Goal: Task Accomplishment & Management: Complete application form

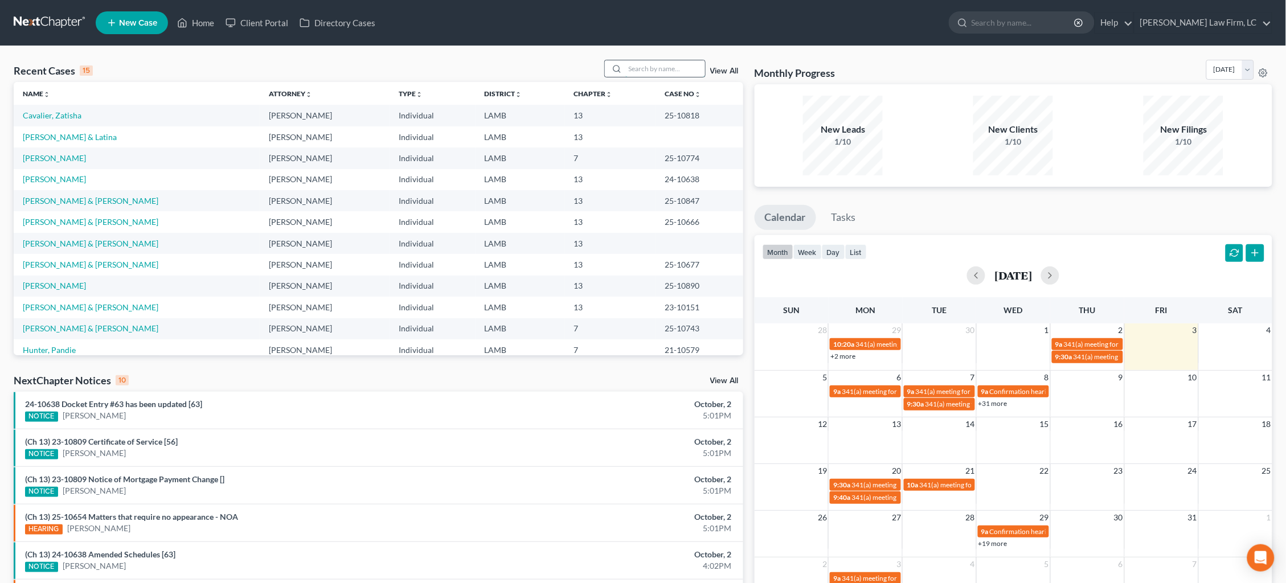
click at [660, 65] on input "search" at bounding box center [665, 68] width 80 height 17
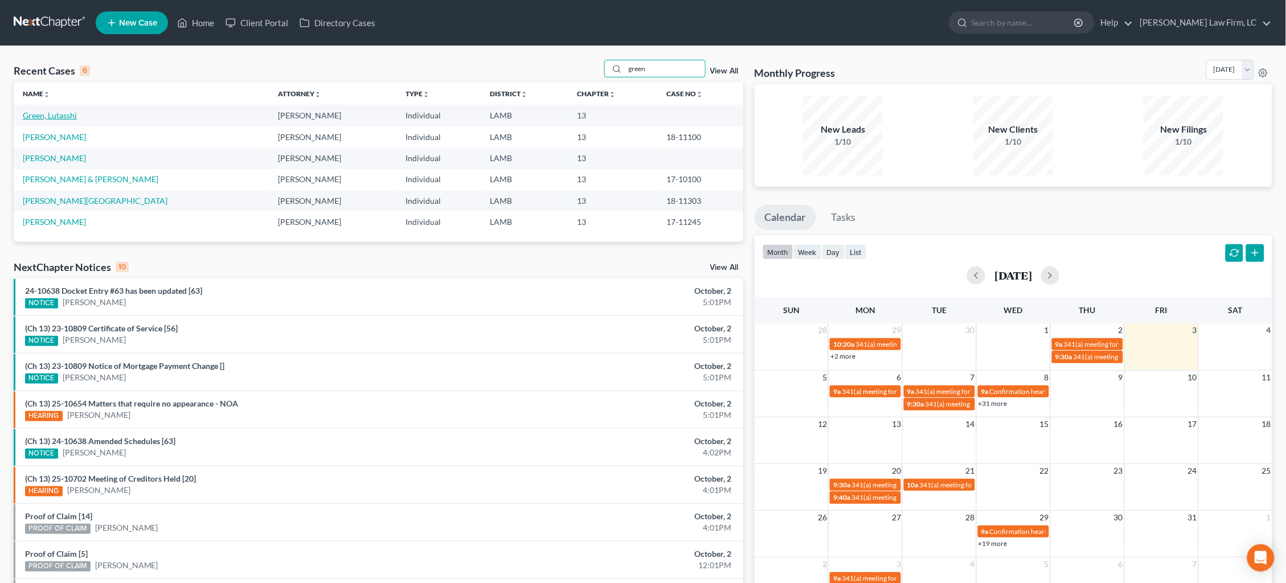
type input "green"
click at [63, 113] on link "Green, Lutasshi" at bounding box center [50, 115] width 54 height 10
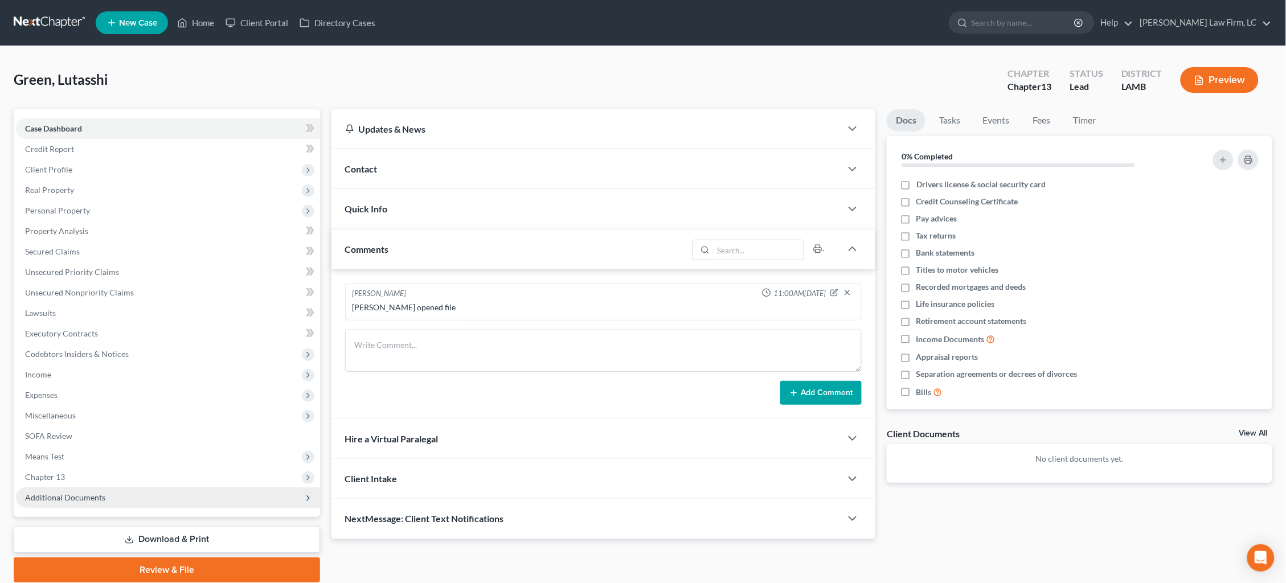
click at [102, 487] on span "Additional Documents" at bounding box center [168, 497] width 304 height 20
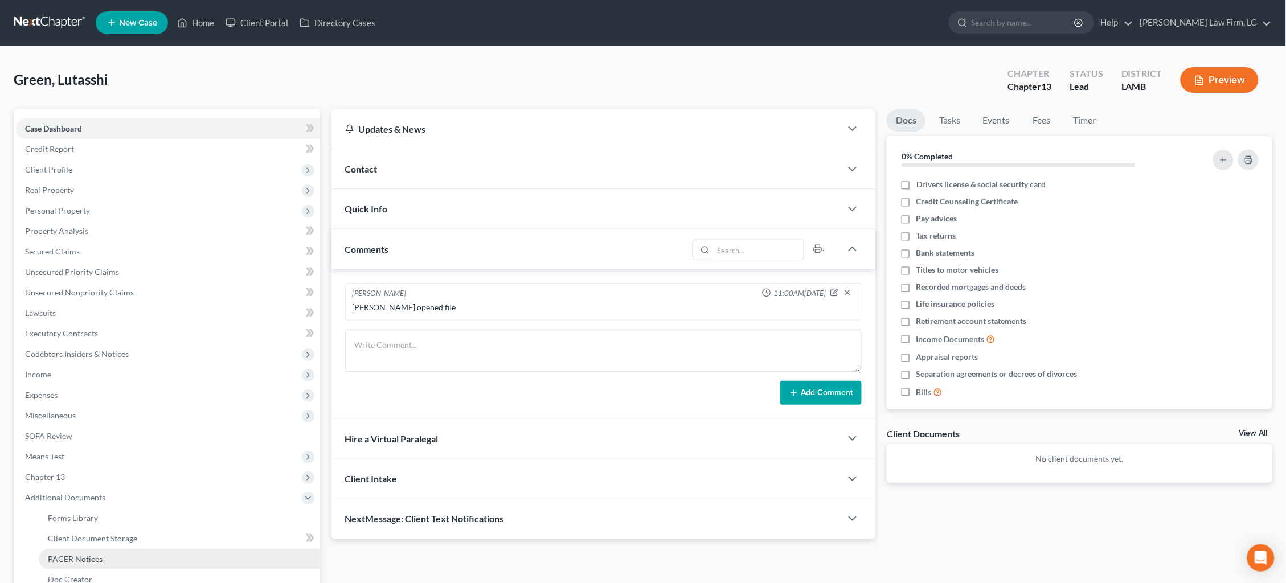
click at [100, 554] on span "PACER Notices" at bounding box center [75, 559] width 55 height 10
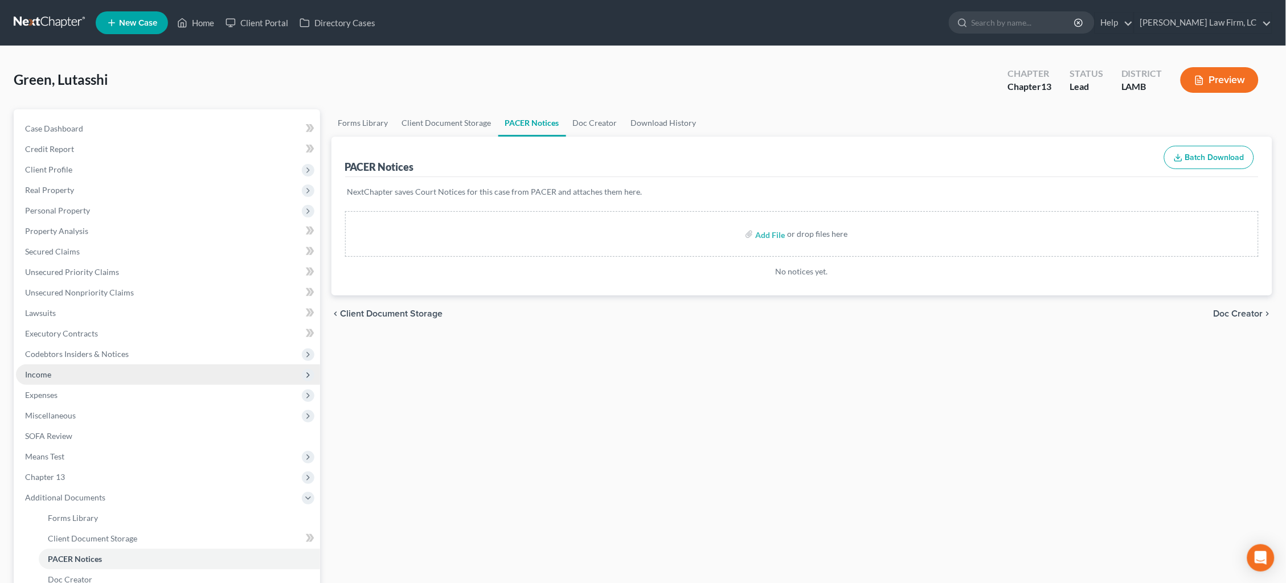
click at [75, 364] on span "Income" at bounding box center [168, 374] width 304 height 20
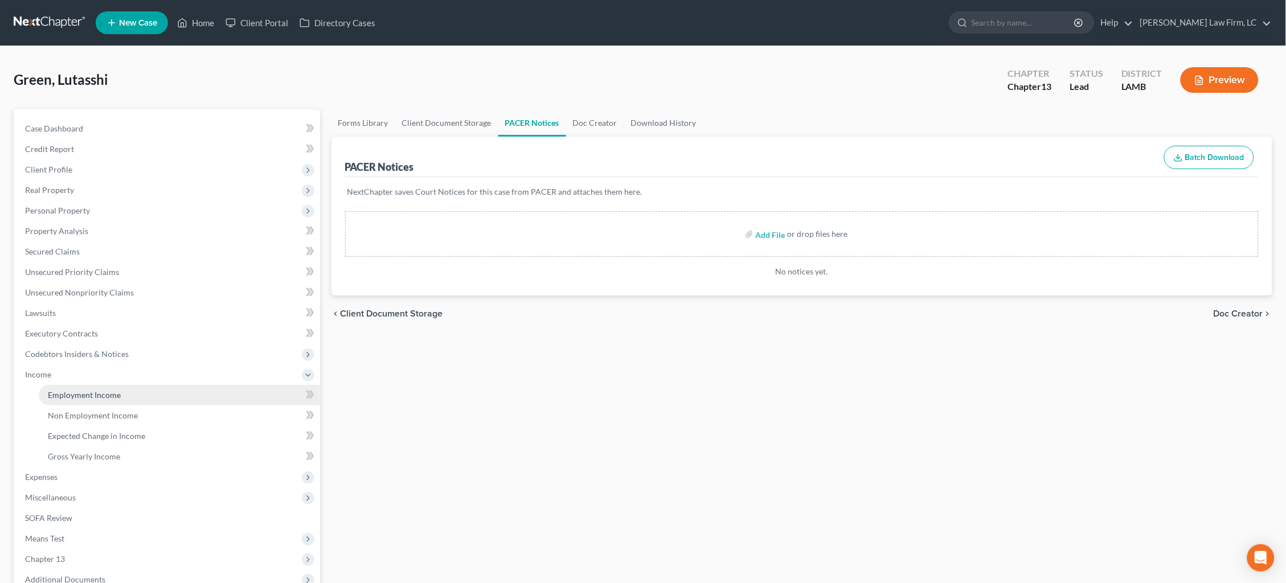
click at [83, 390] on span "Employment Income" at bounding box center [84, 395] width 73 height 10
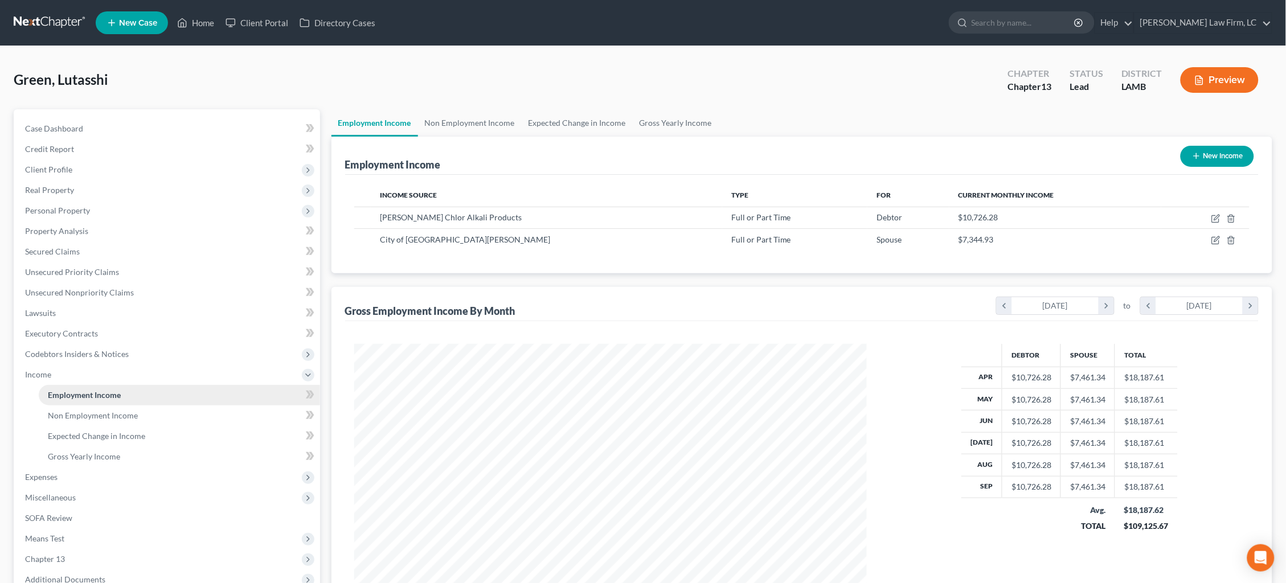
scroll to position [256, 536]
click at [1215, 218] on icon "button" at bounding box center [1216, 217] width 5 height 5
select select "0"
select select "19"
select select "0"
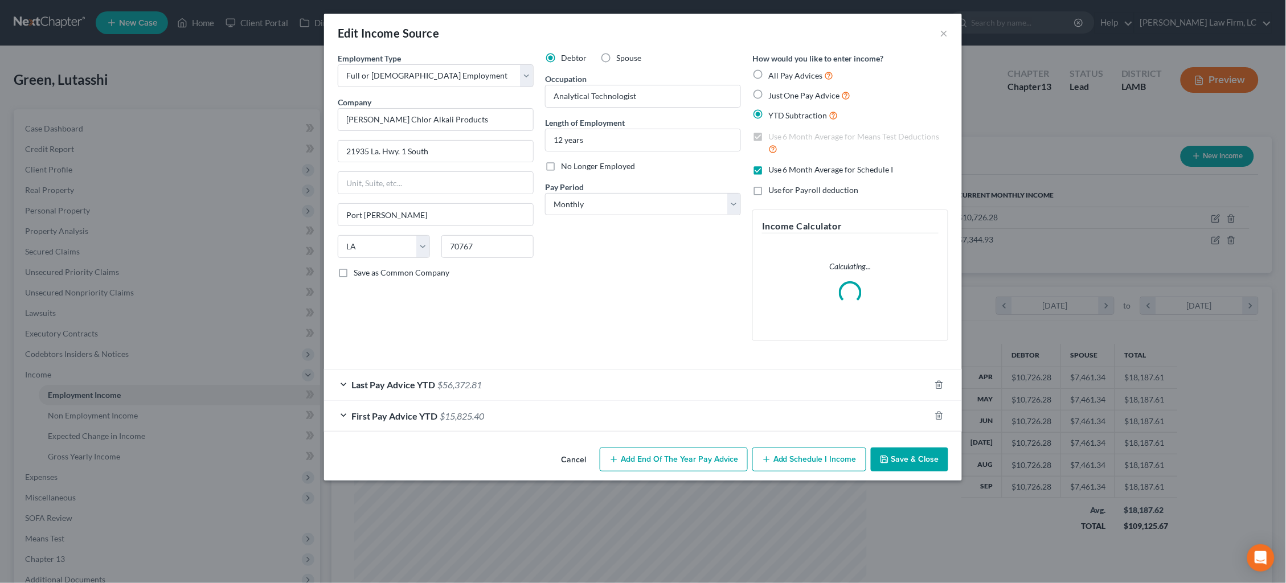
click at [653, 415] on div "First Pay Advice YTD $15,825.40" at bounding box center [627, 416] width 606 height 30
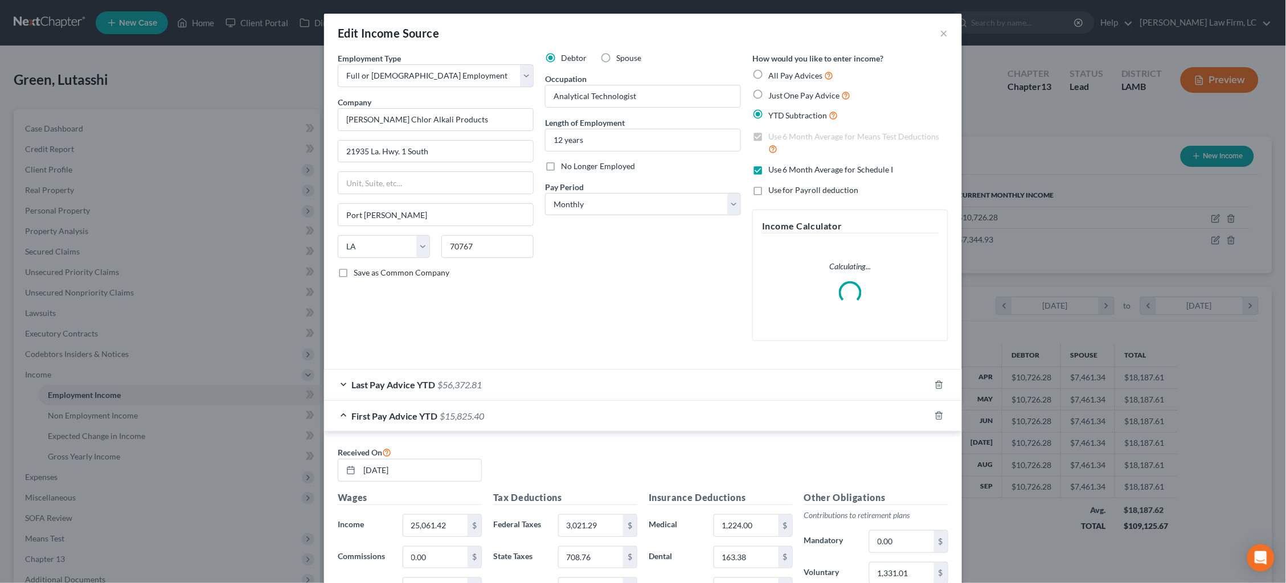
click at [644, 377] on div "Last Pay Advice YTD $56,372.81" at bounding box center [627, 385] width 606 height 30
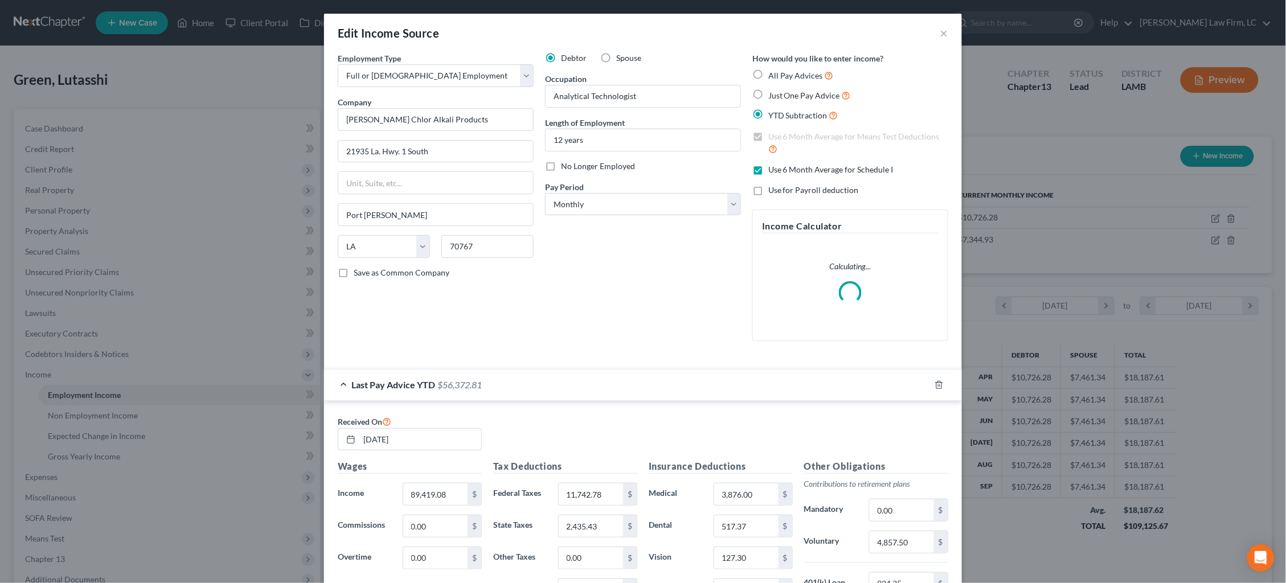
click at [644, 376] on div "Last Pay Advice YTD $56,372.81" at bounding box center [627, 385] width 606 height 30
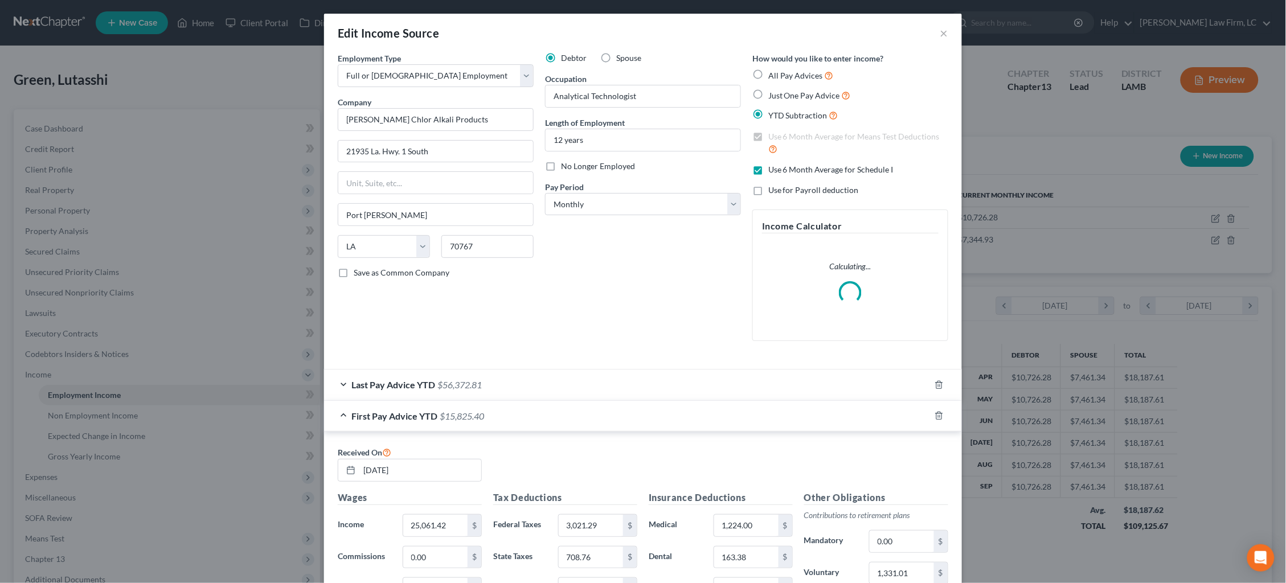
click at [938, 33] on div "Edit Income Source ×" at bounding box center [643, 33] width 638 height 39
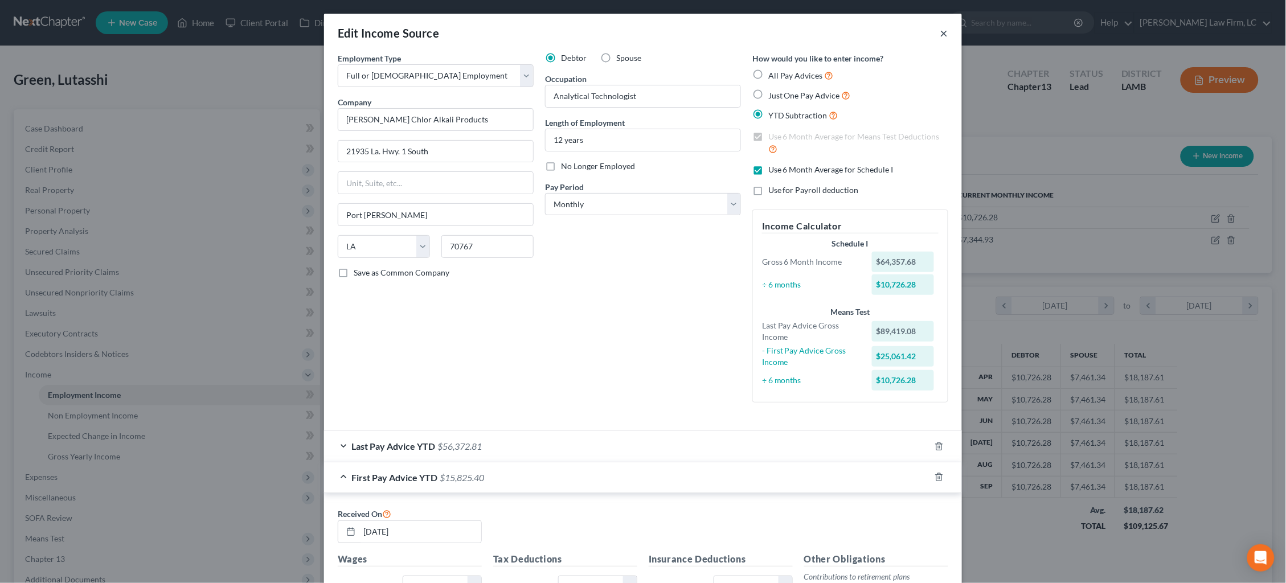
click at [941, 31] on button "×" at bounding box center [944, 33] width 8 height 14
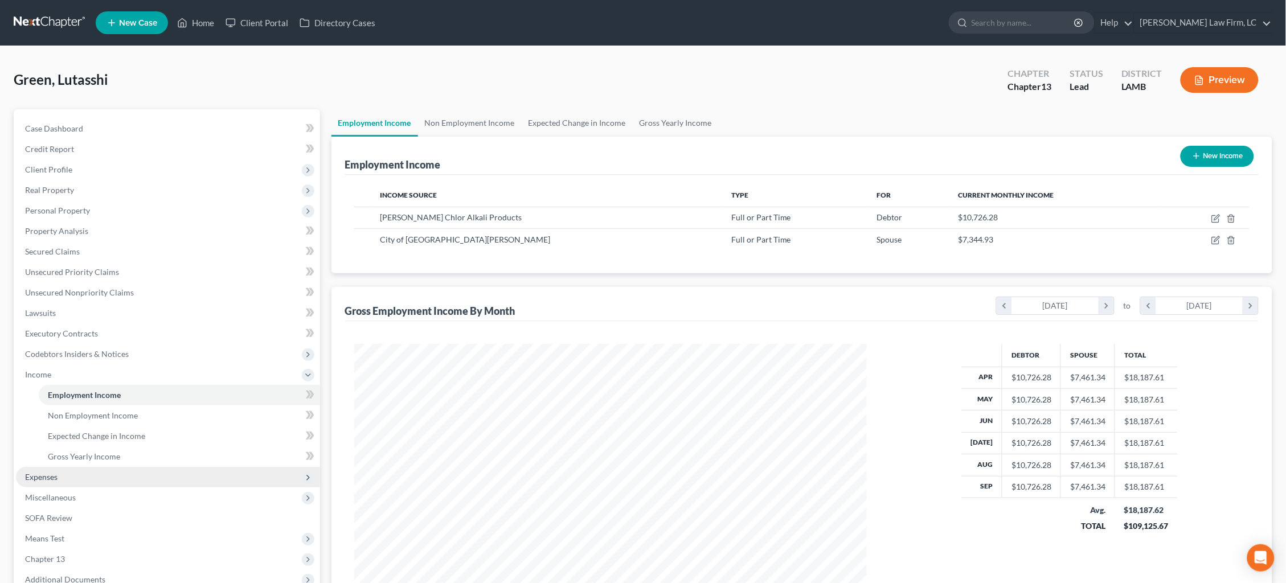
click at [226, 467] on span "Expenses" at bounding box center [168, 477] width 304 height 20
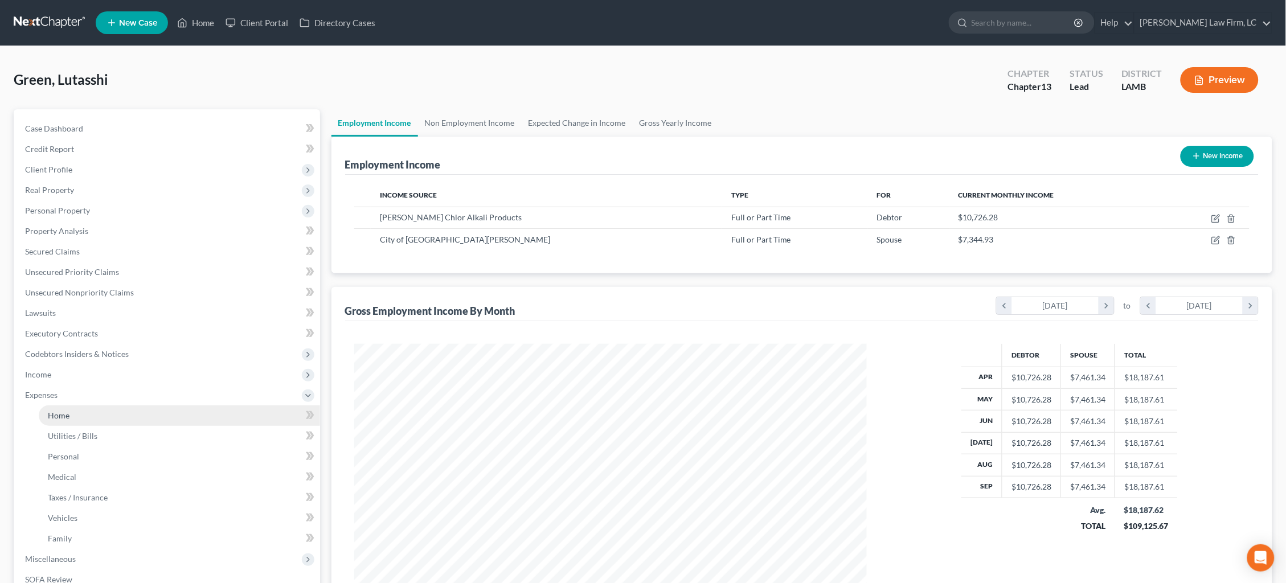
click at [191, 405] on link "Home" at bounding box center [179, 415] width 281 height 20
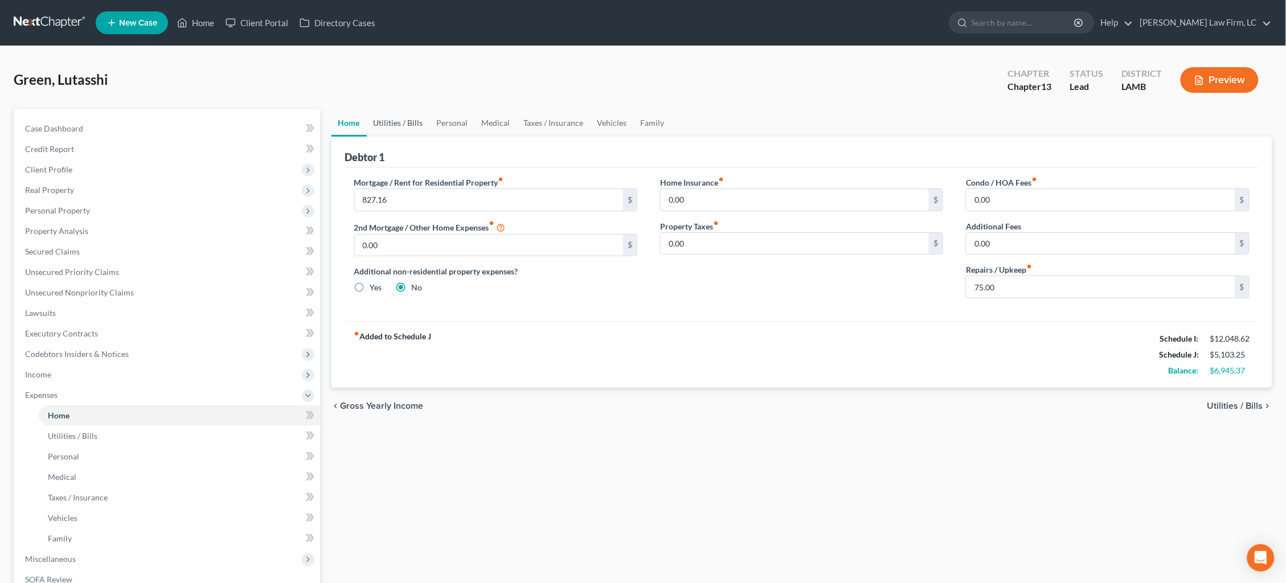
click at [403, 119] on link "Utilities / Bills" at bounding box center [398, 122] width 63 height 27
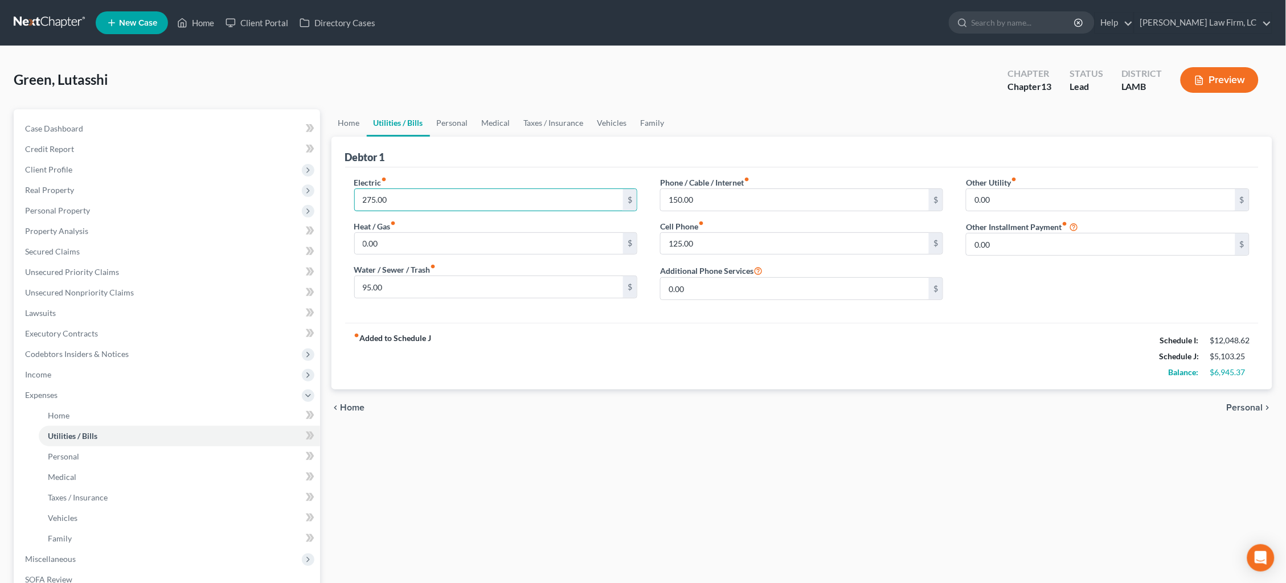
drag, startPoint x: 419, startPoint y: 199, endPoint x: 329, endPoint y: 188, distance: 90.6
click at [329, 189] on div "Home Utilities / Bills Personal Medical Taxes / Insurance Vehicles Family Debto…" at bounding box center [802, 417] width 953 height 617
type input "350.00"
click at [441, 118] on link "Personal" at bounding box center [452, 122] width 45 height 27
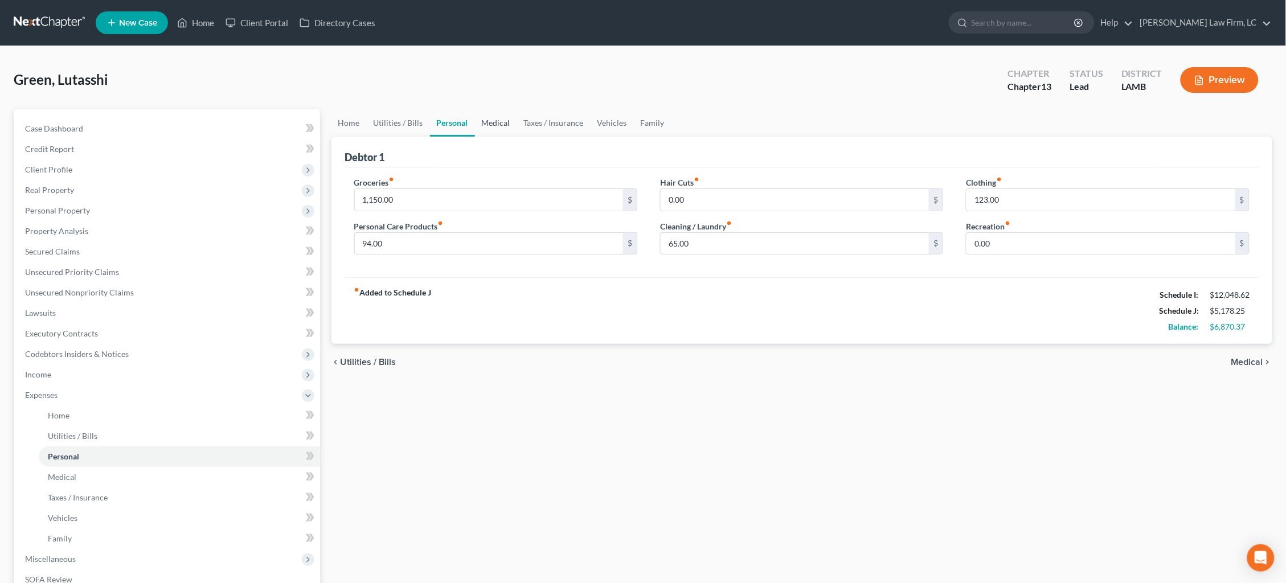
click at [494, 122] on link "Medical" at bounding box center [496, 122] width 42 height 27
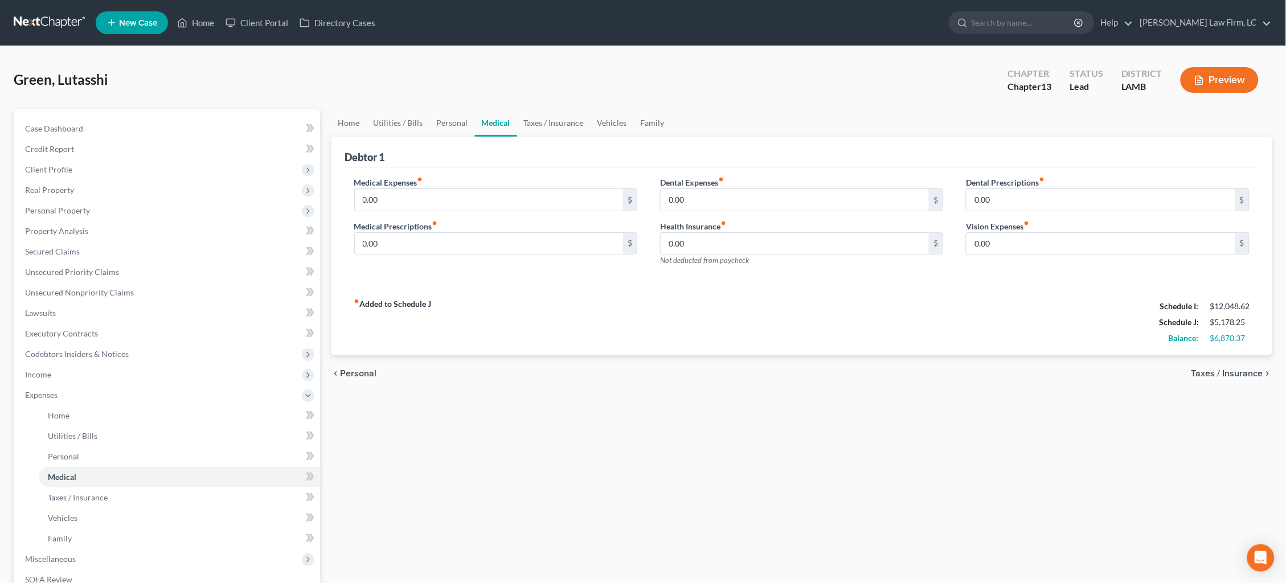
click at [1225, 76] on button "Preview" at bounding box center [1219, 80] width 78 height 26
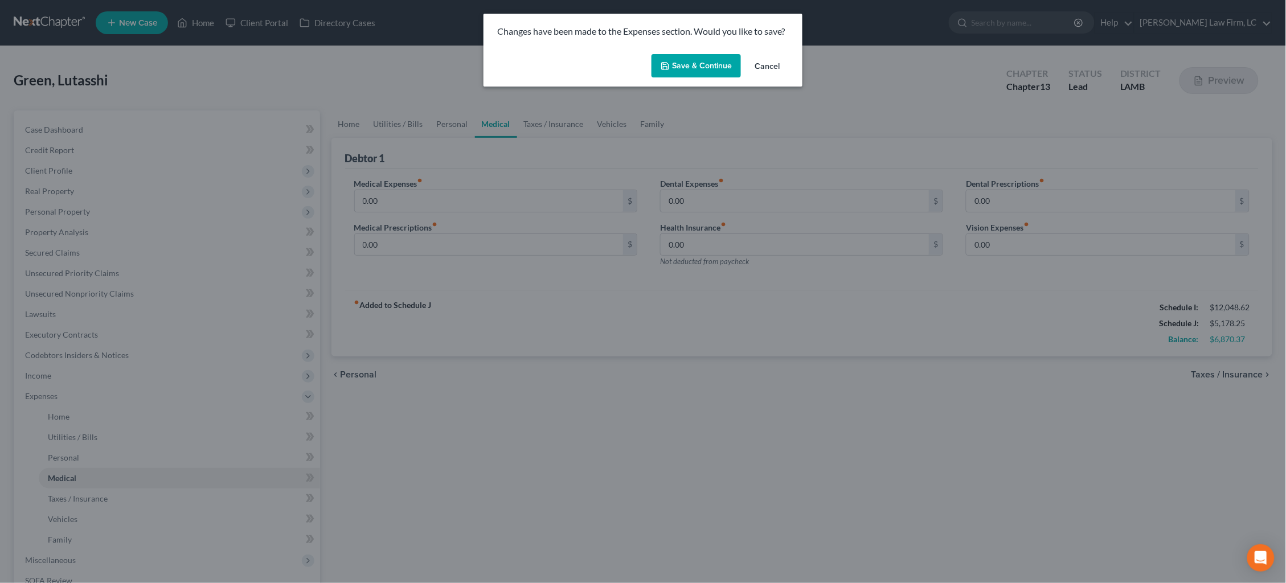
click at [714, 59] on button "Save & Continue" at bounding box center [695, 66] width 89 height 24
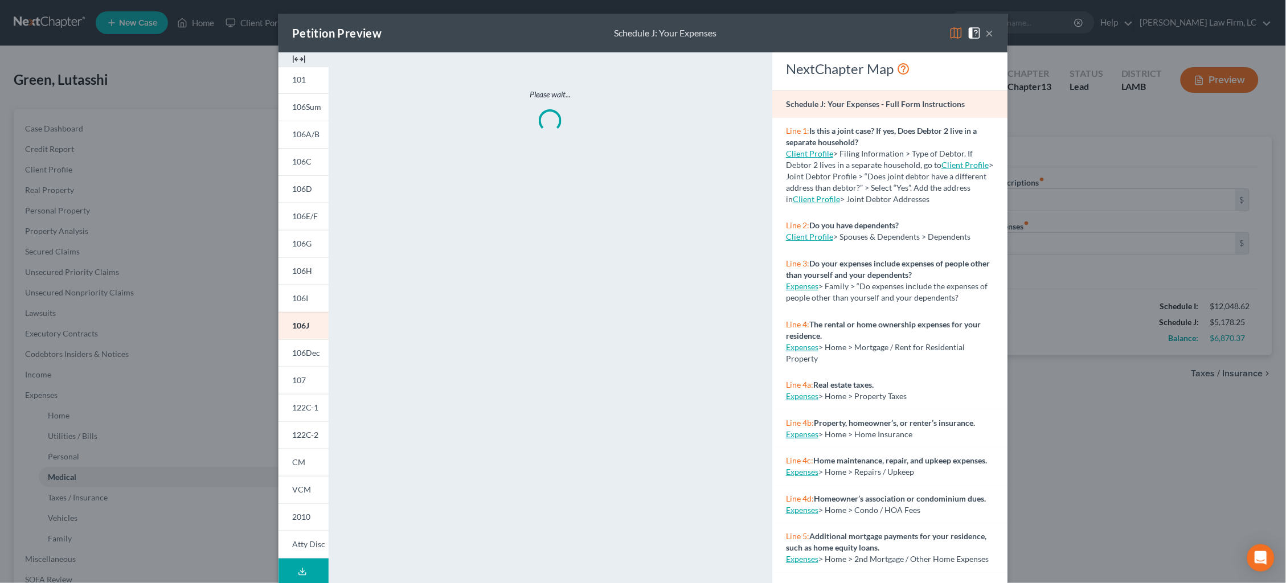
click at [957, 34] on img at bounding box center [956, 33] width 14 height 14
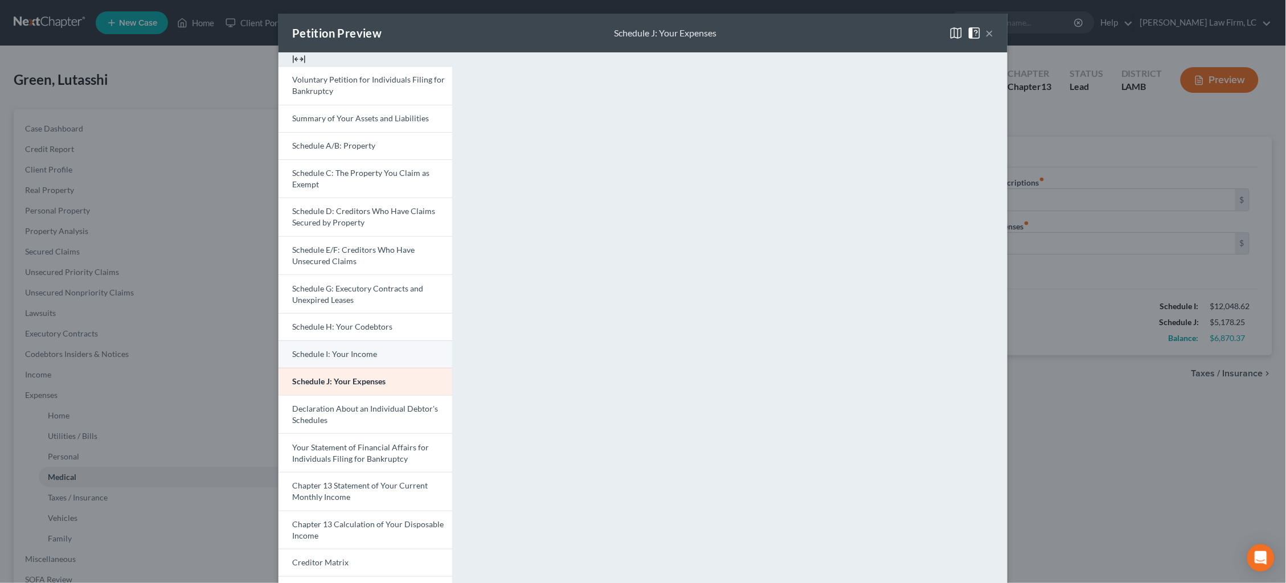
click at [391, 356] on link "Schedule I: Your Income" at bounding box center [365, 354] width 174 height 27
click at [986, 35] on button "×" at bounding box center [990, 33] width 8 height 14
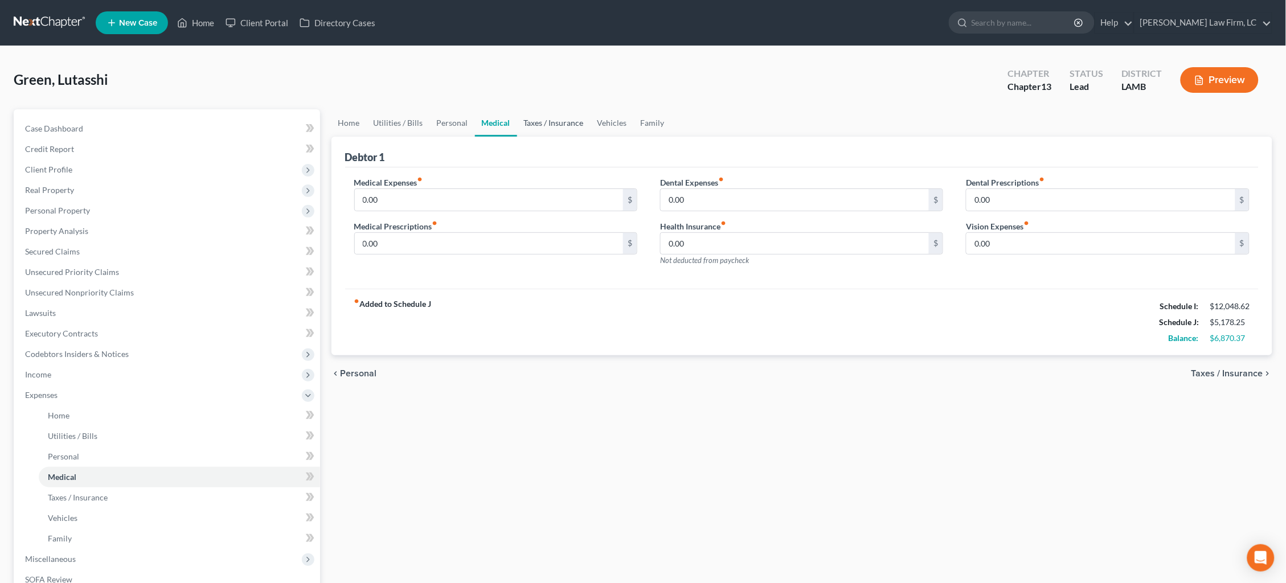
click at [569, 124] on link "Taxes / Insurance" at bounding box center [553, 122] width 73 height 27
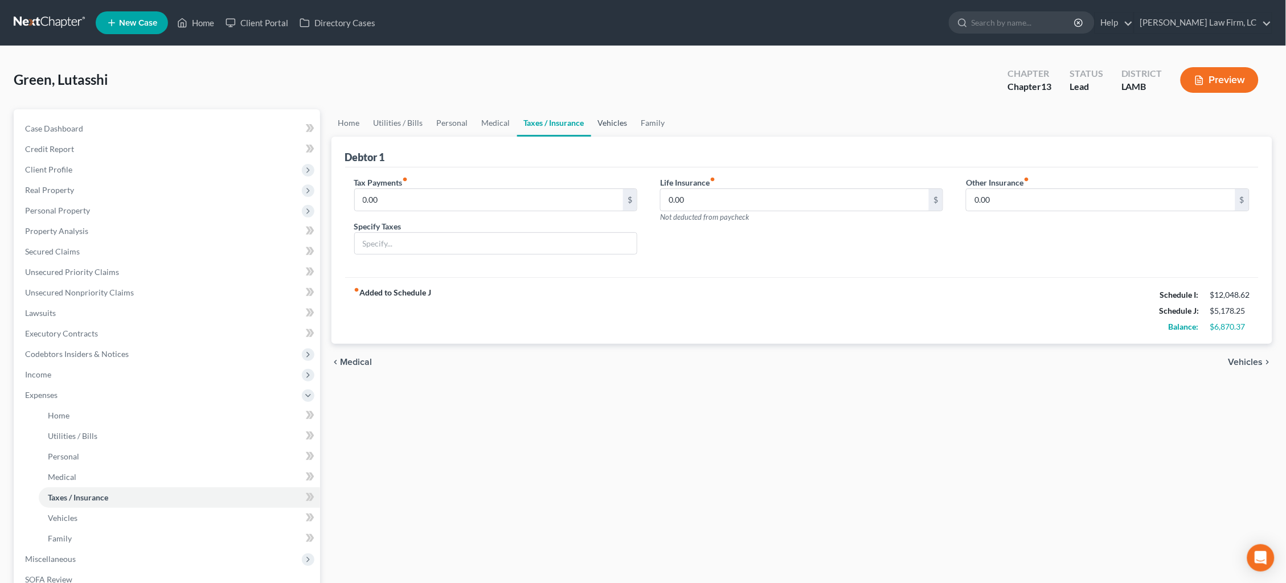
click at [616, 122] on link "Vehicles" at bounding box center [612, 122] width 43 height 27
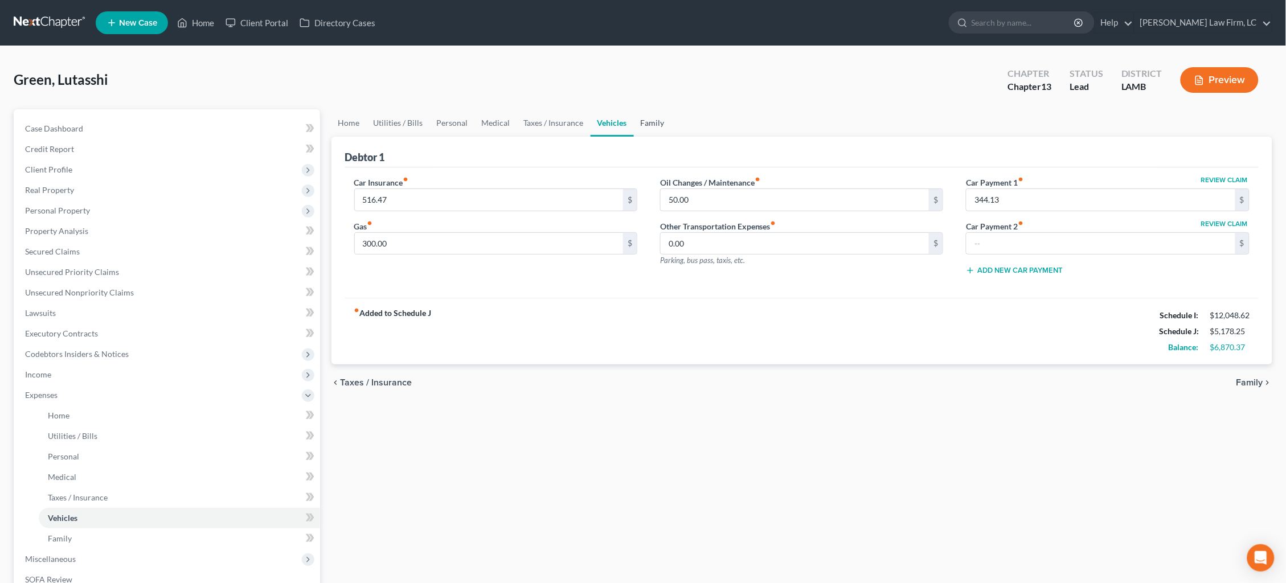
click at [640, 120] on link "Family" at bounding box center [653, 122] width 38 height 27
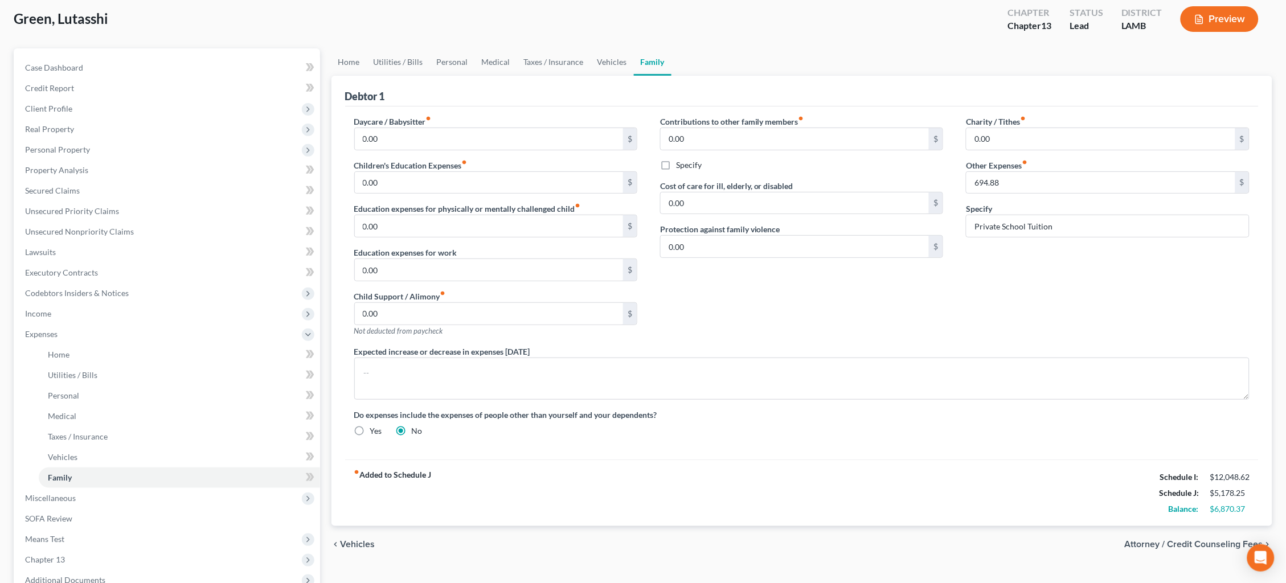
scroll to position [62, 0]
click at [1243, 24] on button "Preview" at bounding box center [1219, 18] width 78 height 26
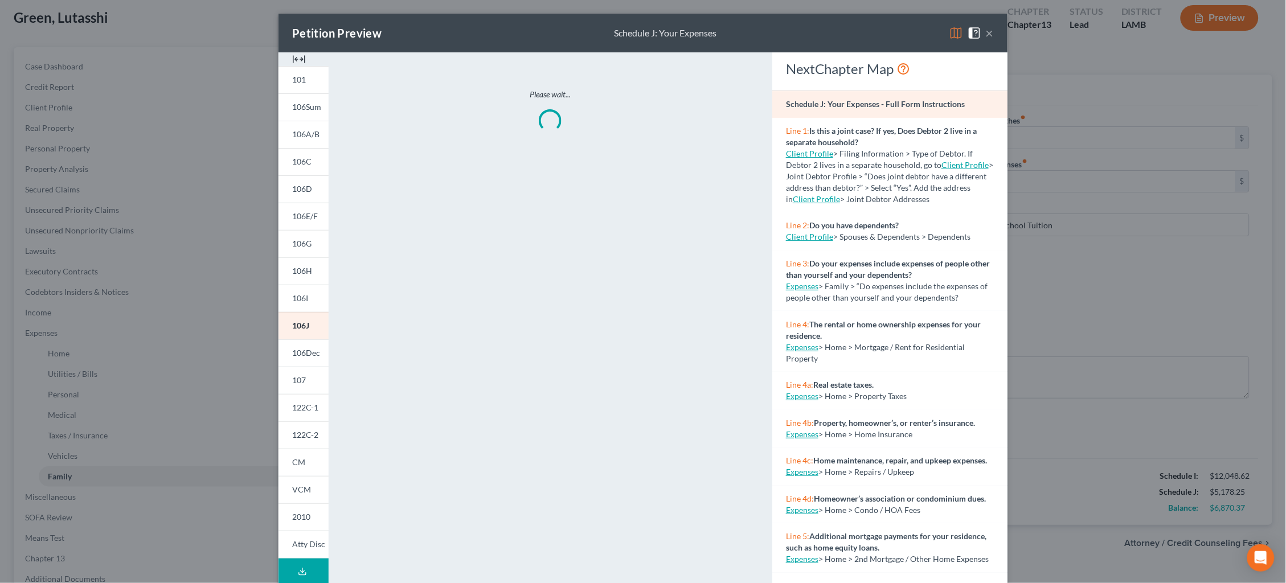
click at [953, 38] on img at bounding box center [956, 33] width 14 height 14
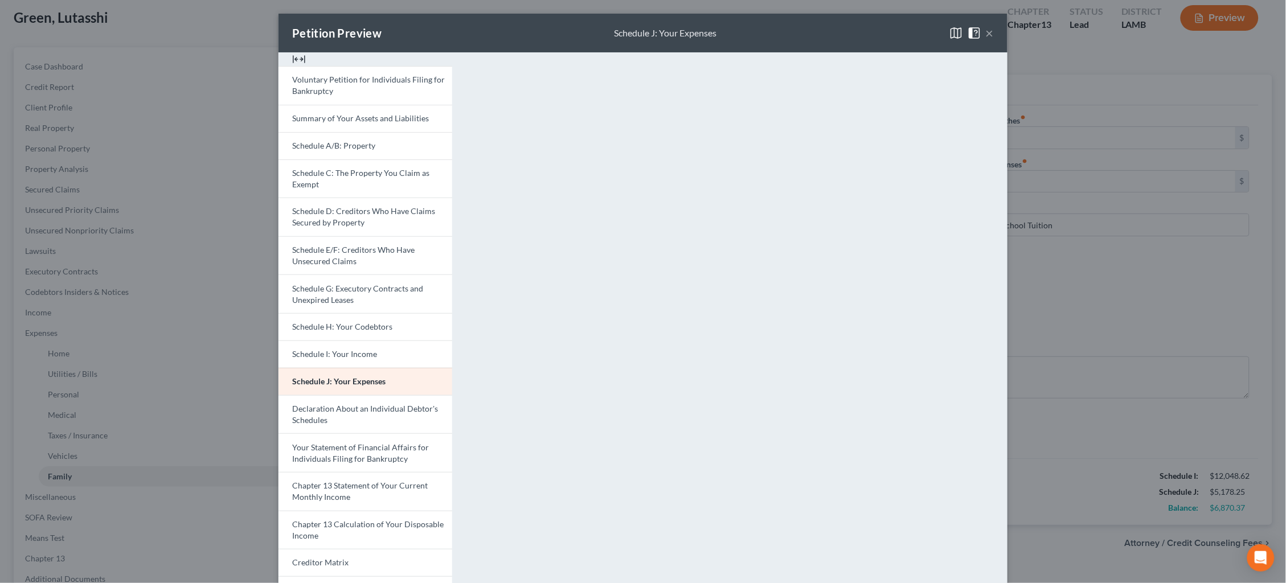
click at [989, 35] on button "×" at bounding box center [990, 33] width 8 height 14
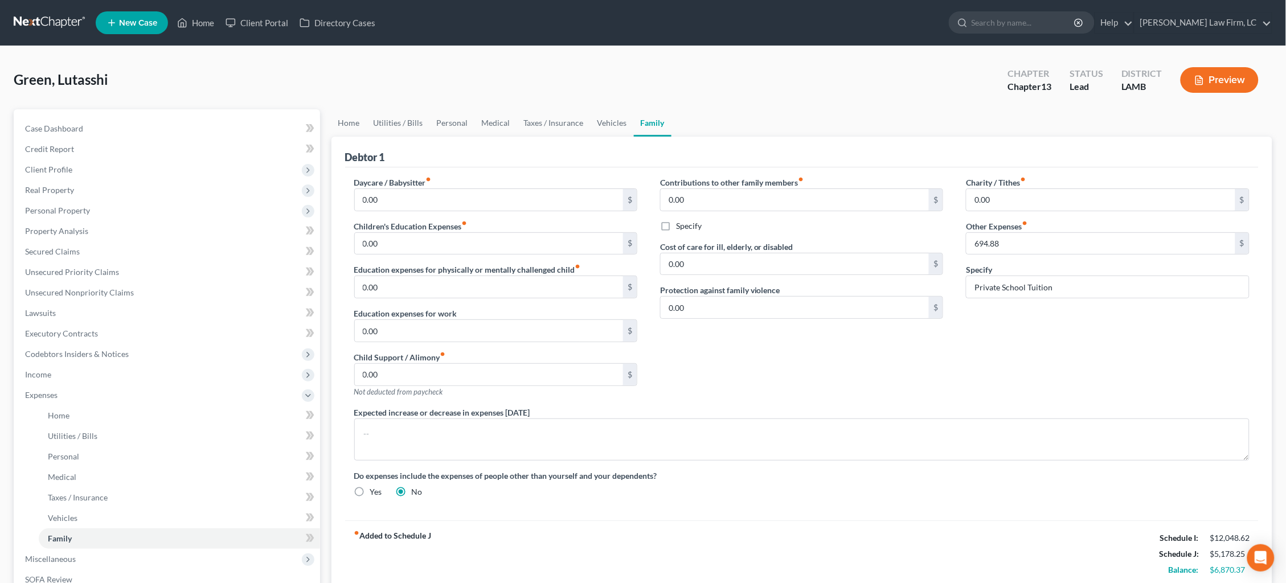
scroll to position [0, 0]
click at [47, 24] on link at bounding box center [50, 23] width 73 height 20
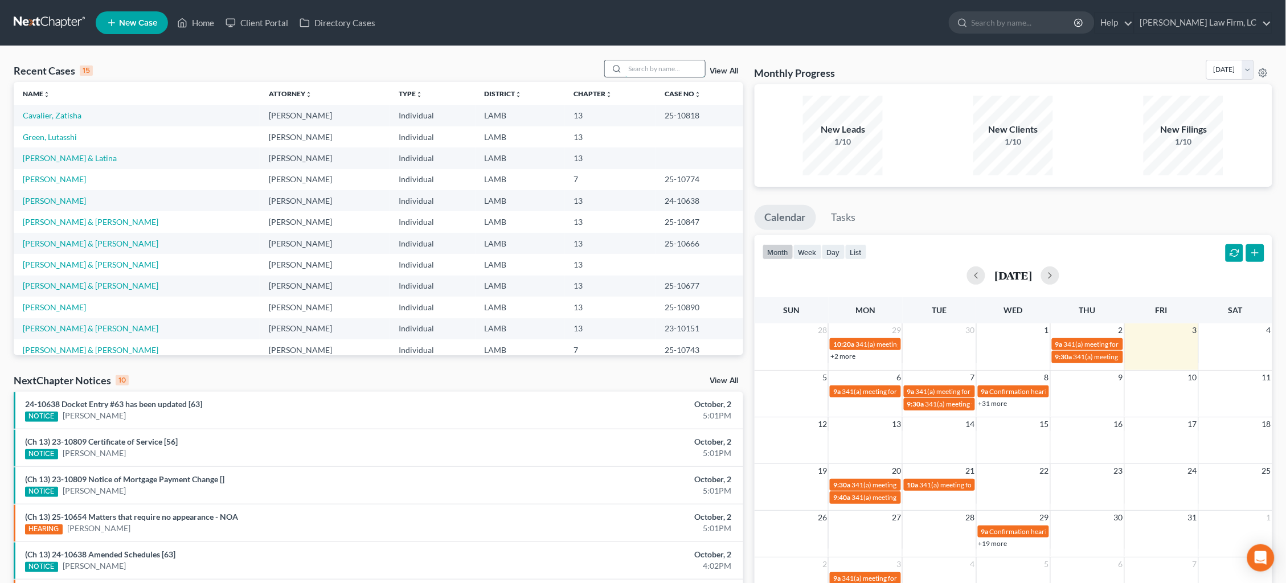
click at [655, 60] on input "search" at bounding box center [665, 68] width 80 height 17
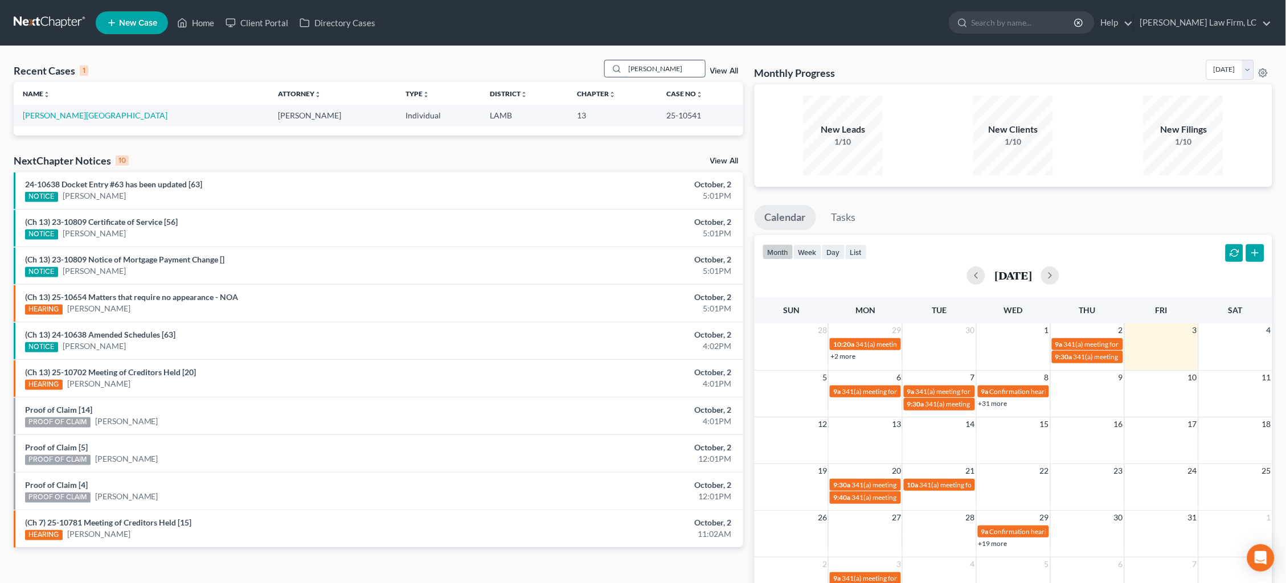
type input "Lakesha"
drag, startPoint x: 654, startPoint y: 59, endPoint x: 55, endPoint y: 114, distance: 602.1
click at [55, 114] on link "[PERSON_NAME][GEOGRAPHIC_DATA]" at bounding box center [95, 115] width 145 height 10
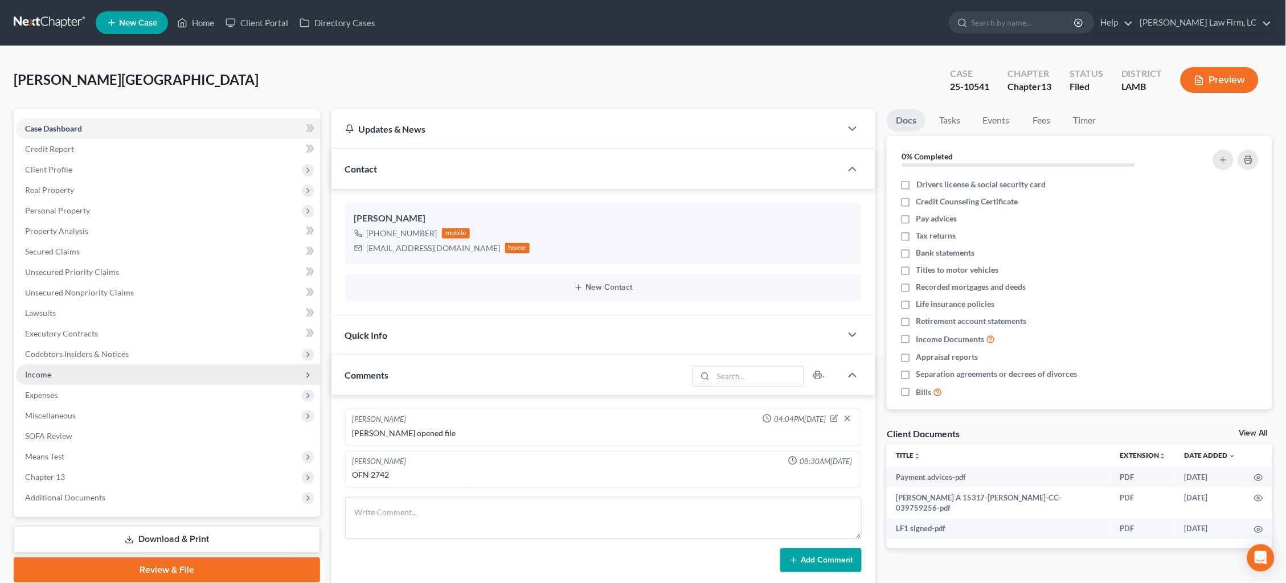
click at [86, 370] on span "Income" at bounding box center [168, 374] width 304 height 20
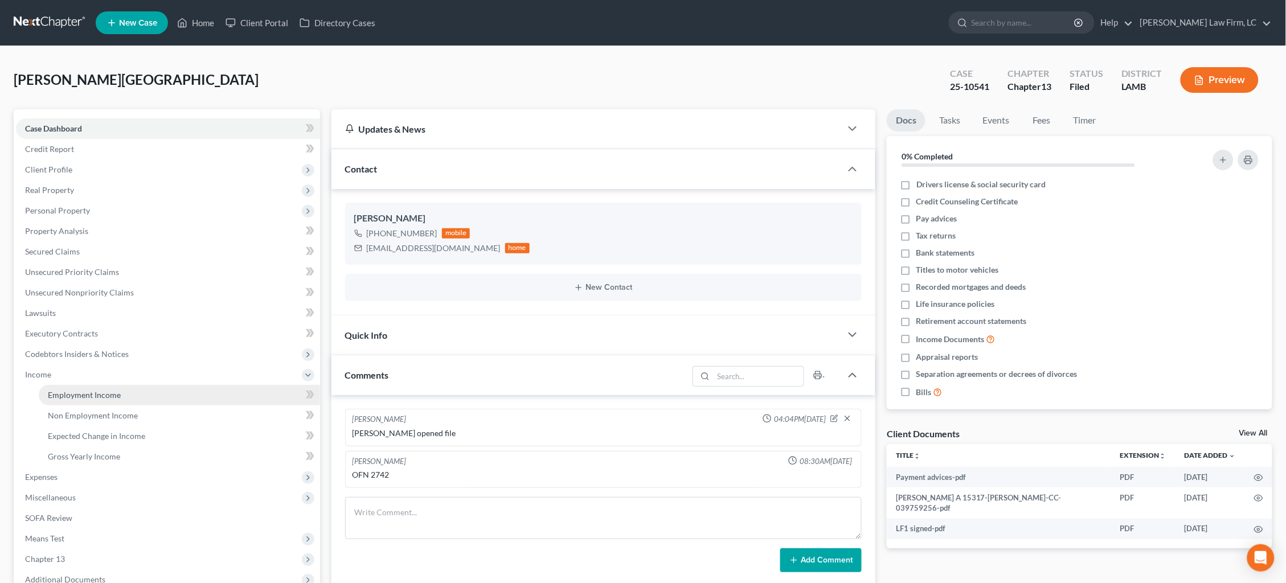
click at [93, 390] on span "Employment Income" at bounding box center [84, 395] width 73 height 10
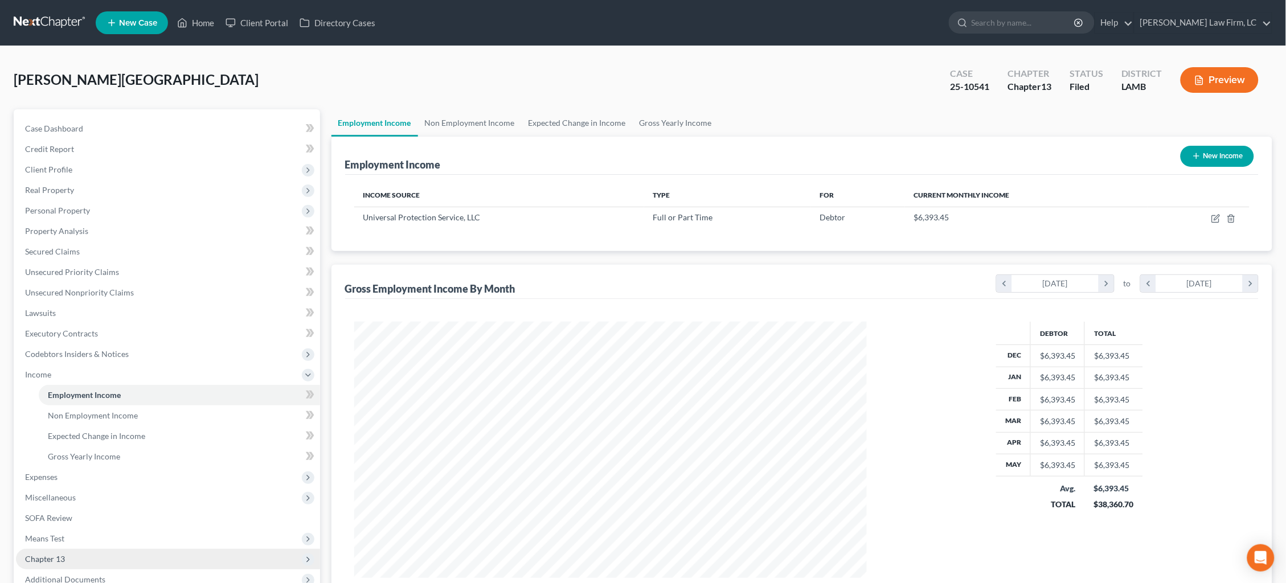
scroll to position [256, 536]
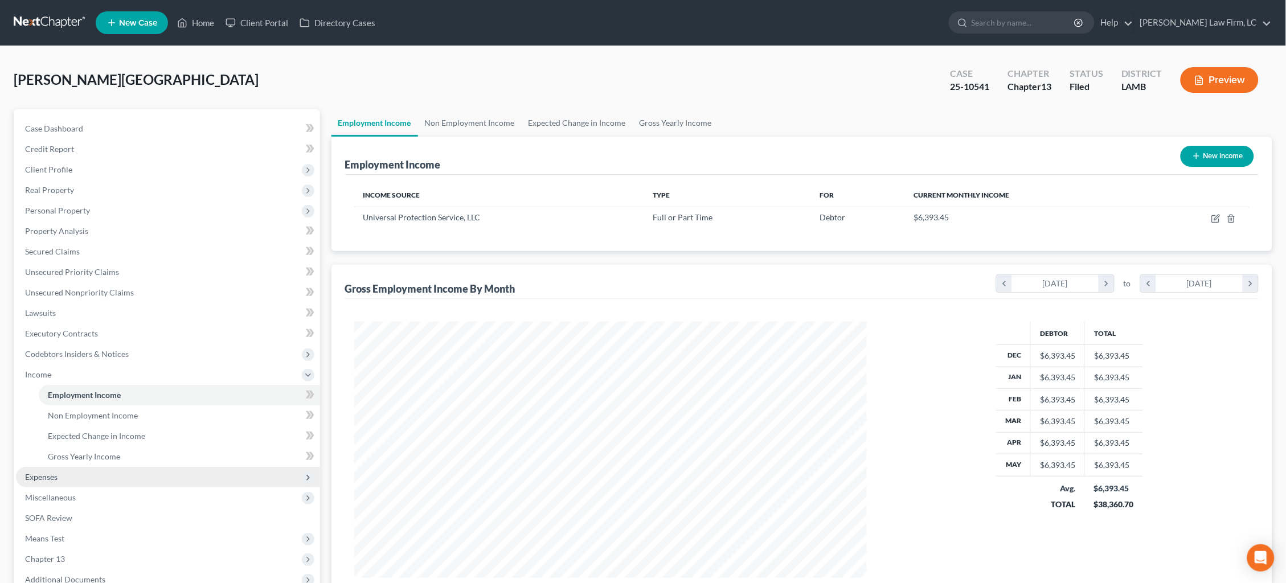
drag, startPoint x: 160, startPoint y: 461, endPoint x: 153, endPoint y: 460, distance: 6.9
click at [153, 467] on span "Expenses" at bounding box center [168, 477] width 304 height 20
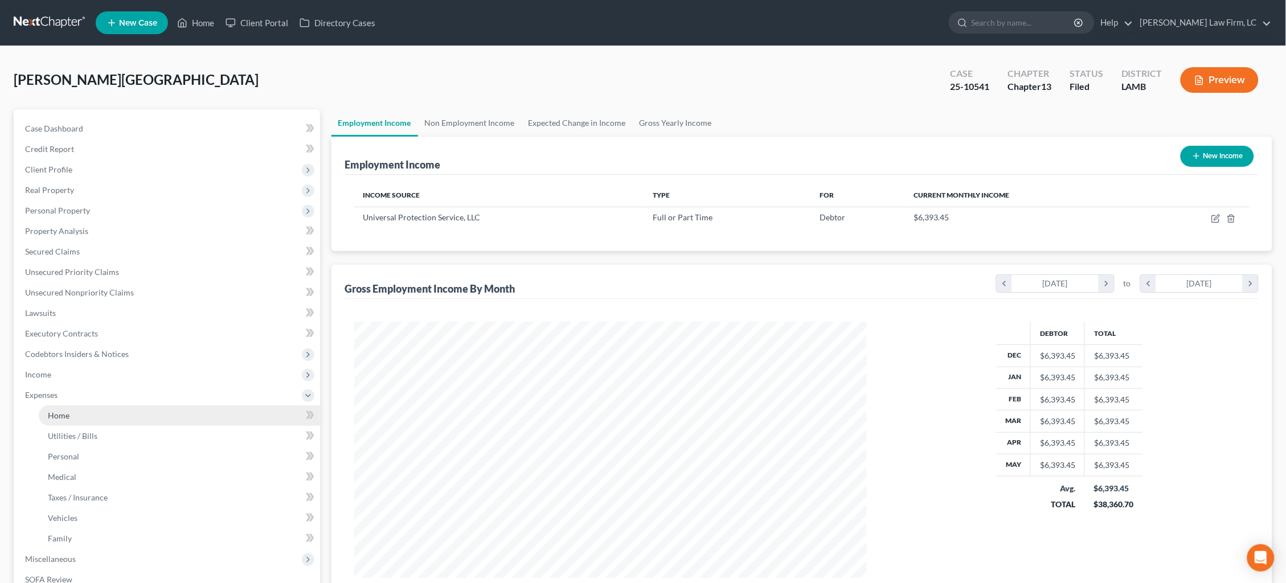
click at [138, 411] on link "Home" at bounding box center [179, 415] width 281 height 20
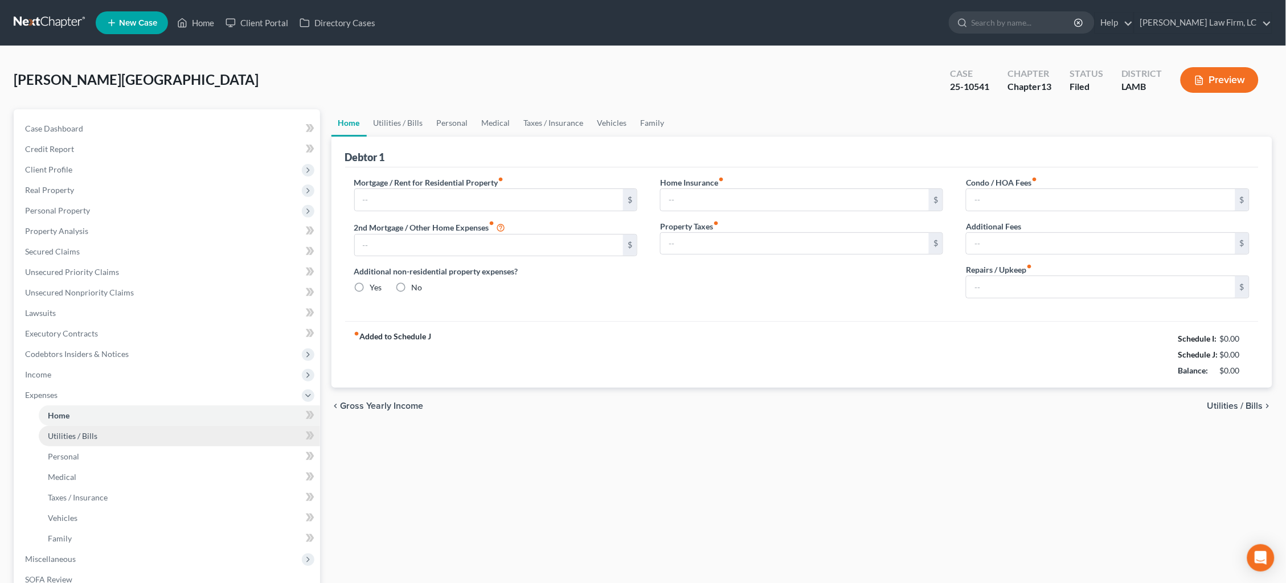
type input "1,453.28"
type input "0.00"
radio input "true"
type input "0.00"
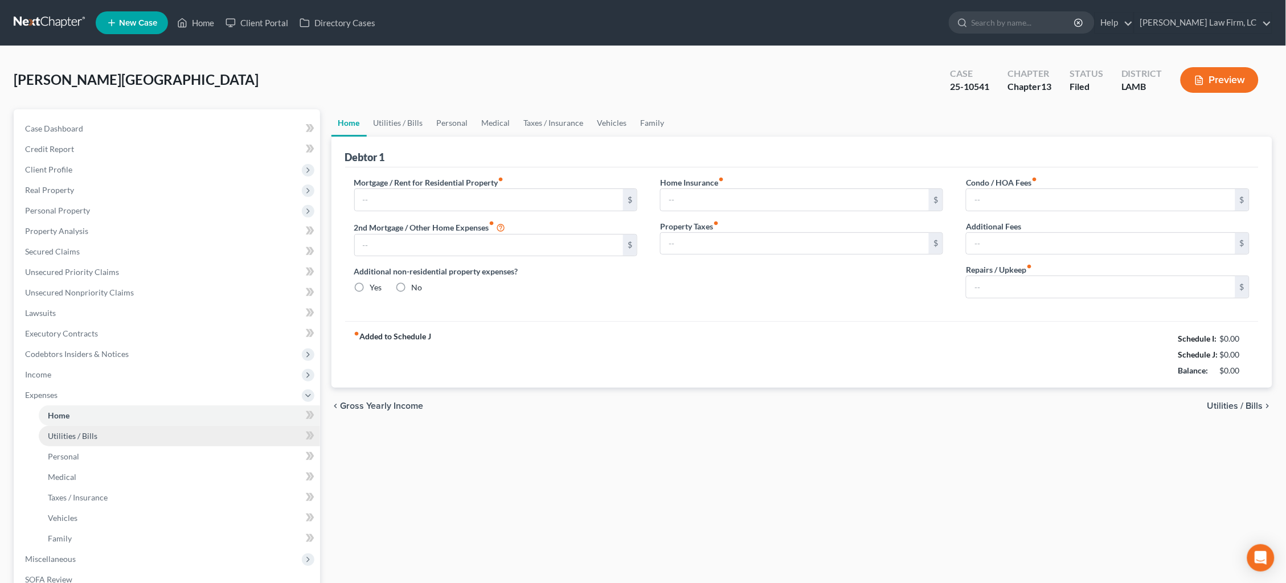
type input "0.00"
type input "65.00"
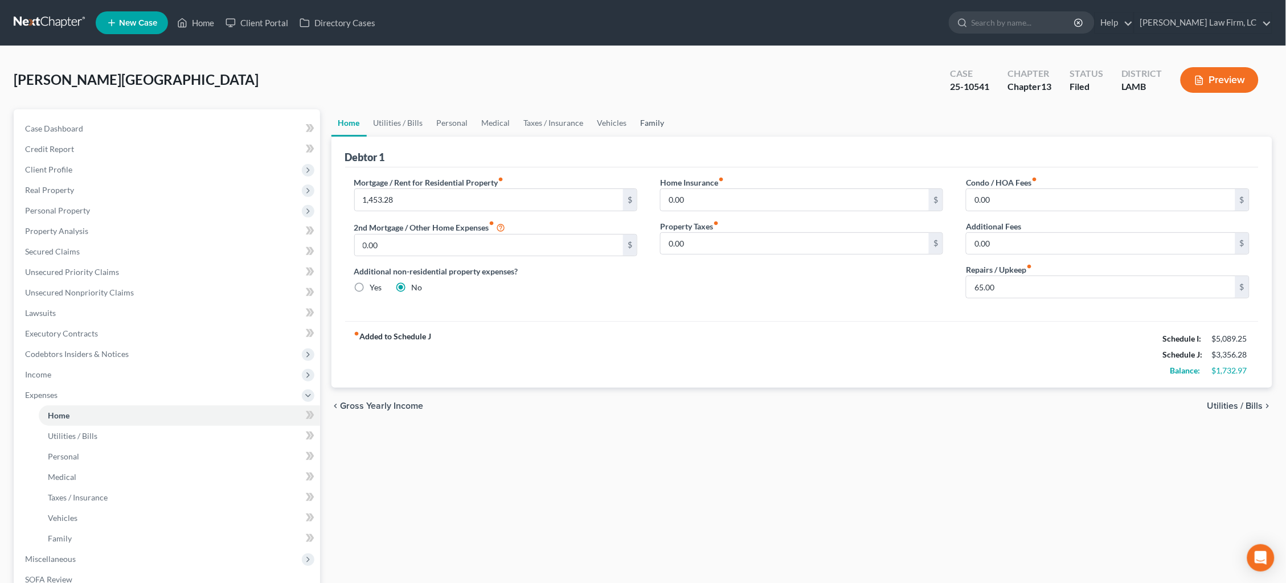
click at [647, 122] on link "Family" at bounding box center [653, 122] width 38 height 27
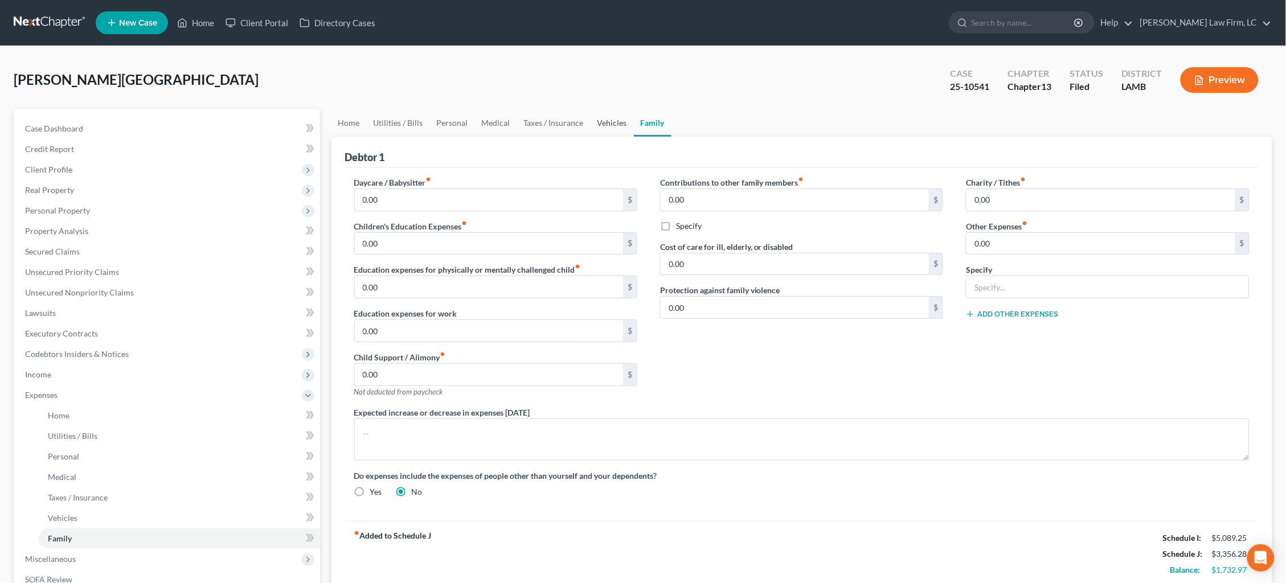
click at [604, 115] on link "Vehicles" at bounding box center [611, 122] width 43 height 27
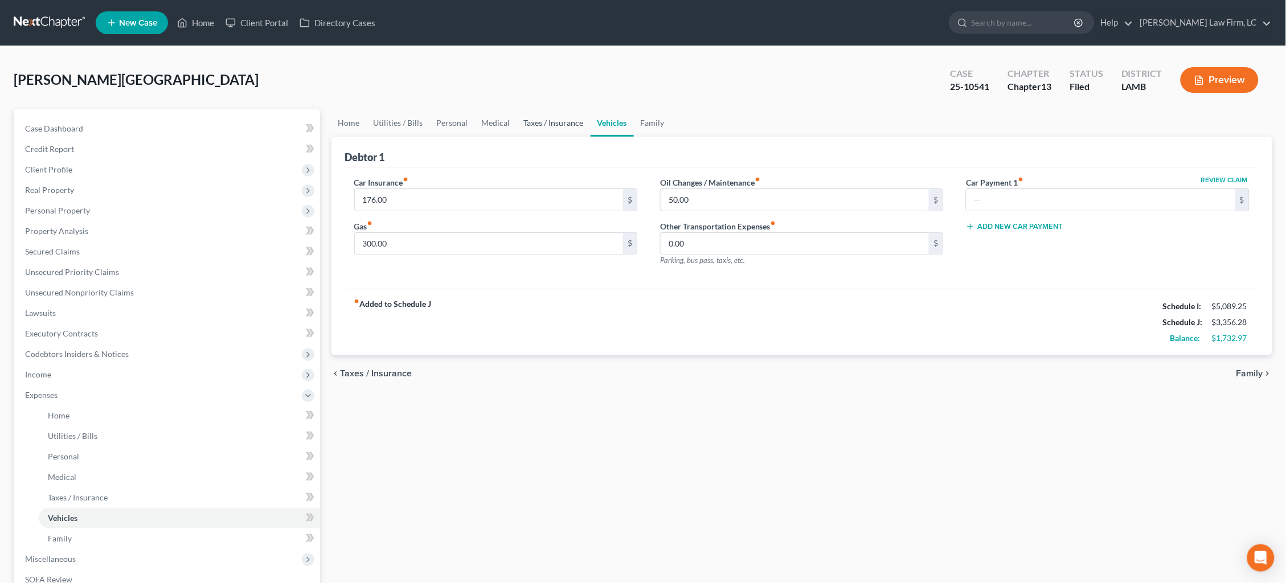
click at [567, 126] on link "Taxes / Insurance" at bounding box center [553, 122] width 73 height 27
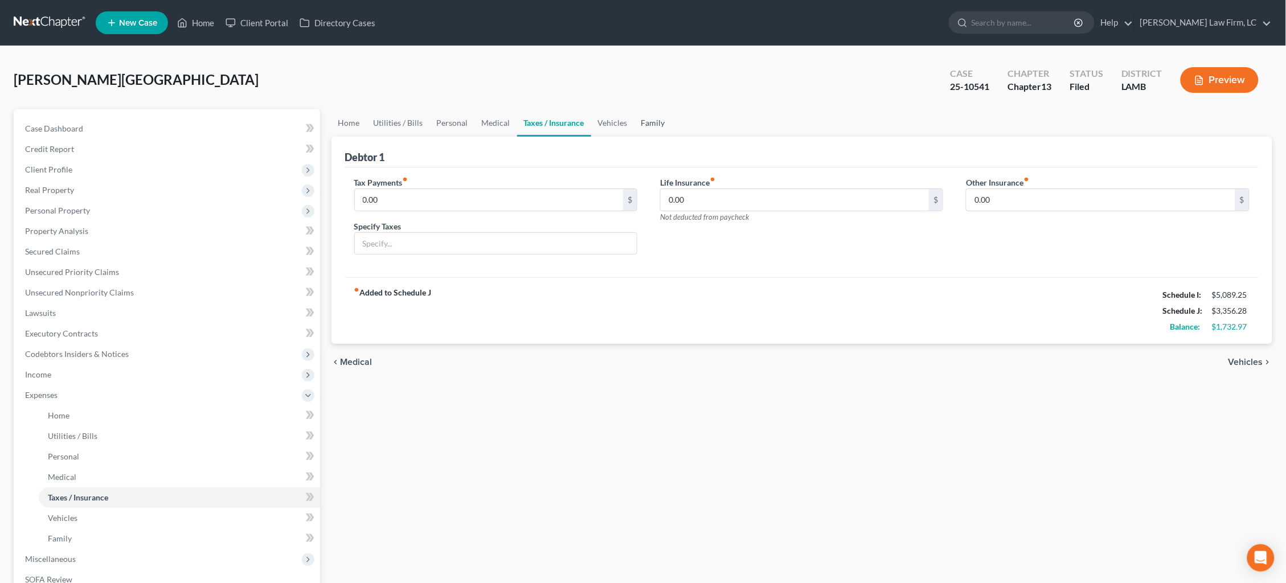
click at [662, 113] on link "Family" at bounding box center [653, 122] width 38 height 27
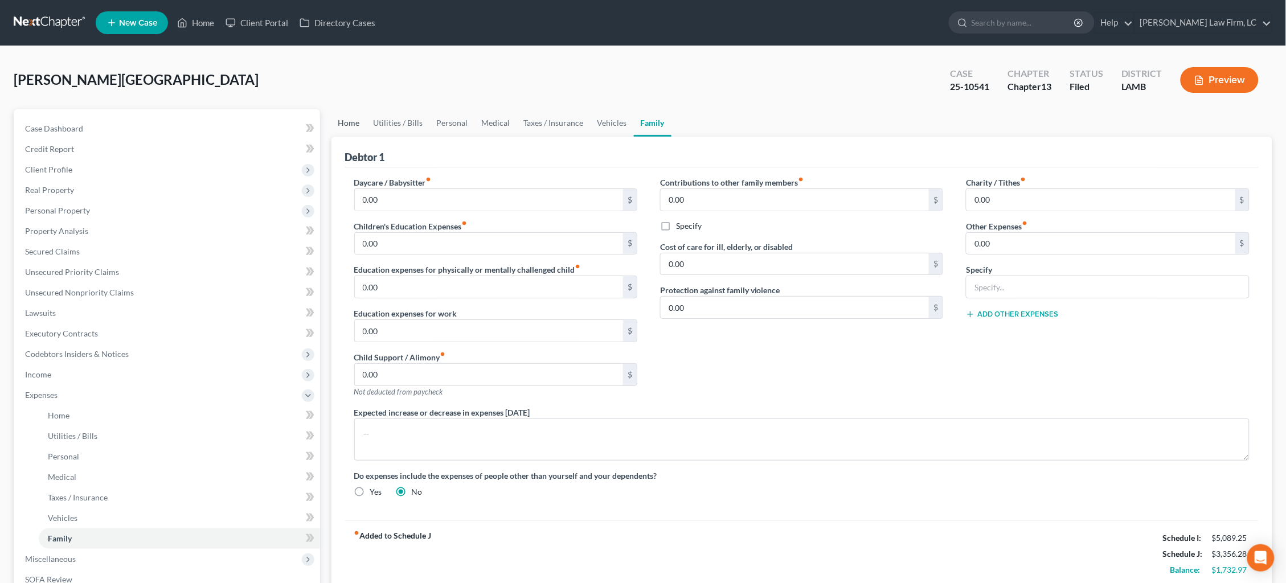
click at [352, 128] on link "Home" at bounding box center [348, 122] width 35 height 27
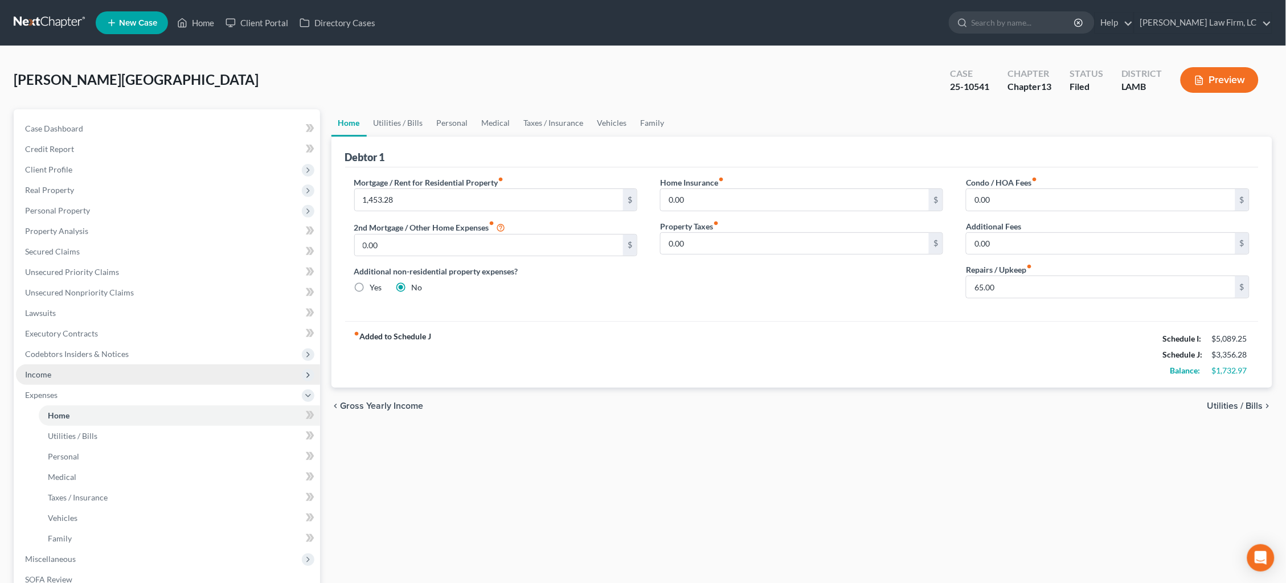
click at [41, 370] on span "Income" at bounding box center [38, 375] width 26 height 10
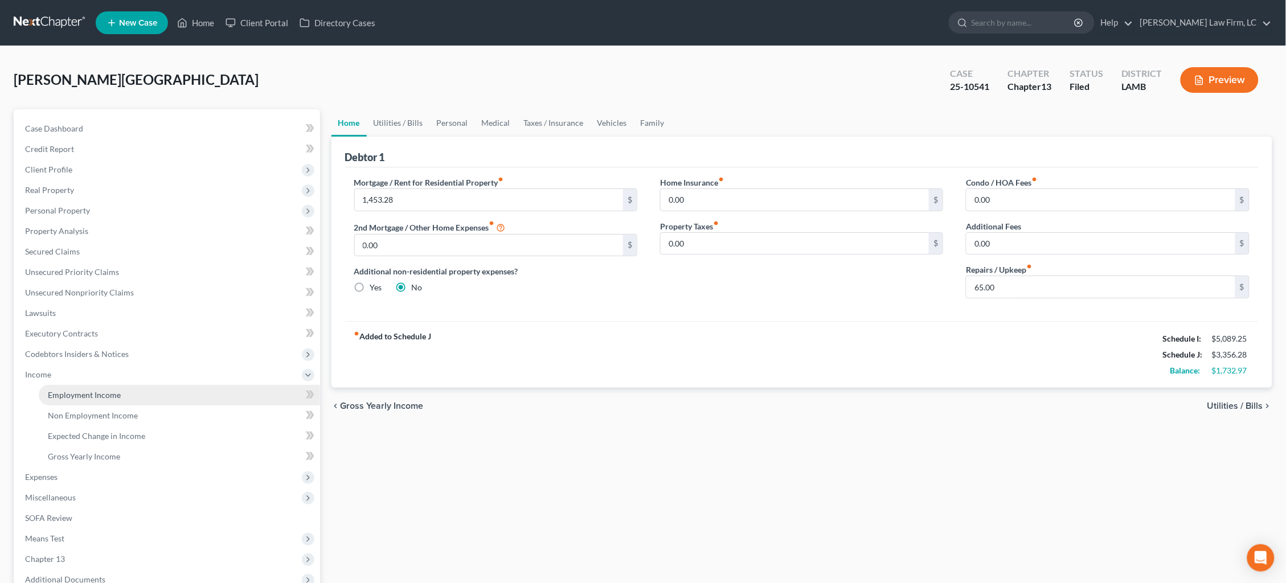
click at [101, 390] on span "Employment Income" at bounding box center [84, 395] width 73 height 10
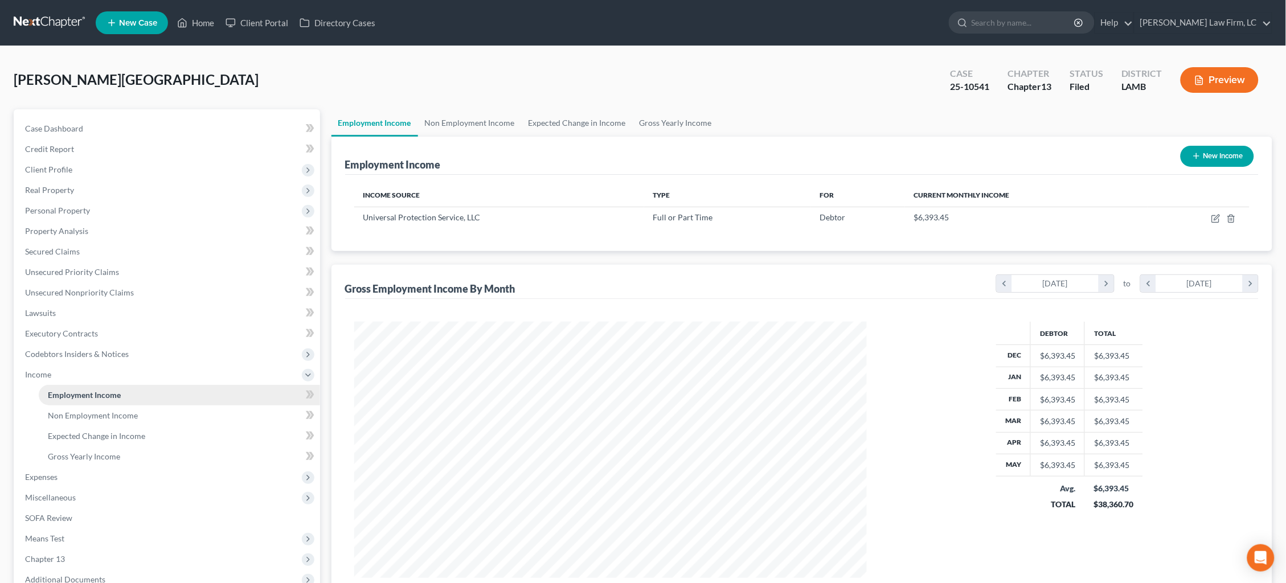
scroll to position [256, 536]
click at [1216, 219] on icon "button" at bounding box center [1215, 218] width 9 height 9
select select "0"
select select "39"
select select "0"
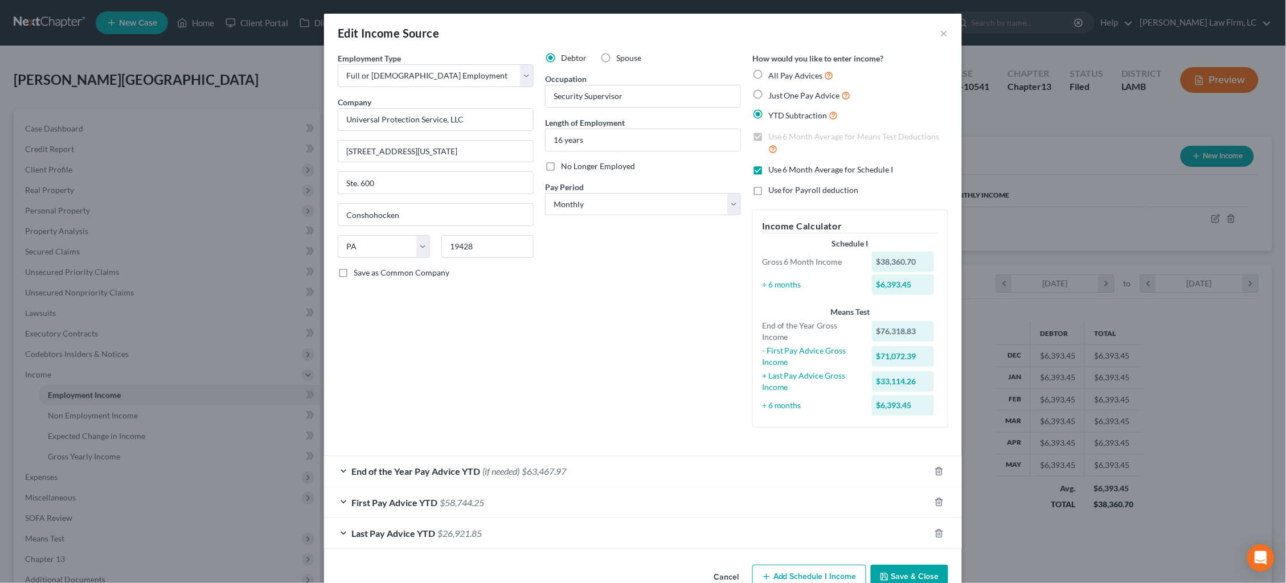
click at [807, 166] on span "Use 6 Month Average for Schedule I" at bounding box center [830, 170] width 125 height 10
click at [780, 166] on input "Use 6 Month Average for Schedule I" at bounding box center [776, 167] width 7 height 7
checkbox input "false"
click at [836, 565] on button "Add Schedule I Income" at bounding box center [809, 577] width 114 height 24
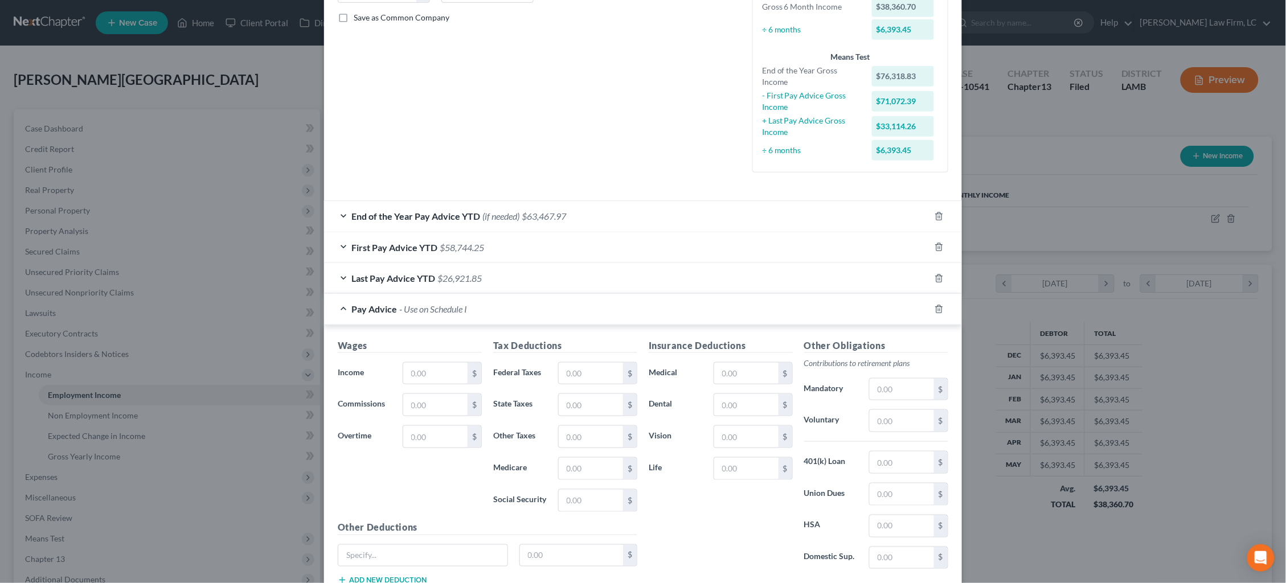
scroll to position [256, 0]
drag, startPoint x: 424, startPoint y: 370, endPoint x: 430, endPoint y: 369, distance: 5.7
click at [424, 369] on input "text" at bounding box center [435, 373] width 64 height 22
type input "6,480.92"
type input "940.08"
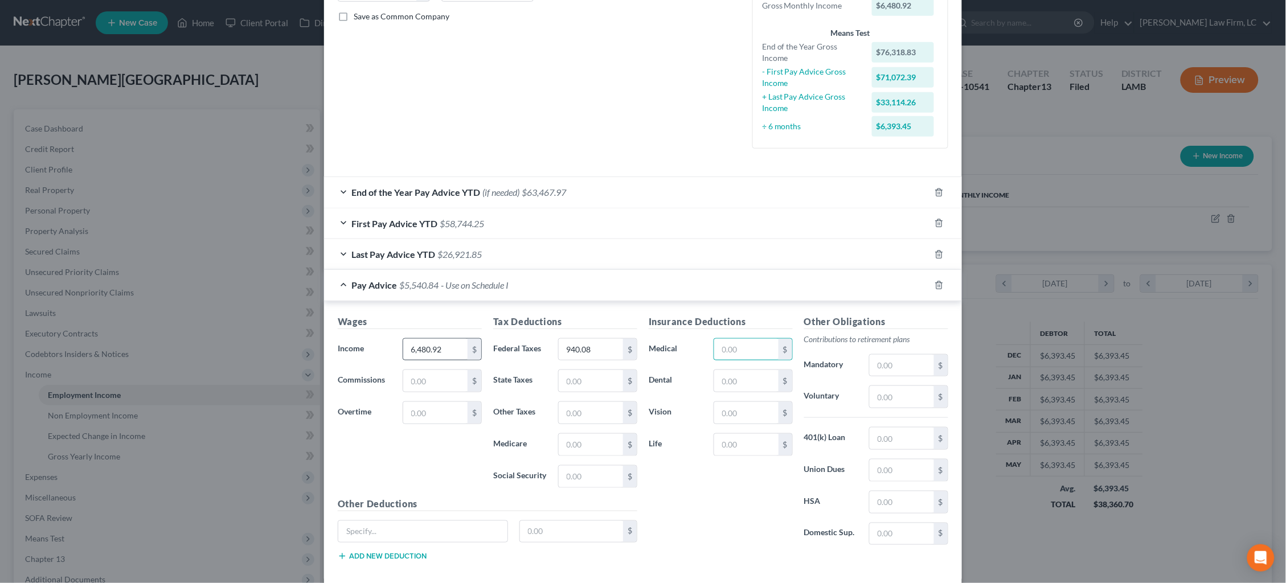
type input "0"
type input "301.44"
click at [418, 522] on input "text" at bounding box center [422, 532] width 169 height 22
type input "Other Insurance"
type input "102.14"
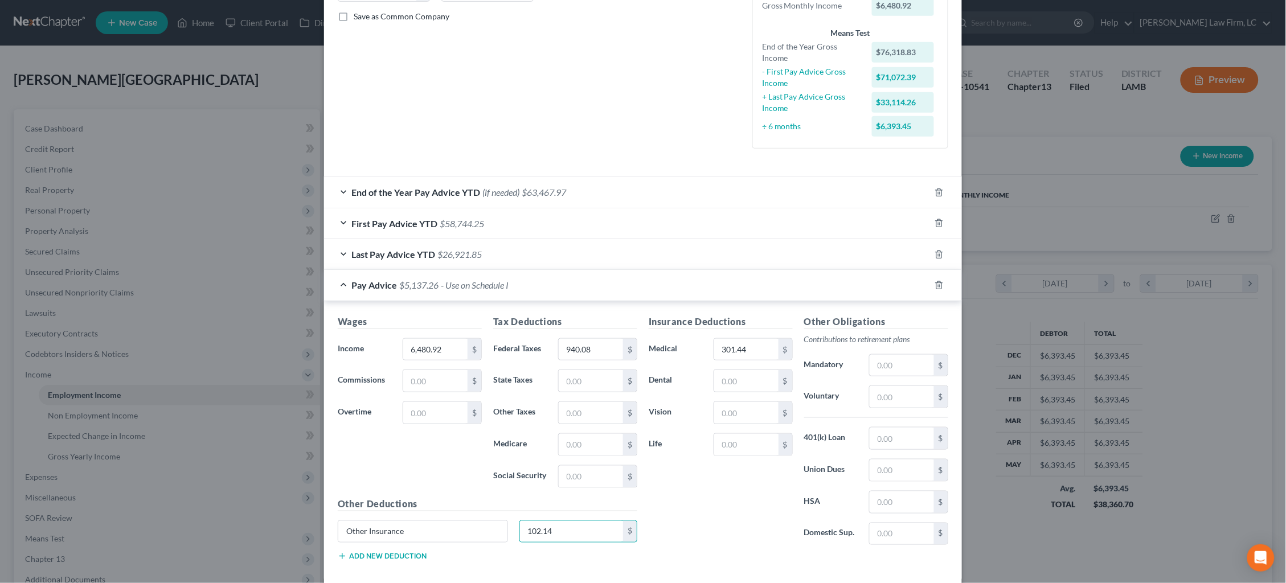
click at [389, 552] on button "Add new deduction" at bounding box center [382, 556] width 89 height 9
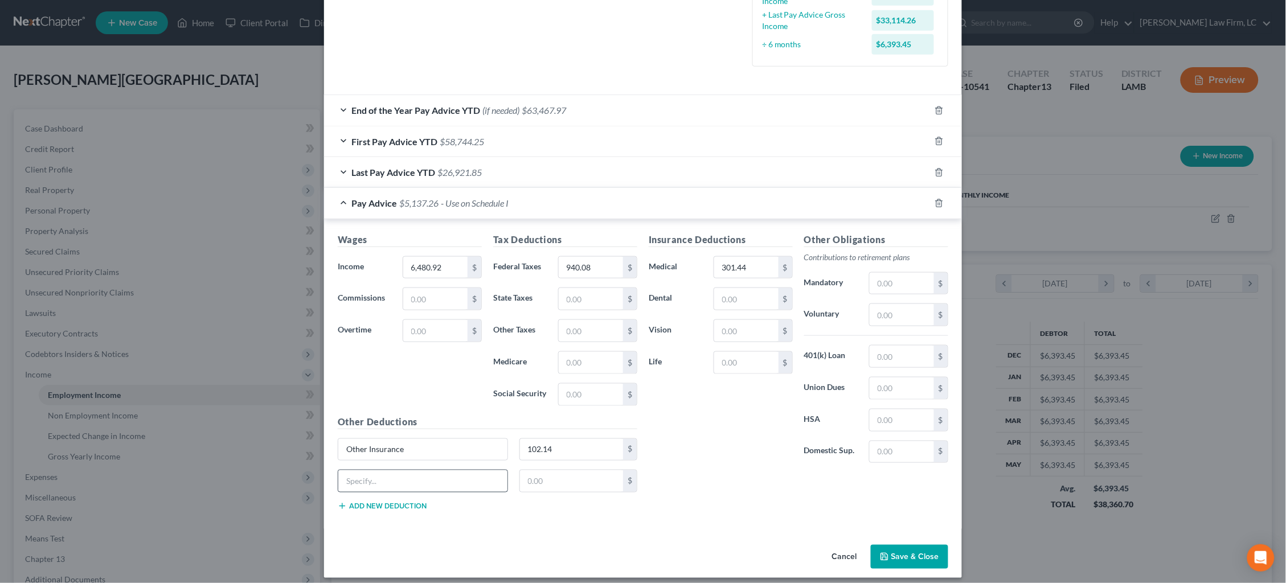
scroll to position [337, 0]
type input "Additional Tax w/h"
click at [564, 471] on input "450.00" at bounding box center [572, 482] width 104 height 22
click at [469, 471] on div "Additional Tax w/h 450.00 $" at bounding box center [487, 487] width 311 height 32
drag, startPoint x: 560, startPoint y: 471, endPoint x: 514, endPoint y: 468, distance: 46.2
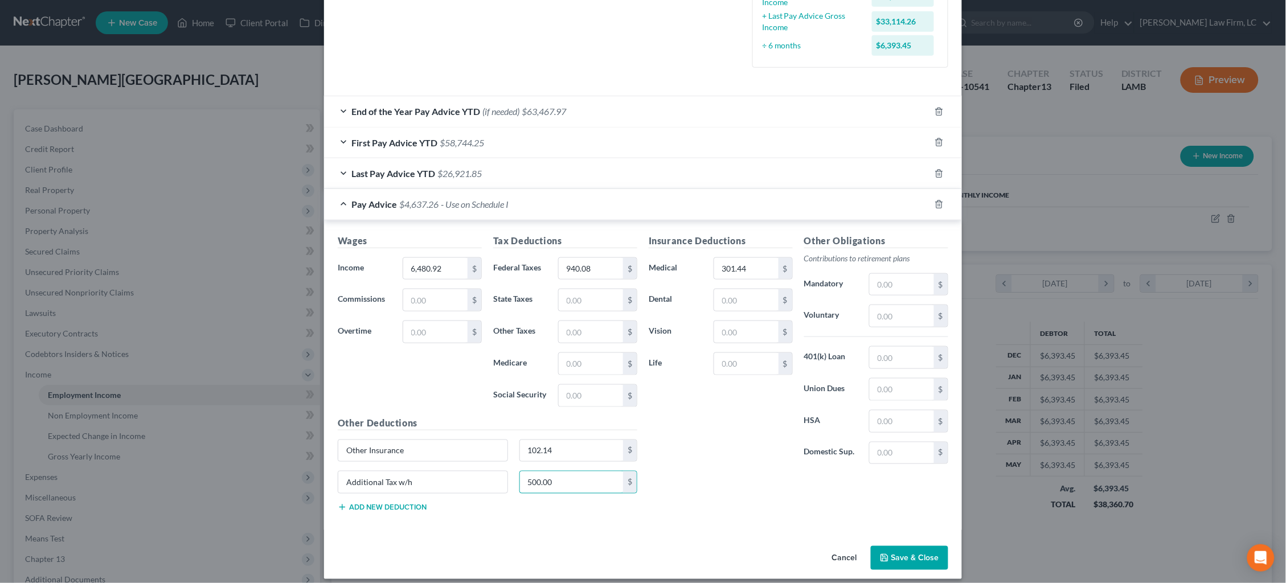
click at [514, 471] on div "500.00 $" at bounding box center [579, 482] width 130 height 23
type input "400.00"
click at [908, 546] on button "Save & Close" at bounding box center [909, 558] width 77 height 24
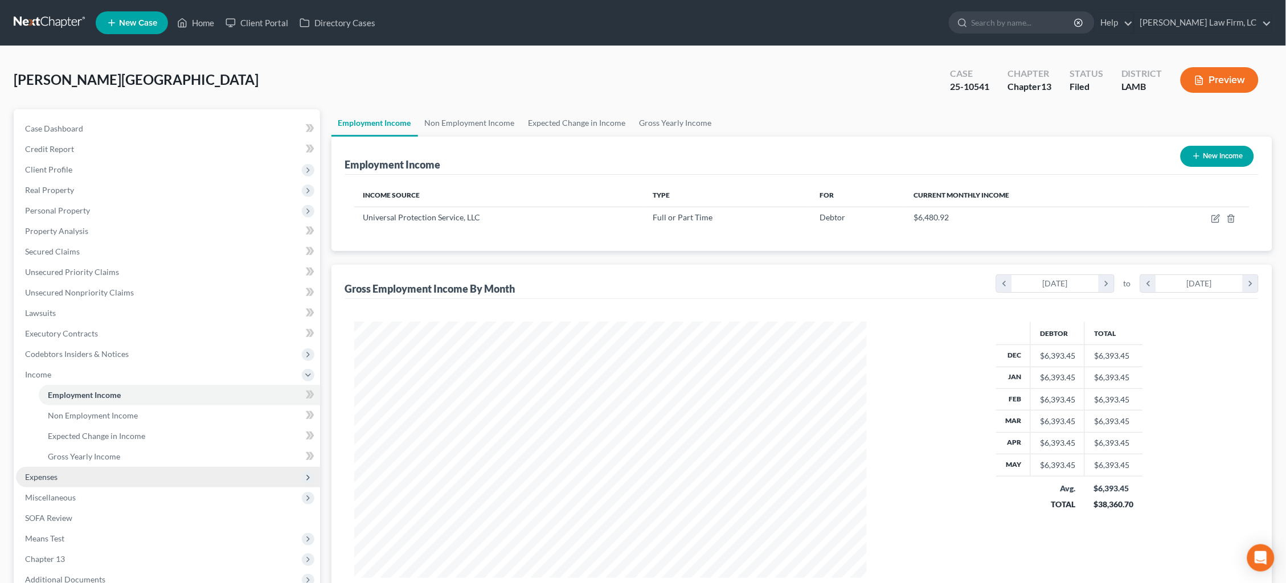
click at [99, 467] on span "Expenses" at bounding box center [168, 477] width 304 height 20
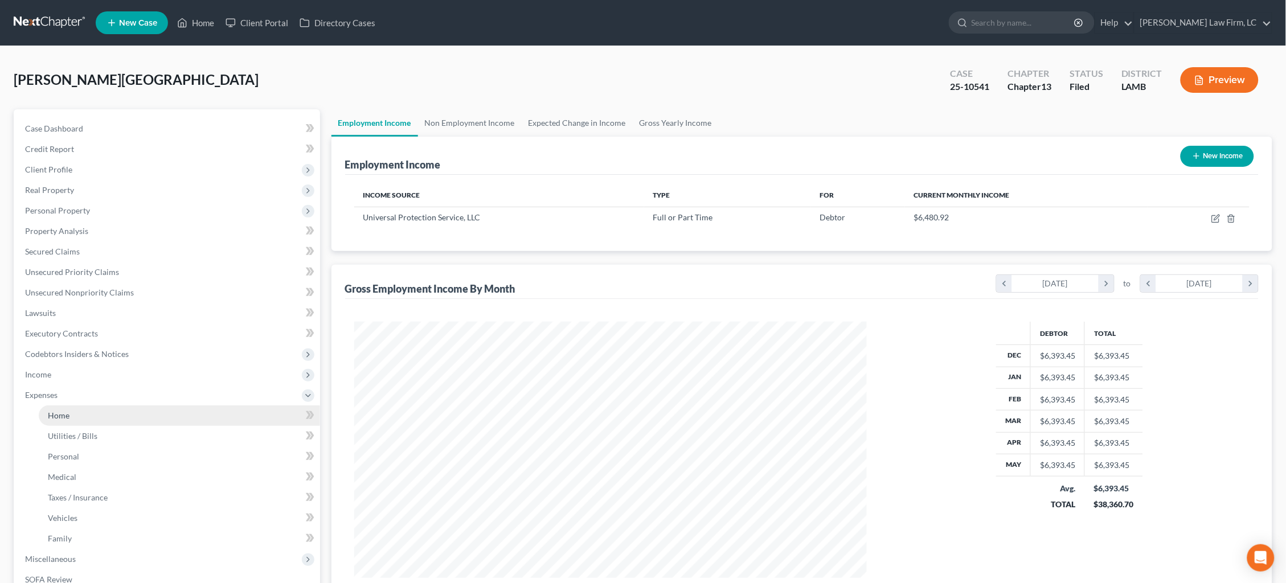
click at [112, 407] on link "Home" at bounding box center [179, 415] width 281 height 20
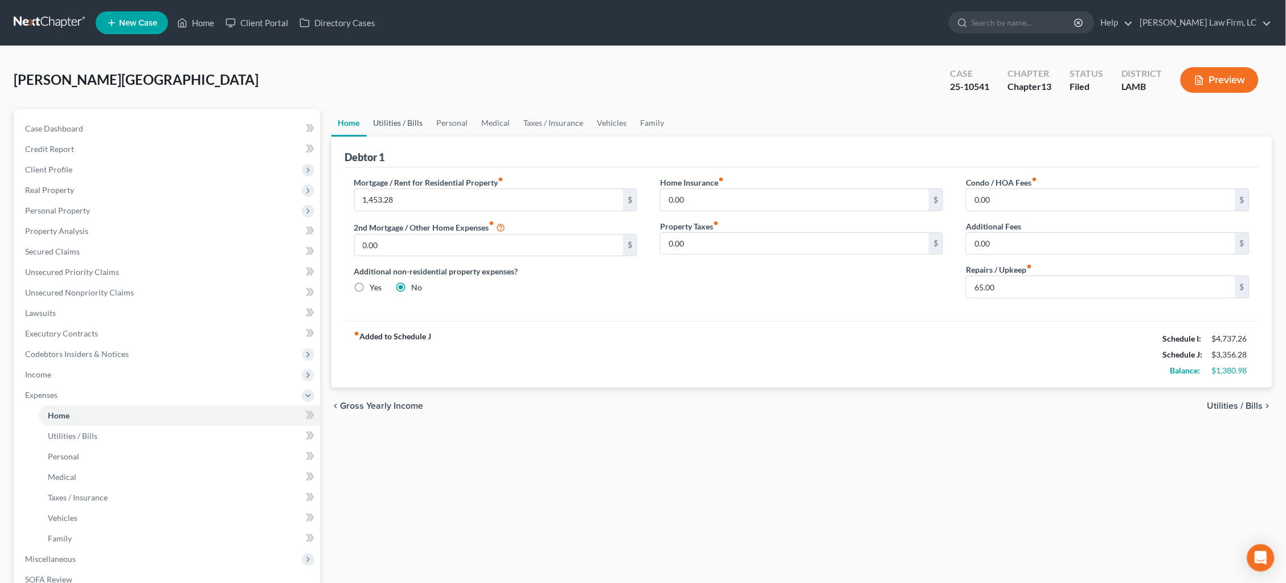
click at [399, 122] on link "Utilities / Bills" at bounding box center [398, 122] width 63 height 27
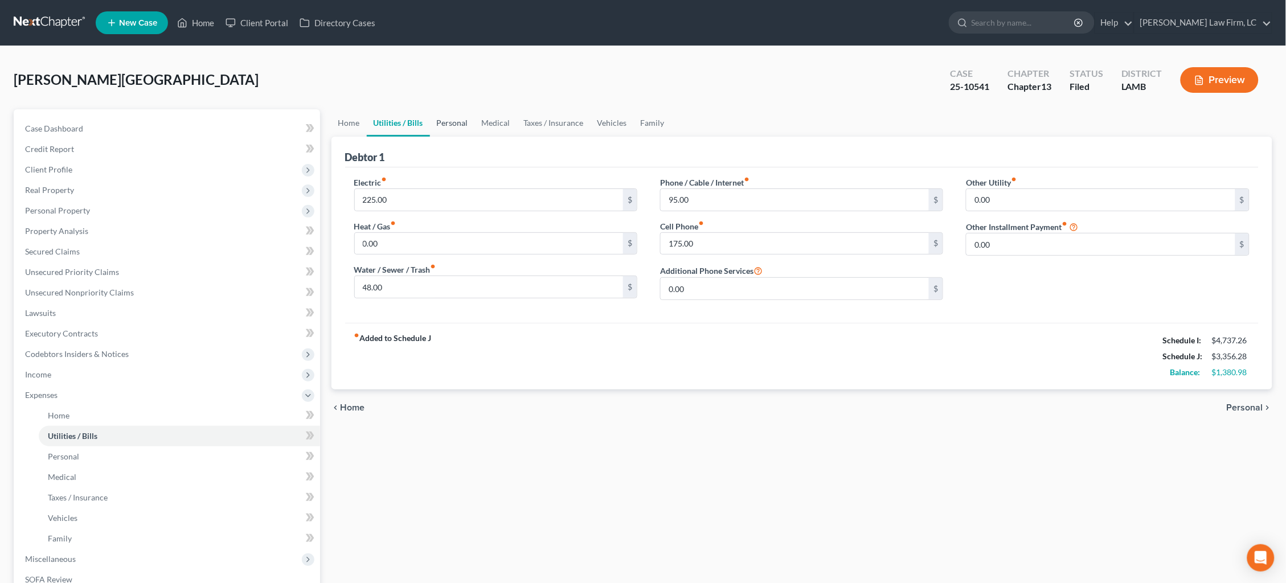
click at [464, 125] on link "Personal" at bounding box center [452, 122] width 45 height 27
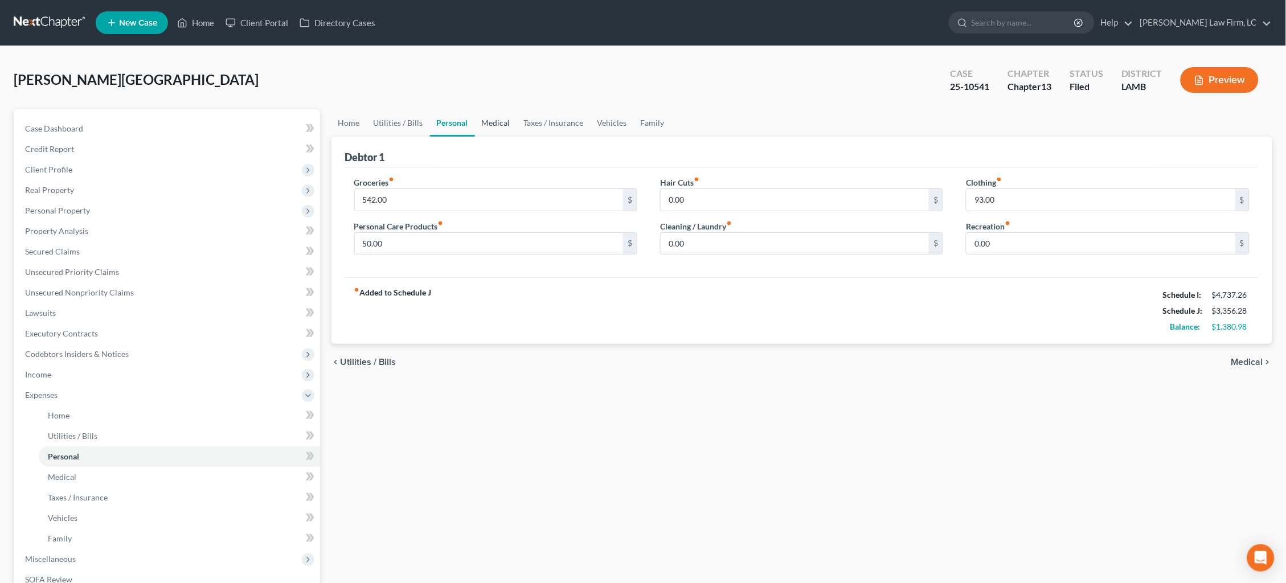
click at [494, 126] on link "Medical" at bounding box center [496, 122] width 42 height 27
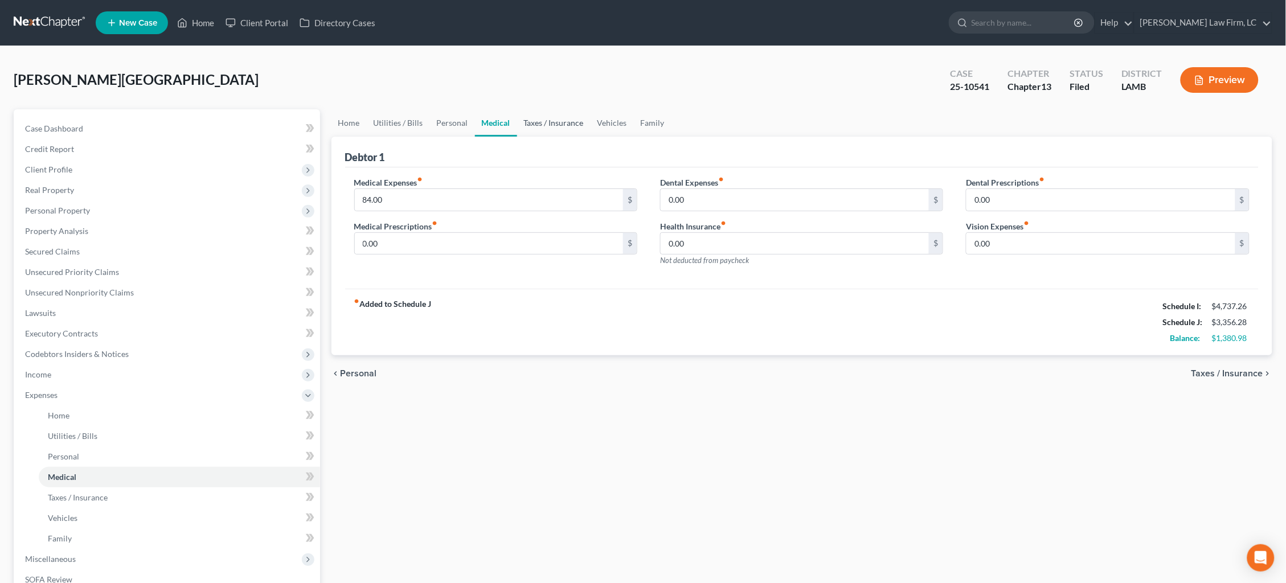
click at [527, 127] on link "Taxes / Insurance" at bounding box center [553, 122] width 73 height 27
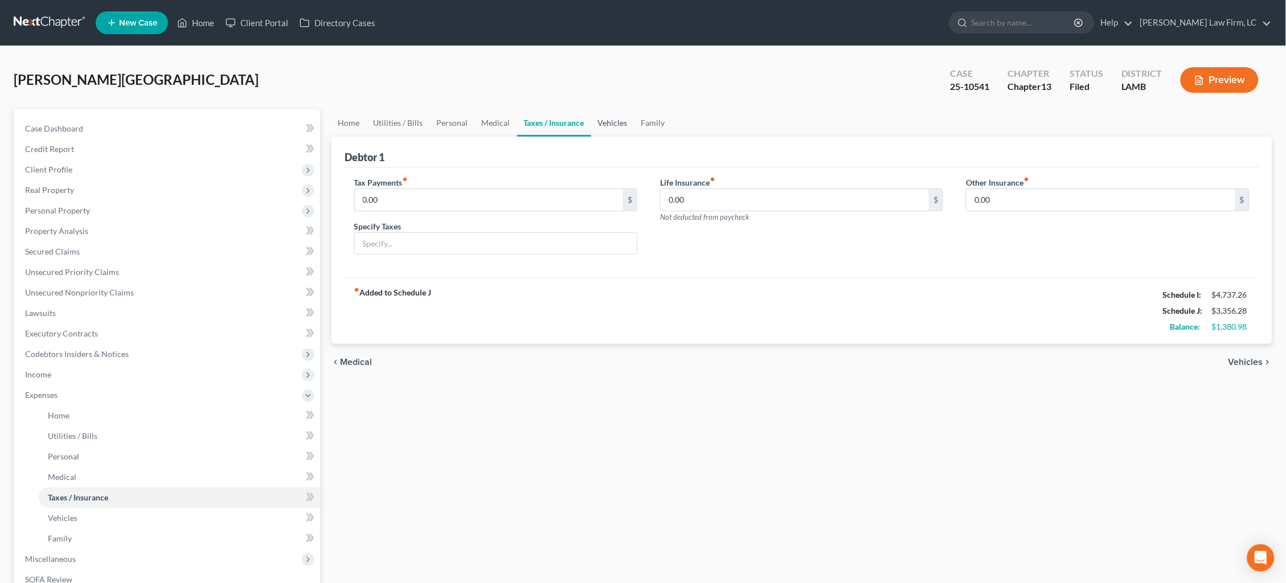
click at [602, 128] on link "Vehicles" at bounding box center [612, 122] width 43 height 27
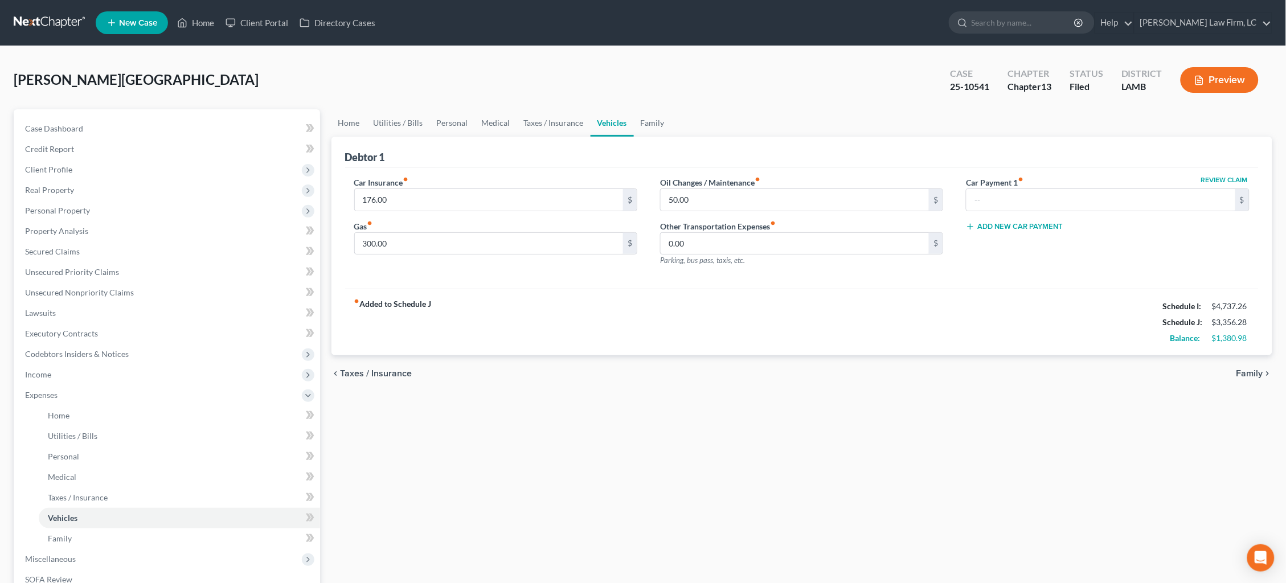
click at [669, 126] on ul "Home Utilities / Bills Personal Medical Taxes / Insurance Vehicles Family" at bounding box center [801, 122] width 941 height 27
click at [651, 122] on link "Family" at bounding box center [653, 122] width 38 height 27
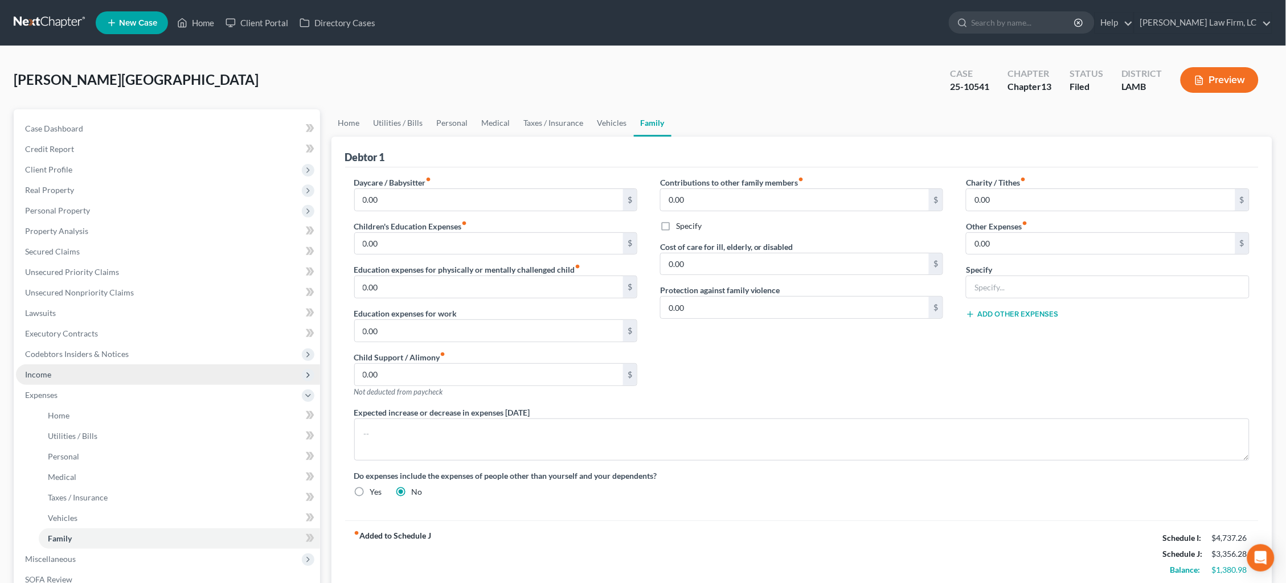
click at [146, 370] on span "Income" at bounding box center [168, 374] width 304 height 20
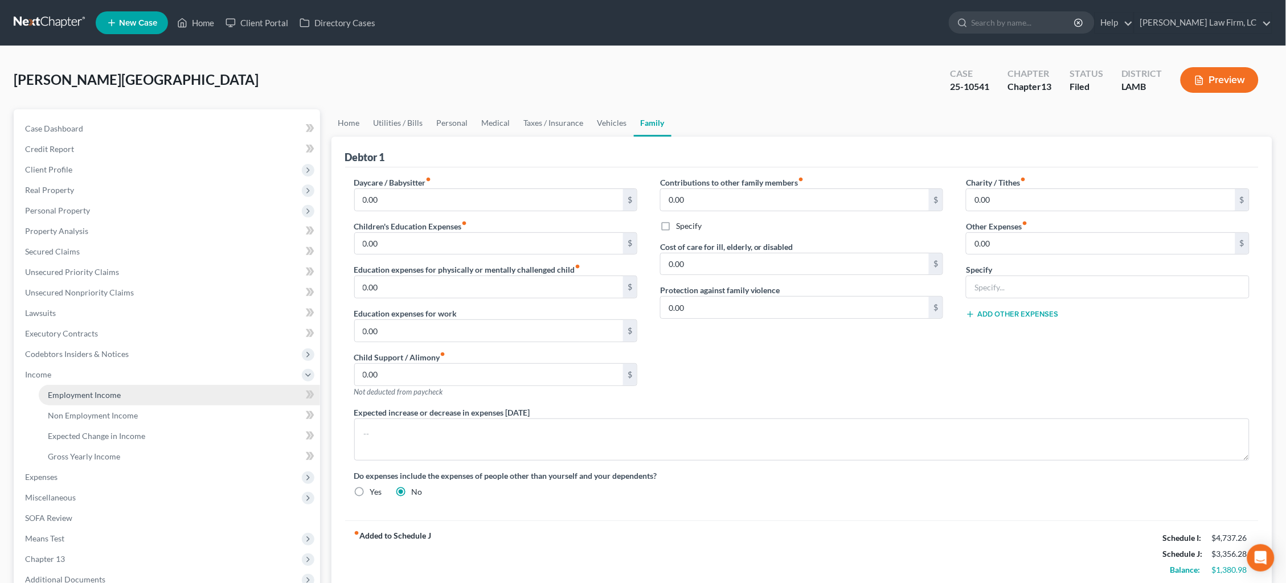
click at [149, 385] on link "Employment Income" at bounding box center [179, 395] width 281 height 20
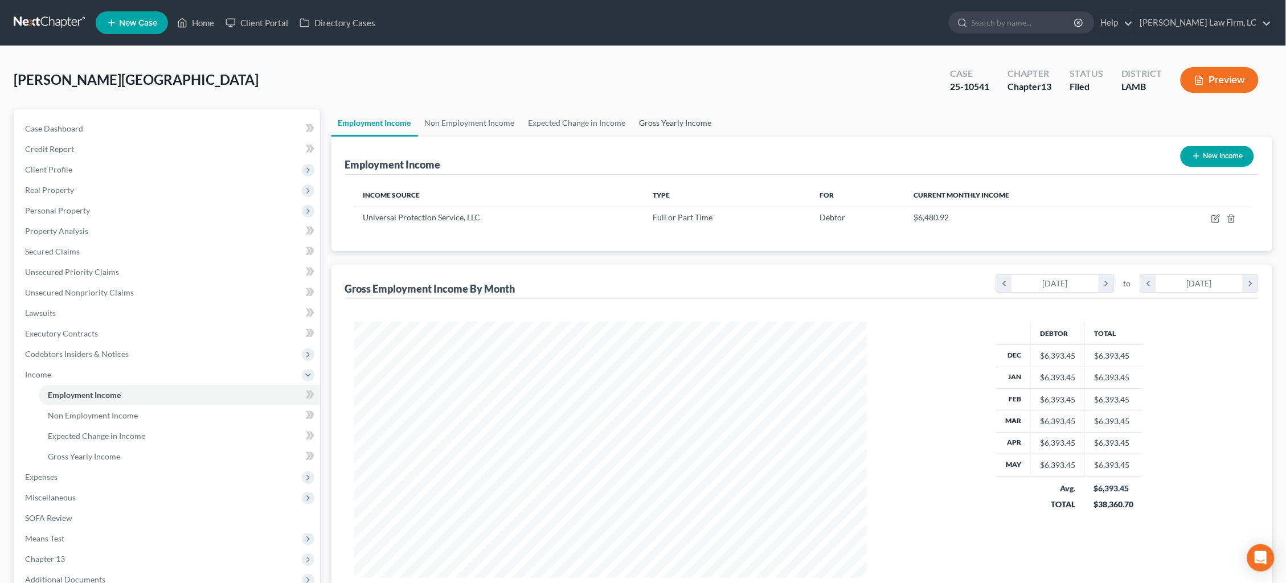
click at [679, 121] on link "Gross Yearly Income" at bounding box center [676, 122] width 86 height 27
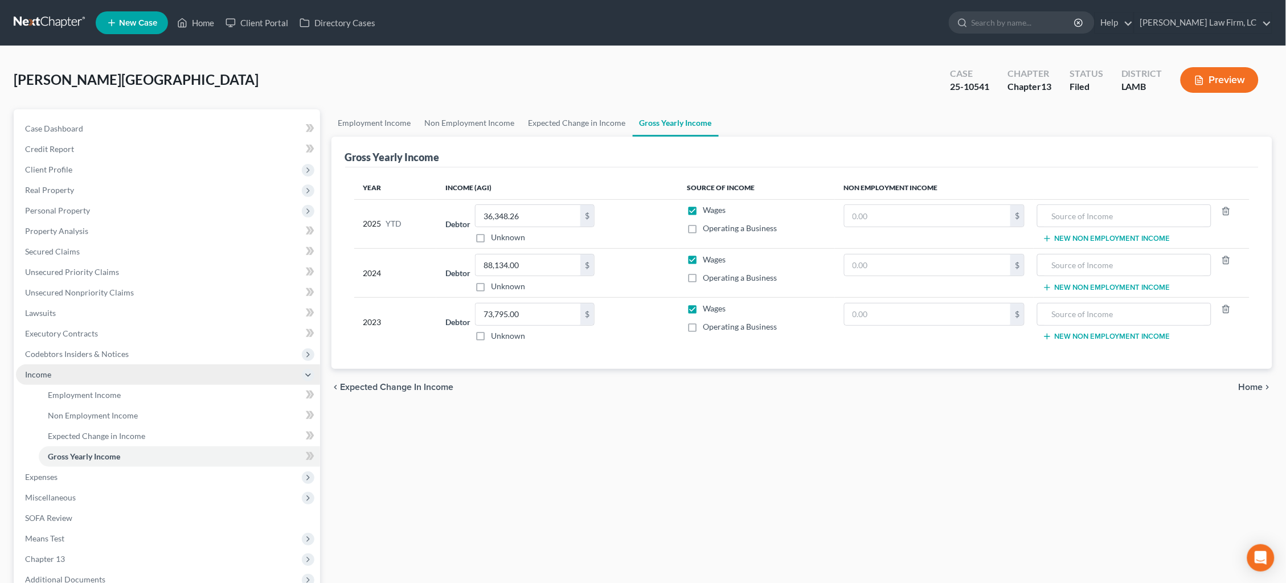
click at [59, 367] on span "Income" at bounding box center [168, 374] width 304 height 20
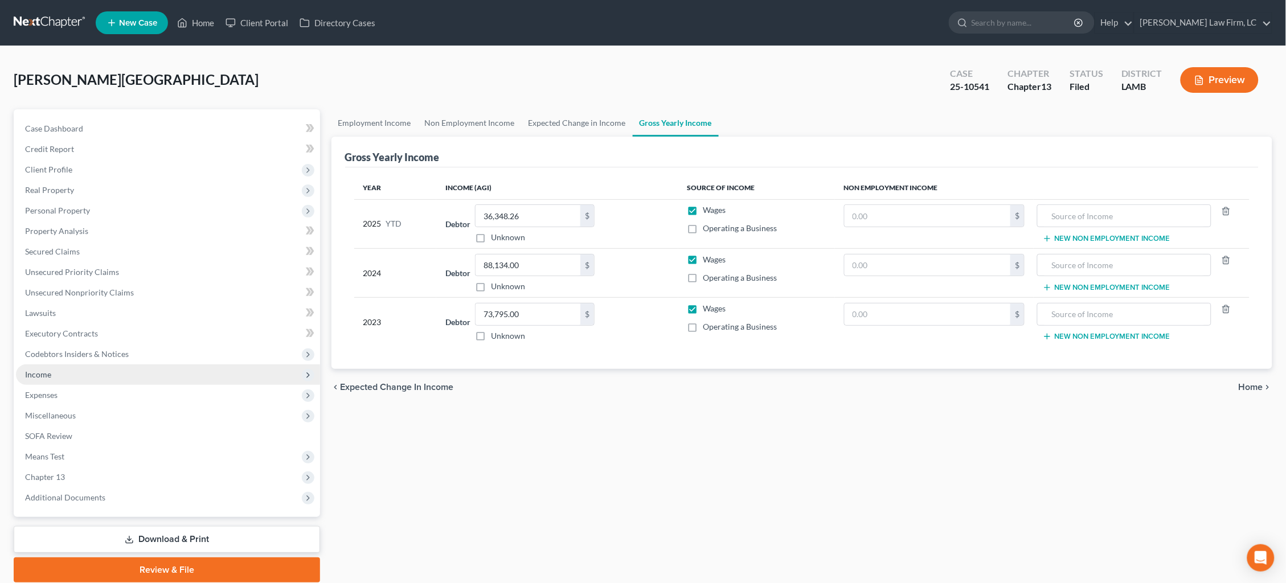
click at [92, 366] on span "Income" at bounding box center [168, 374] width 304 height 20
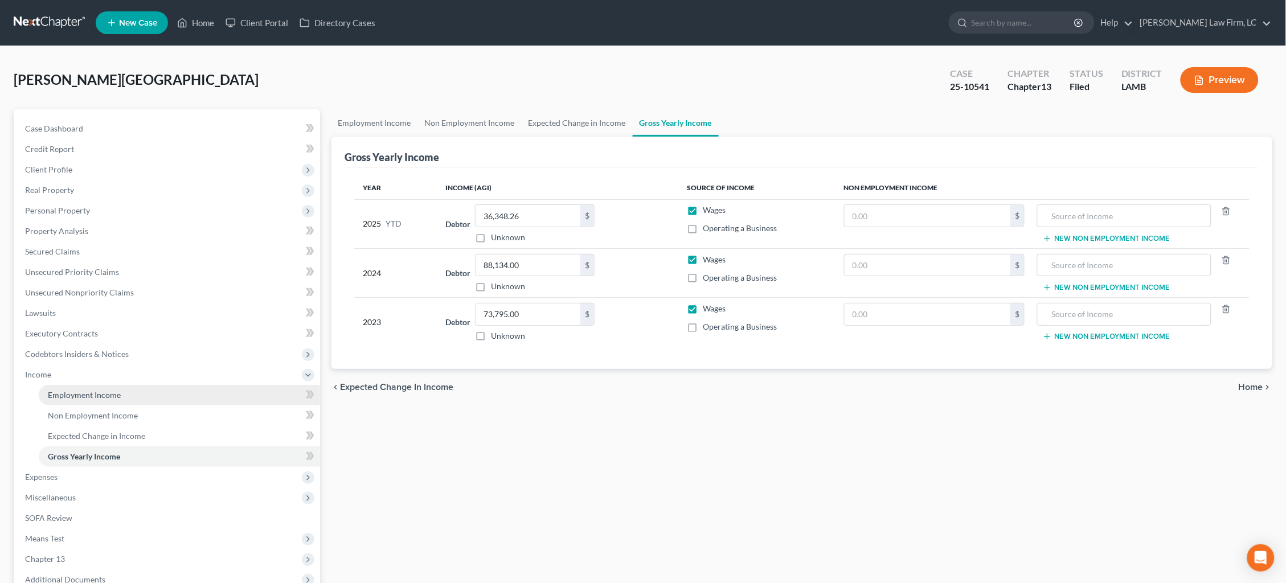
click at [103, 390] on span "Employment Income" at bounding box center [84, 395] width 73 height 10
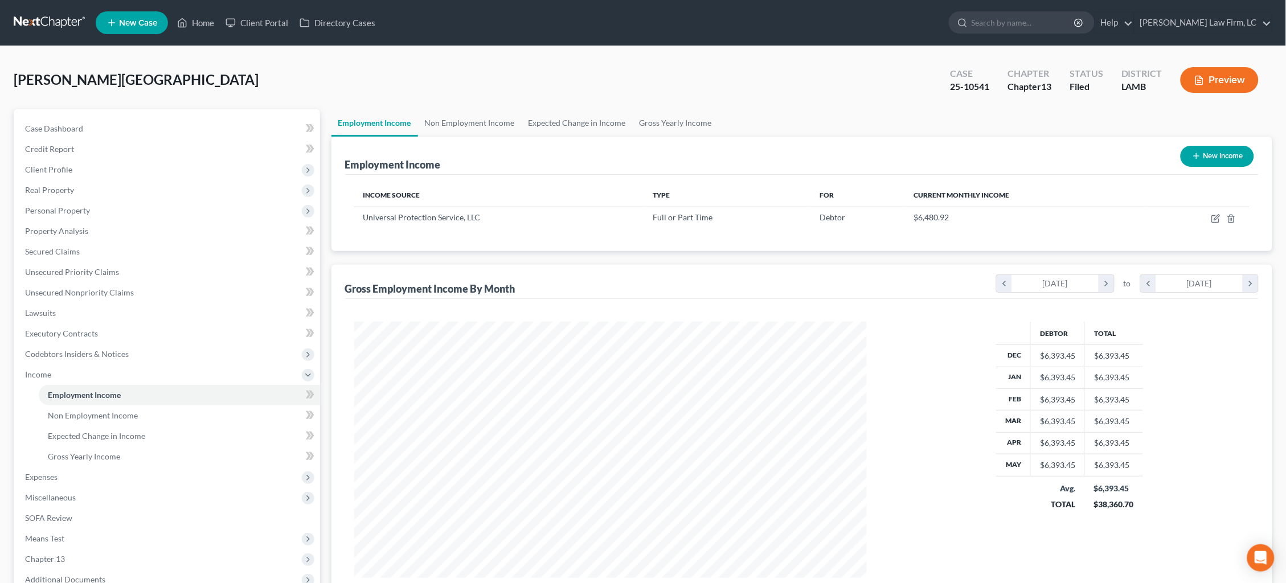
scroll to position [256, 536]
click at [1216, 216] on icon "button" at bounding box center [1215, 218] width 9 height 9
select select "0"
select select "39"
select select "0"
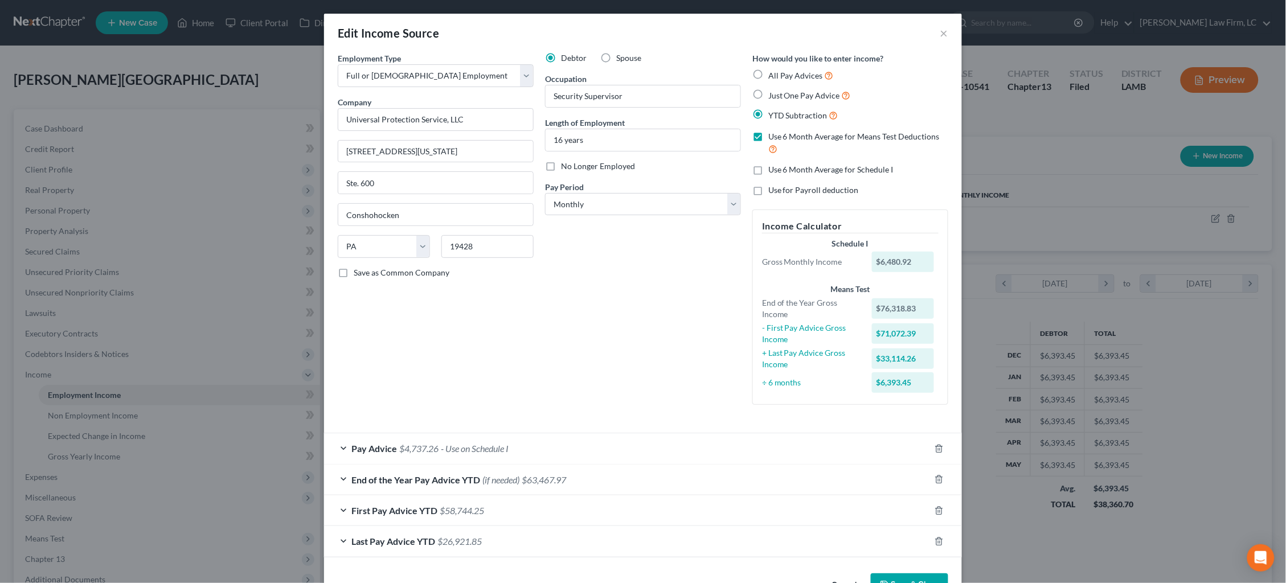
click at [679, 434] on div "Pay Advice $4,737.26 - Use on Schedule I" at bounding box center [627, 448] width 606 height 30
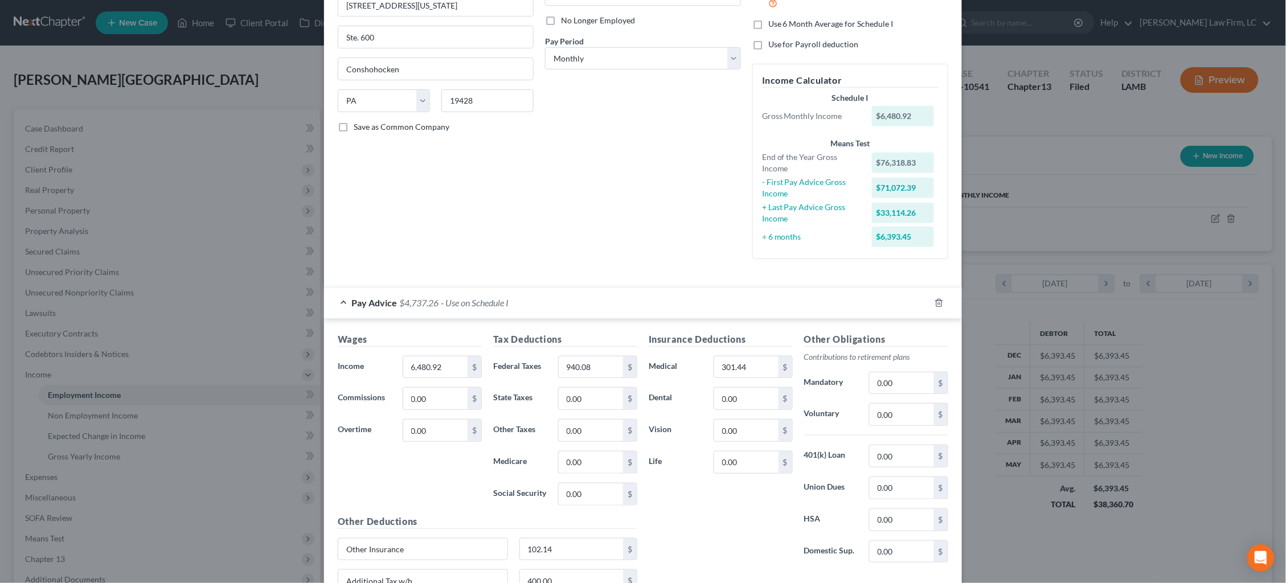
scroll to position [150, 0]
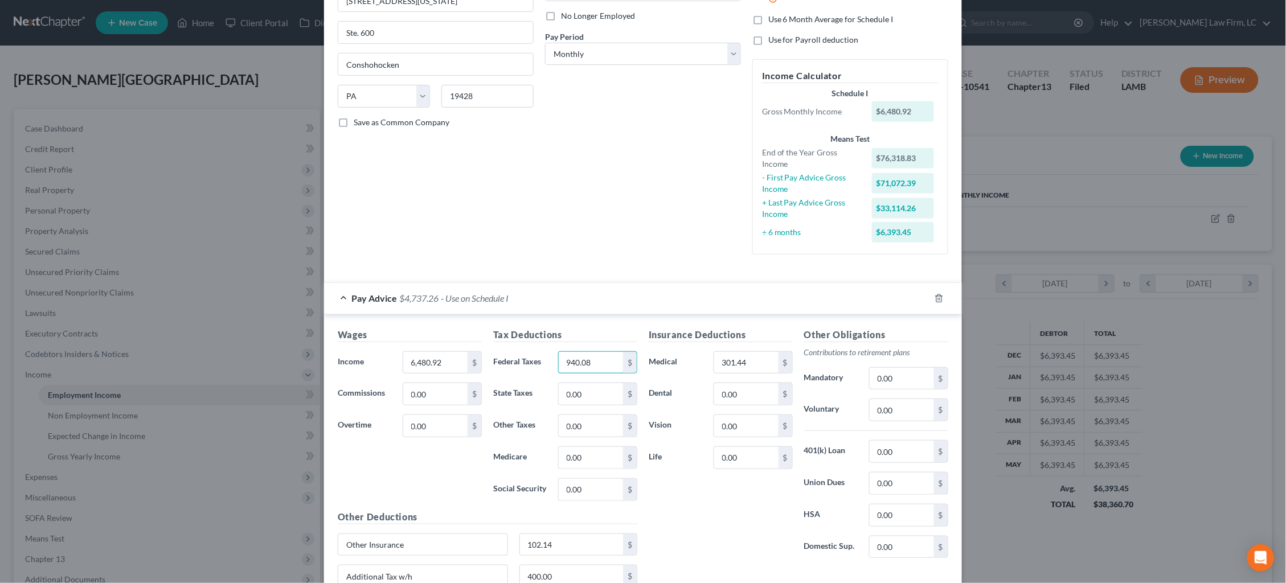
drag, startPoint x: 605, startPoint y: 355, endPoint x: 536, endPoint y: 344, distance: 69.8
click at [536, 351] on div "Federal Taxes 940.08 $" at bounding box center [564, 362] width 155 height 23
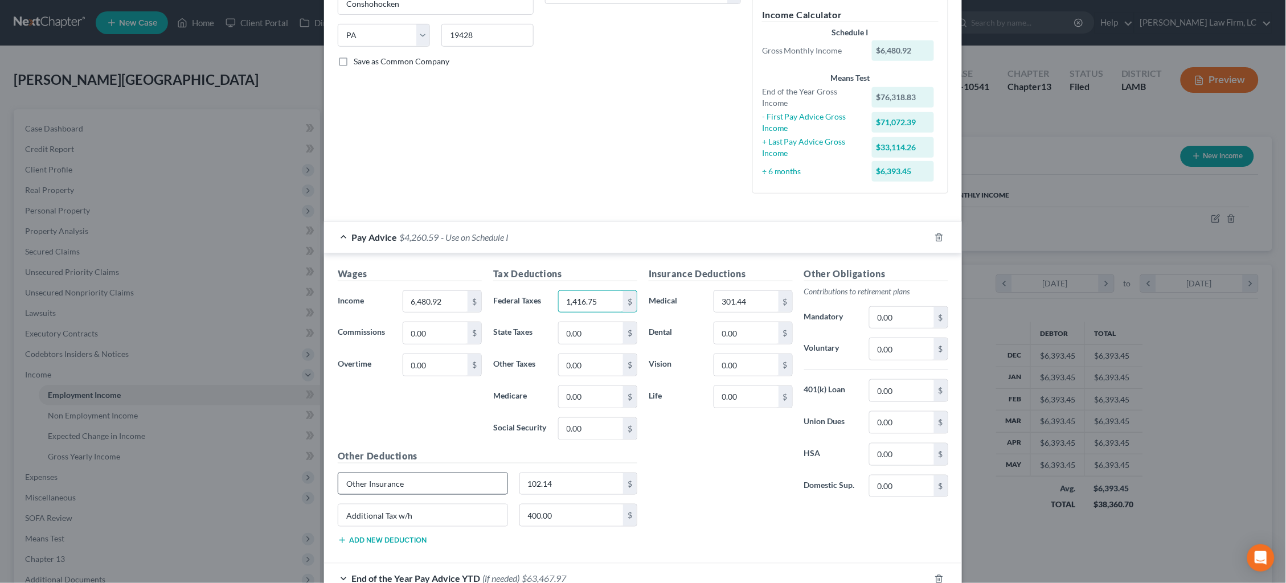
scroll to position [222, 0]
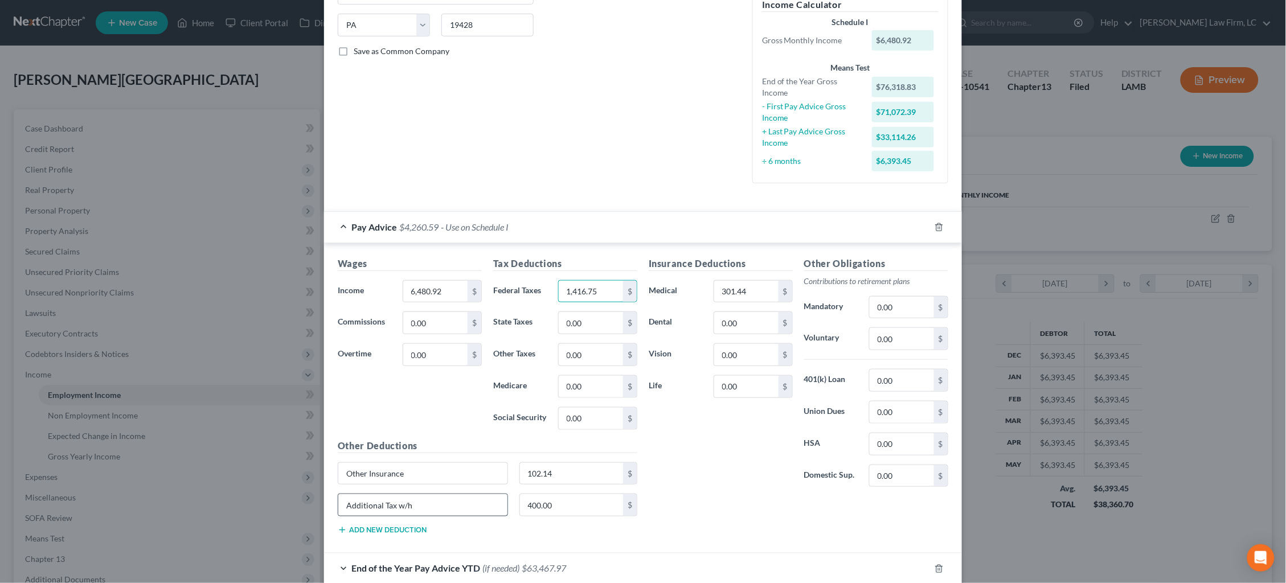
type input "1,416.75"
drag, startPoint x: 428, startPoint y: 499, endPoint x: 291, endPoint y: 487, distance: 137.2
drag, startPoint x: 540, startPoint y: 502, endPoint x: 448, endPoint y: 484, distance: 93.9
click at [448, 494] on div "400.00 $" at bounding box center [487, 510] width 311 height 32
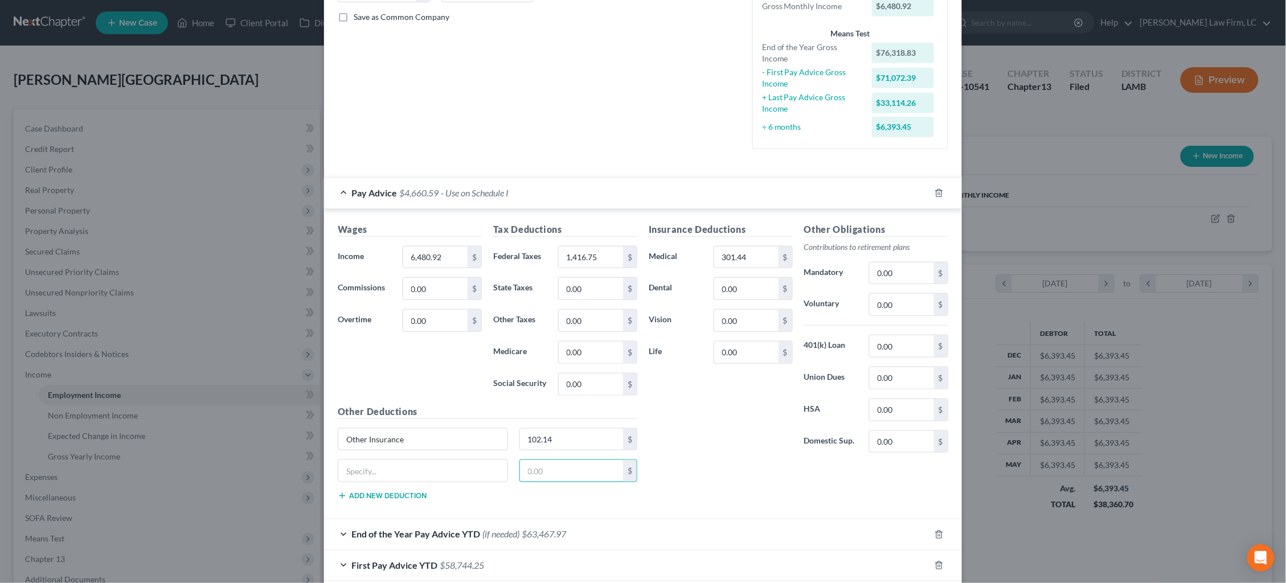
scroll to position [309, 0]
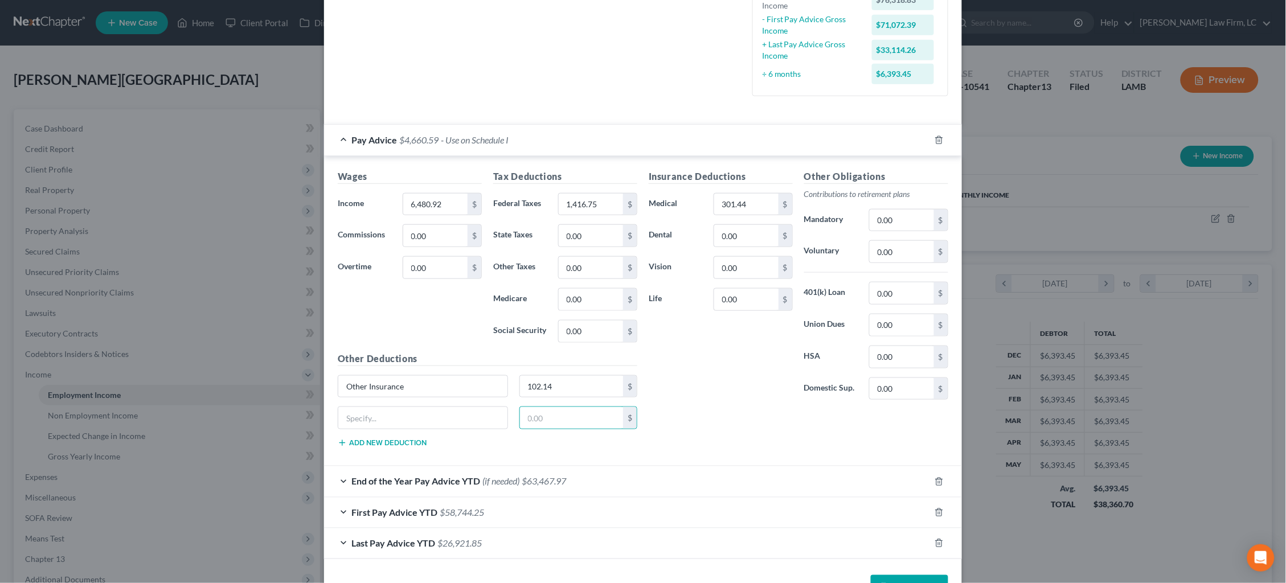
click at [917, 575] on button "Save & Close" at bounding box center [909, 587] width 77 height 24
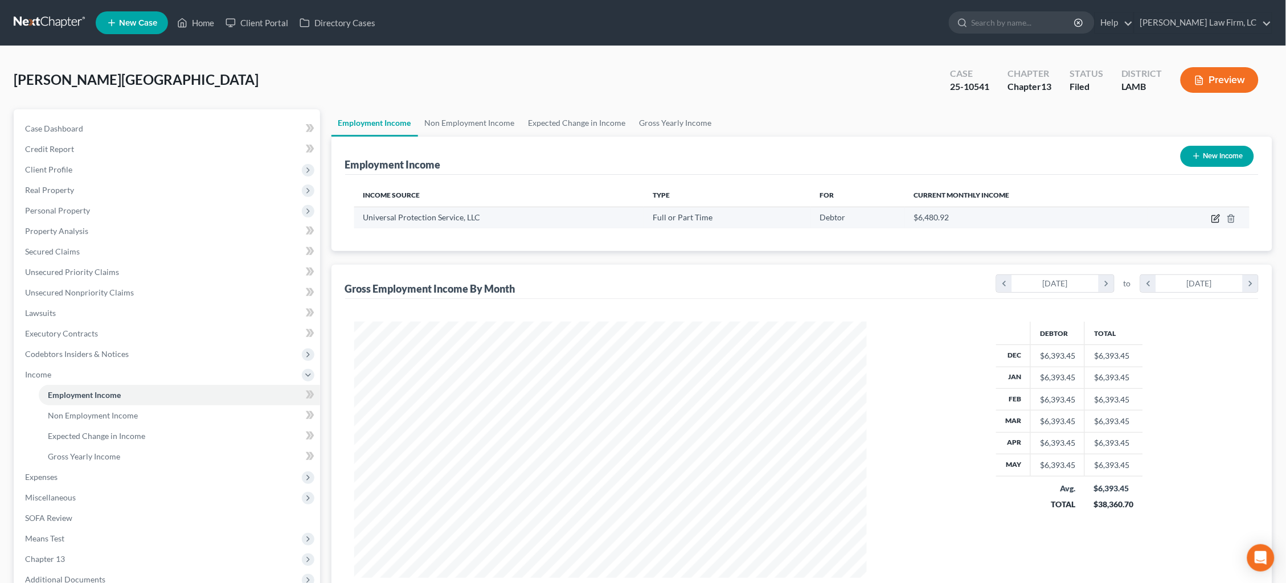
click at [1217, 218] on icon "button" at bounding box center [1216, 217] width 5 height 5
select select "0"
select select "39"
select select "0"
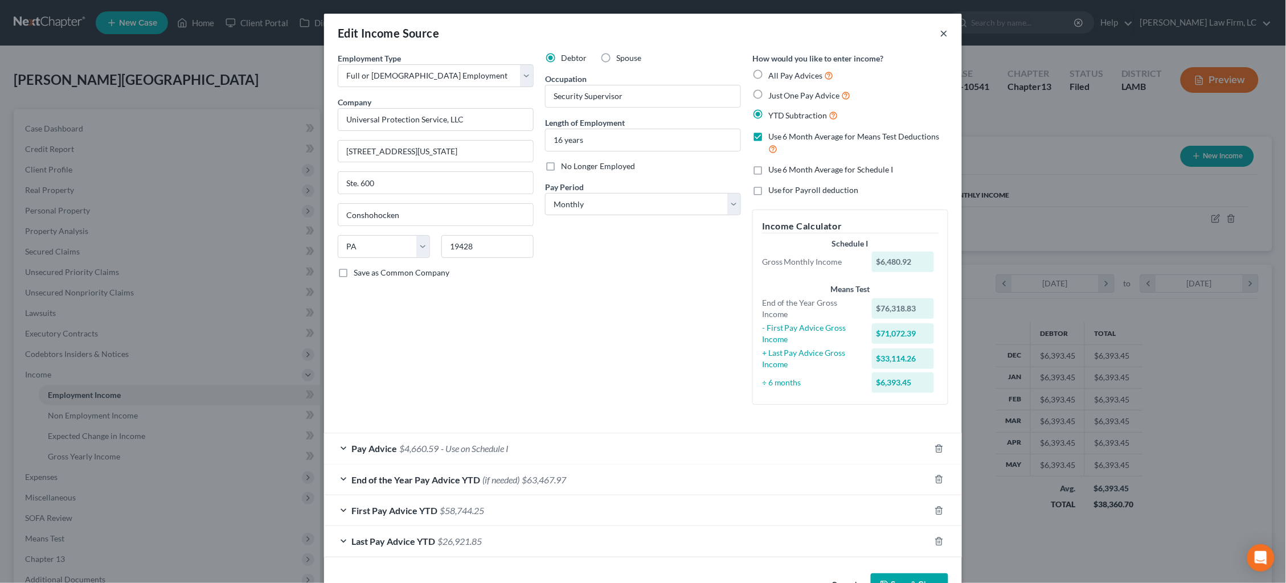
click at [945, 35] on button "×" at bounding box center [944, 33] width 8 height 14
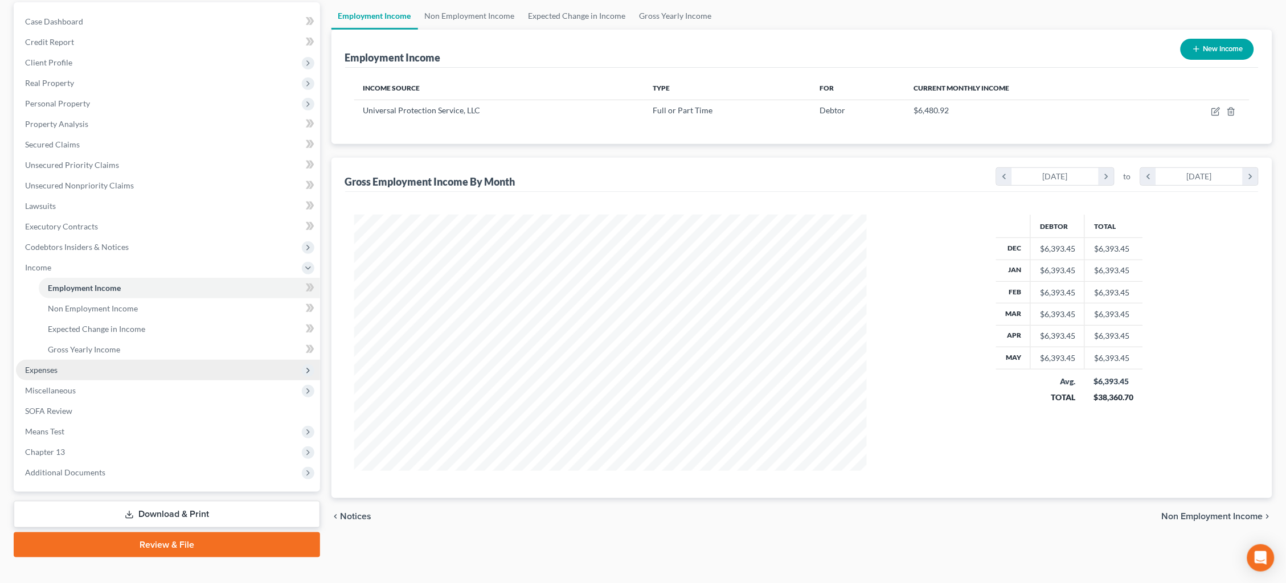
scroll to position [106, 0]
click at [121, 360] on span "Expenses" at bounding box center [168, 370] width 304 height 20
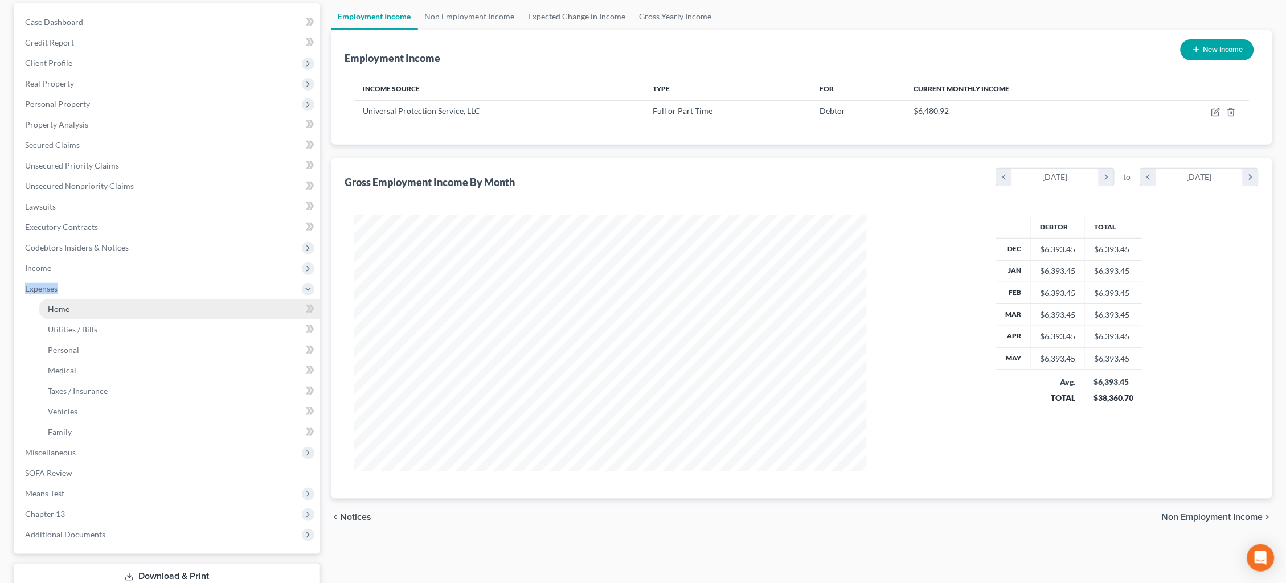
click at [137, 299] on link "Home" at bounding box center [179, 309] width 281 height 20
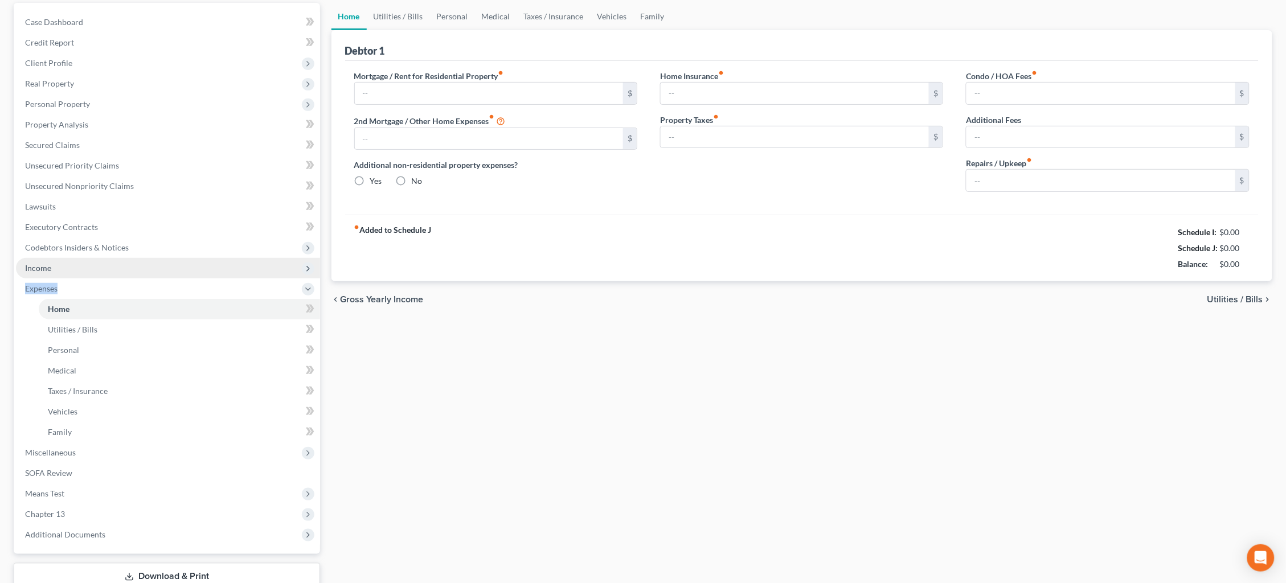
type input "1,453.28"
type input "0.00"
radio input "true"
type input "0.00"
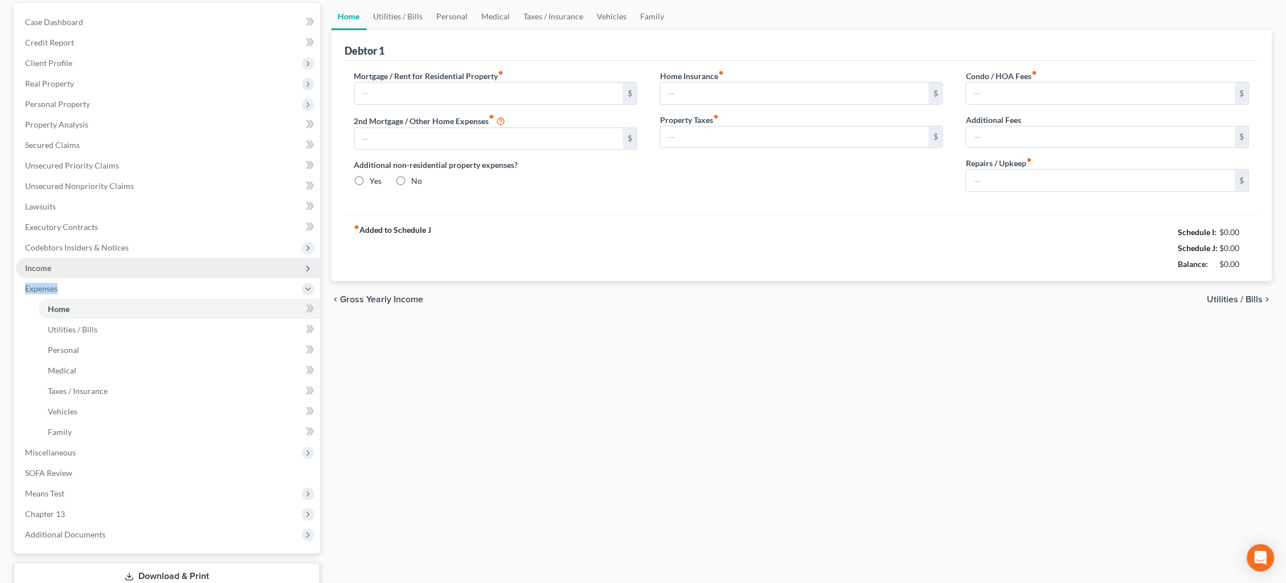
type input "0.00"
type input "65.00"
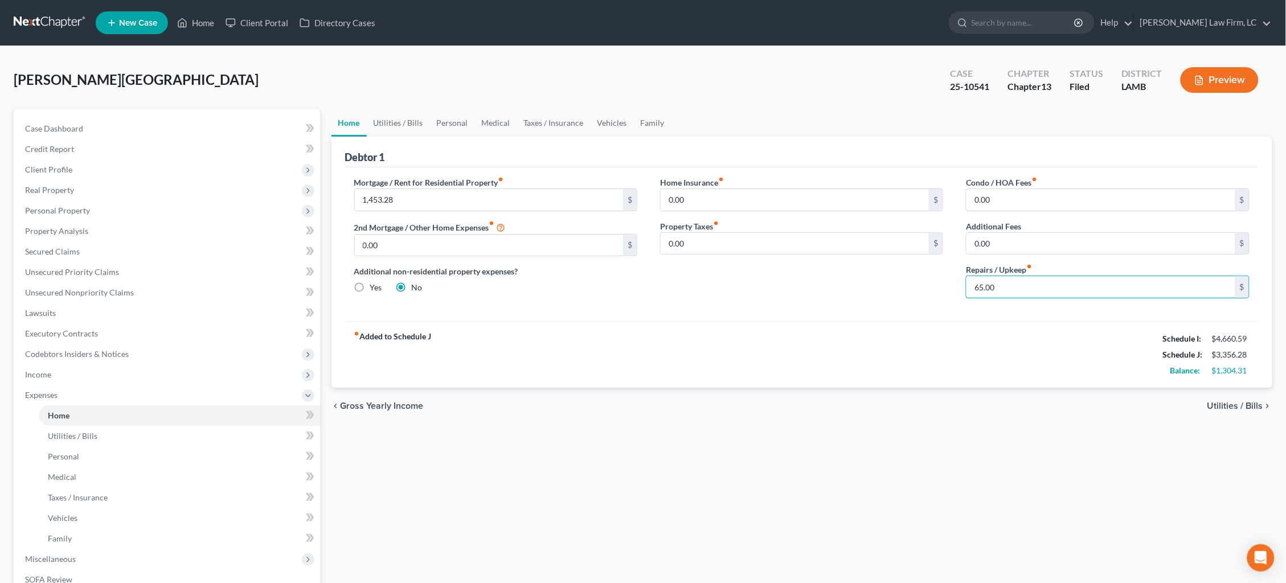
drag, startPoint x: 999, startPoint y: 289, endPoint x: 934, endPoint y: 270, distance: 66.9
click at [934, 270] on div "Mortgage / Rent for Residential Property fiber_manual_record 1,453.28 $ 2nd Mor…" at bounding box center [802, 242] width 918 height 131
click at [400, 127] on link "Utilities / Bills" at bounding box center [398, 122] width 63 height 27
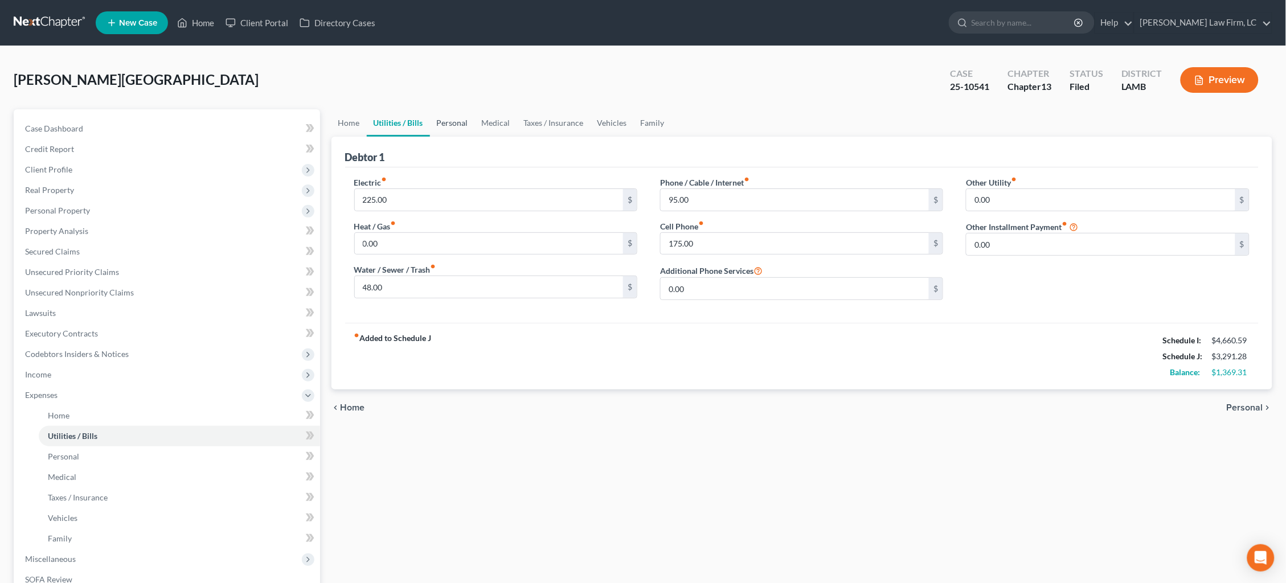
click at [448, 124] on link "Personal" at bounding box center [452, 122] width 45 height 27
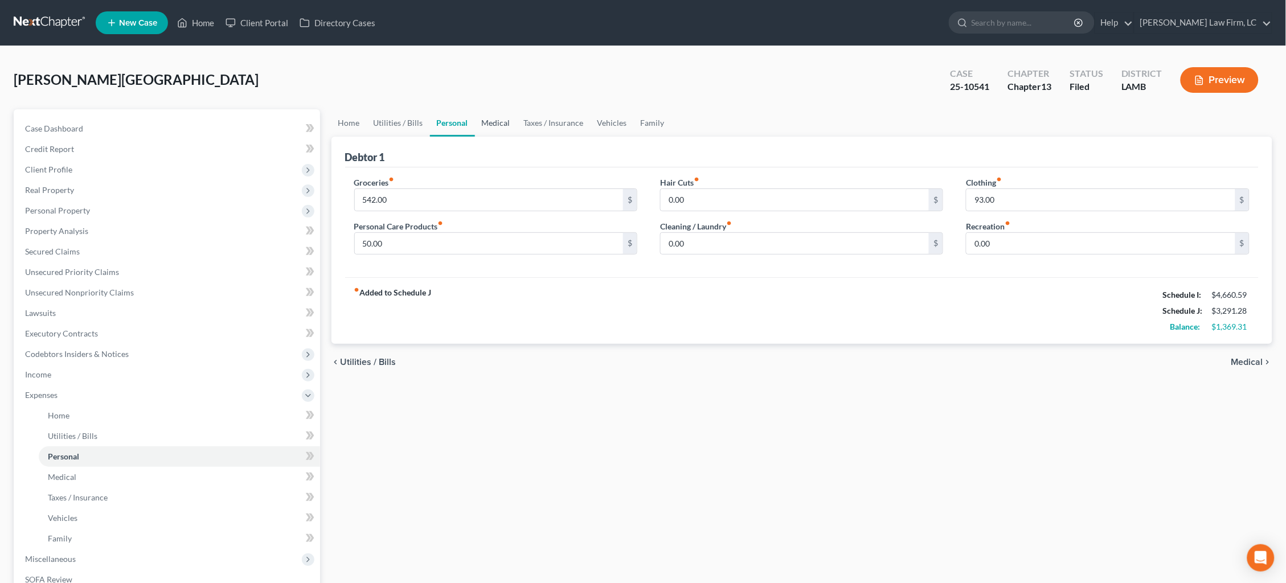
click at [489, 124] on link "Medical" at bounding box center [496, 122] width 42 height 27
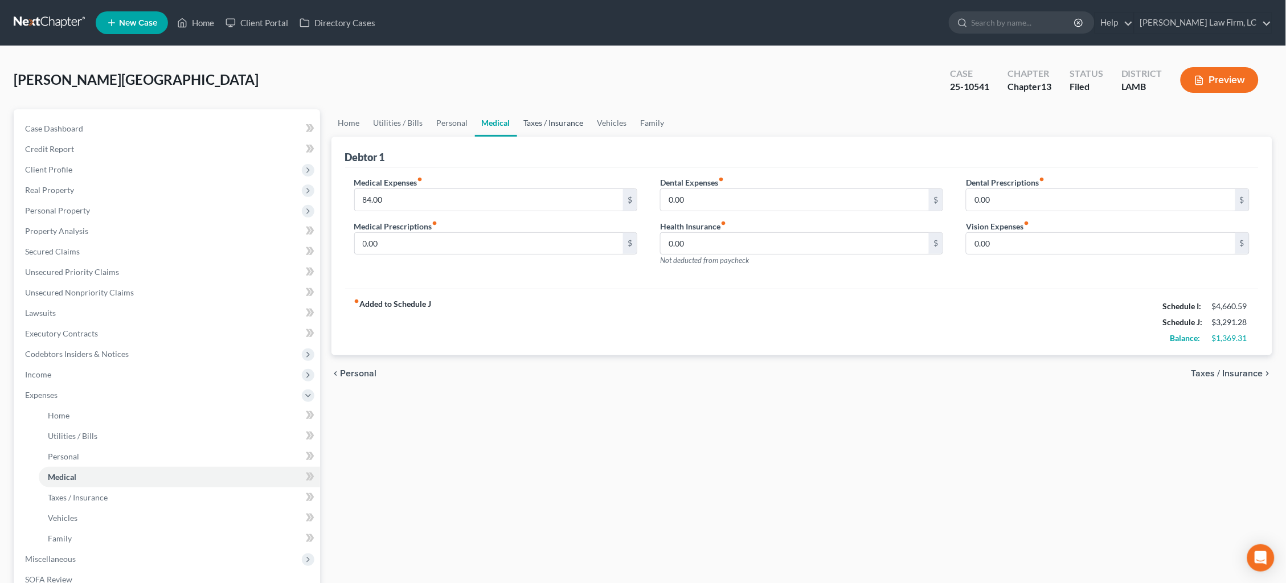
click at [536, 123] on link "Taxes / Insurance" at bounding box center [553, 122] width 73 height 27
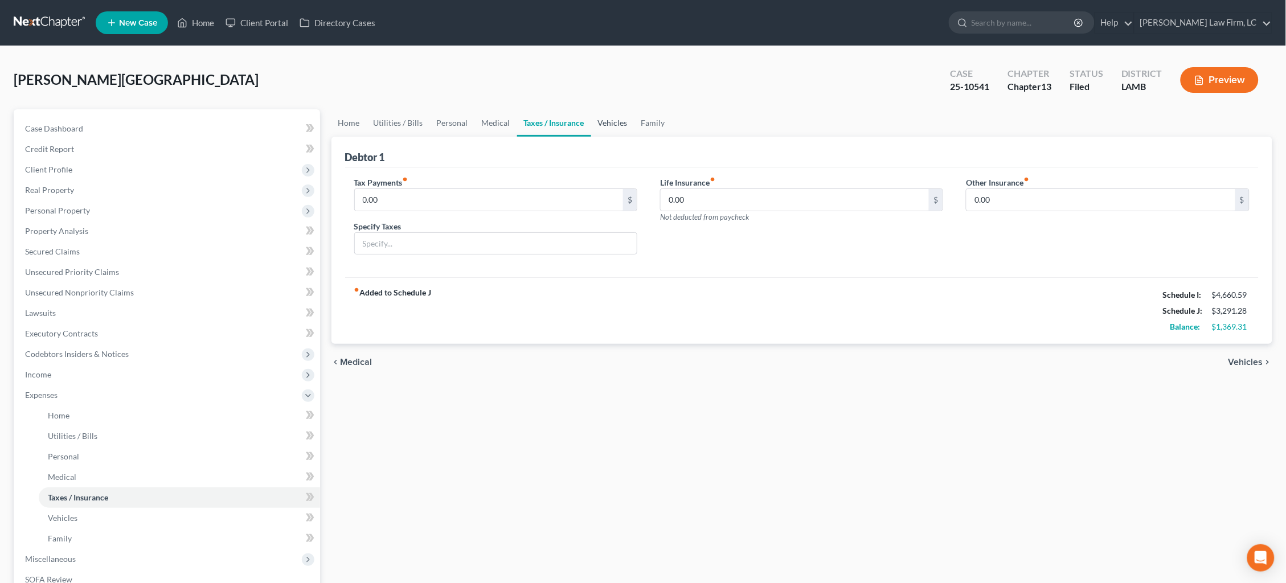
click at [605, 128] on link "Vehicles" at bounding box center [612, 122] width 43 height 27
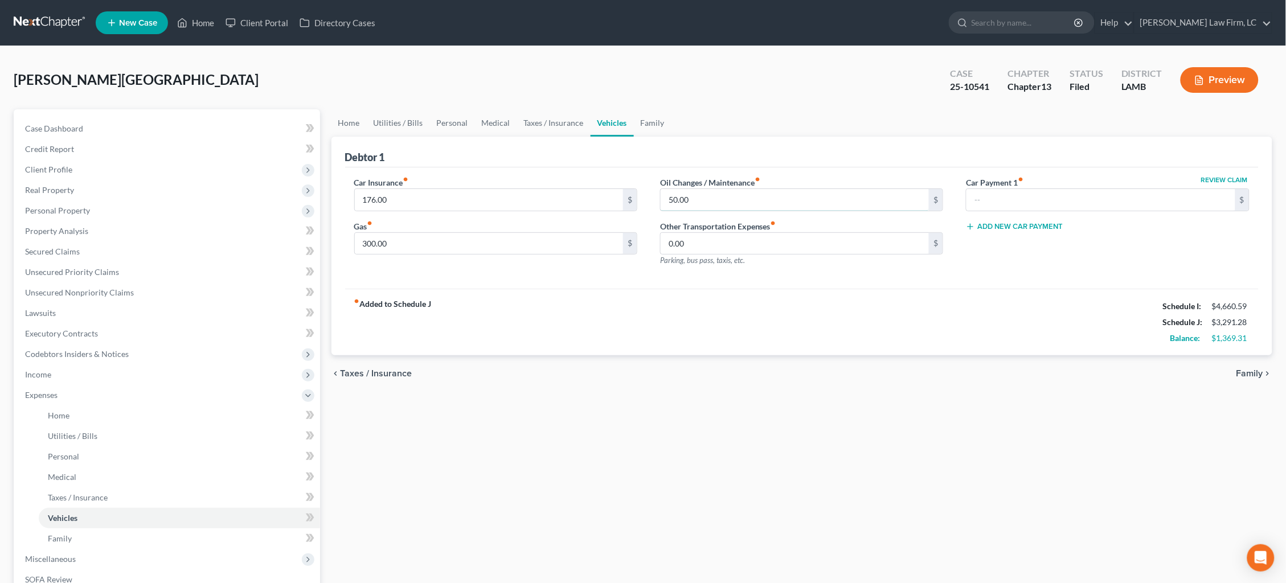
drag, startPoint x: 707, startPoint y: 200, endPoint x: 574, endPoint y: 175, distance: 135.0
click at [574, 177] on div "Car Insurance fiber_manual_record 176.00 $ Gas fiber_manual_record 300.00 $ Oil…" at bounding box center [802, 226] width 918 height 99
click at [564, 118] on link "Taxes / Insurance" at bounding box center [553, 122] width 73 height 27
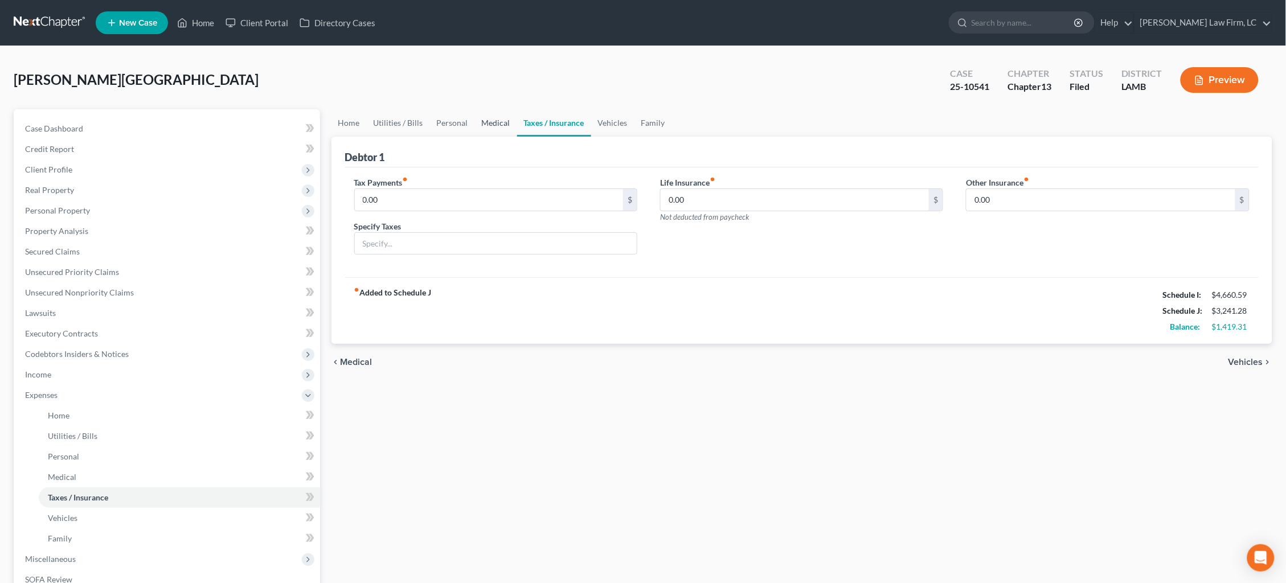
click at [503, 125] on link "Medical" at bounding box center [496, 122] width 42 height 27
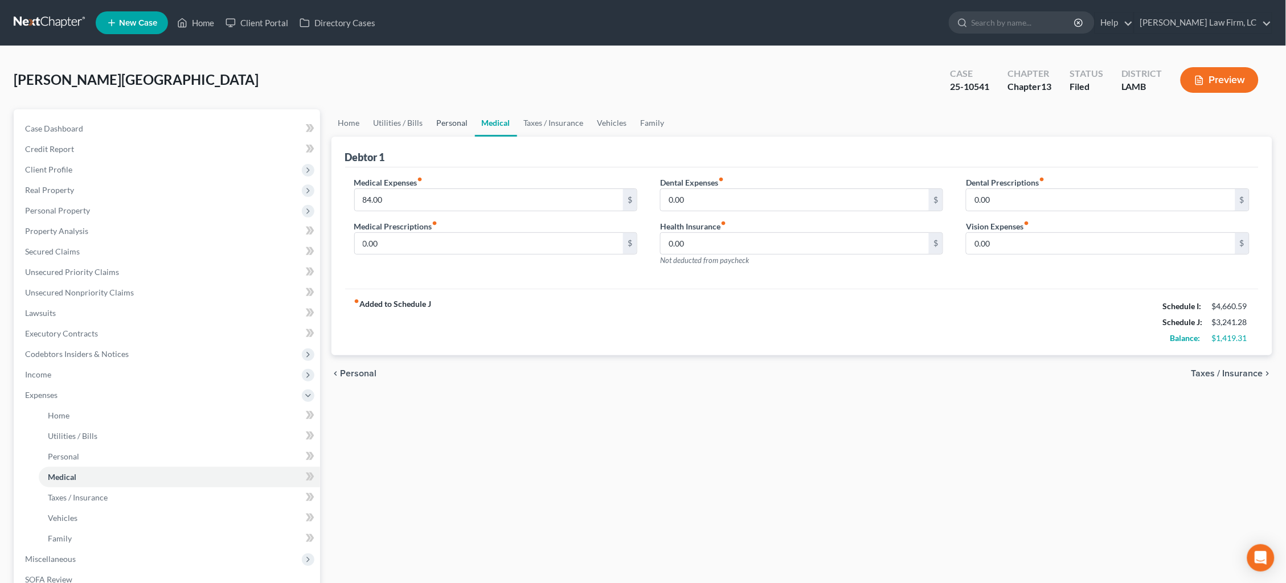
click at [450, 126] on link "Personal" at bounding box center [452, 122] width 45 height 27
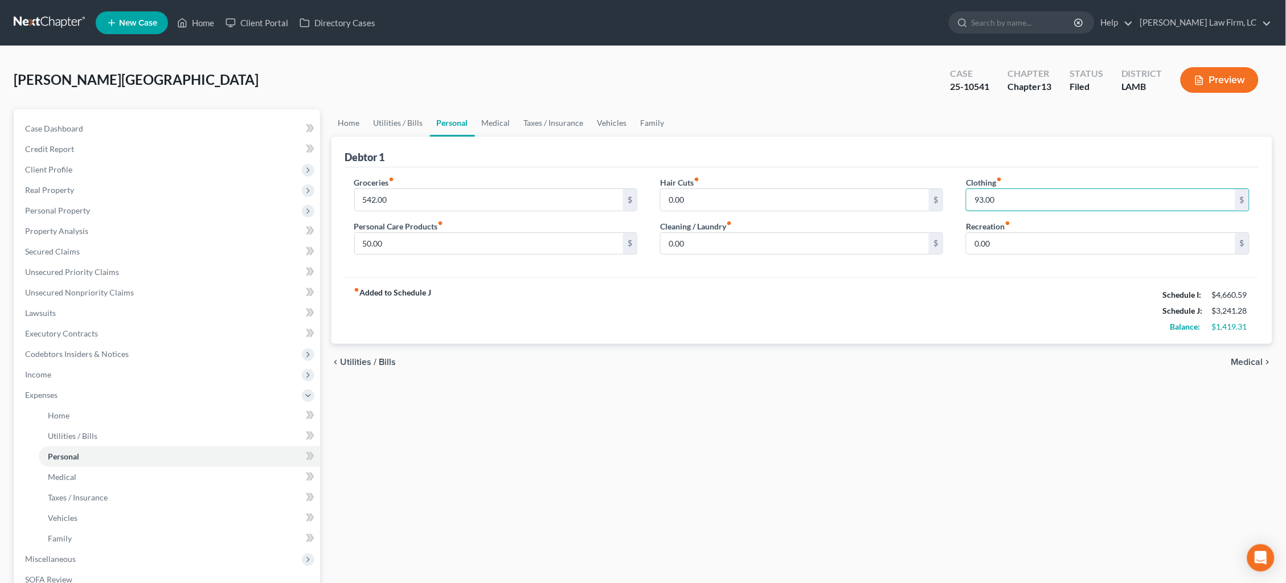
drag, startPoint x: 1006, startPoint y: 192, endPoint x: 798, endPoint y: 168, distance: 209.8
click at [798, 168] on div "Groceries fiber_manual_record 542.00 $ Personal Care Products fiber_manual_reco…" at bounding box center [802, 222] width 914 height 110
type input "6"
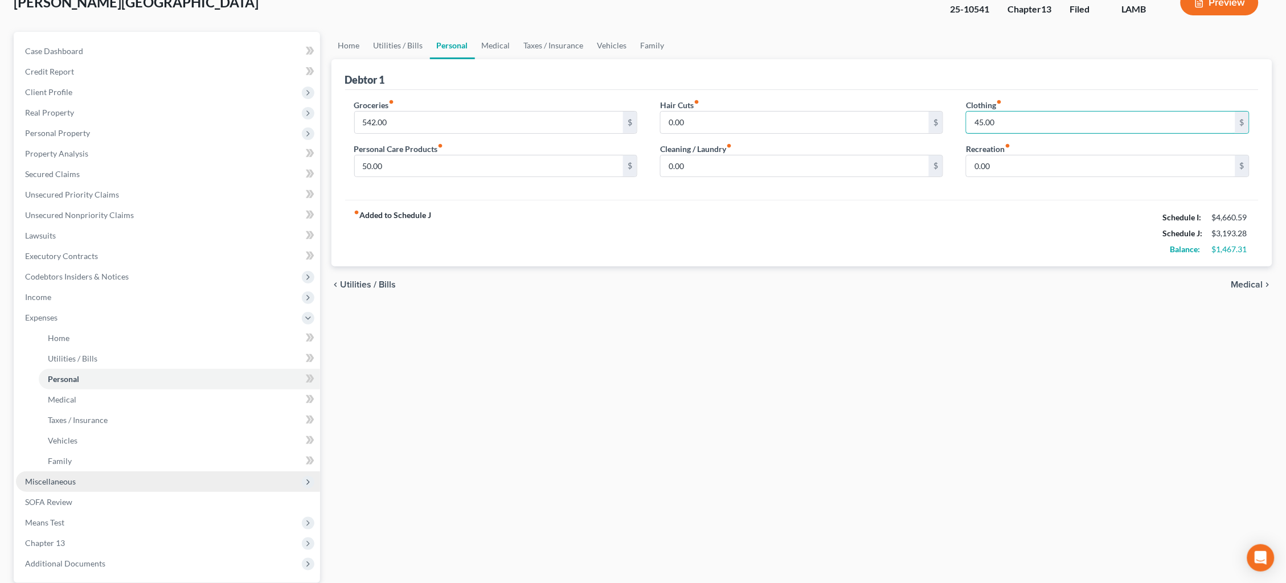
scroll to position [81, 0]
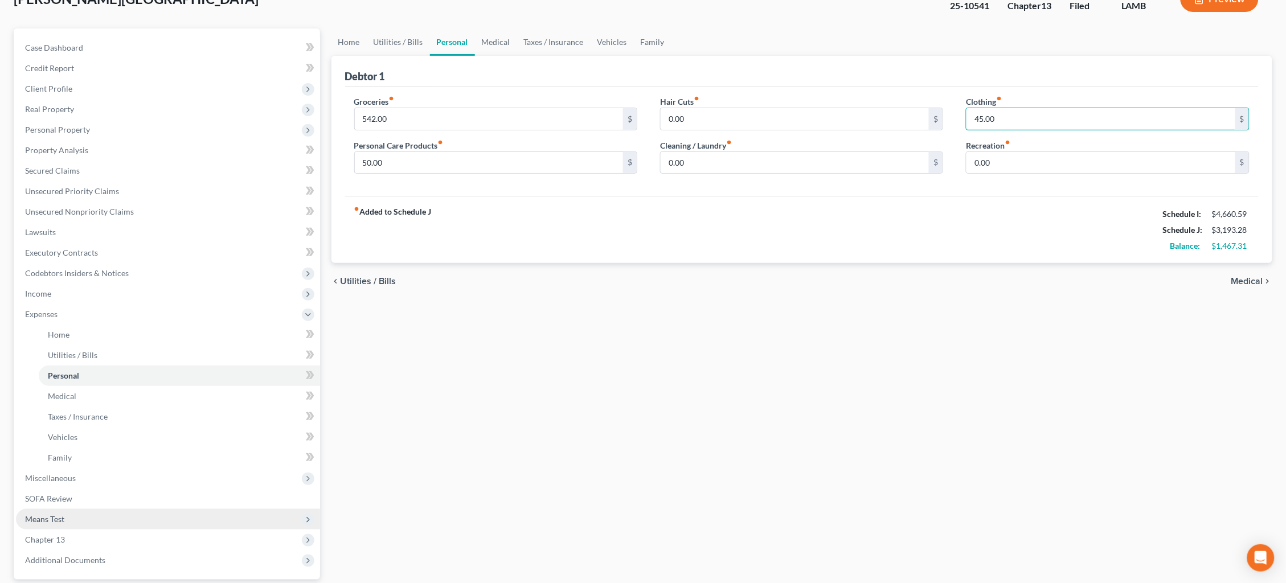
type input "45.00"
click at [109, 509] on span "Means Test" at bounding box center [168, 519] width 304 height 20
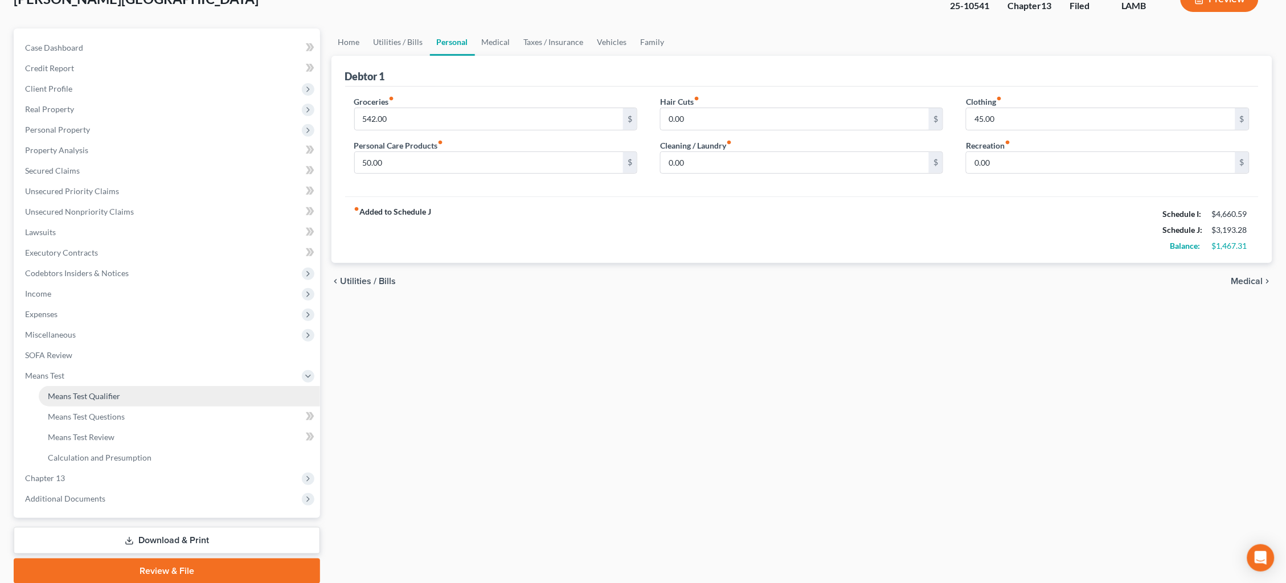
click at [114, 391] on span "Means Test Qualifier" at bounding box center [84, 396] width 72 height 10
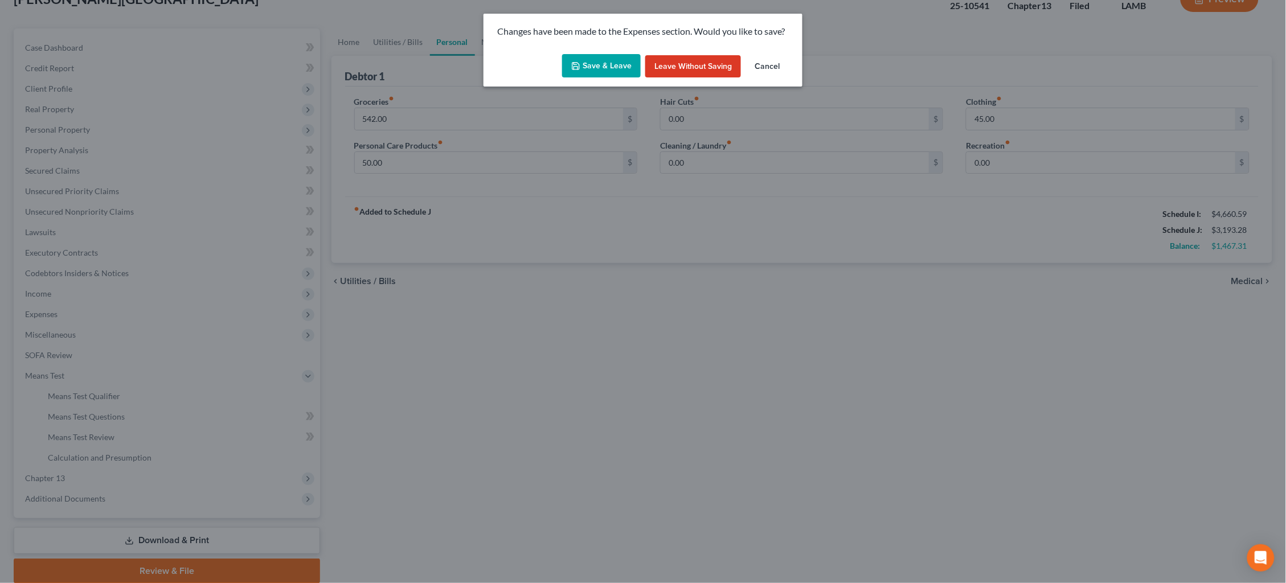
click at [601, 65] on button "Save & Leave" at bounding box center [601, 66] width 79 height 24
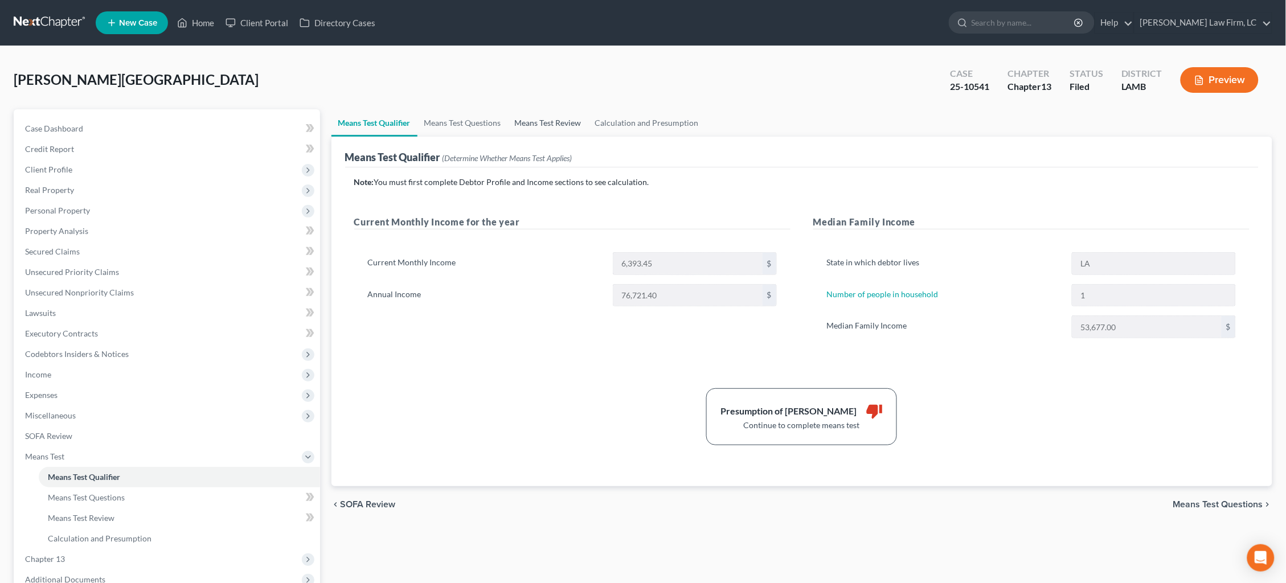
click at [551, 121] on link "Means Test Review" at bounding box center [548, 122] width 80 height 27
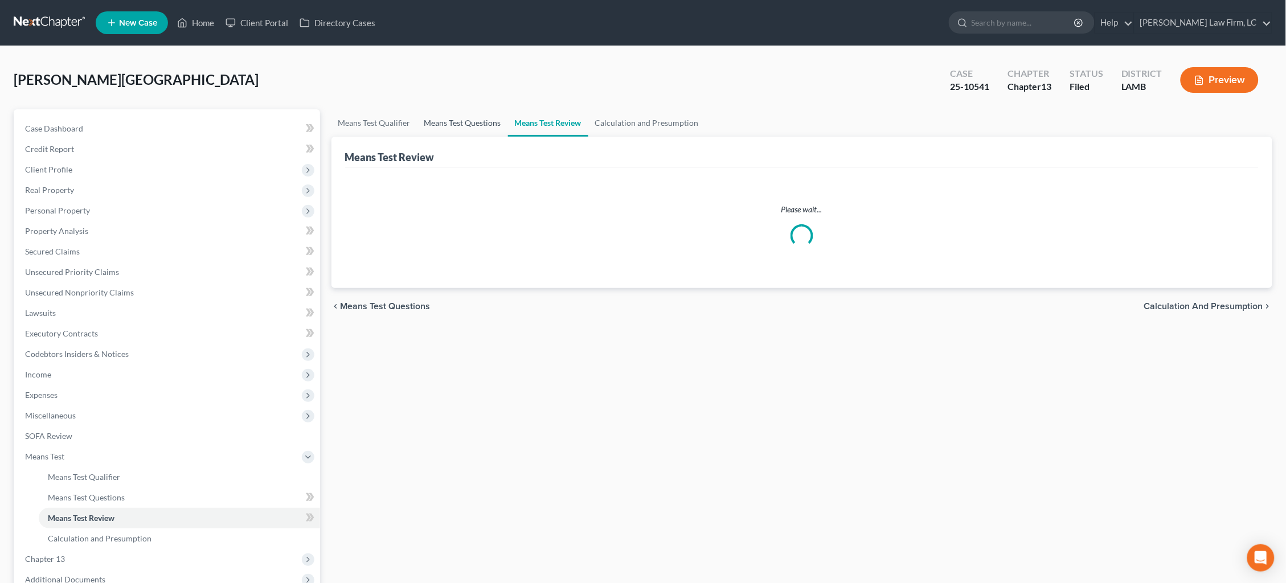
click at [462, 125] on link "Means Test Questions" at bounding box center [462, 122] width 91 height 27
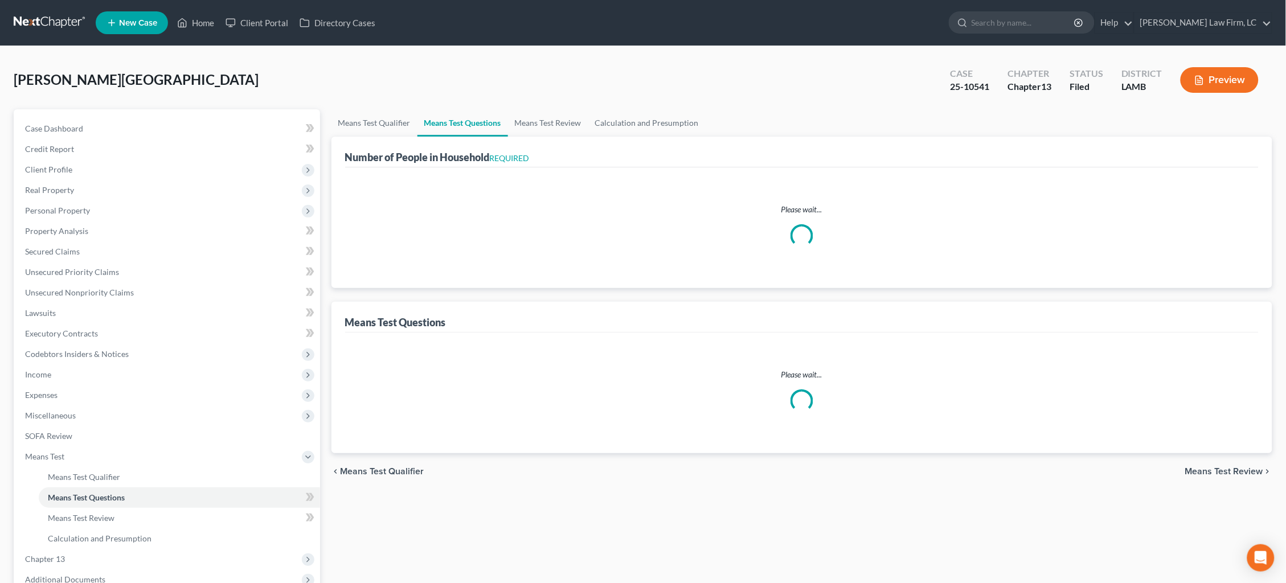
select select "0"
select select "60"
select select "1"
select select "60"
select select "1"
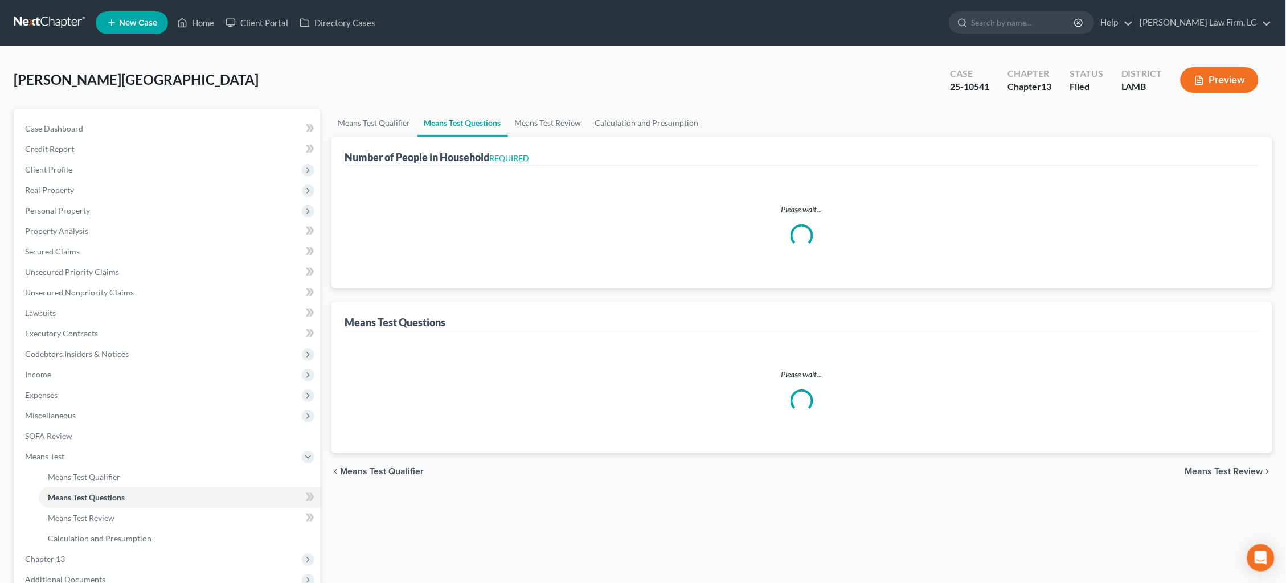
select select "1"
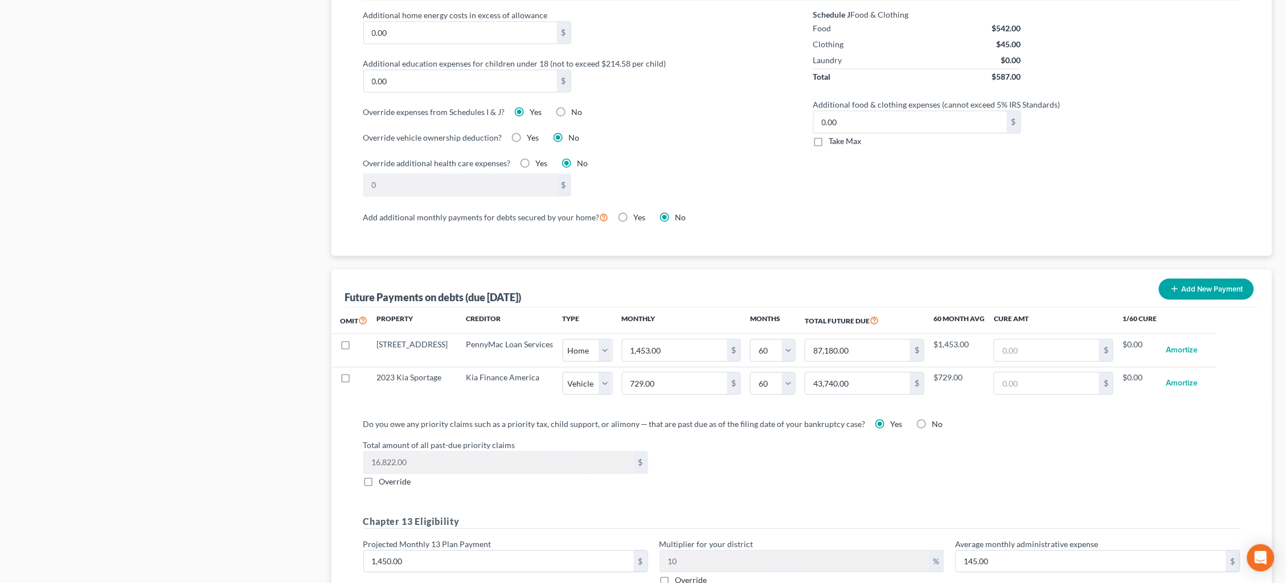
scroll to position [861, 0]
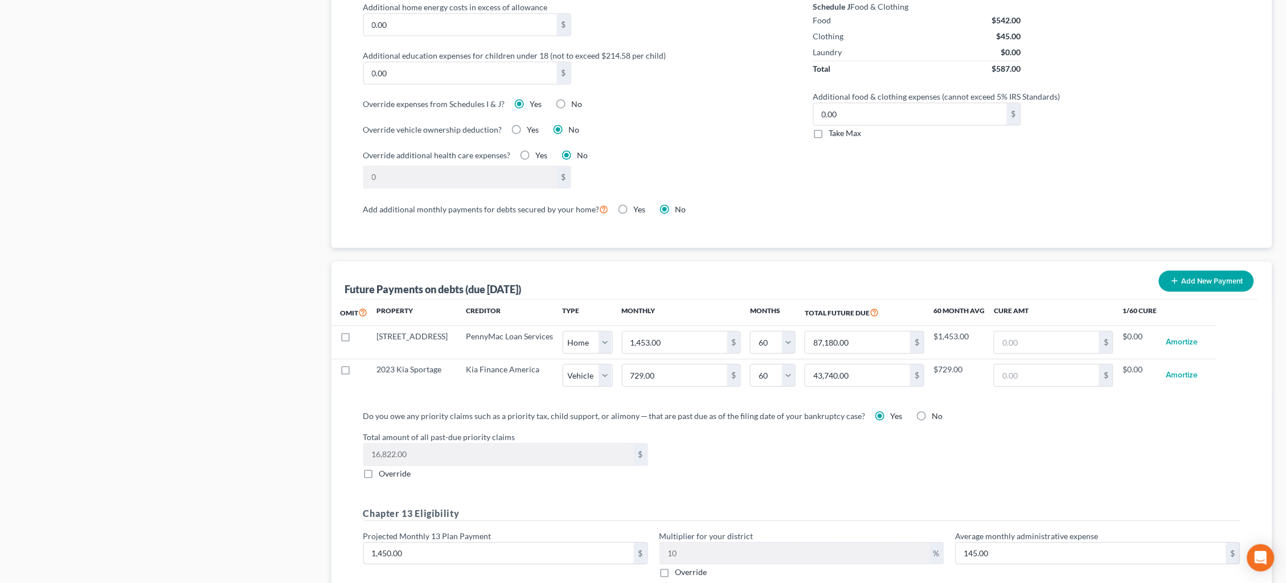
drag, startPoint x: 438, startPoint y: 544, endPoint x: 282, endPoint y: 517, distance: 159.0
type input "1"
type input "0.10"
type input "14"
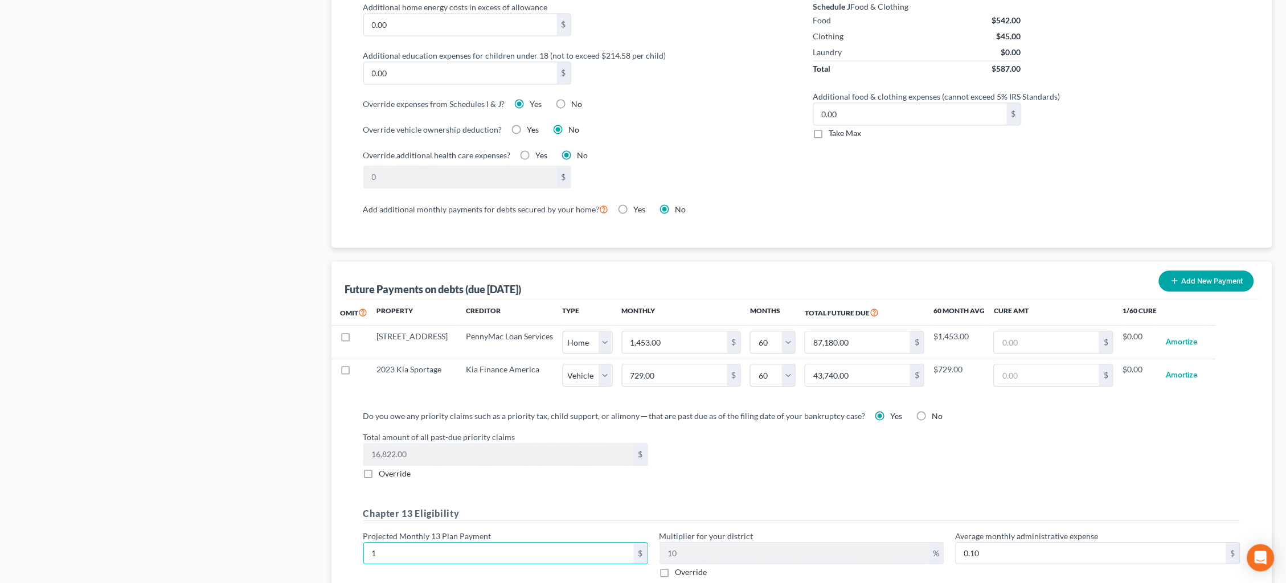
type input "1.40"
type input "147"
type input "14.70"
type input "1475"
type input "147.50"
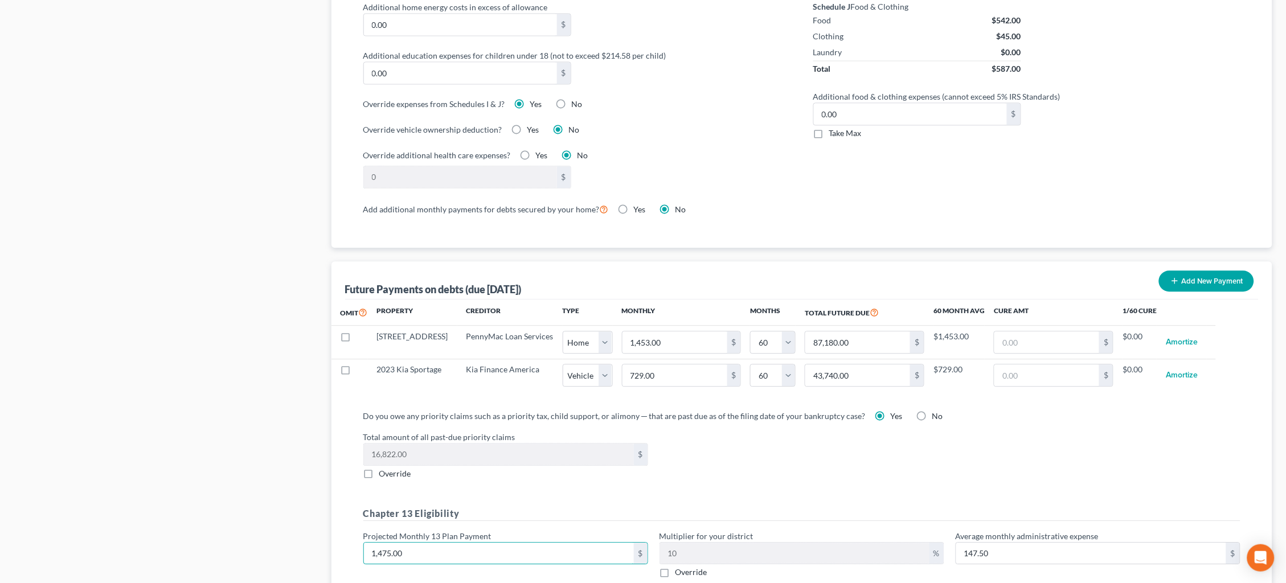
type input "1,475.00"
click at [396, 469] on span "Override" at bounding box center [395, 474] width 32 height 10
click at [391, 469] on input "Override" at bounding box center [387, 471] width 7 height 7
checkbox input "true"
drag, startPoint x: 416, startPoint y: 444, endPoint x: 290, endPoint y: 430, distance: 126.5
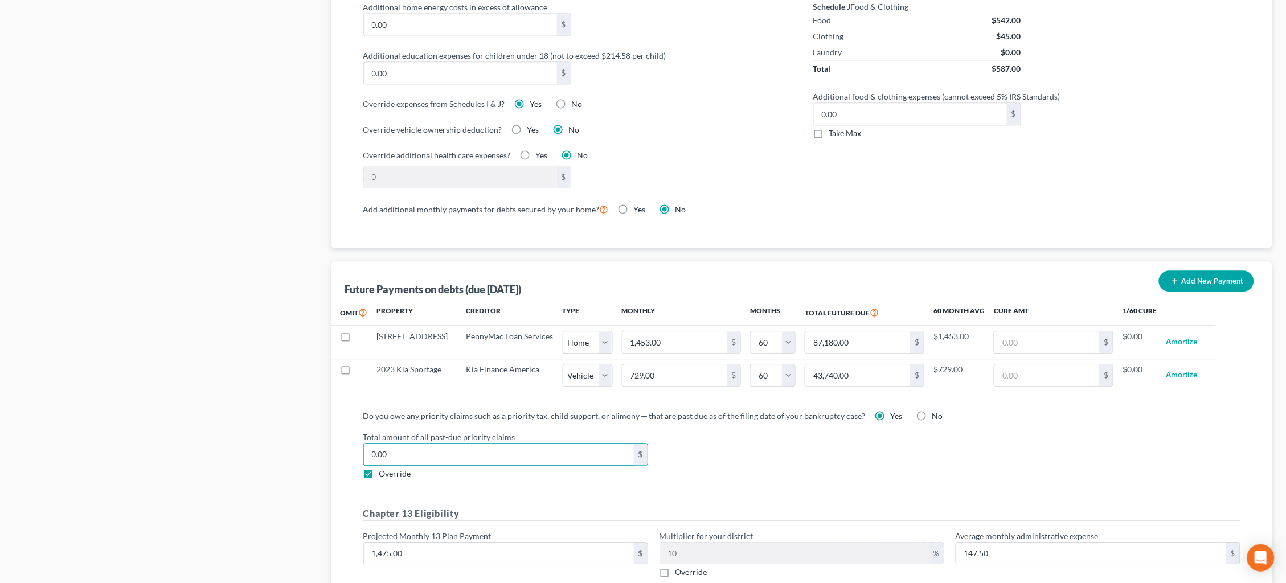
type input "22,308.15"
click at [1192, 276] on button "Add New Payment" at bounding box center [1206, 280] width 95 height 21
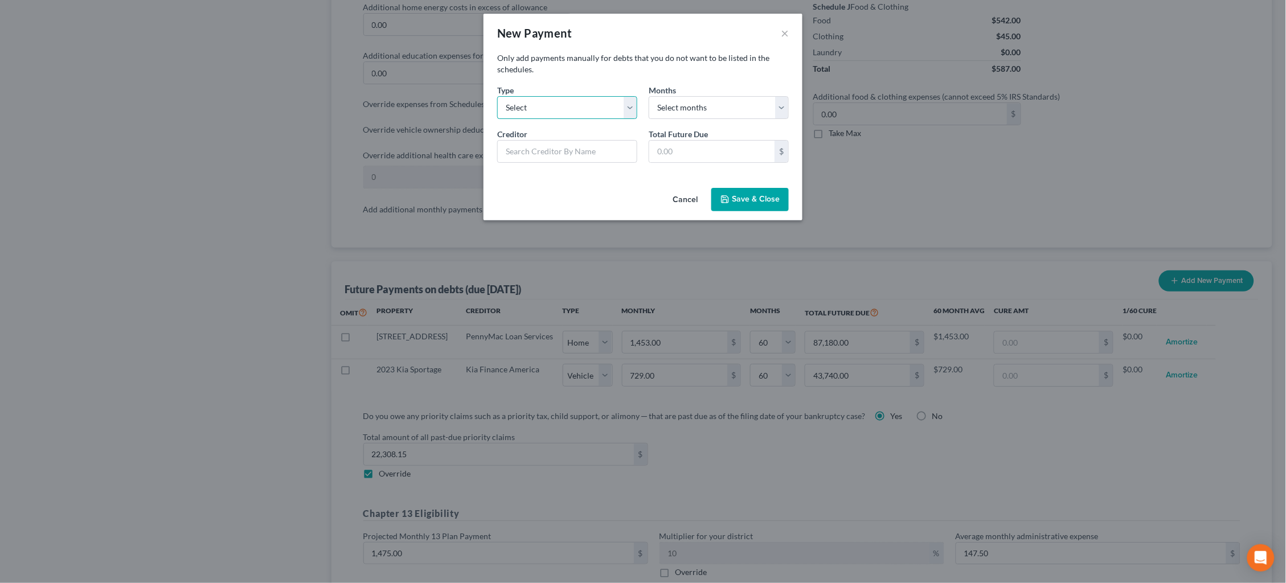
select select "2"
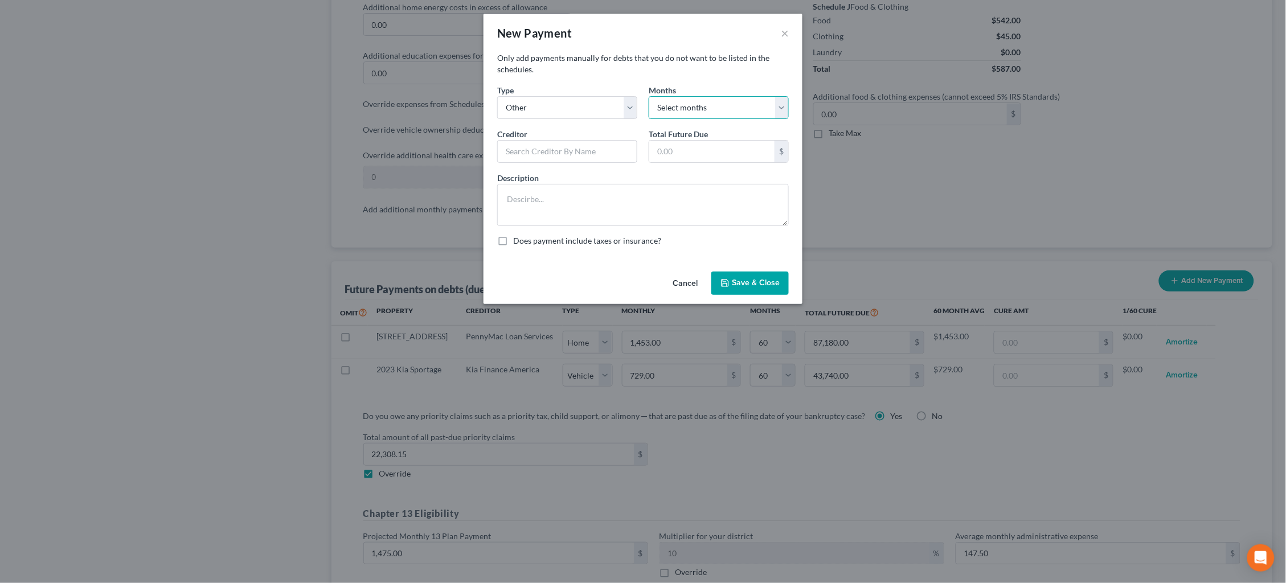
select select "56"
click at [617, 151] on input "text" at bounding box center [567, 151] width 140 height 23
type input "Internal Revenue Service"
type input "8,069.60"
type textarea "IRS Secured Claim"
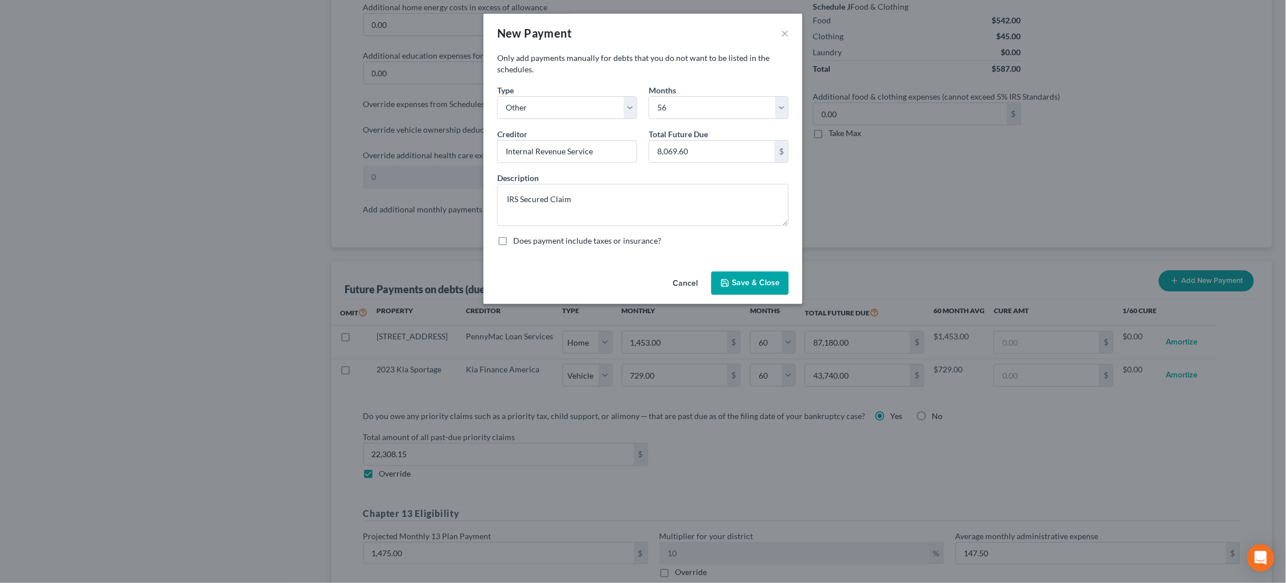
click at [747, 274] on button "Save & Close" at bounding box center [749, 284] width 77 height 24
select select "2"
select select "56"
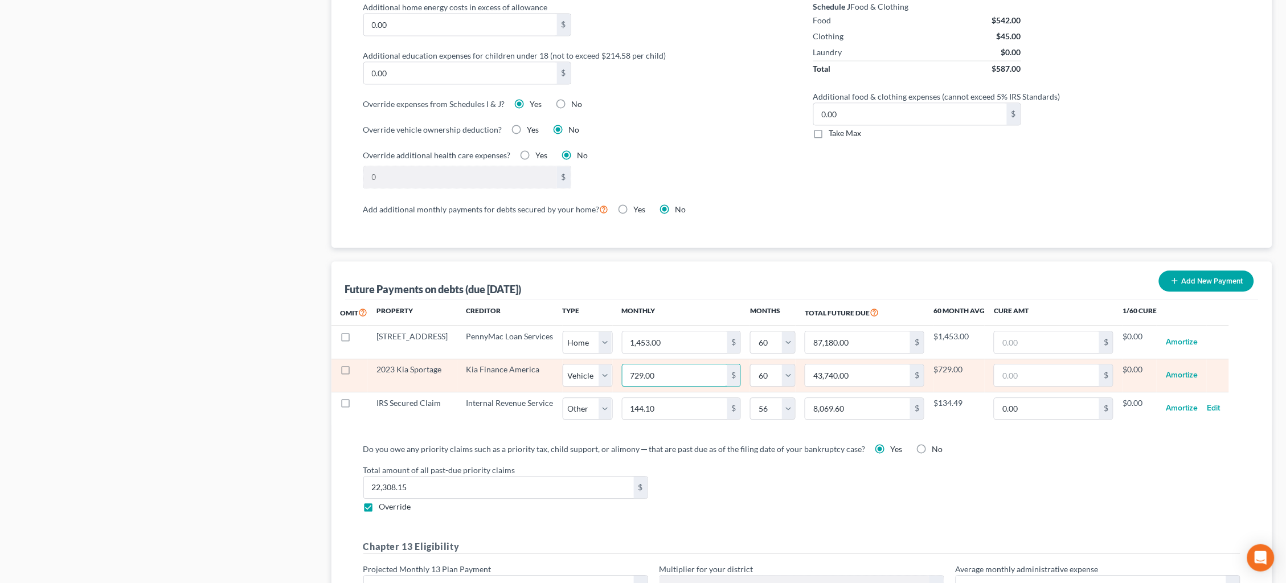
drag, startPoint x: 684, startPoint y: 370, endPoint x: 546, endPoint y: 362, distance: 138.0
click at [546, 362] on tr "2023 Kia Sportage Kia Finance America Select Home Vehicle Other 729.00 $ 0 1 2 …" at bounding box center [780, 375] width 898 height 33
type input "5"
type input "300.00"
type input "51"
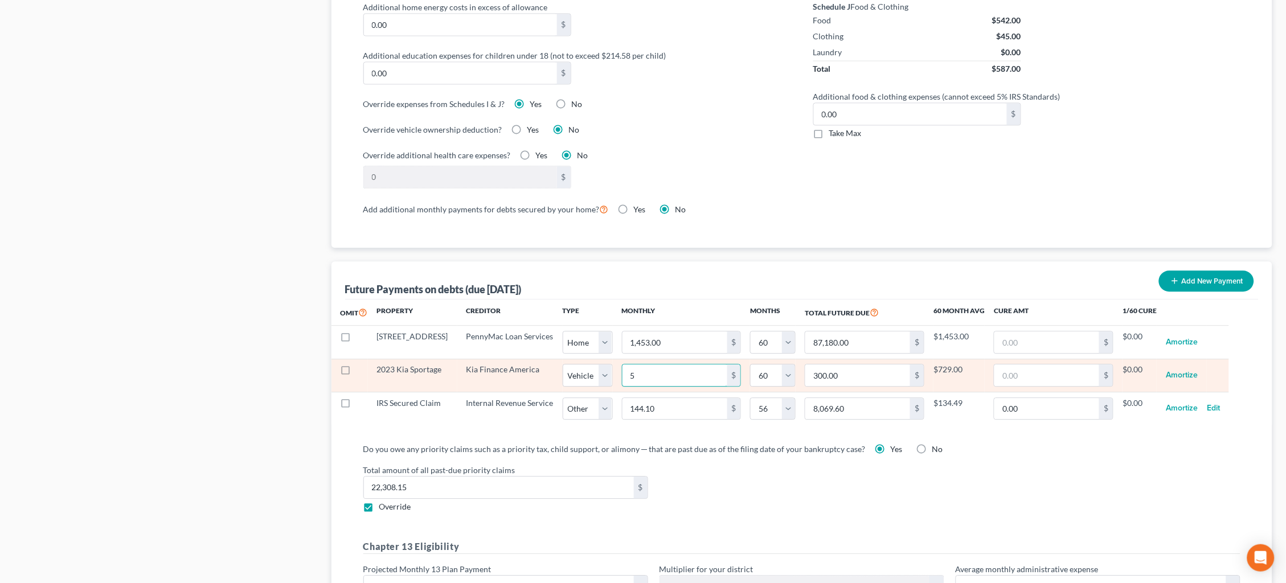
type input "3,060.00"
type input "517"
type input "31,020.00"
type input "517."
select select "1"
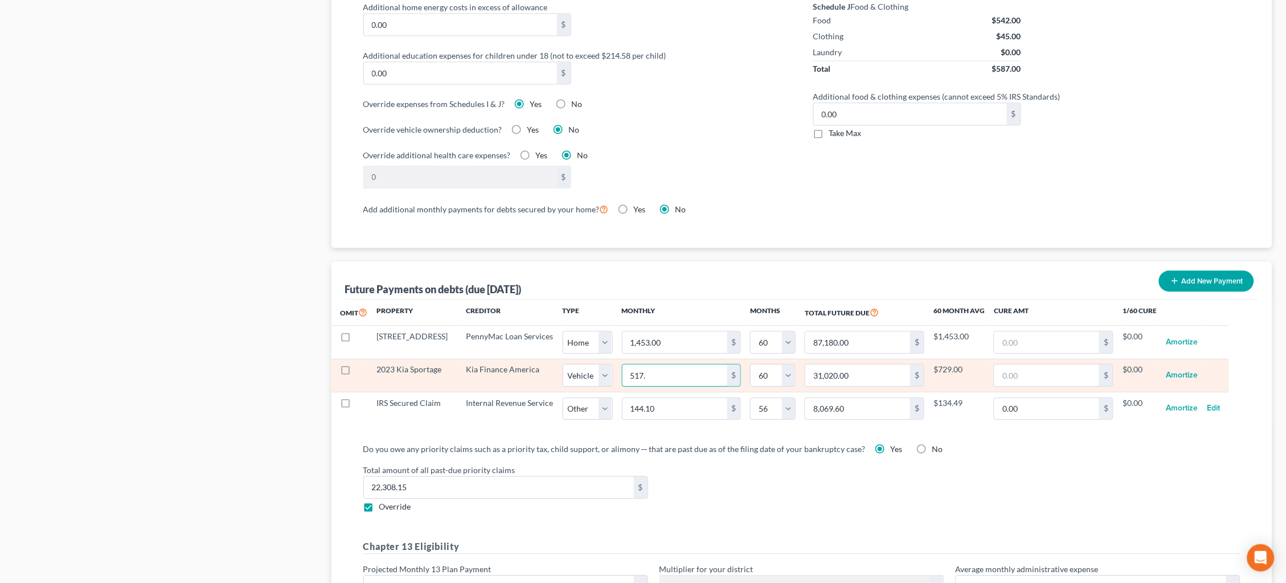
select select "60"
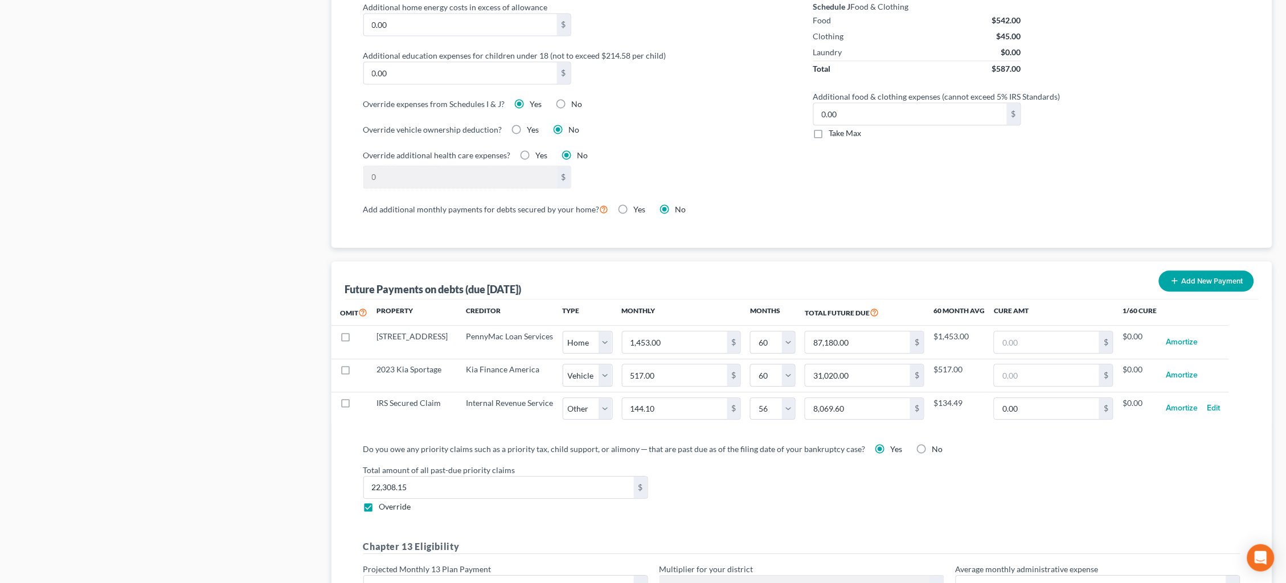
select select "1"
select select "60"
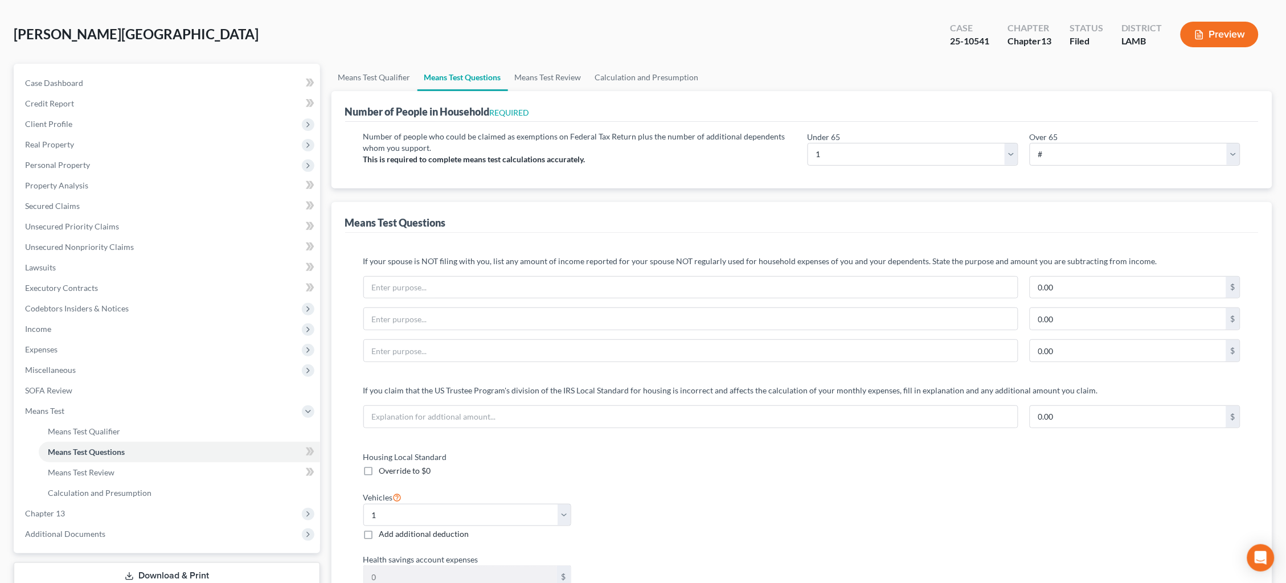
scroll to position [42, 0]
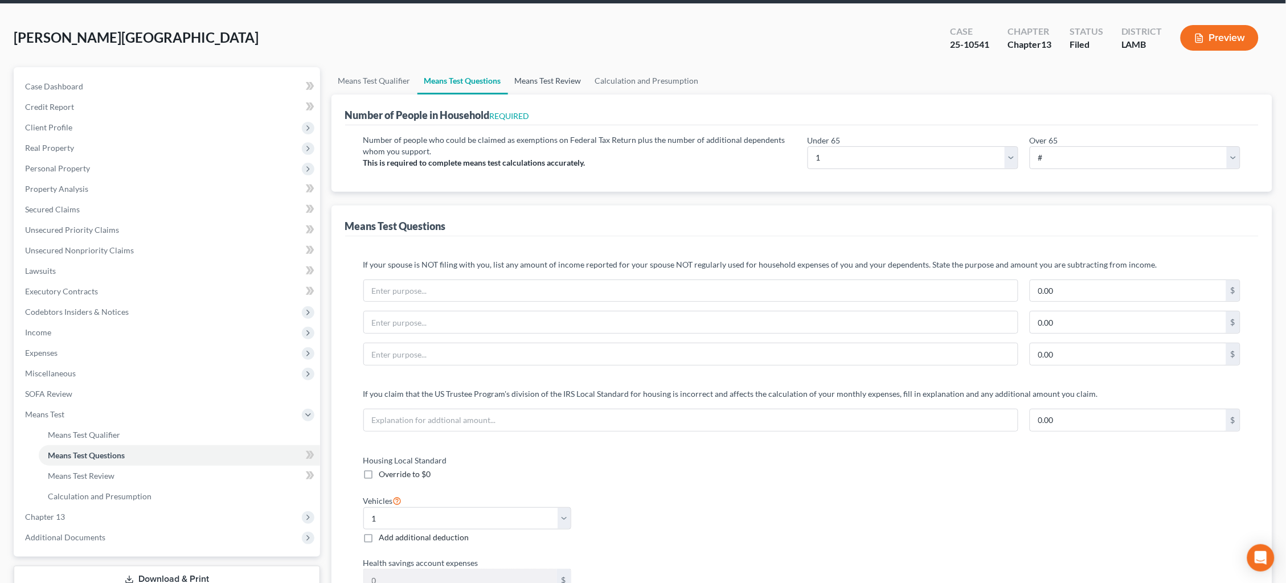
click at [542, 79] on link "Means Test Review" at bounding box center [548, 80] width 80 height 27
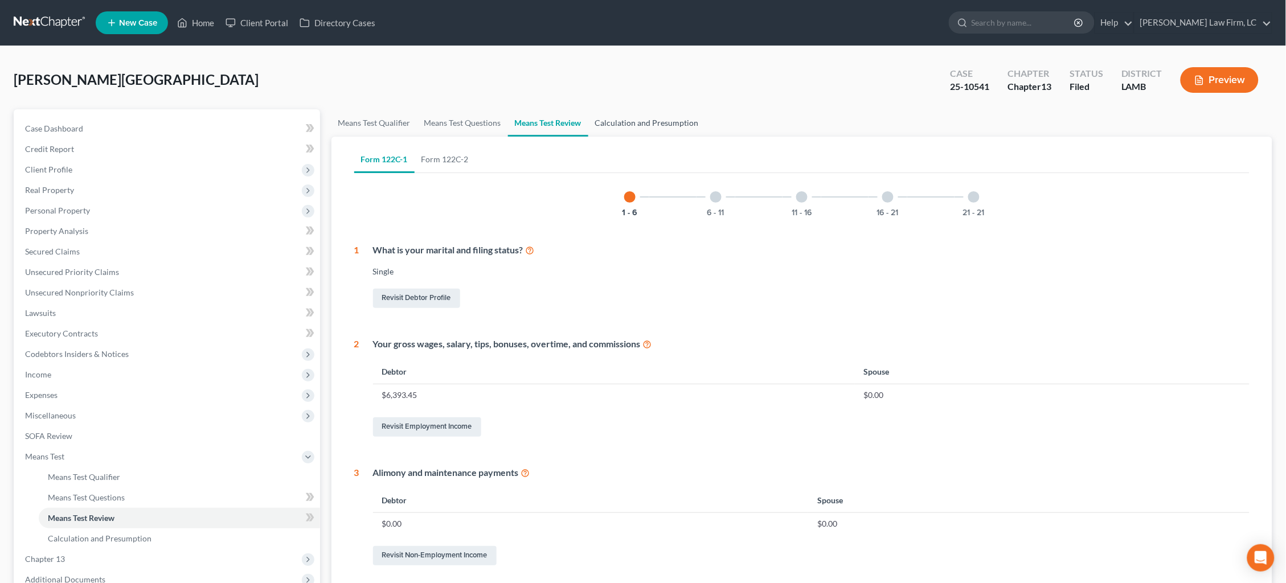
click at [642, 119] on link "Calculation and Presumption" at bounding box center [646, 122] width 117 height 27
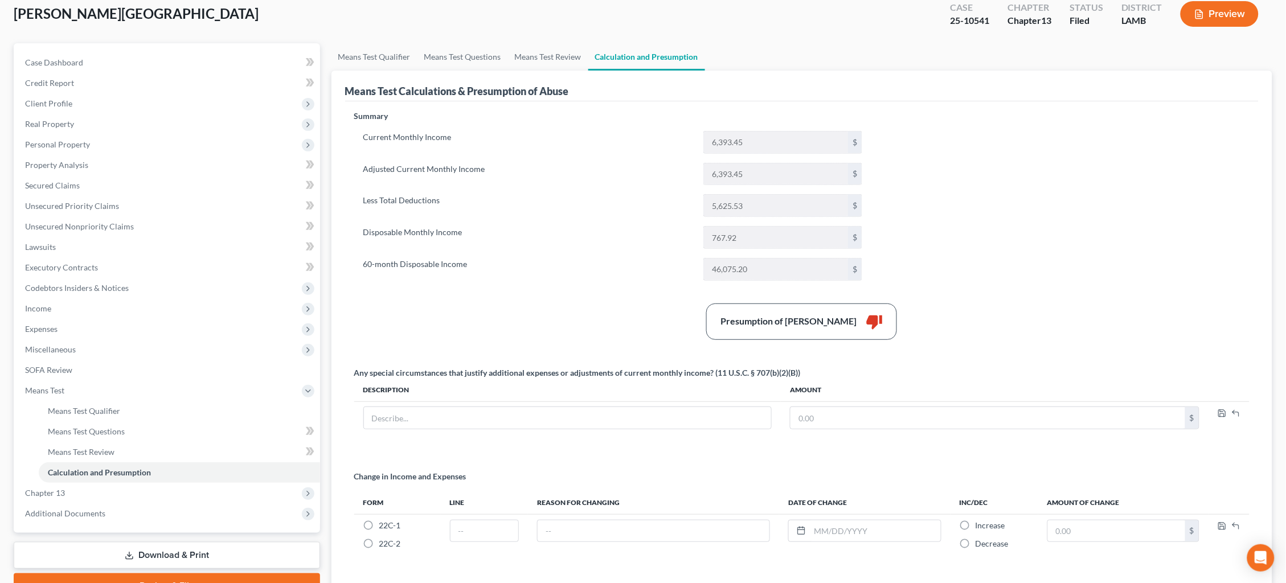
scroll to position [65, 0]
click at [519, 59] on link "Means Test Review" at bounding box center [548, 57] width 80 height 27
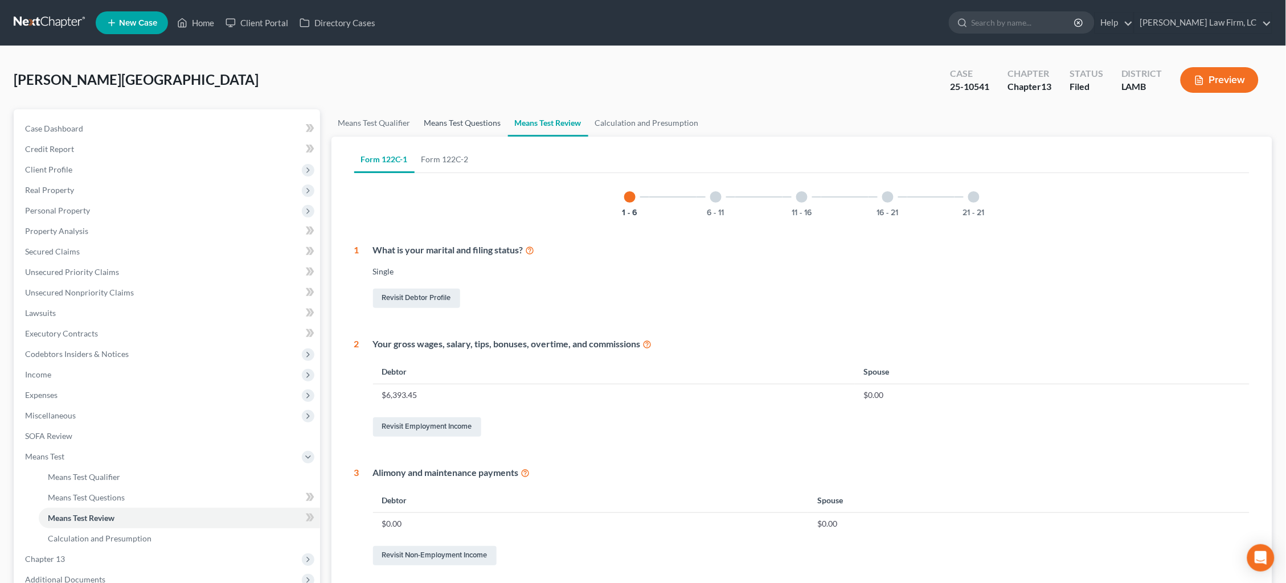
click at [464, 124] on link "Means Test Questions" at bounding box center [462, 122] width 91 height 27
select select "1"
select select "0"
select select "60"
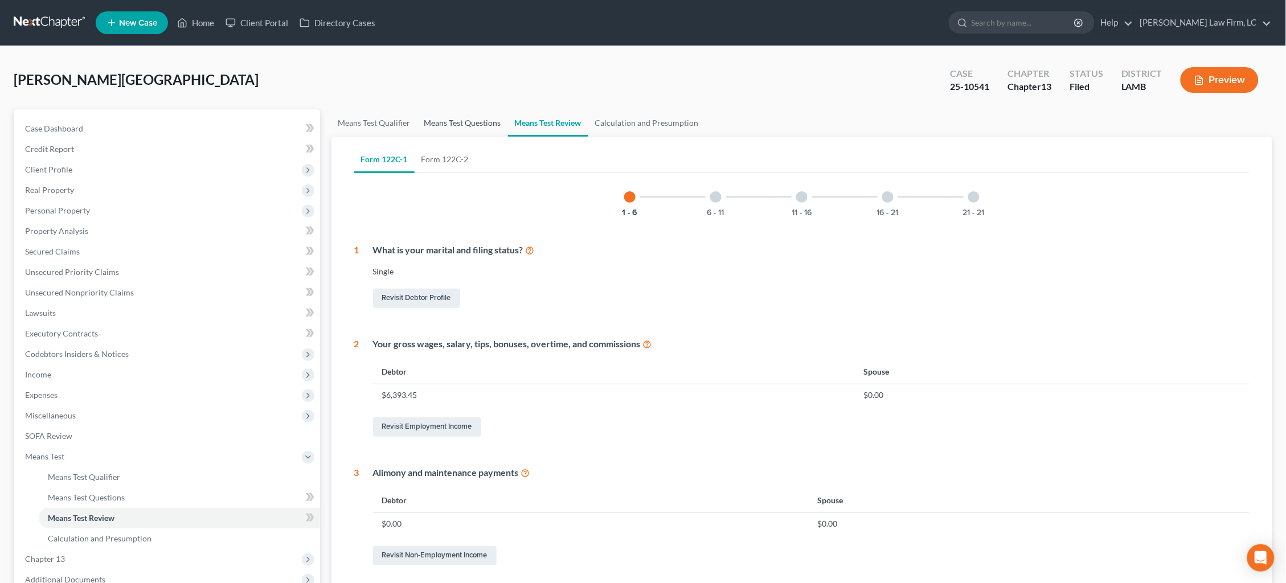
select select "1"
select select "60"
select select "2"
select select "56"
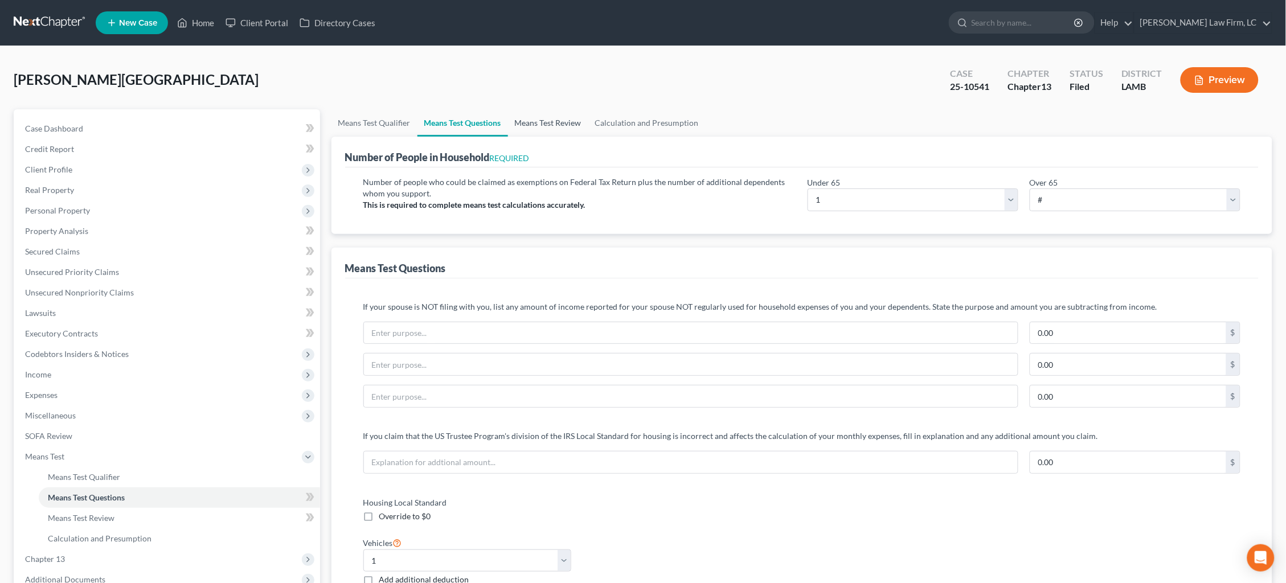
click at [560, 124] on link "Means Test Review" at bounding box center [548, 122] width 80 height 27
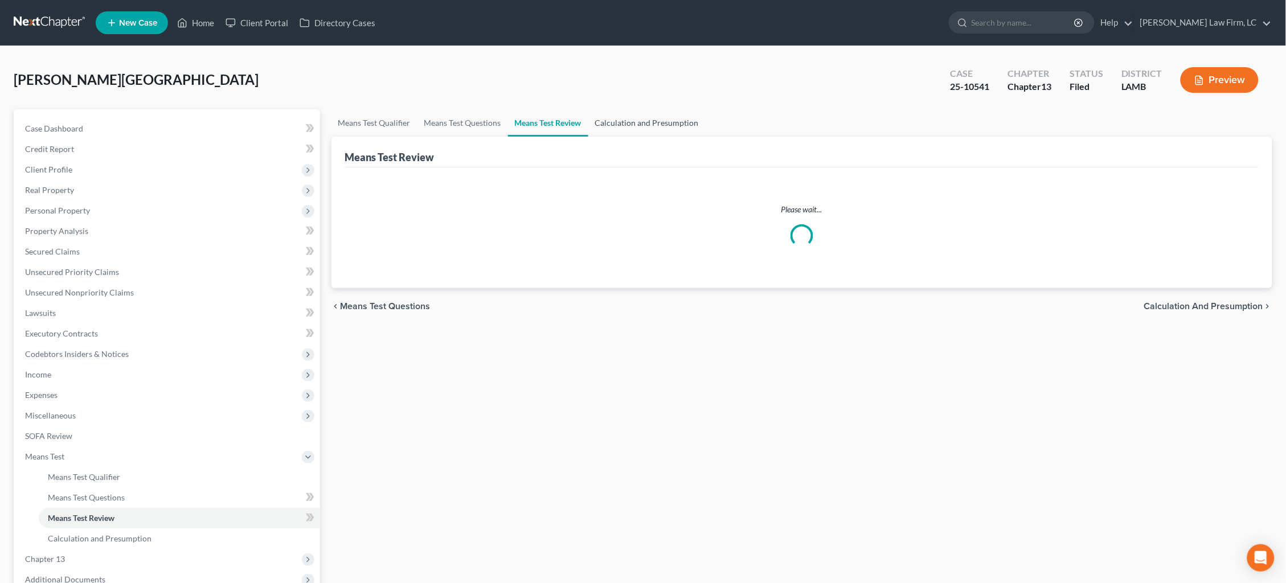
click at [631, 124] on link "Calculation and Presumption" at bounding box center [646, 122] width 117 height 27
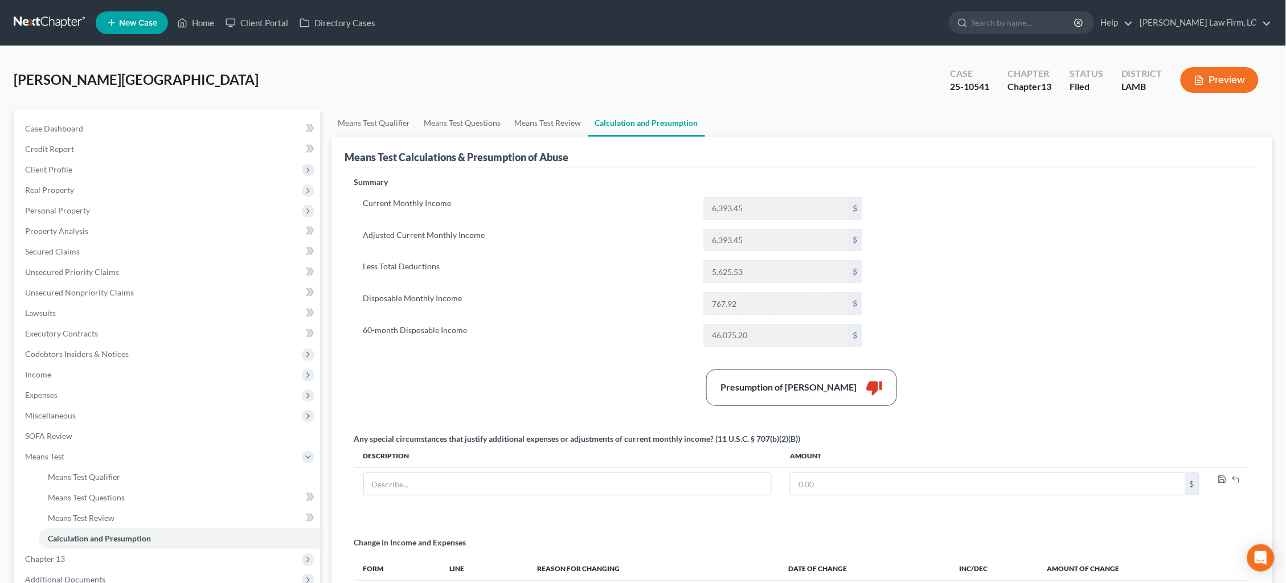
click at [1215, 80] on button "Preview" at bounding box center [1219, 80] width 78 height 26
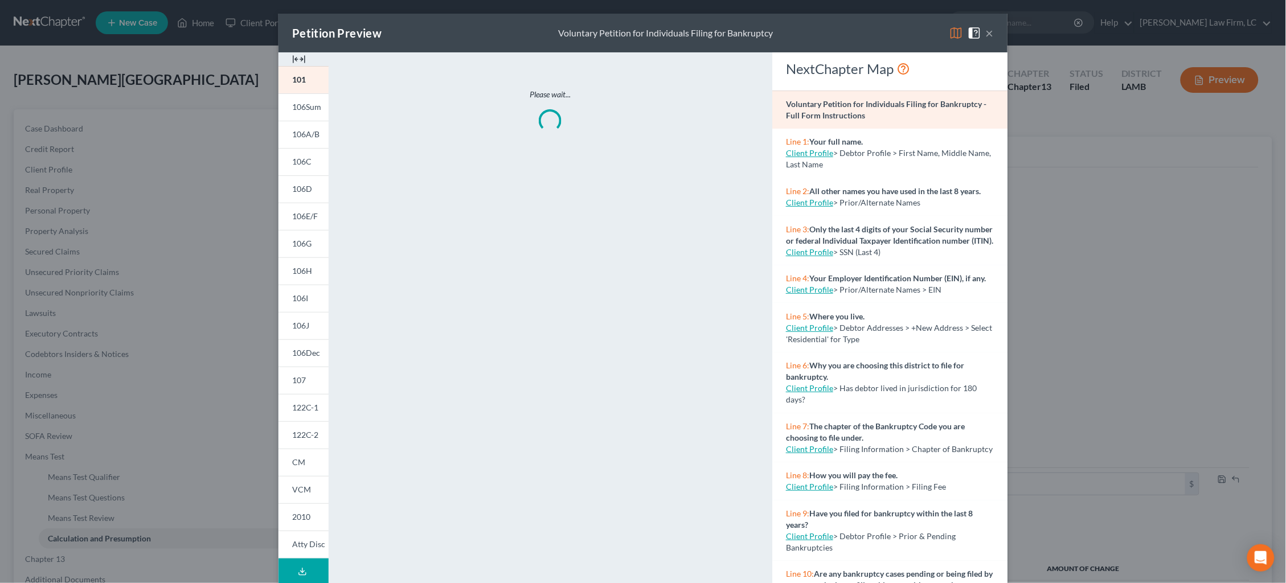
click at [959, 35] on img at bounding box center [956, 33] width 14 height 14
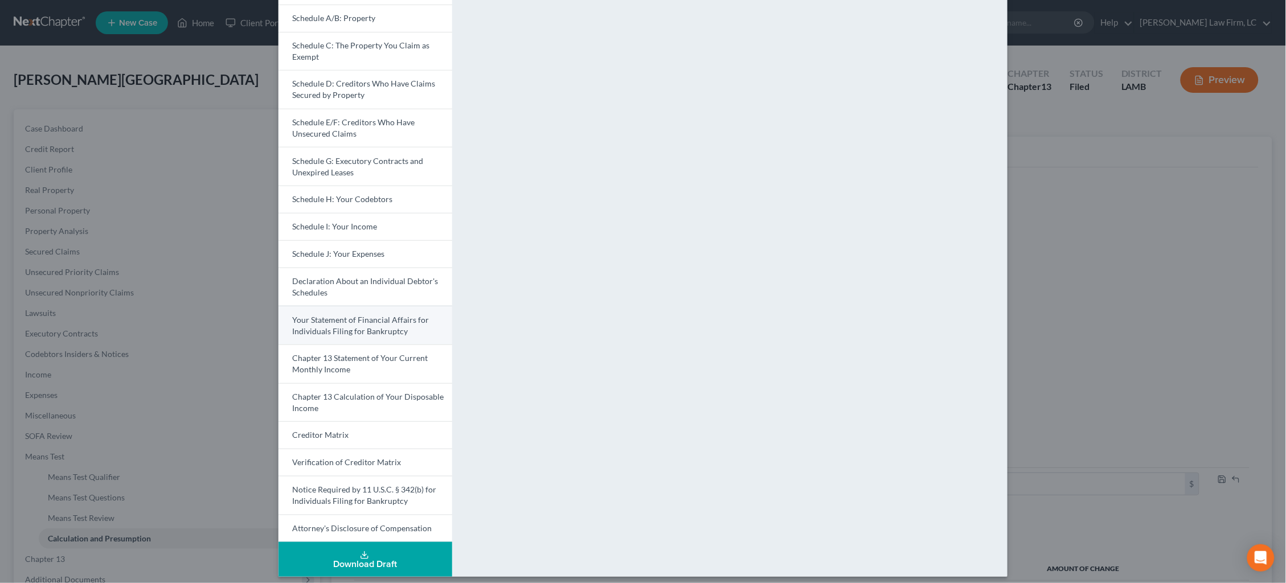
scroll to position [120, 0]
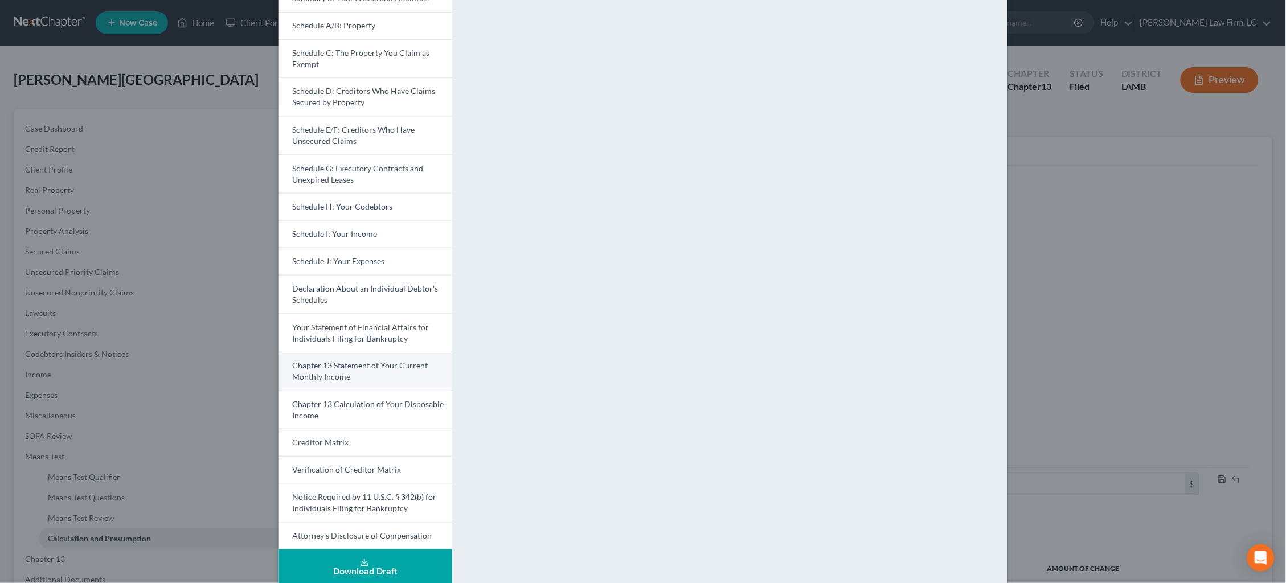
click at [378, 352] on link "Chapter 13 Statement of Your Current Monthly Income" at bounding box center [365, 371] width 174 height 39
click at [368, 399] on span "Chapter 13 Calculation of Your Disposable Income" at bounding box center [367, 409] width 151 height 21
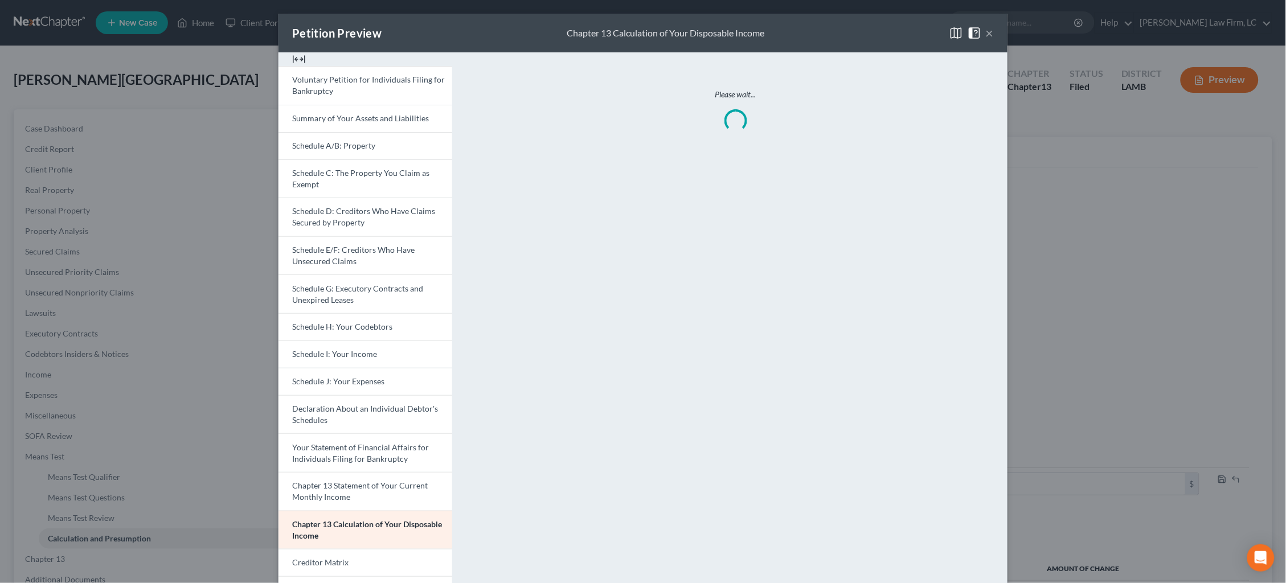
scroll to position [0, 0]
click at [399, 481] on span "Chapter 13 Statement of Your Current Monthly Income" at bounding box center [360, 491] width 136 height 21
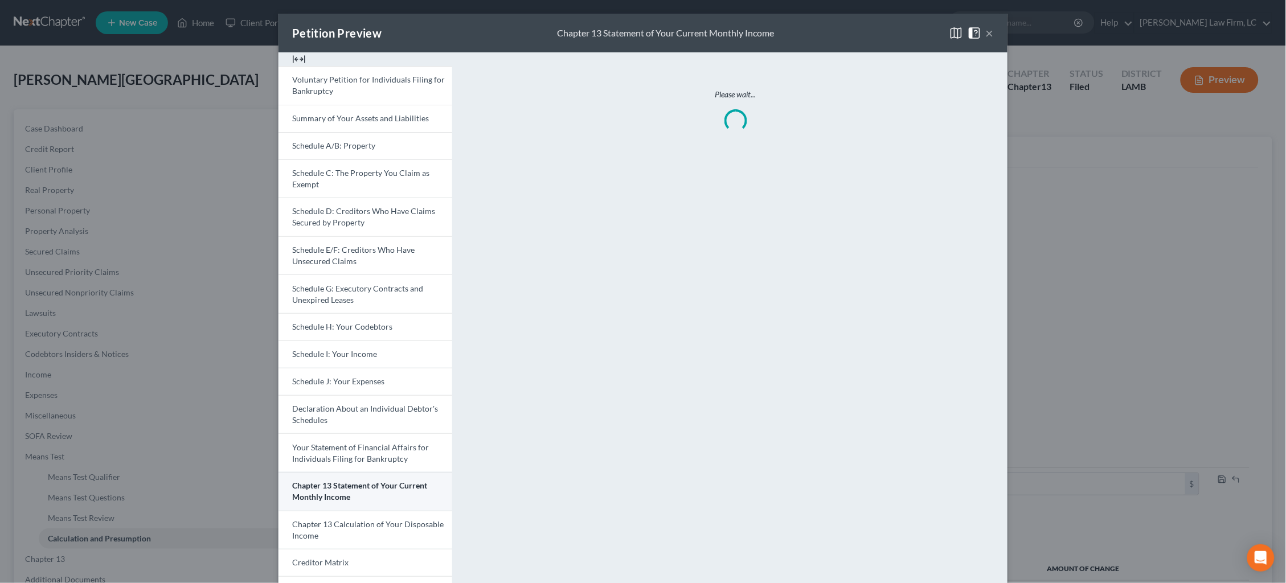
click at [387, 481] on link "Chapter 13 Statement of Your Current Monthly Income" at bounding box center [365, 491] width 174 height 39
click at [389, 519] on span "Chapter 13 Calculation of Your Disposable Income" at bounding box center [367, 529] width 151 height 21
click at [389, 519] on span "Chapter 13 Calculation of Your Disposable Income" at bounding box center [367, 529] width 150 height 21
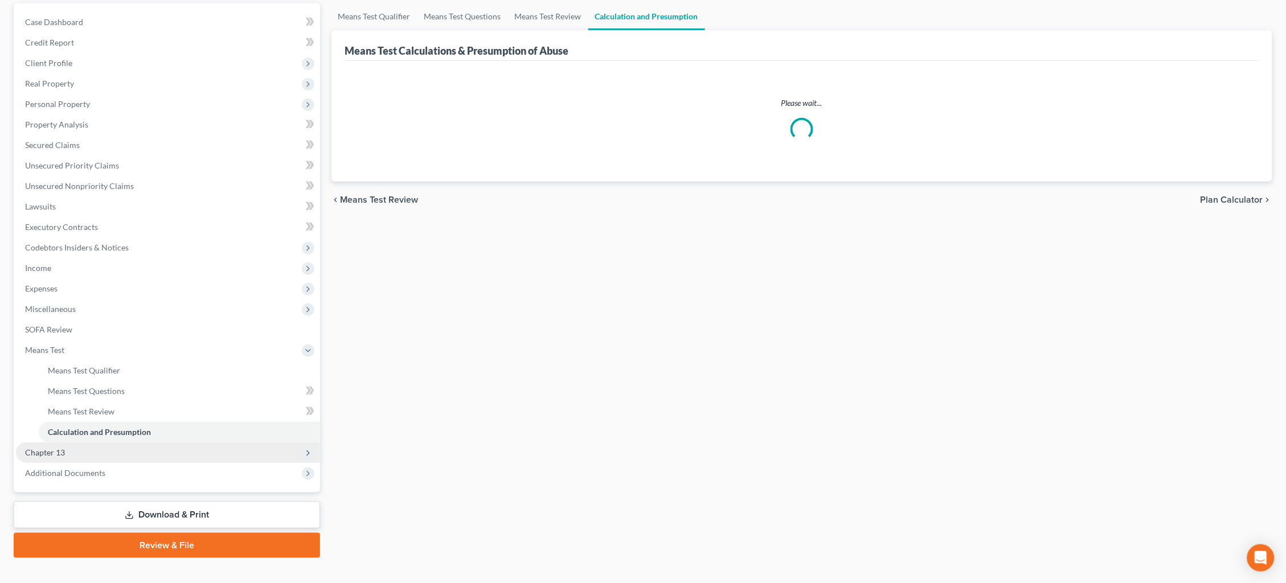
click at [204, 442] on span "Chapter 13" at bounding box center [168, 452] width 304 height 20
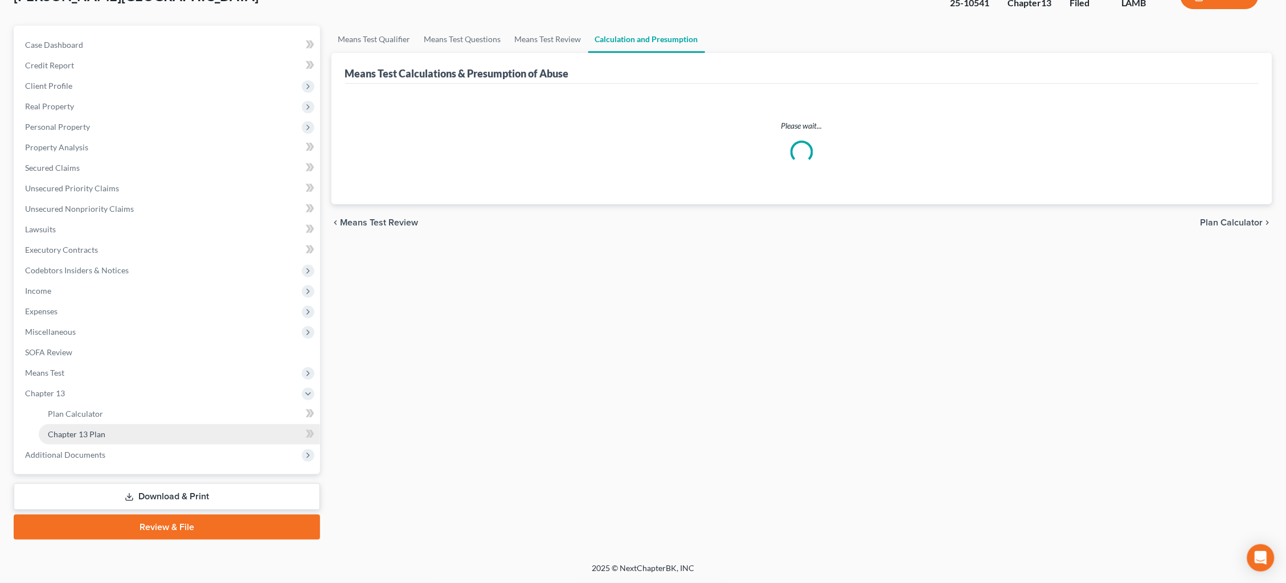
scroll to position [67, 0]
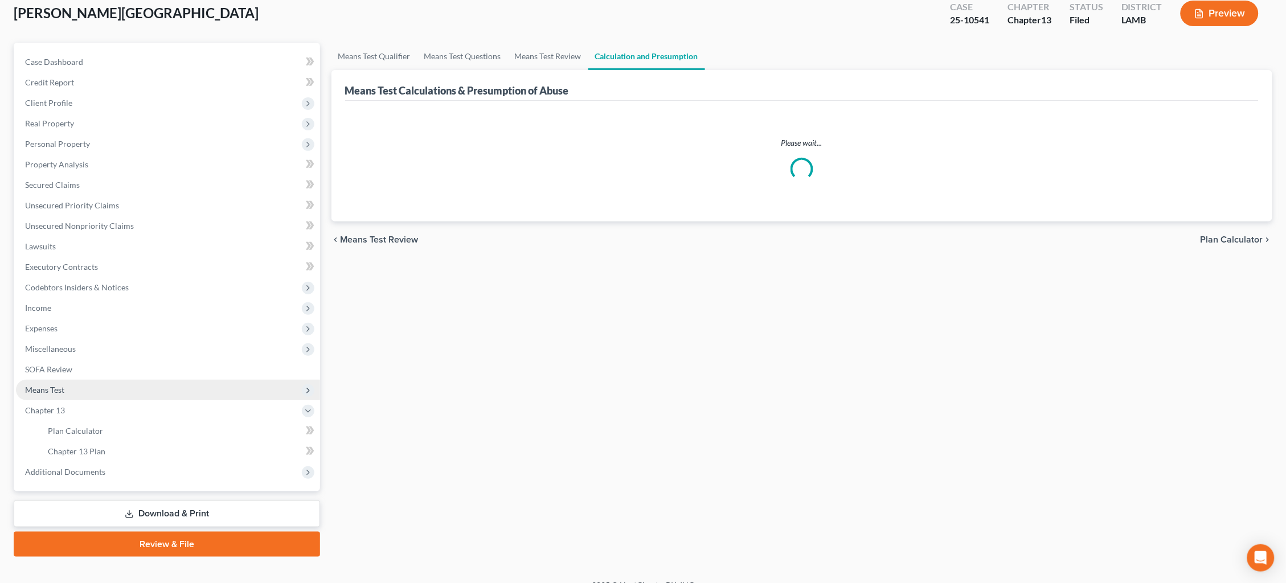
click at [190, 380] on span "Means Test" at bounding box center [168, 390] width 304 height 20
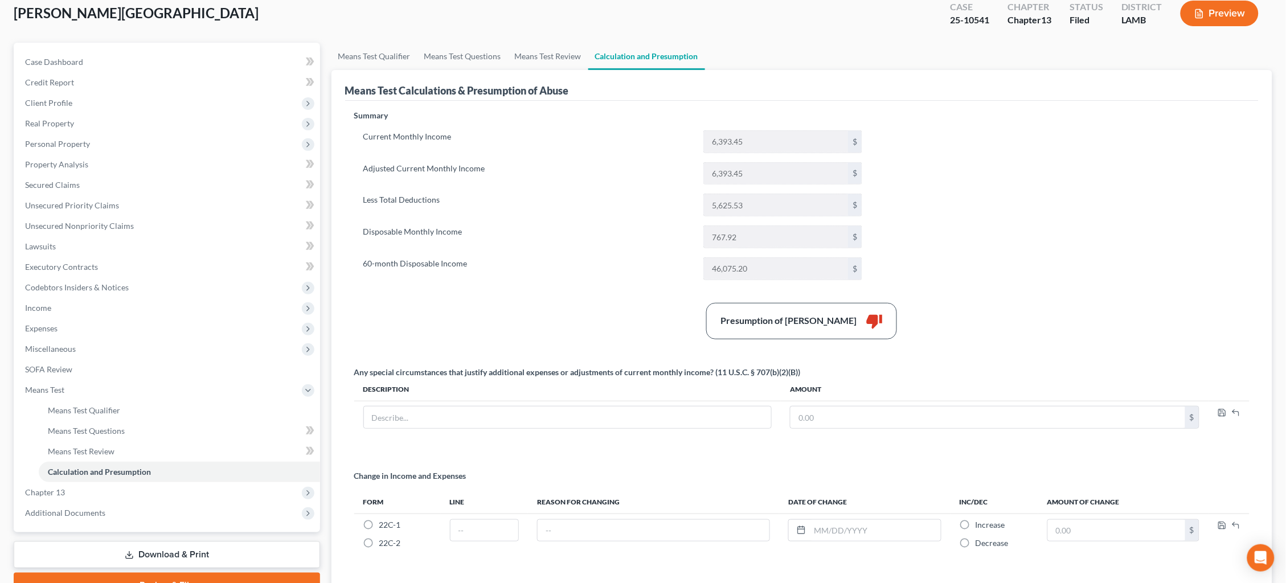
click at [1217, 19] on button "Preview" at bounding box center [1219, 14] width 78 height 26
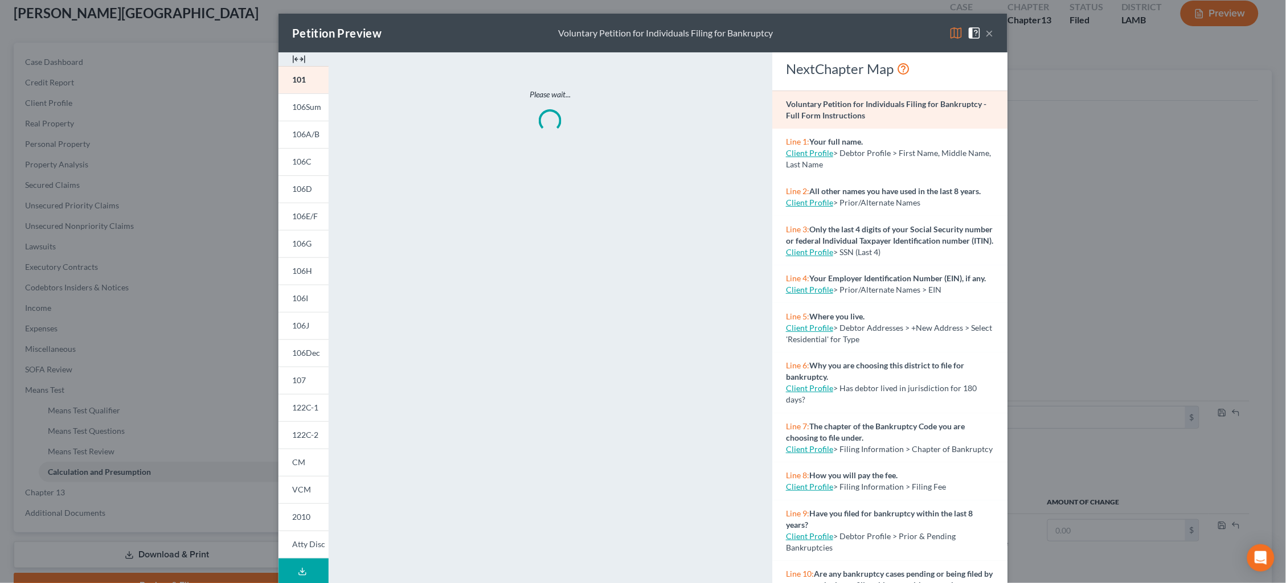
drag, startPoint x: 950, startPoint y: 31, endPoint x: 945, endPoint y: 41, distance: 11.7
click at [950, 31] on img at bounding box center [956, 33] width 14 height 14
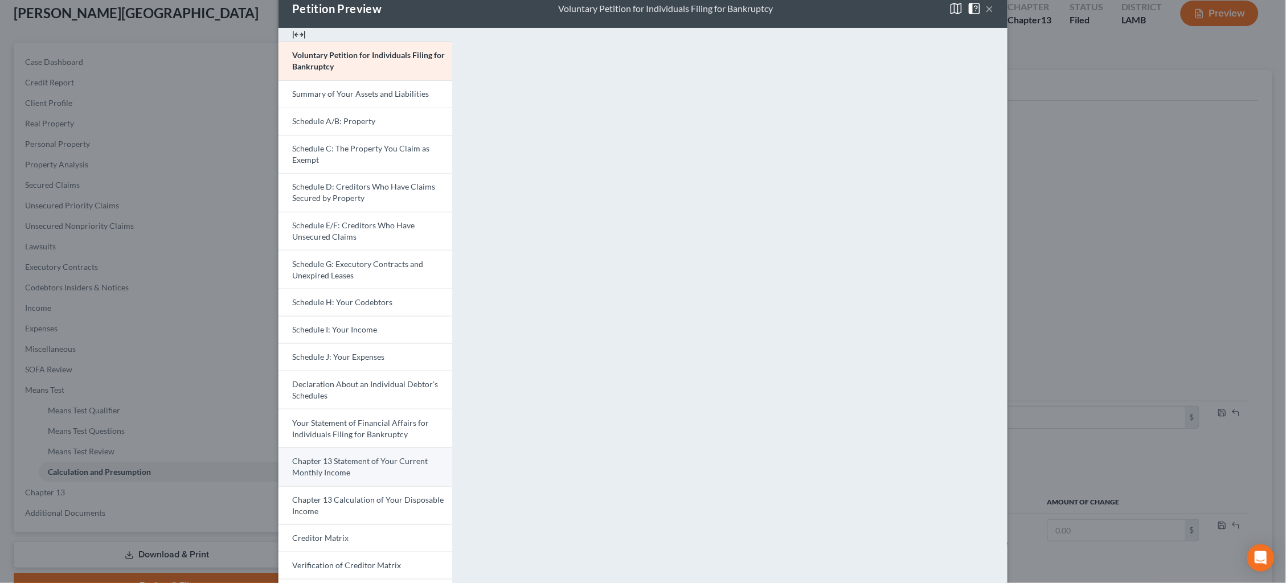
scroll to position [43, 0]
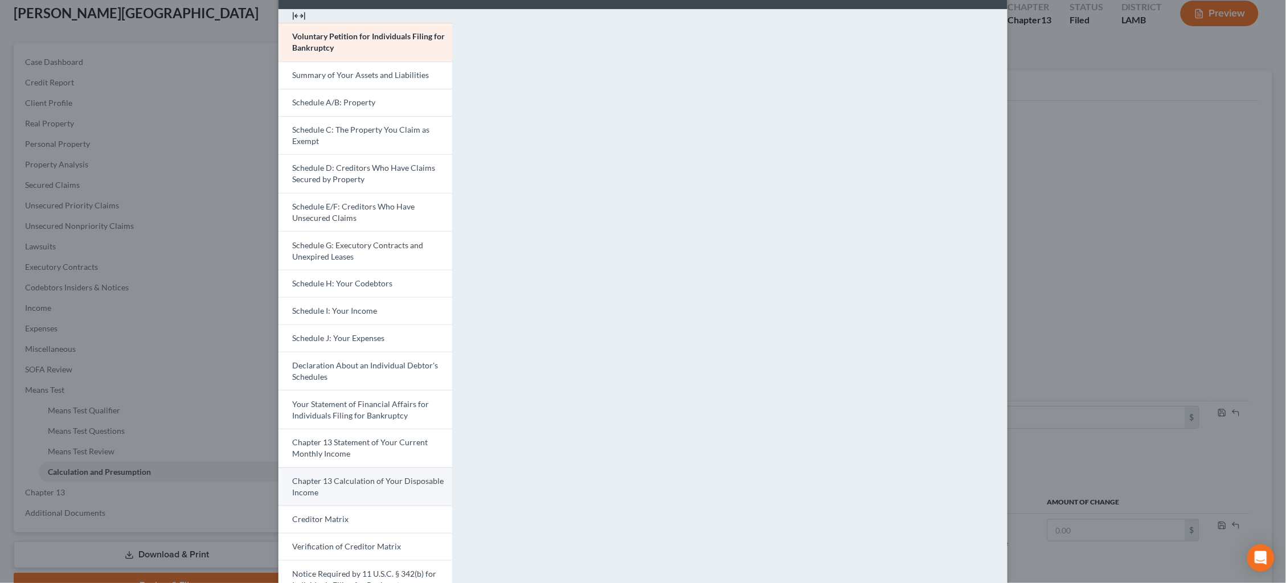
click at [377, 476] on span "Chapter 13 Calculation of Your Disposable Income" at bounding box center [367, 486] width 151 height 21
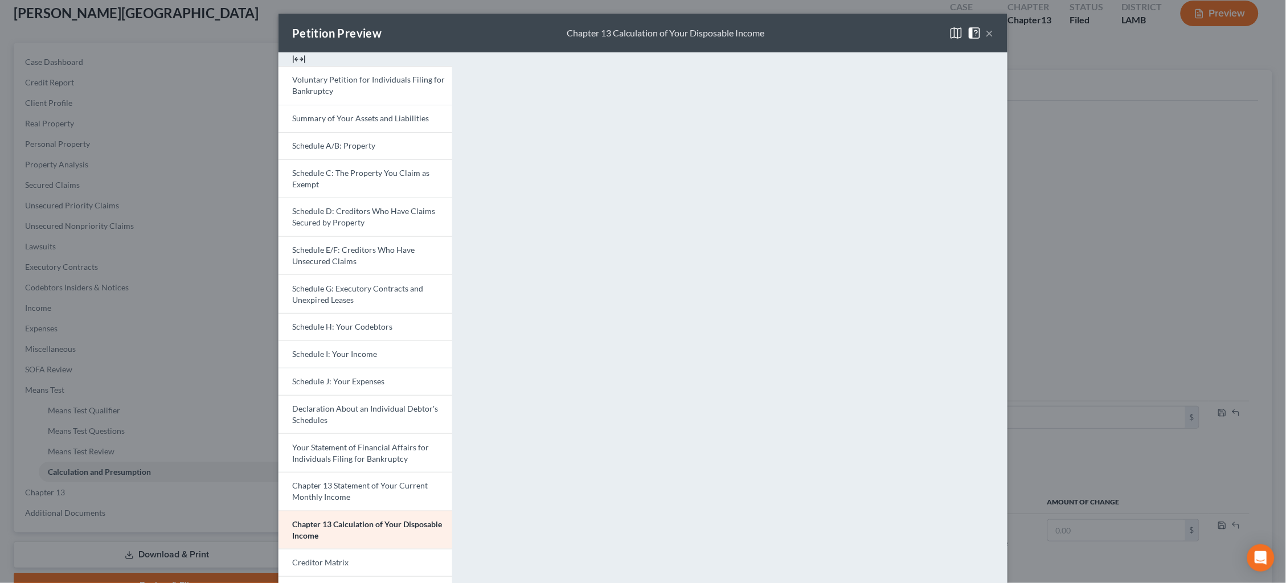
scroll to position [0, 0]
click at [990, 35] on button "×" at bounding box center [990, 33] width 8 height 14
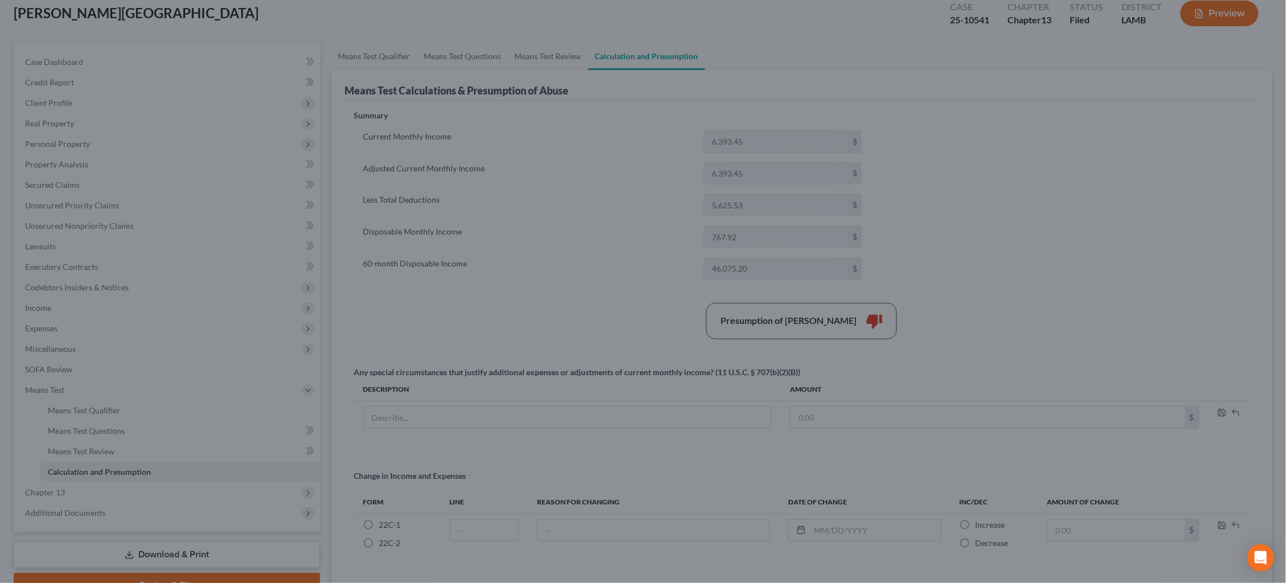
click at [960, 59] on div "Petition Preview Chapter 13 Calculation of Your Disposable Income ×" at bounding box center [643, 76] width 634 height 34
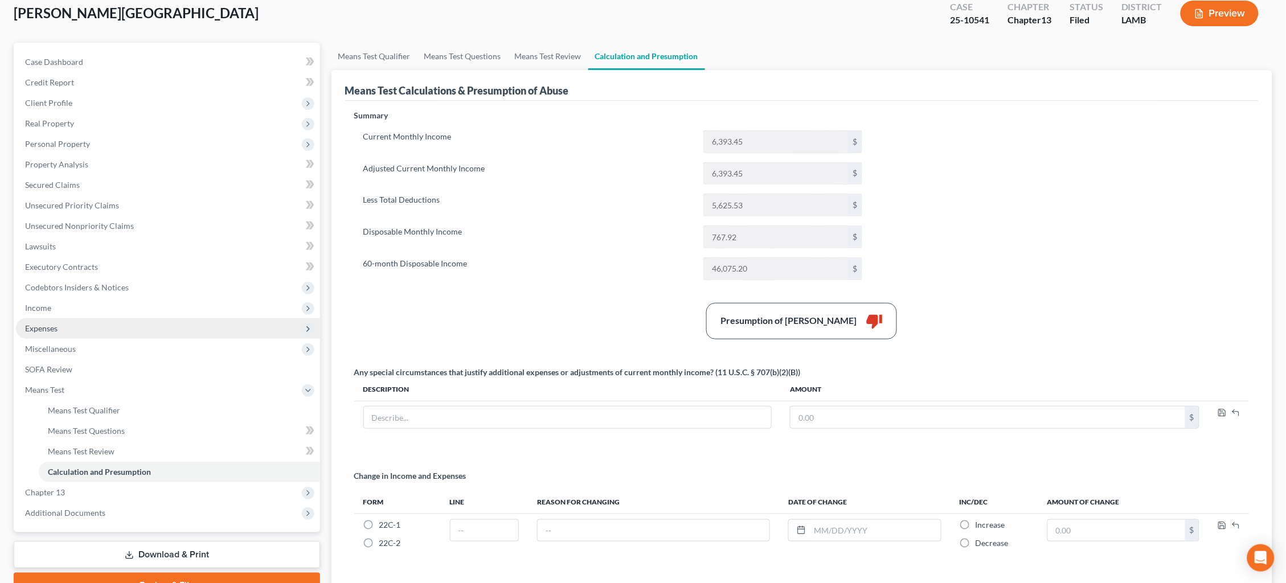
click at [160, 318] on span "Expenses" at bounding box center [168, 328] width 304 height 20
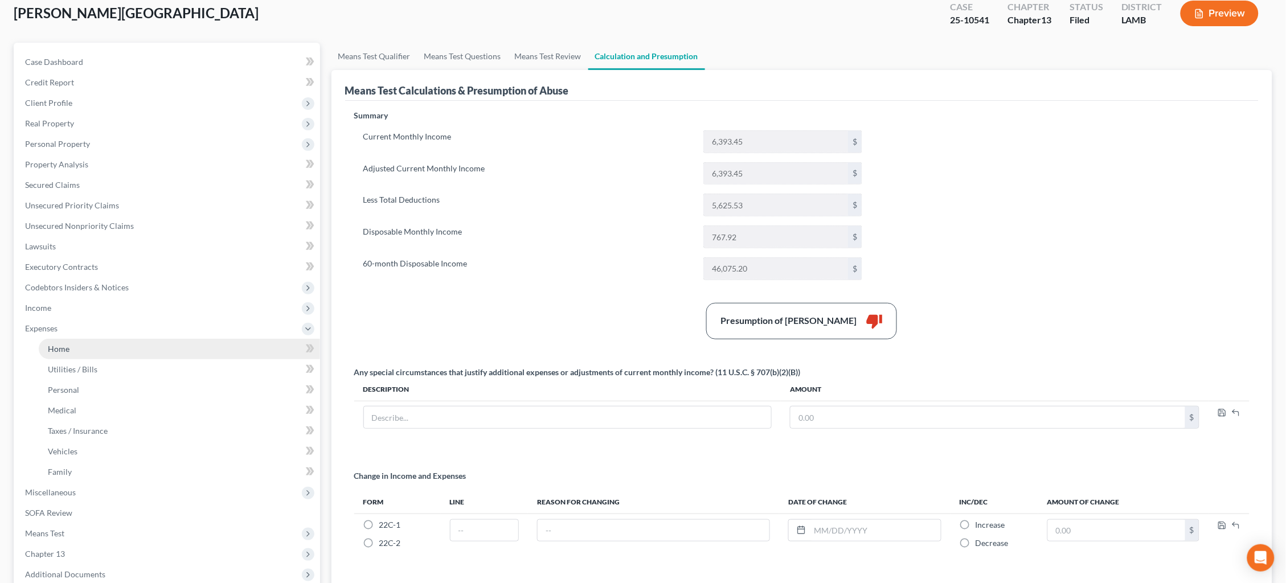
click at [163, 339] on link "Home" at bounding box center [179, 349] width 281 height 20
click at [84, 339] on link "Home" at bounding box center [179, 349] width 281 height 20
click at [61, 344] on span "Home" at bounding box center [59, 349] width 22 height 10
click at [66, 344] on span "Home" at bounding box center [59, 349] width 22 height 10
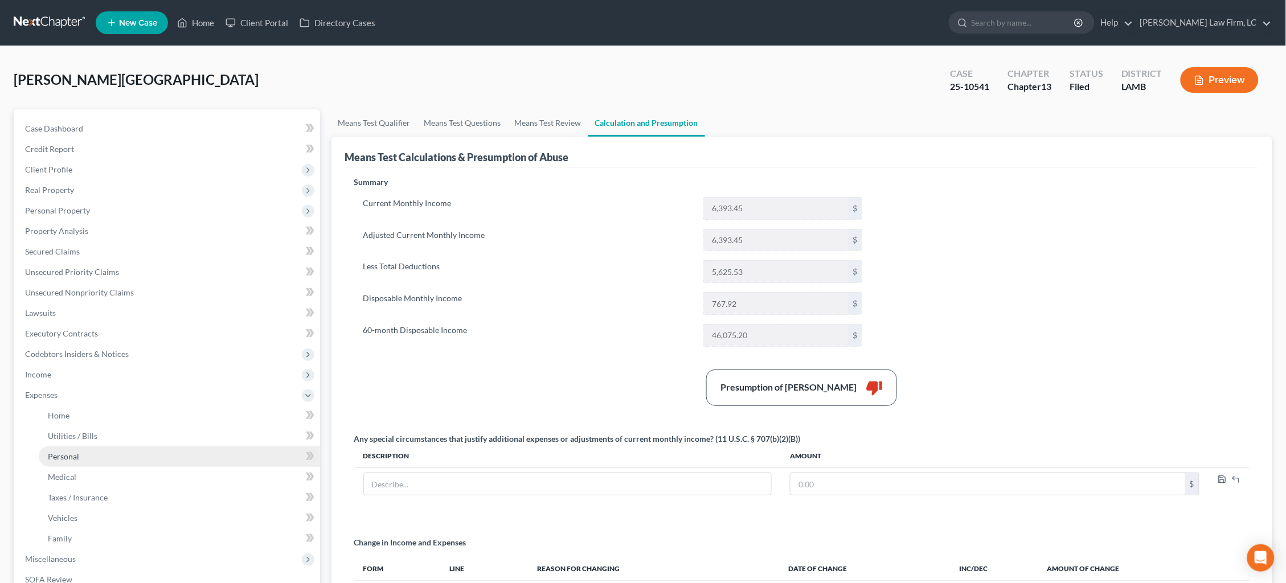
click at [229, 453] on link "Personal" at bounding box center [179, 456] width 281 height 20
click at [228, 452] on link "Personal" at bounding box center [179, 456] width 281 height 20
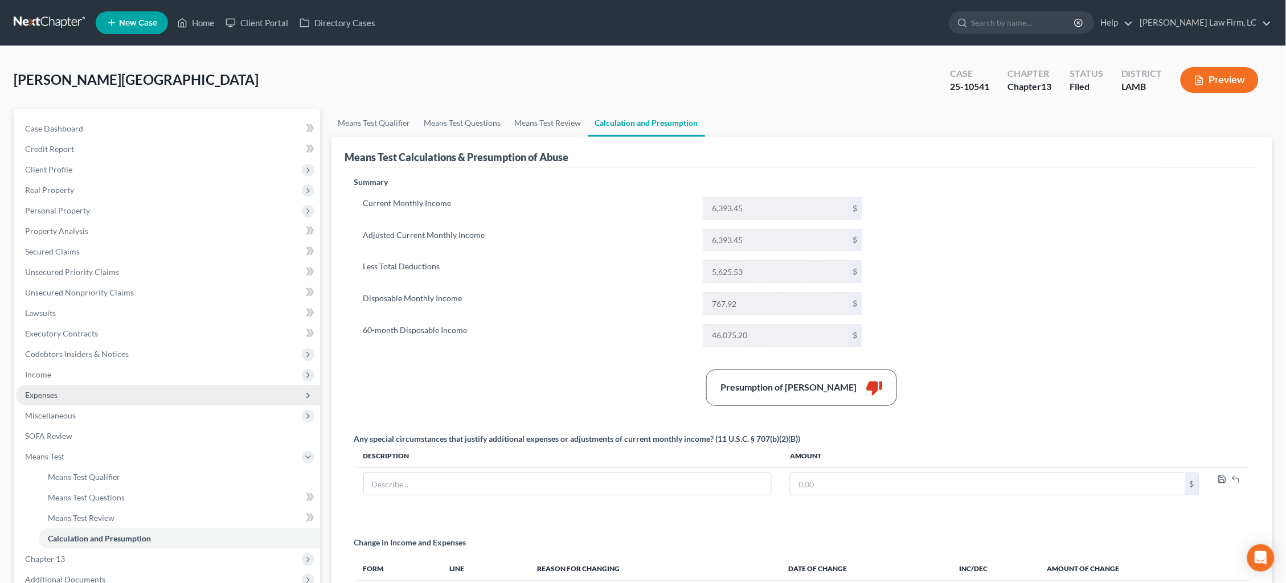
click at [133, 386] on span "Expenses" at bounding box center [168, 395] width 304 height 20
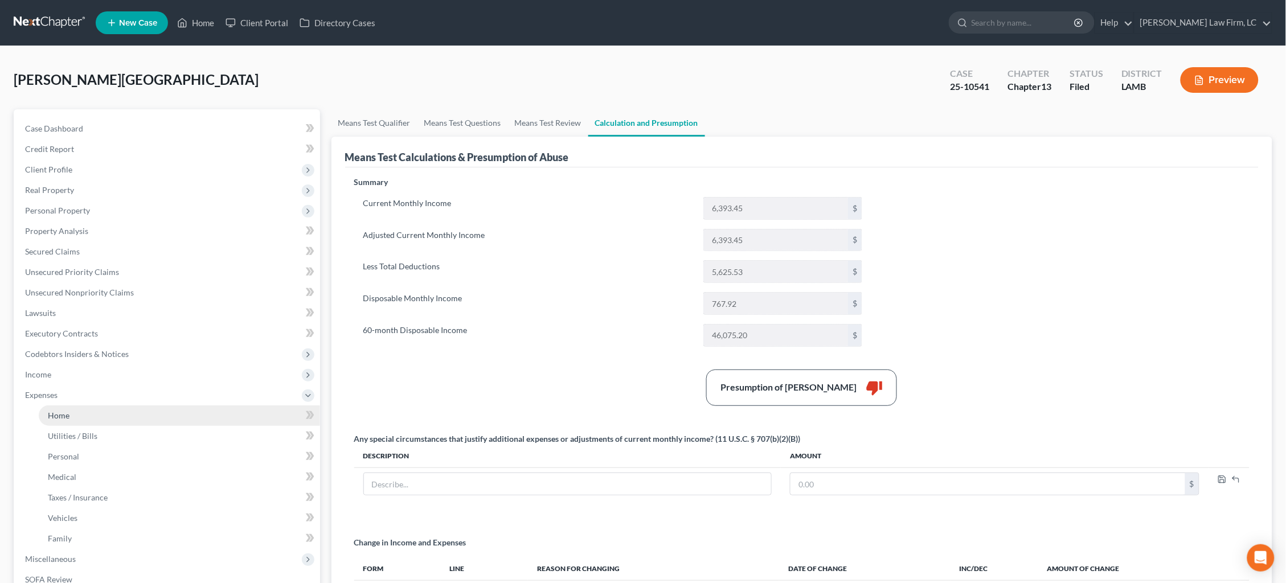
click at [155, 408] on link "Home" at bounding box center [179, 415] width 281 height 20
click at [140, 405] on link "Home" at bounding box center [179, 415] width 281 height 20
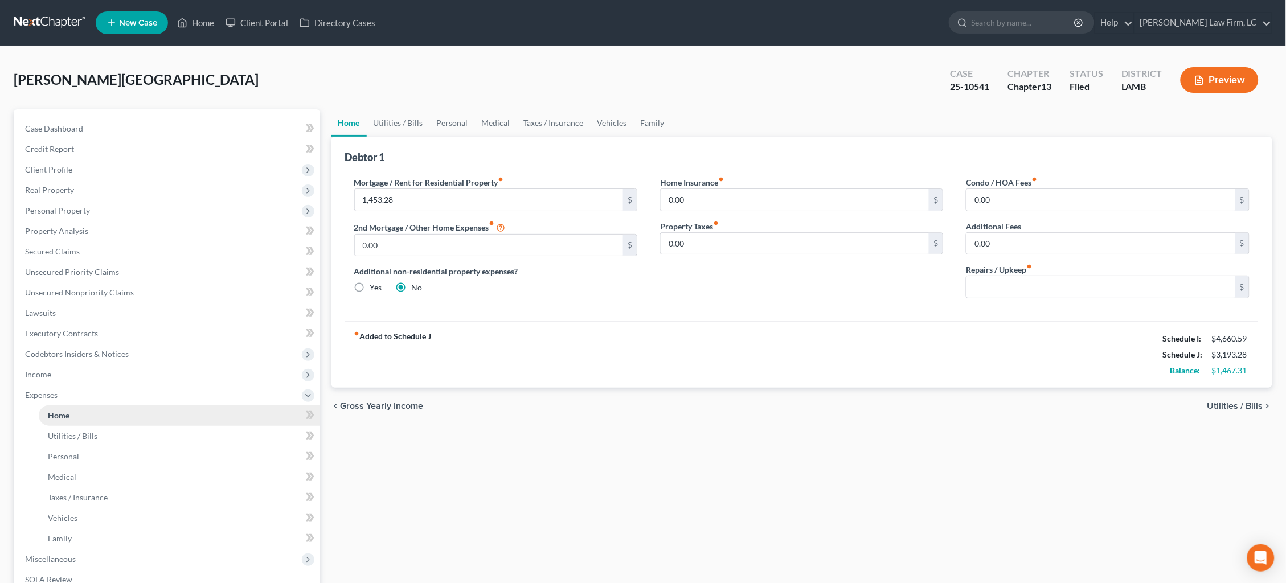
click at [140, 405] on link "Home" at bounding box center [179, 415] width 281 height 20
click at [990, 290] on input "text" at bounding box center [1100, 287] width 269 height 22
type input "65.00"
click at [393, 124] on link "Utilities / Bills" at bounding box center [398, 122] width 63 height 27
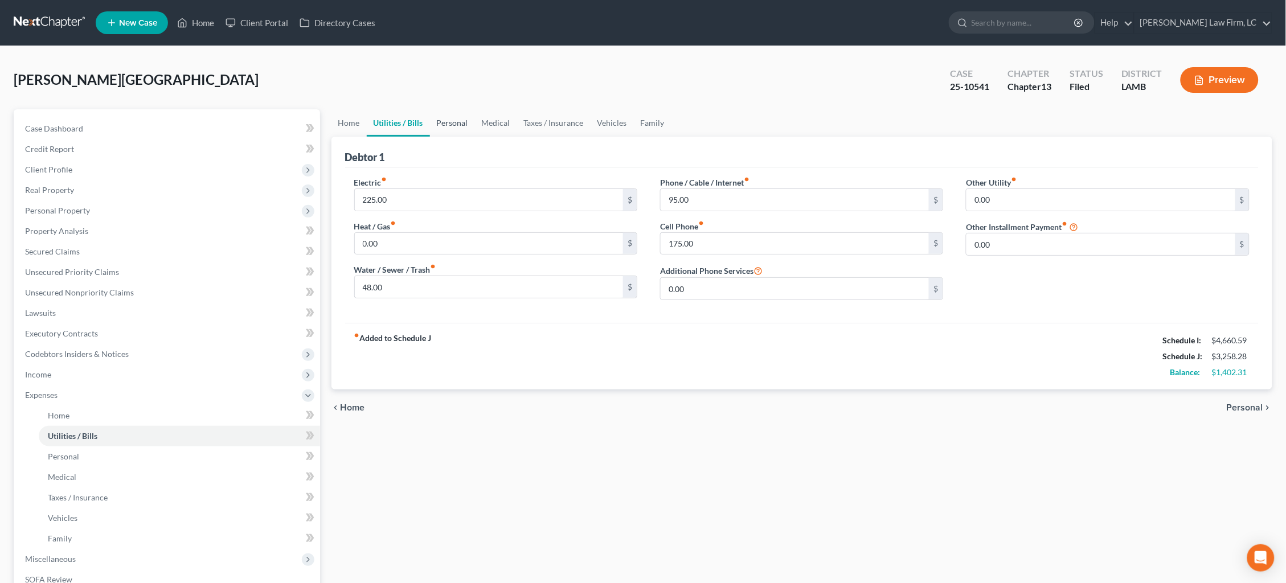
click at [457, 119] on link "Personal" at bounding box center [452, 122] width 45 height 27
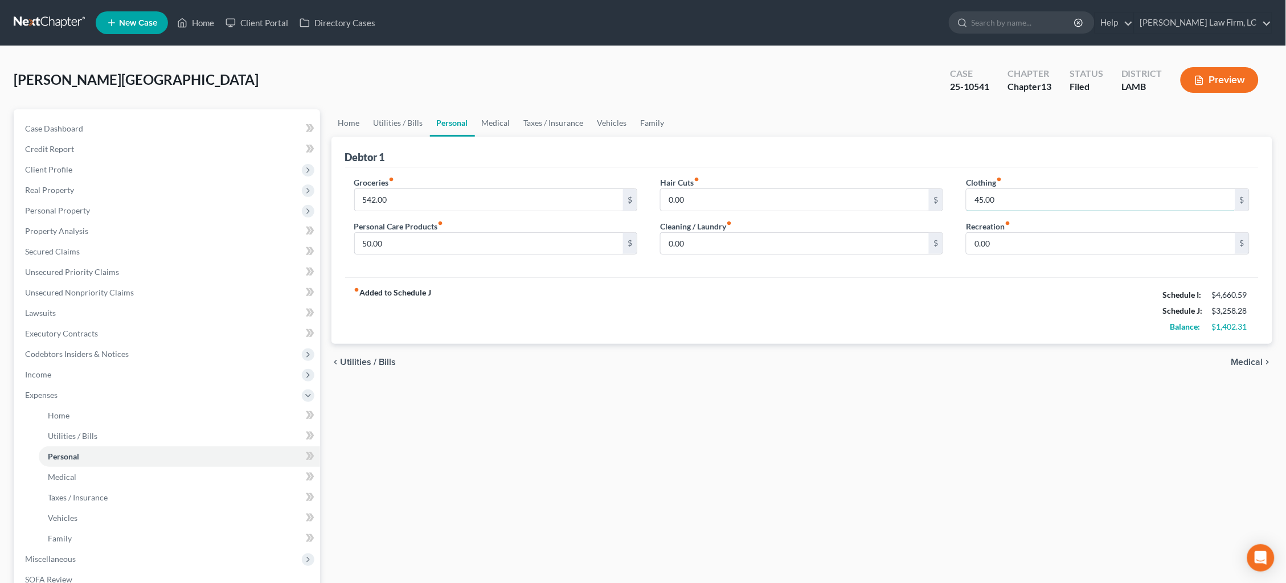
drag, startPoint x: 953, startPoint y: 200, endPoint x: 946, endPoint y: 200, distance: 7.4
click at [946, 200] on div "Groceries fiber_manual_record 542.00 $ Personal Care Products fiber_manual_reco…" at bounding box center [802, 221] width 918 height 88
type input "93.00"
click at [499, 126] on link "Medical" at bounding box center [496, 122] width 42 height 27
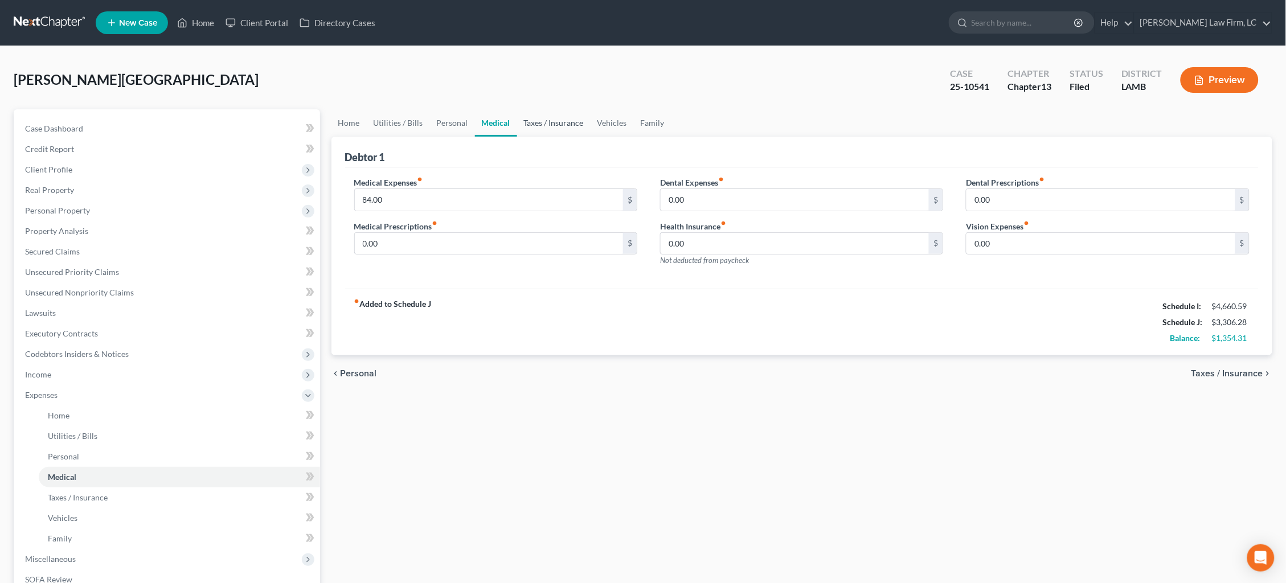
click at [536, 119] on link "Taxes / Insurance" at bounding box center [553, 122] width 73 height 27
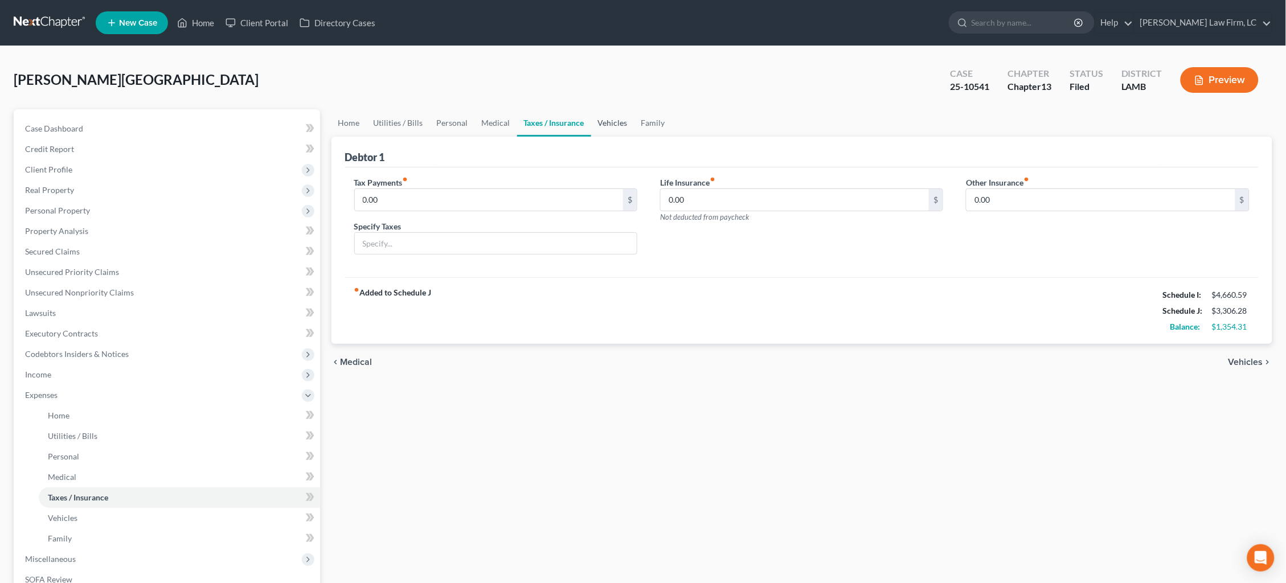
click at [606, 117] on link "Vehicles" at bounding box center [612, 122] width 43 height 27
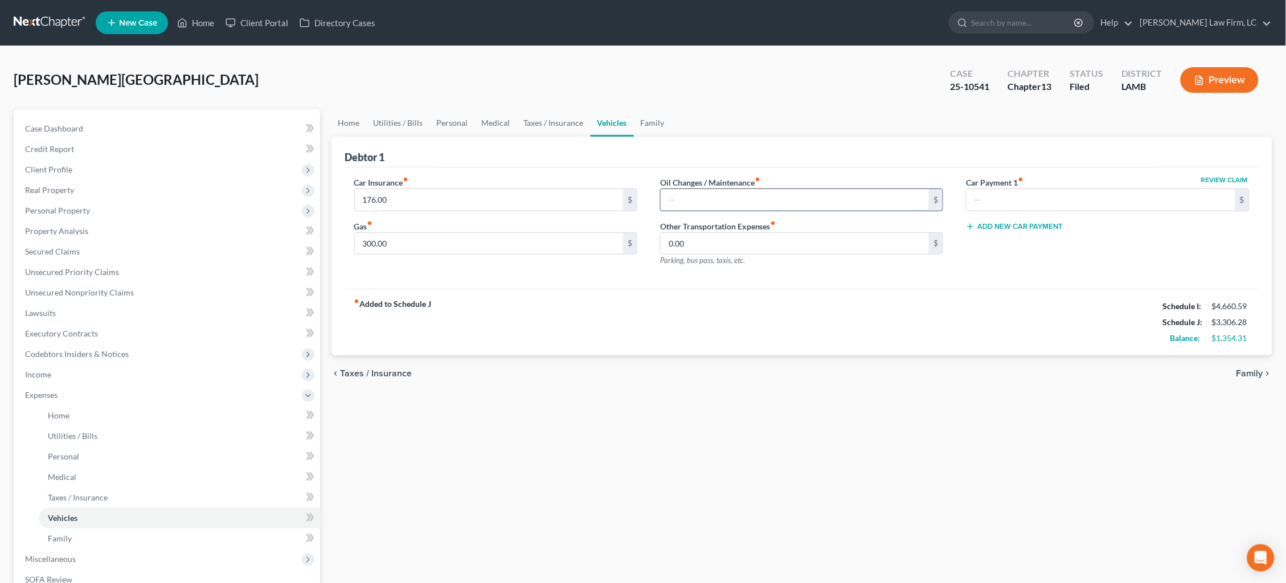
click at [708, 207] on input "text" at bounding box center [795, 200] width 269 height 22
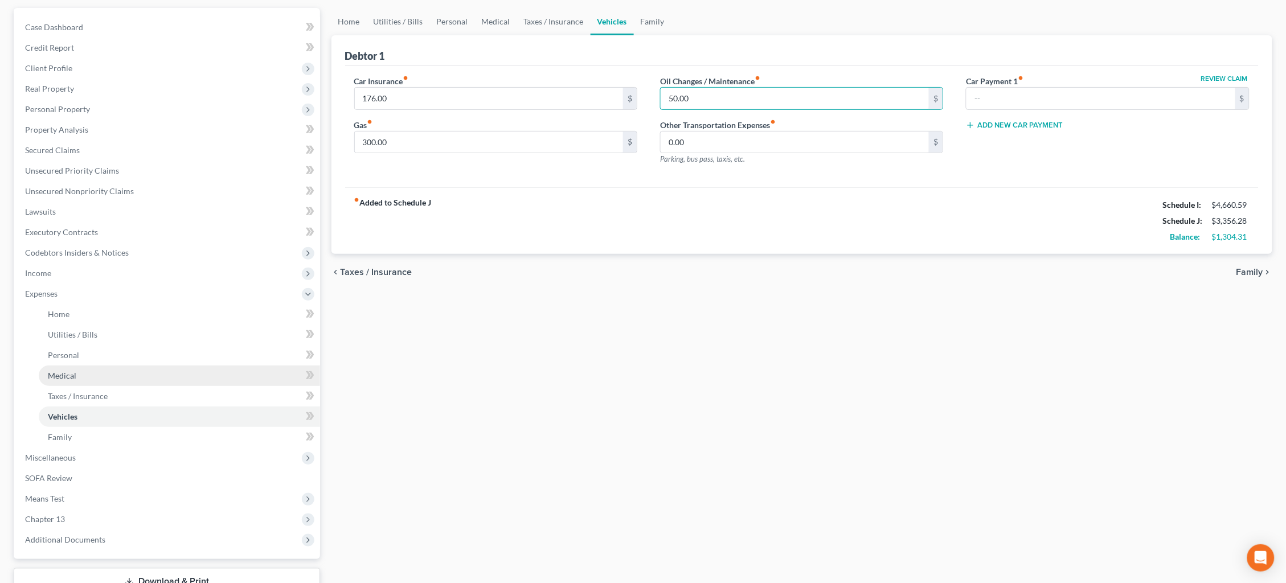
scroll to position [166, 0]
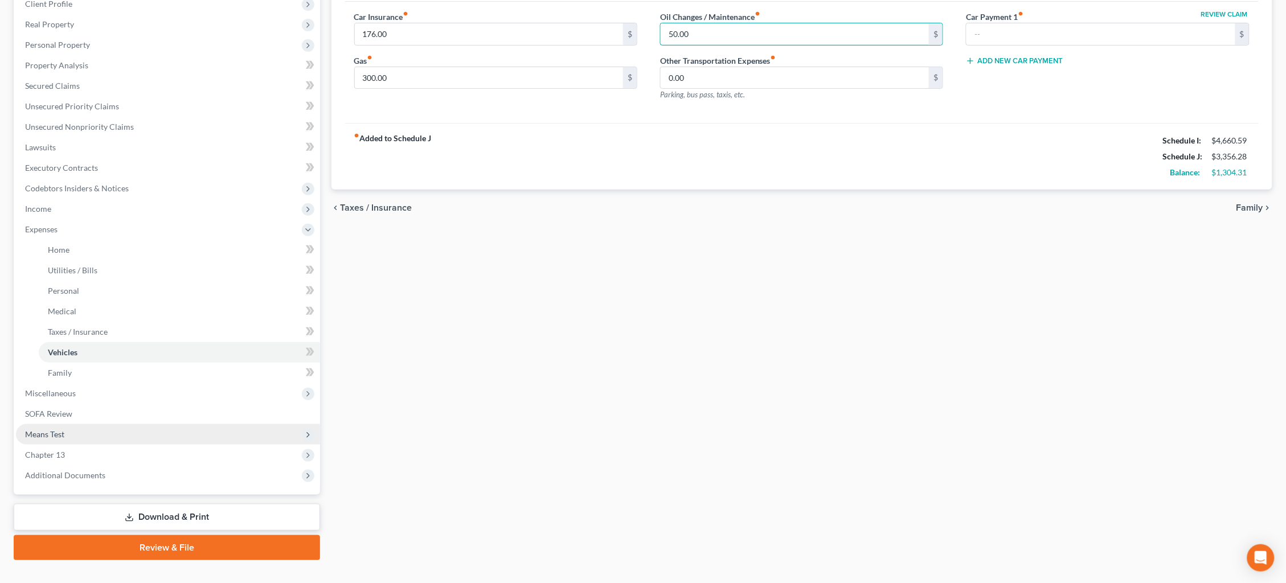
type input "50.00"
click at [119, 424] on span "Means Test" at bounding box center [168, 434] width 304 height 20
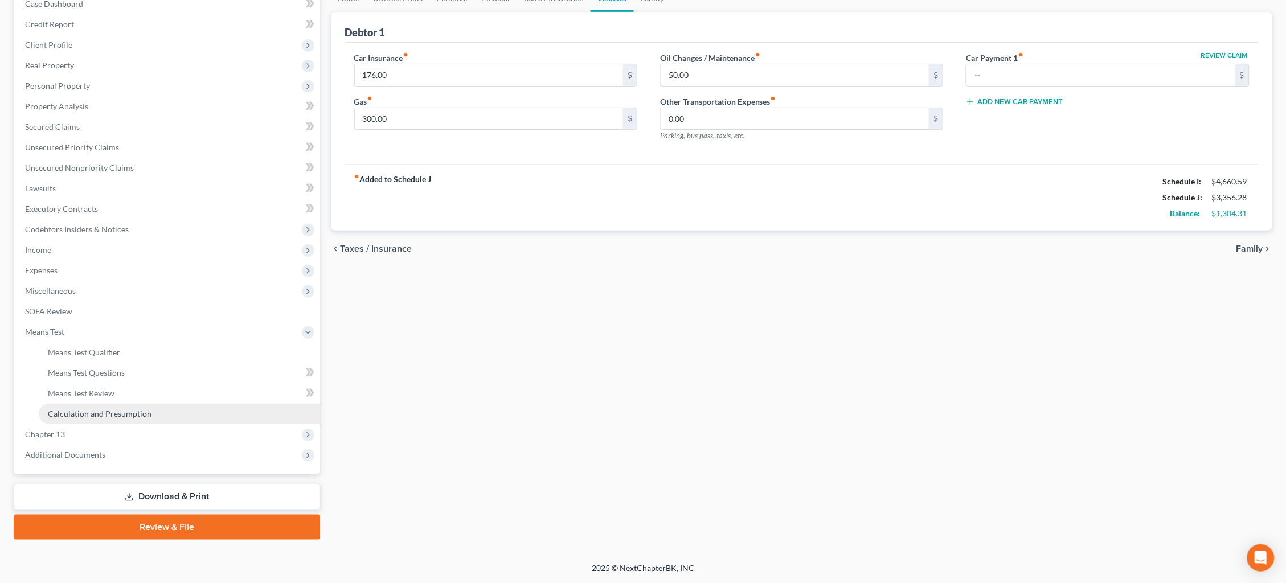
scroll to position [106, 0]
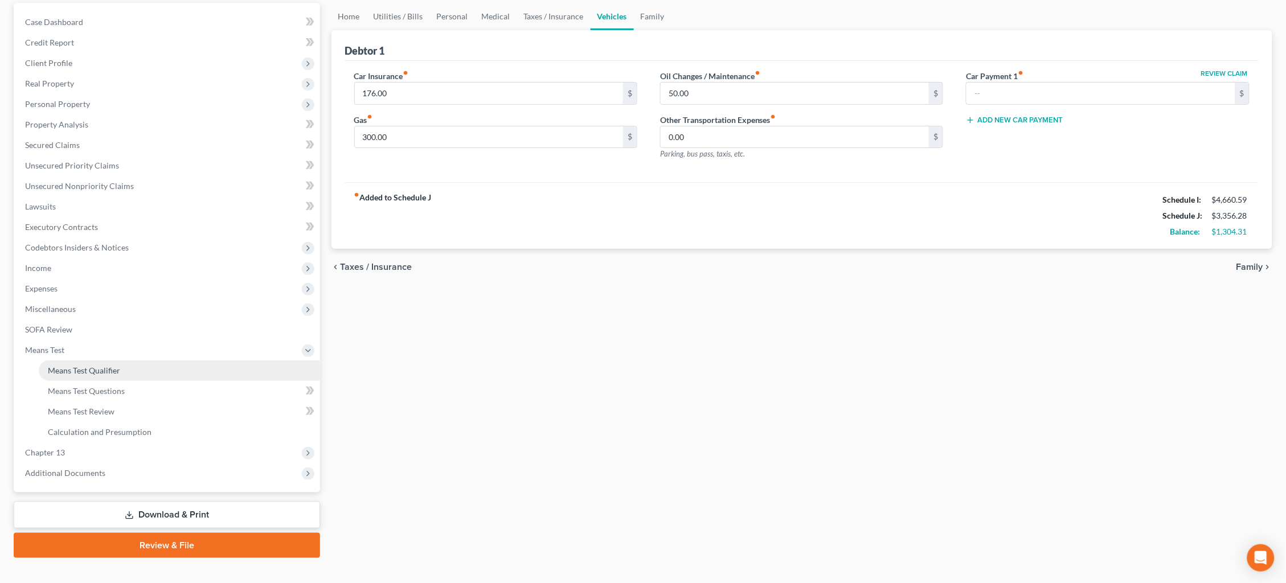
click at [131, 362] on link "Means Test Qualifier" at bounding box center [179, 370] width 281 height 20
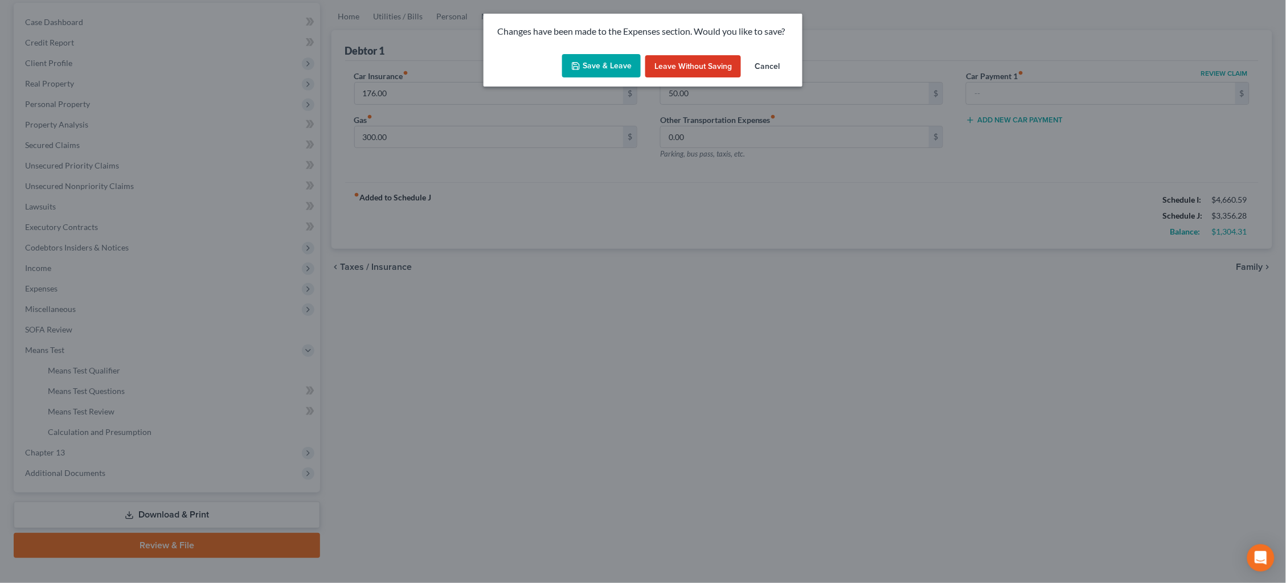
click at [605, 67] on button "Save & Leave" at bounding box center [601, 66] width 79 height 24
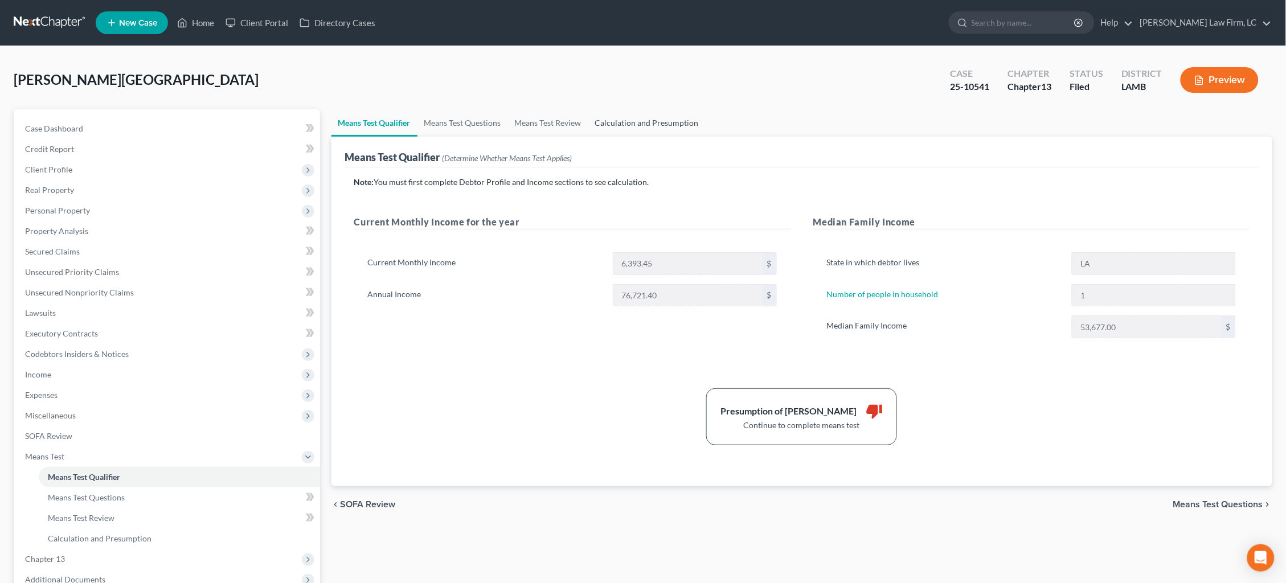
click at [659, 118] on link "Calculation and Presumption" at bounding box center [646, 122] width 117 height 27
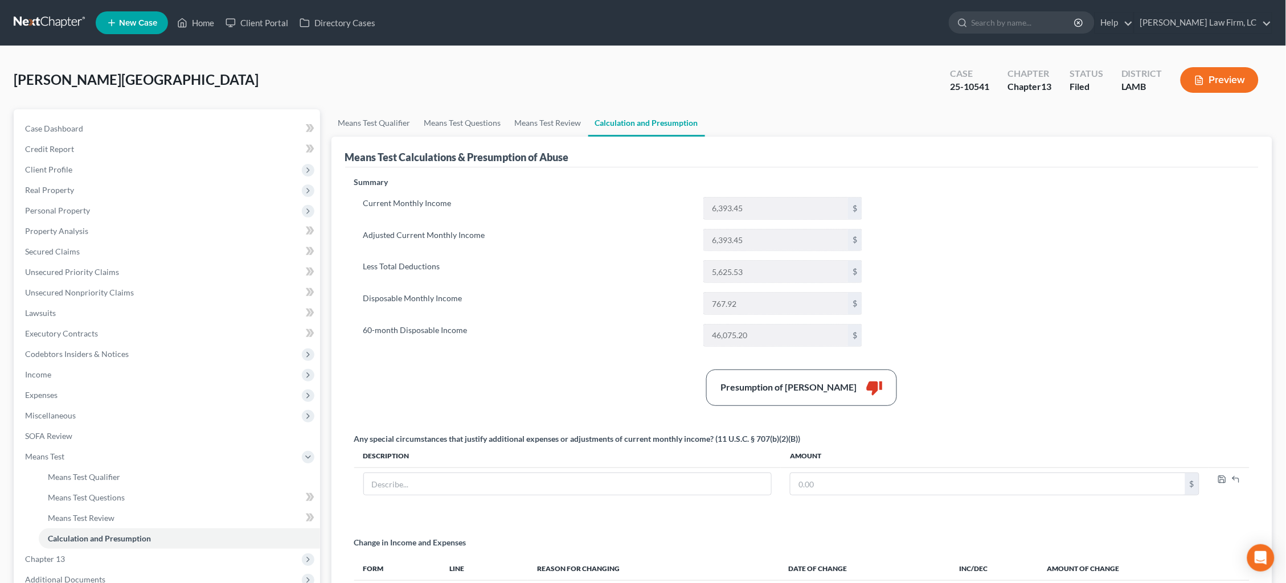
click at [1214, 85] on button "Preview" at bounding box center [1219, 80] width 78 height 26
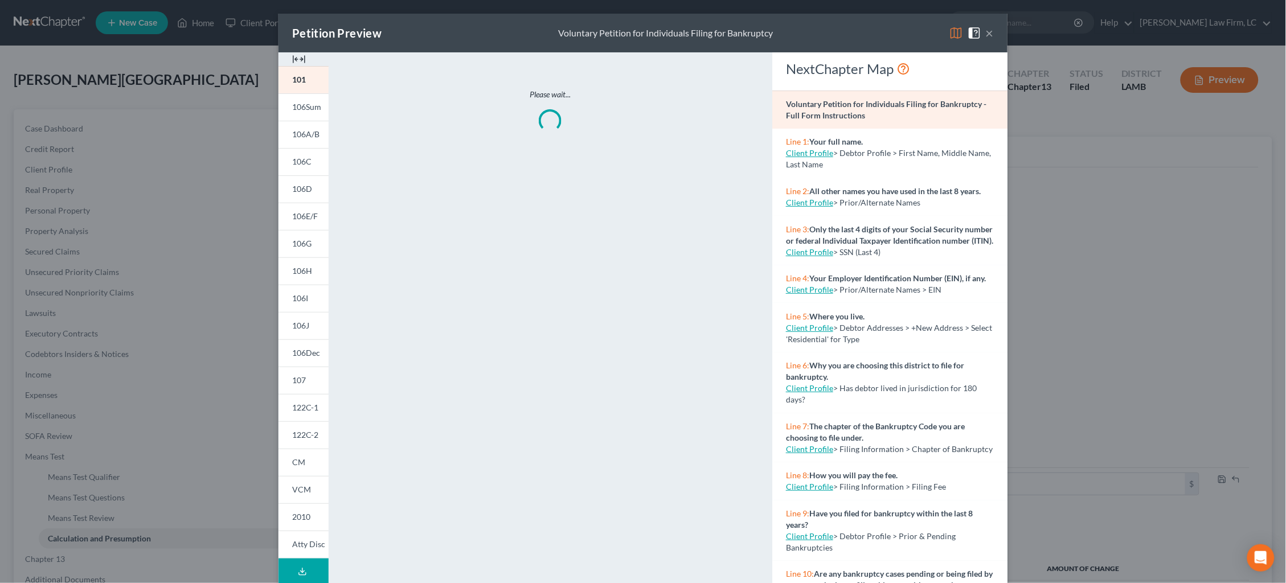
click at [956, 35] on img at bounding box center [956, 33] width 14 height 14
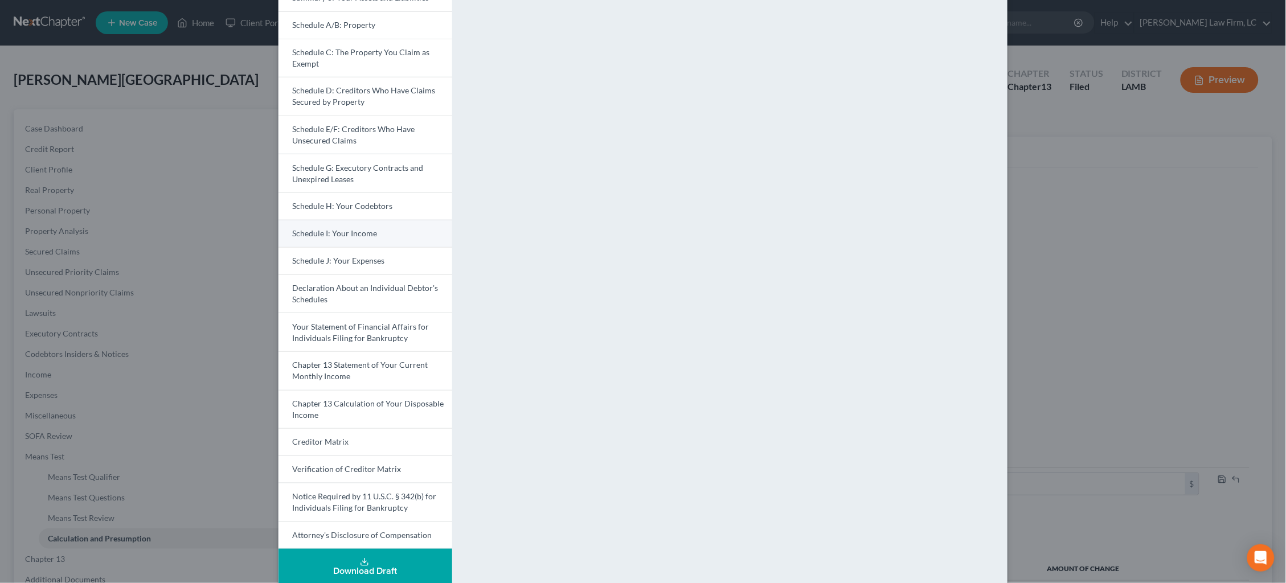
scroll to position [120, 0]
click at [396, 404] on link "Chapter 13 Calculation of Your Disposable Income" at bounding box center [365, 410] width 174 height 39
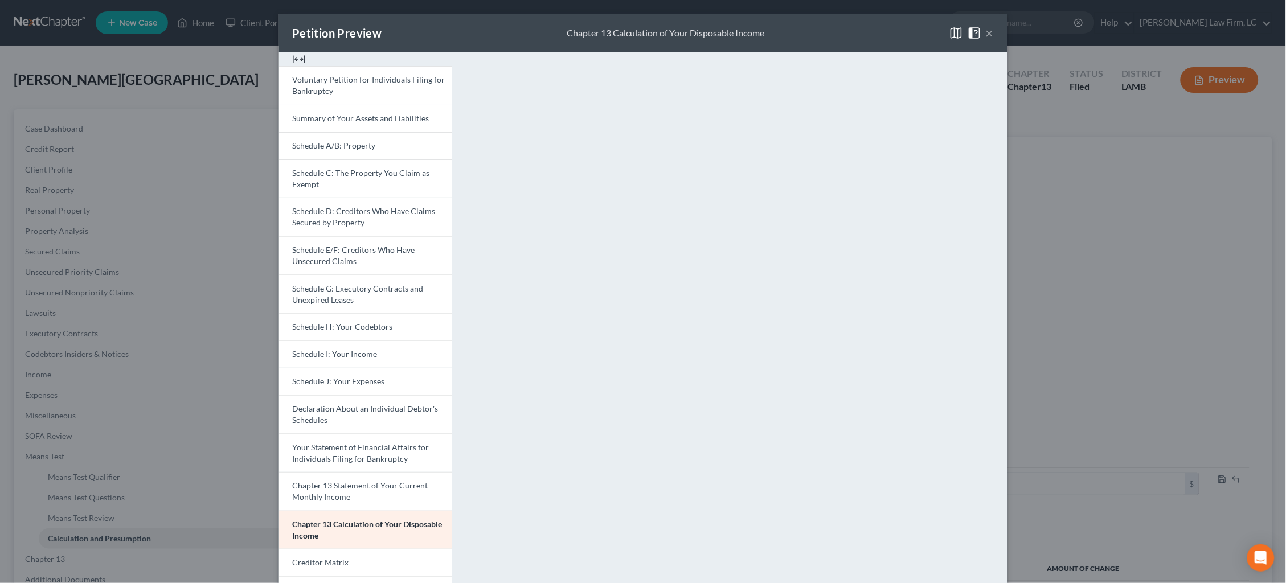
scroll to position [0, 0]
click at [1050, 330] on div "Petition Preview Chapter 13 Calculation of Your Disposable Income × Voluntary P…" at bounding box center [643, 291] width 1286 height 583
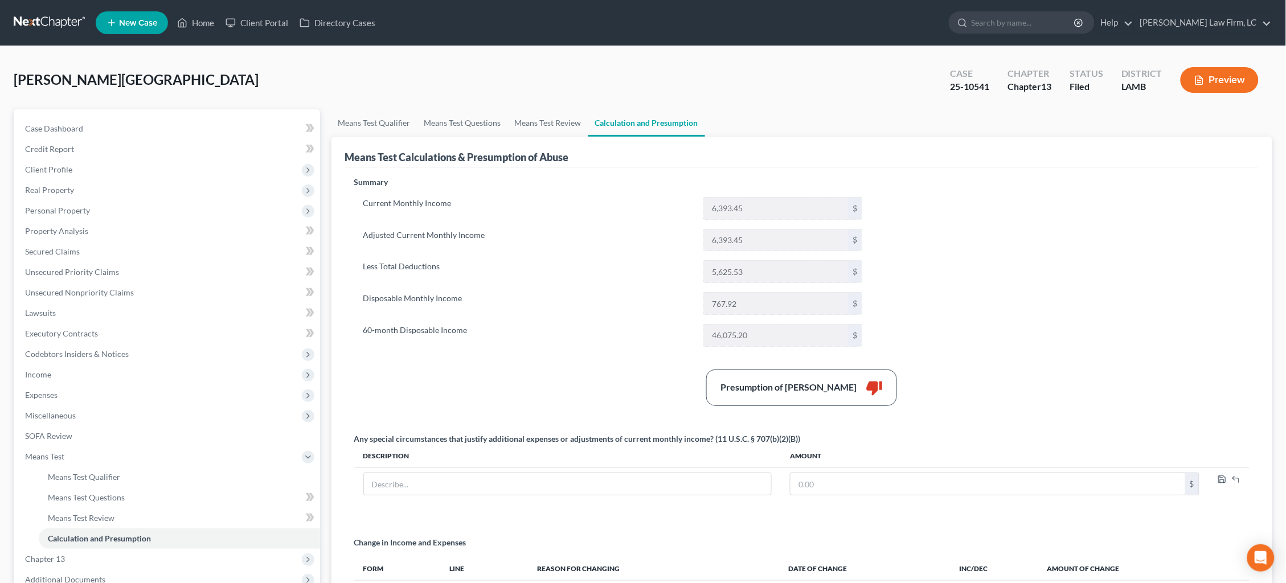
scroll to position [1, 0]
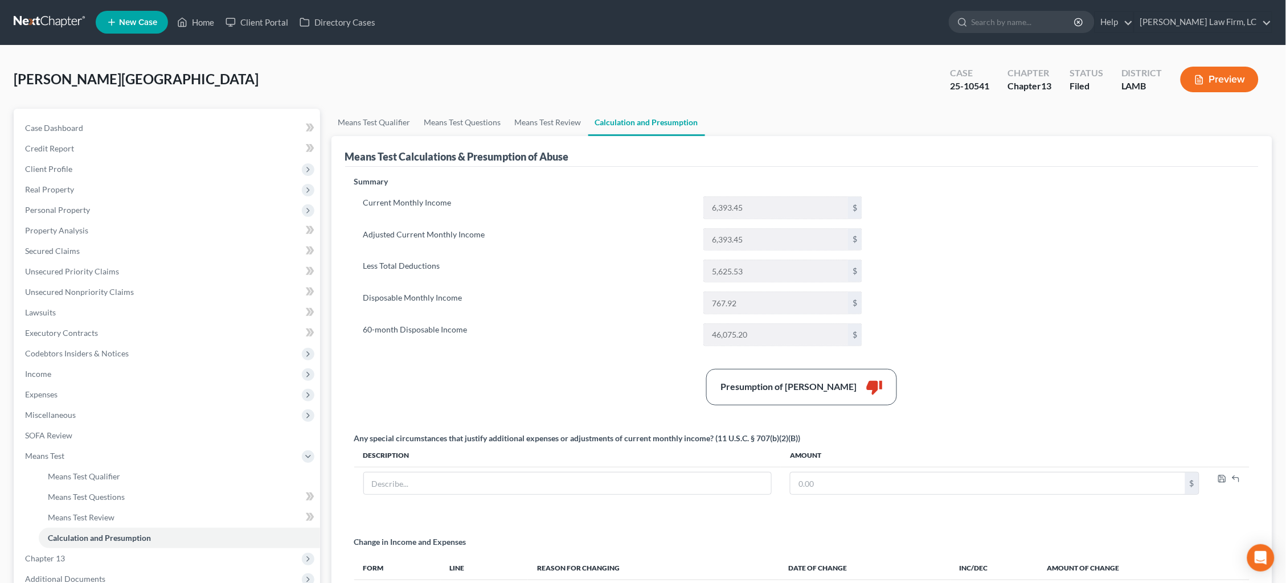
click at [1236, 84] on button "Preview" at bounding box center [1219, 80] width 78 height 26
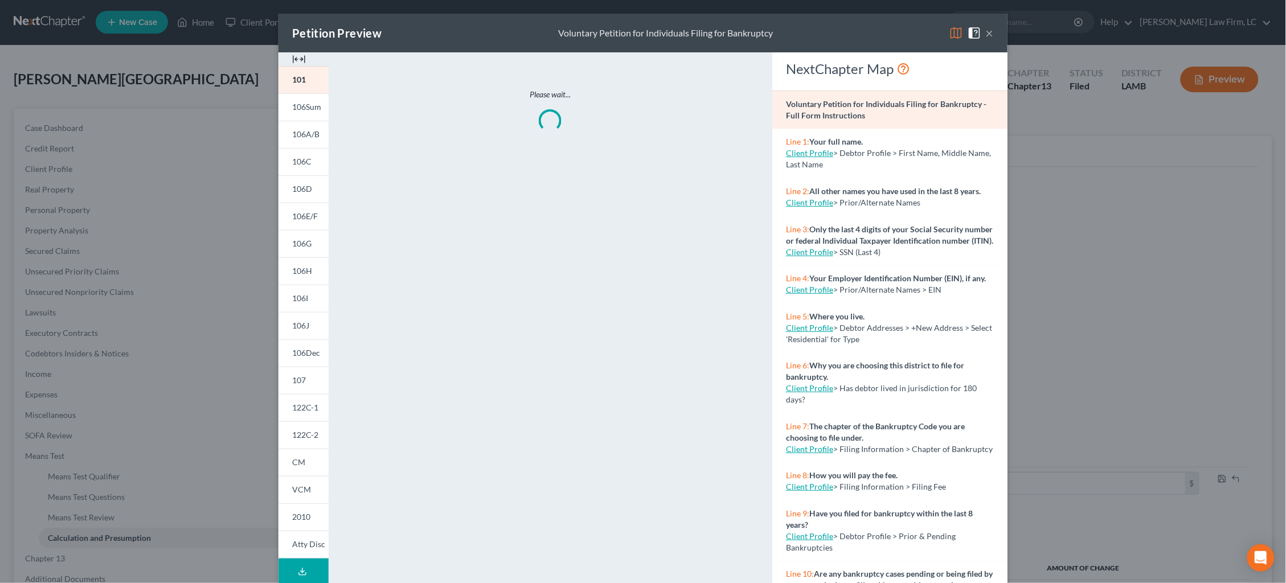
click at [958, 34] on img at bounding box center [956, 33] width 14 height 14
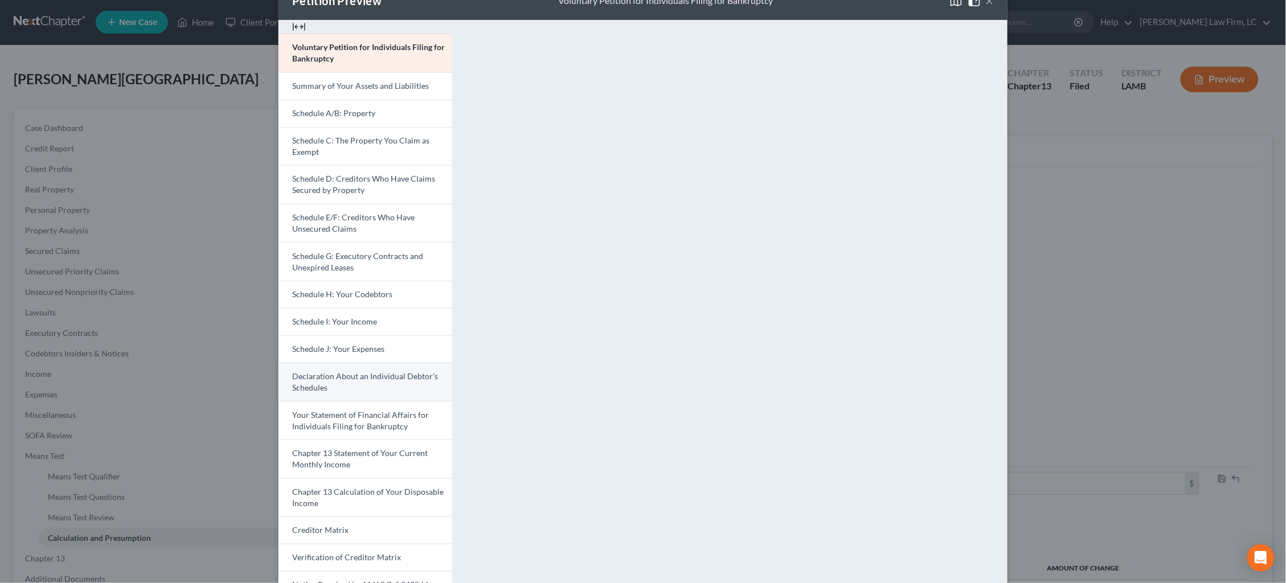
scroll to position [38, 0]
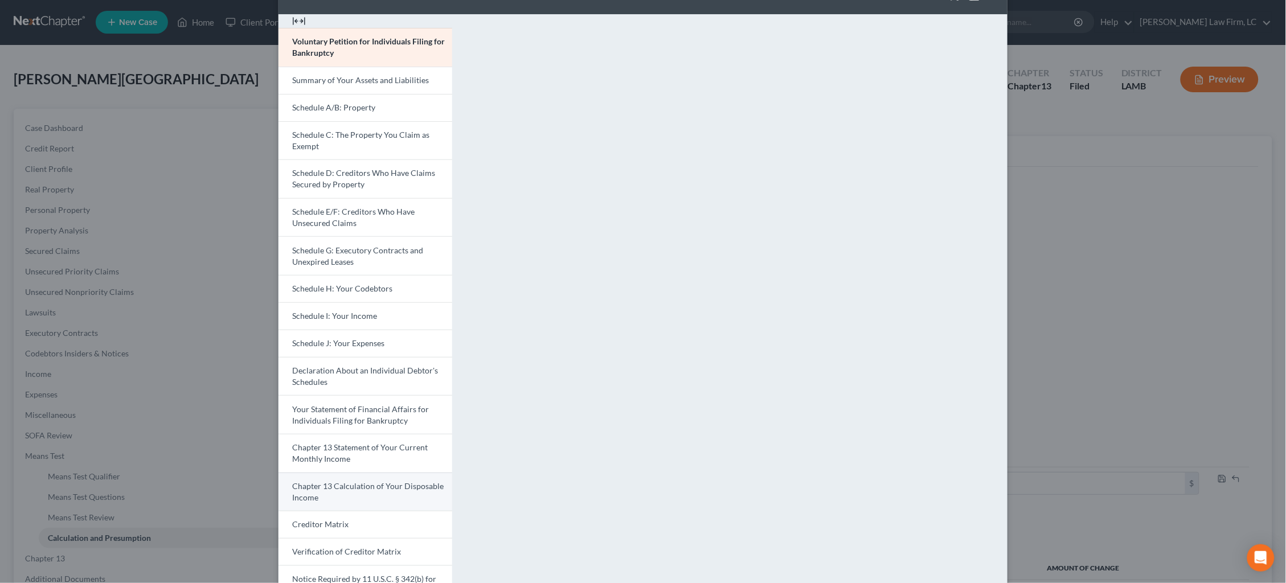
click at [397, 480] on link "Chapter 13 Calculation of Your Disposable Income" at bounding box center [365, 492] width 174 height 39
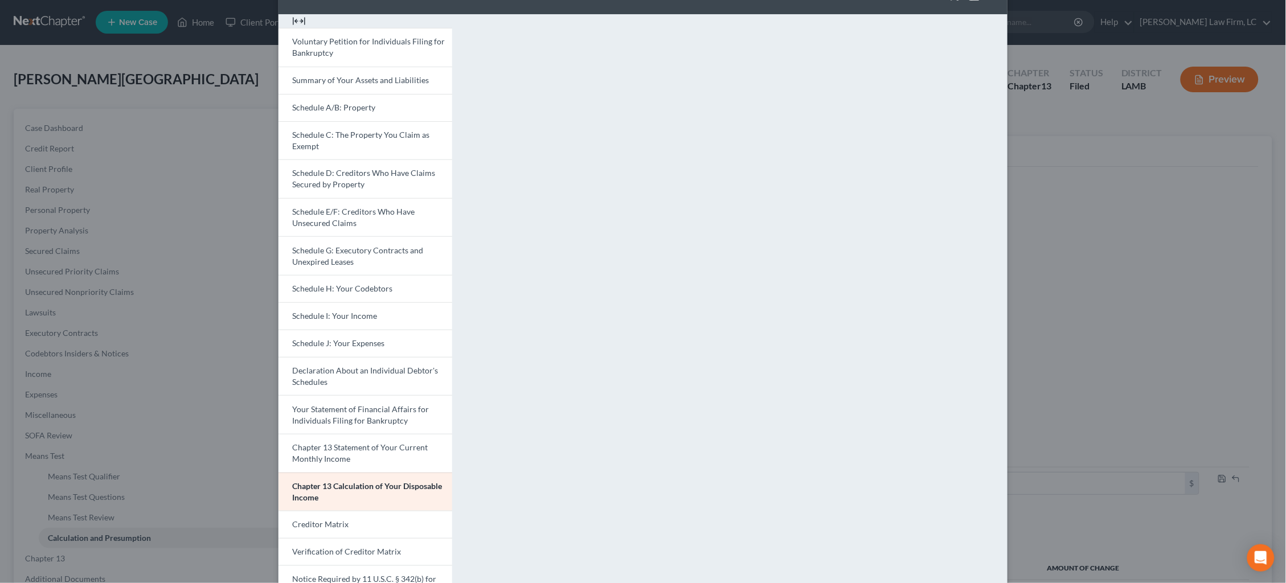
click at [1033, 293] on div "Petition Preview Chapter 13 Calculation of Your Disposable Income × Voluntary P…" at bounding box center [643, 291] width 1286 height 583
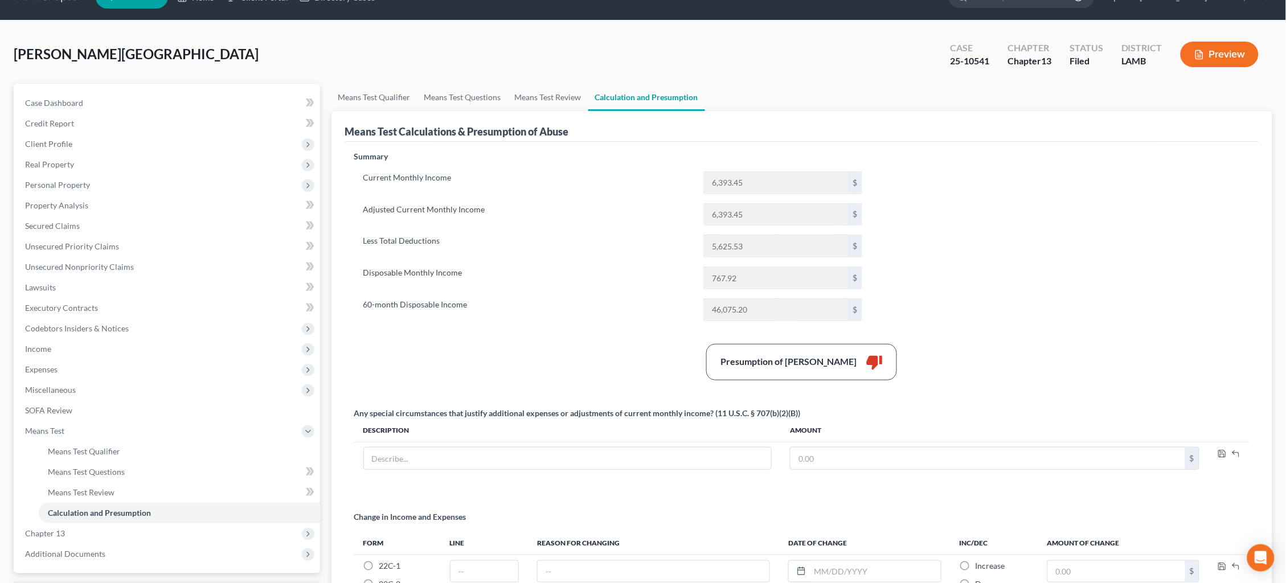
scroll to position [47, 0]
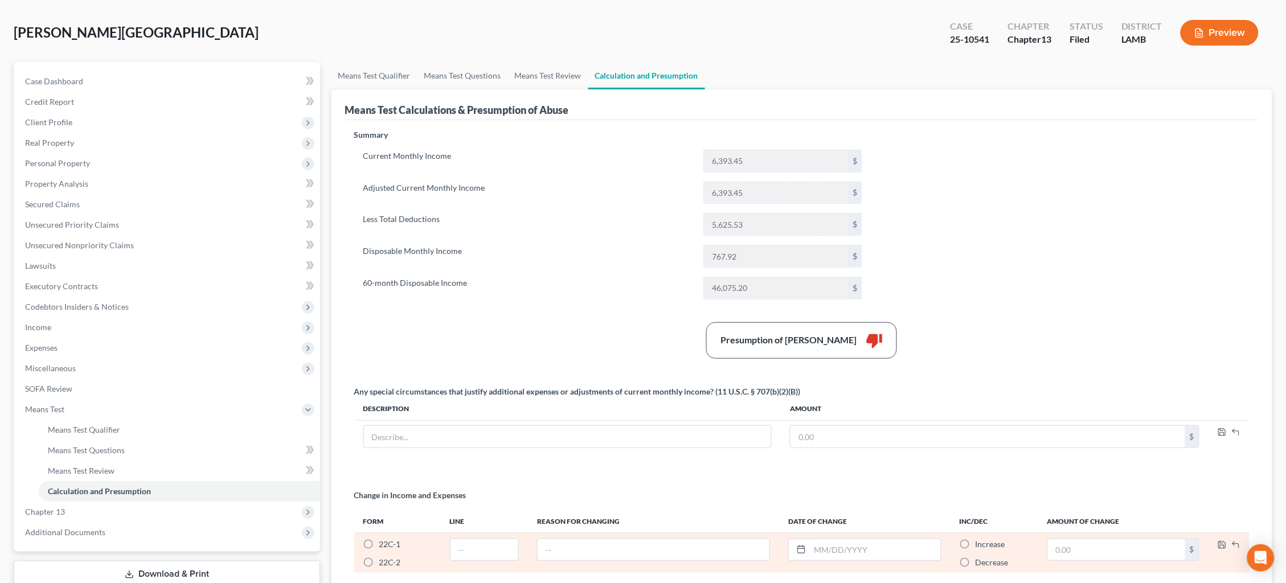
click at [379, 559] on label "22C-2 *" at bounding box center [390, 562] width 22 height 11
click at [384, 559] on input "22C-2 *" at bounding box center [387, 560] width 7 height 7
radio input "true"
click at [473, 557] on input "text" at bounding box center [484, 550] width 68 height 22
type input "16"
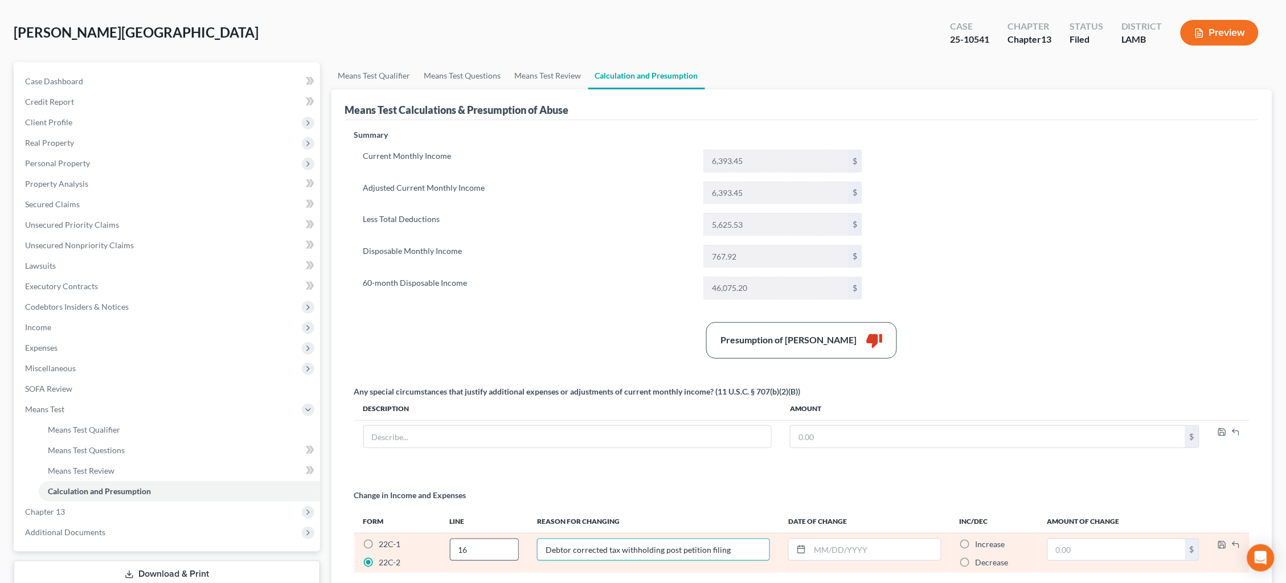
type input "Debtor corrected tax withholding post petition filing"
type input "[DATE]"
click at [975, 544] on label "Increase *" at bounding box center [990, 544] width 30 height 11
click at [980, 544] on input "Increase *" at bounding box center [983, 542] width 7 height 7
radio input "true"
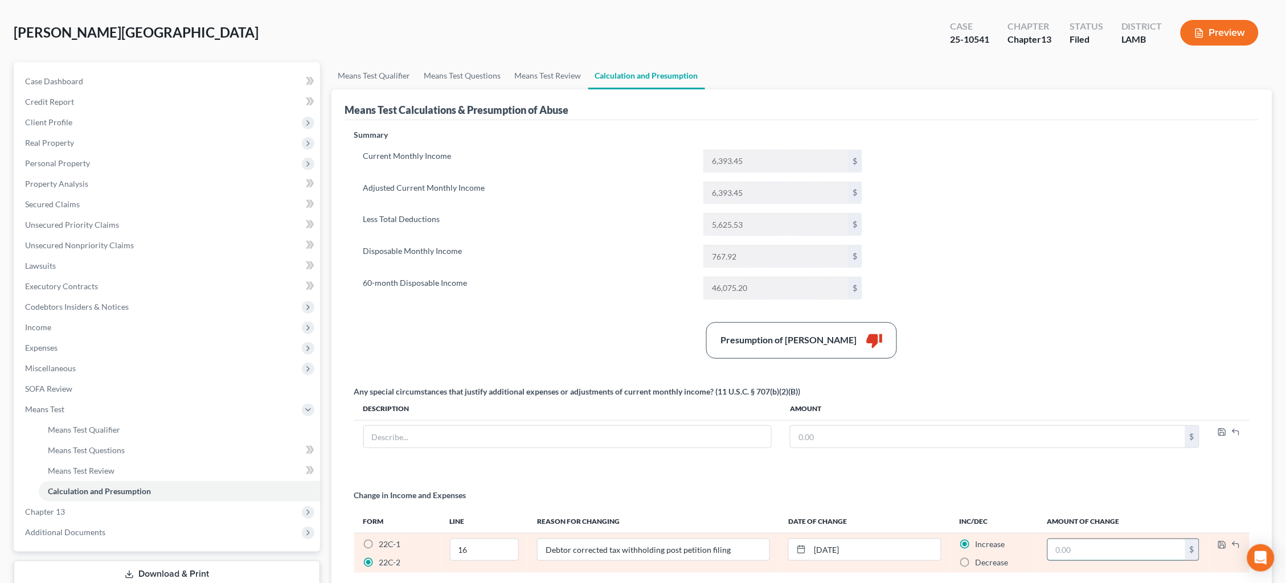
click at [1102, 539] on input "text" at bounding box center [1116, 550] width 137 height 22
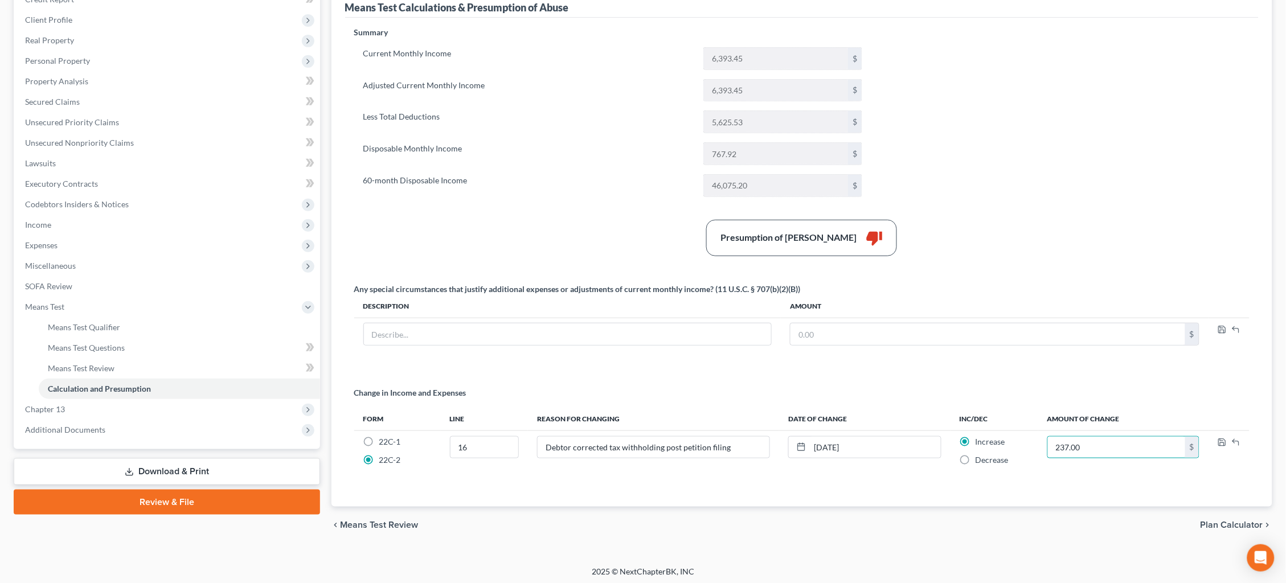
scroll to position [149, 0]
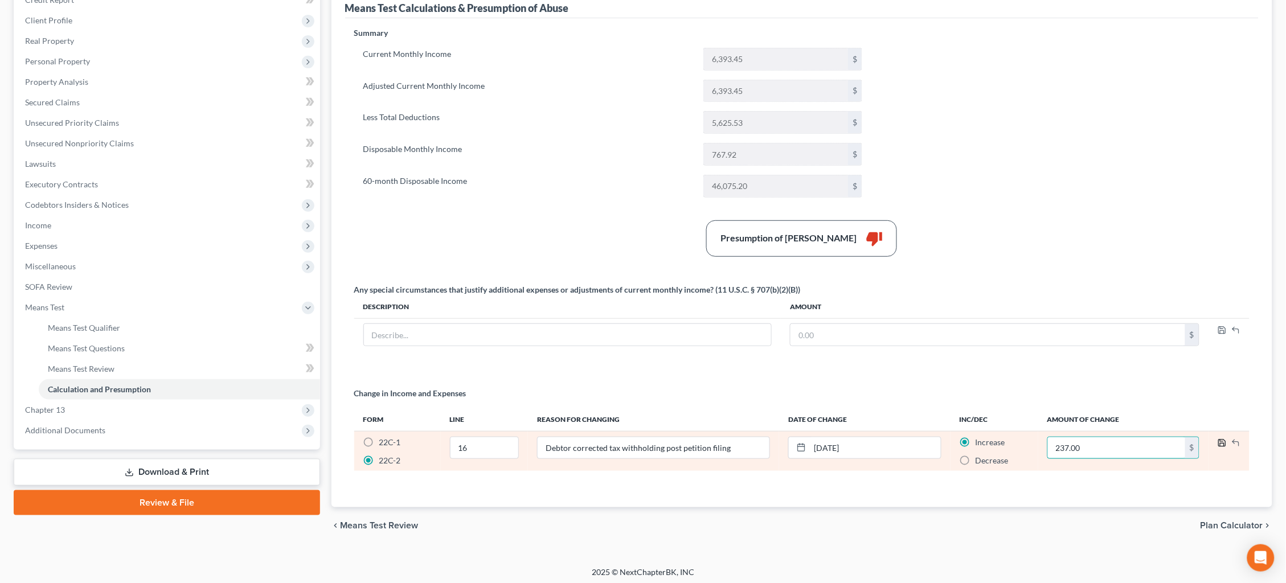
type input "237.00"
click at [1221, 438] on icon "button" at bounding box center [1221, 442] width 9 height 9
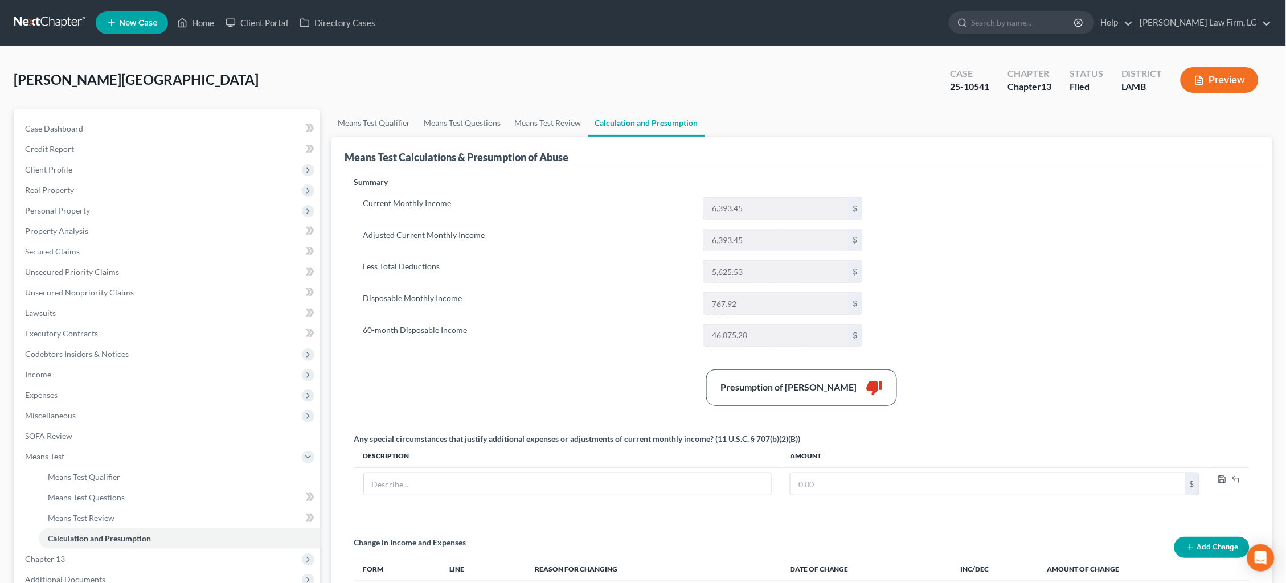
scroll to position [1, 0]
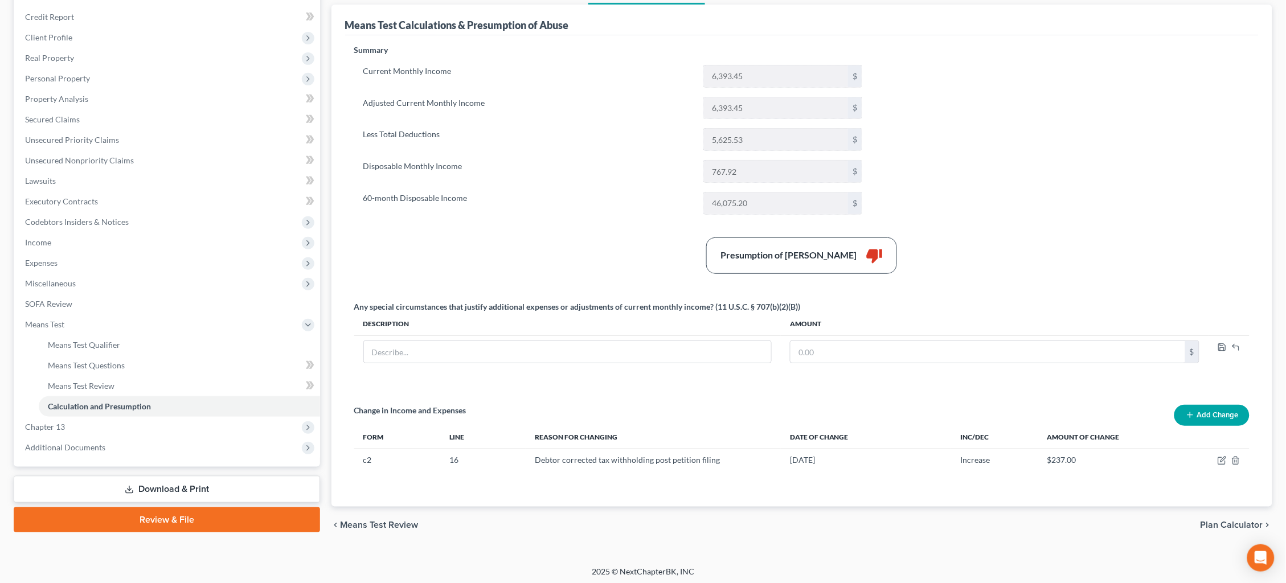
scroll to position [132, 0]
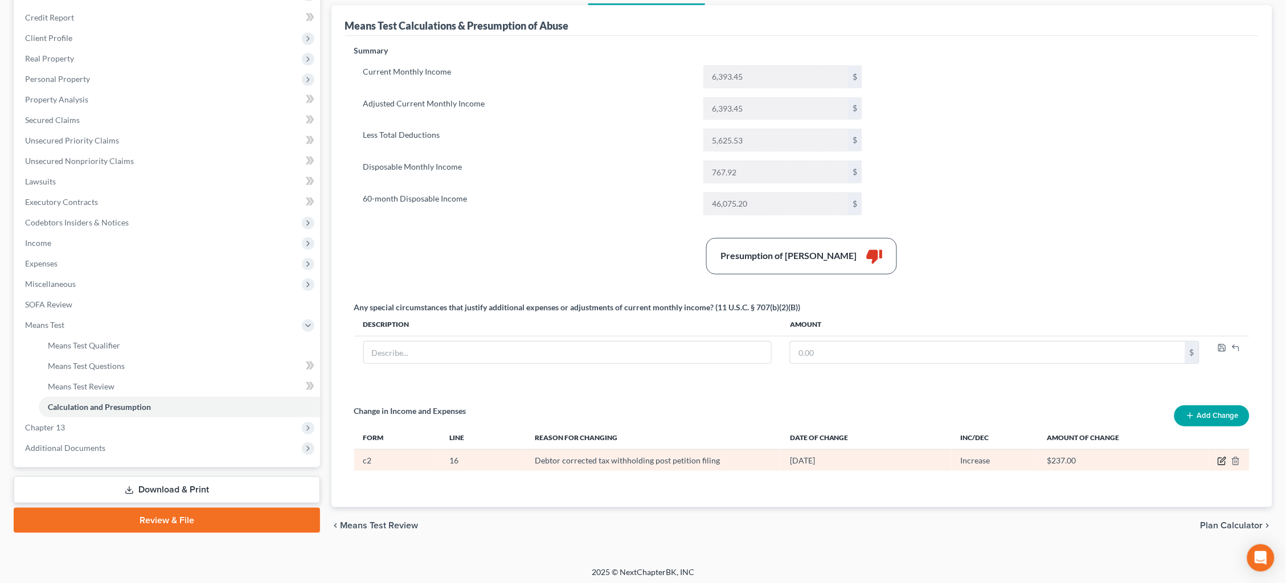
click at [1220, 458] on icon "button" at bounding box center [1221, 461] width 9 height 9
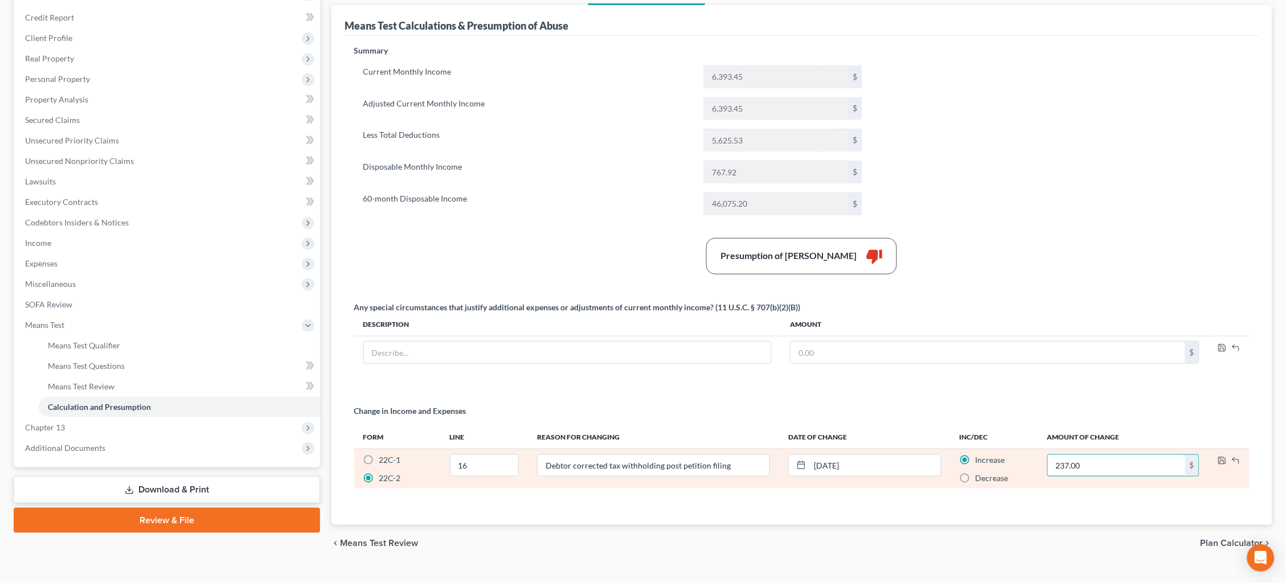
drag, startPoint x: 1145, startPoint y: 462, endPoint x: 1011, endPoint y: 455, distance: 134.6
click at [1011, 456] on tr "22C-1 22C-2 16 Debtor corrected tax withholding post petition filing 07/03/2025…" at bounding box center [802, 469] width 896 height 40
type input "700.00"
click at [1221, 457] on polyline "button" at bounding box center [1221, 458] width 3 height 2
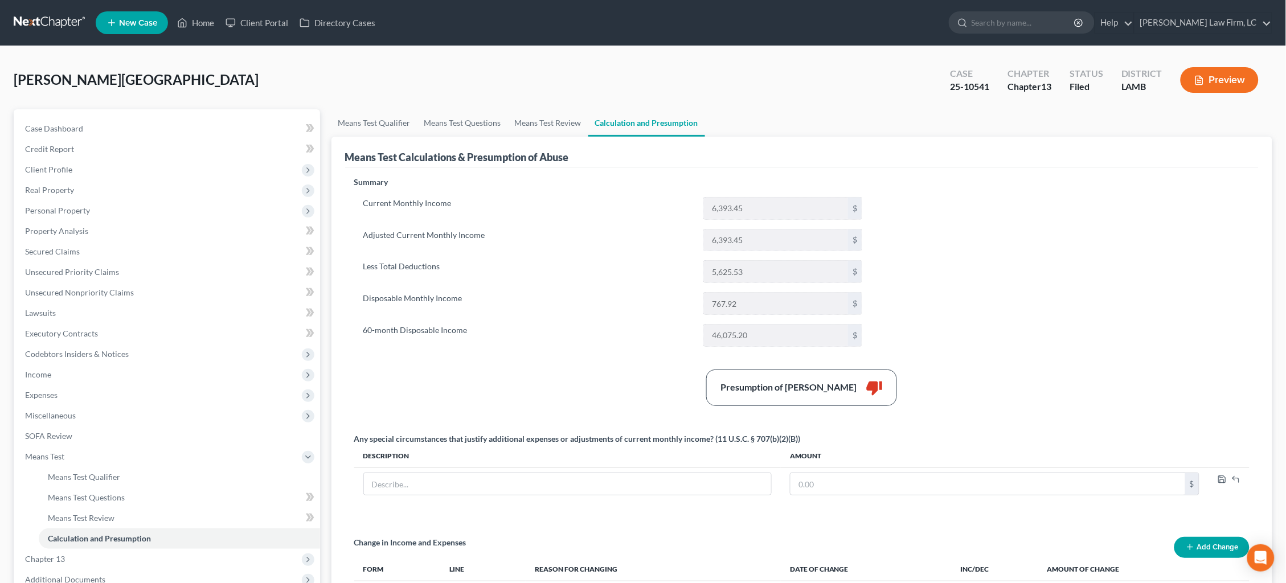
scroll to position [0, 0]
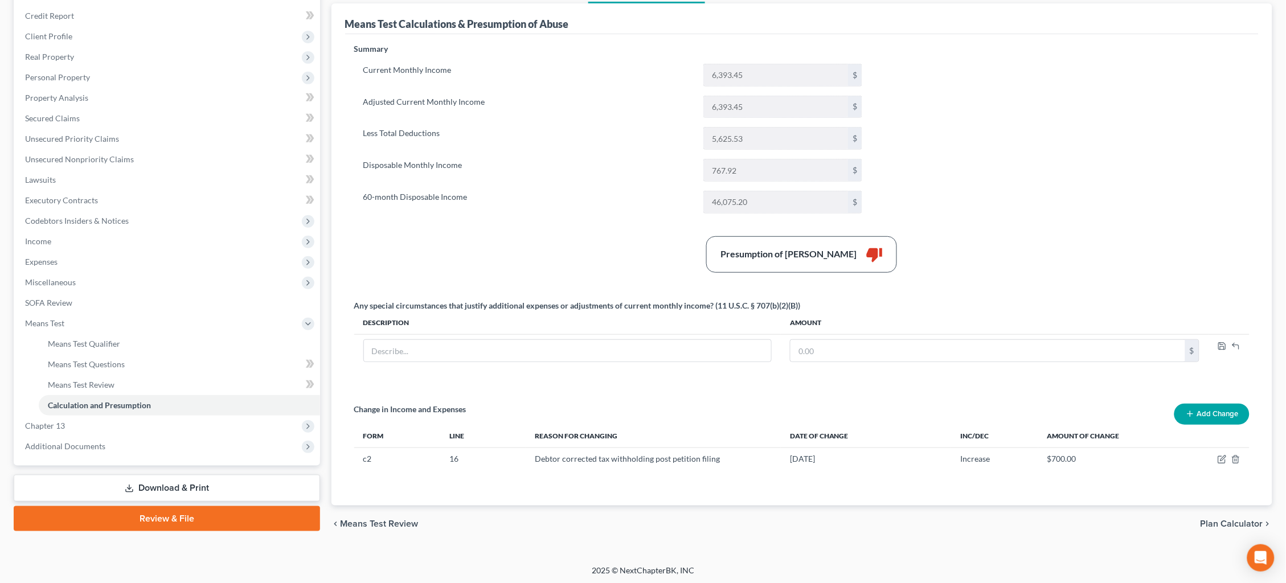
scroll to position [132, 0]
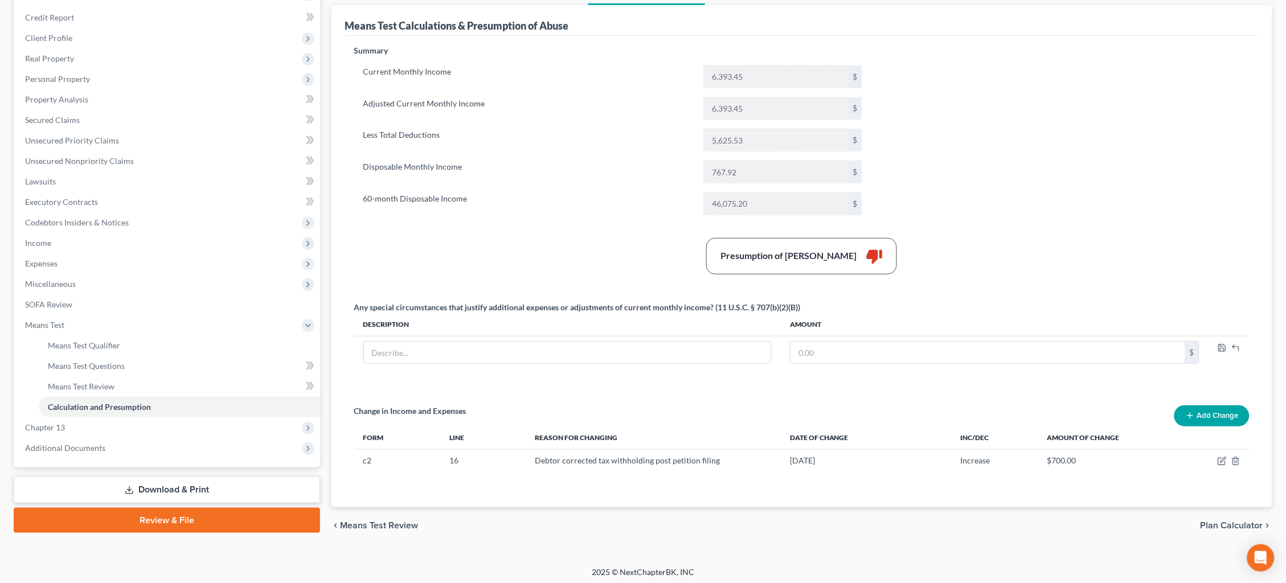
click at [1235, 458] on icon "button" at bounding box center [1235, 461] width 9 height 9
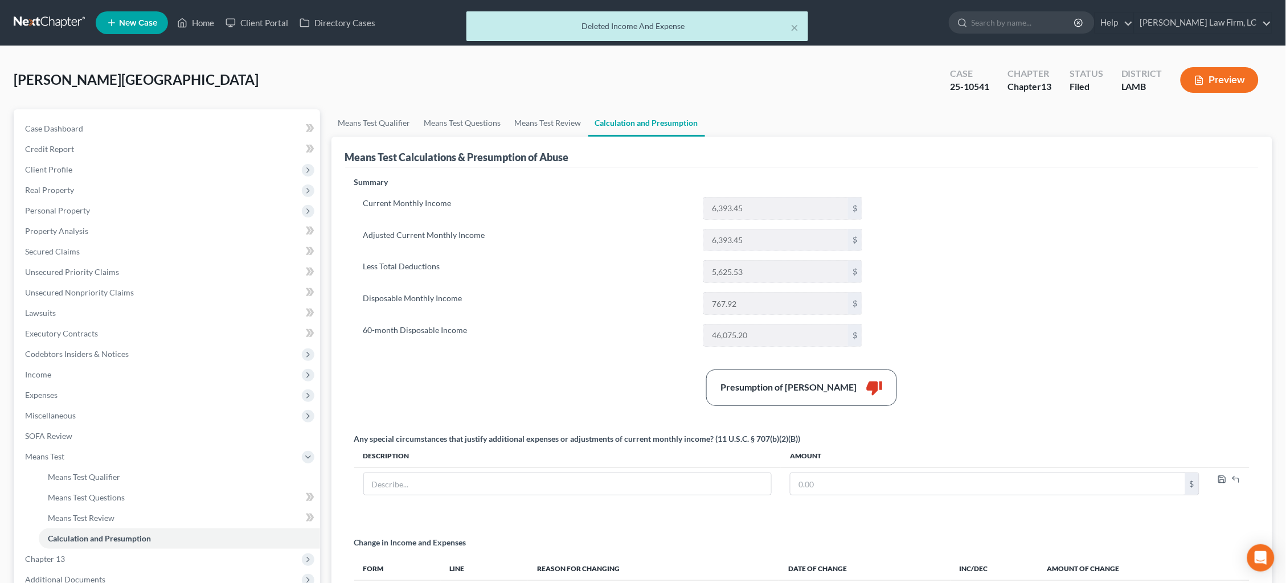
scroll to position [0, 0]
click at [486, 127] on link "Means Test Questions" at bounding box center [462, 122] width 91 height 27
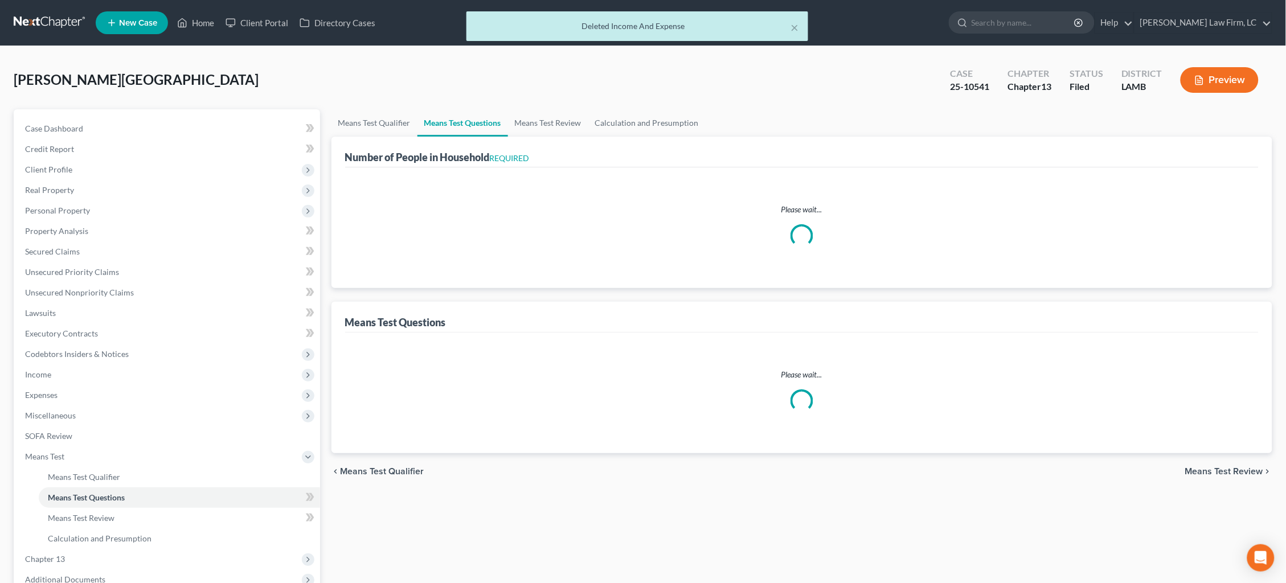
select select "0"
select select "60"
select select "1"
select select "60"
select select "2"
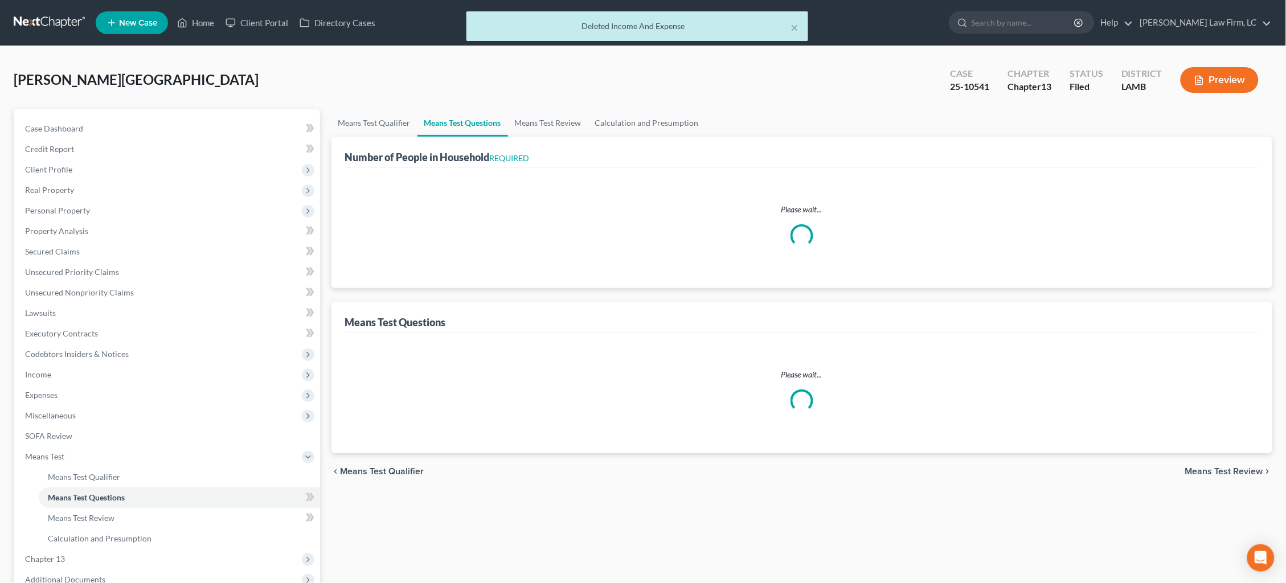
select select "56"
select select "1"
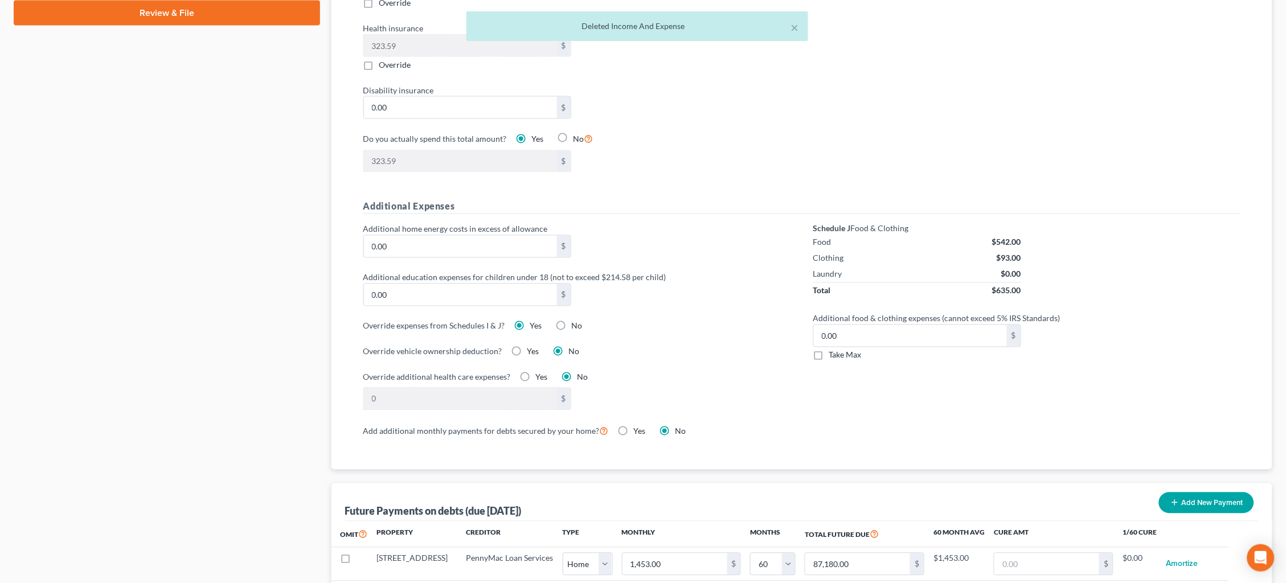
scroll to position [641, 0]
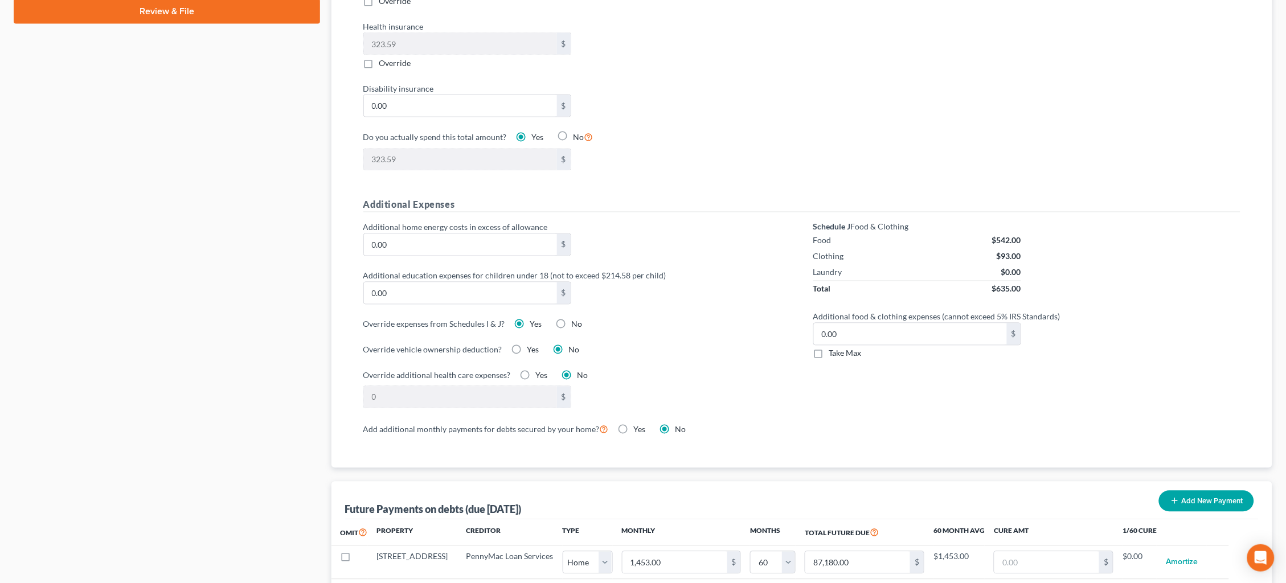
click at [530, 319] on label "Yes" at bounding box center [536, 324] width 12 height 11
click at [535, 319] on input "Yes" at bounding box center [538, 322] width 7 height 7
click at [530, 319] on label "Yes" at bounding box center [536, 324] width 12 height 11
click at [535, 319] on input "Yes" at bounding box center [538, 322] width 7 height 7
click at [572, 323] on label "No" at bounding box center [577, 324] width 11 height 11
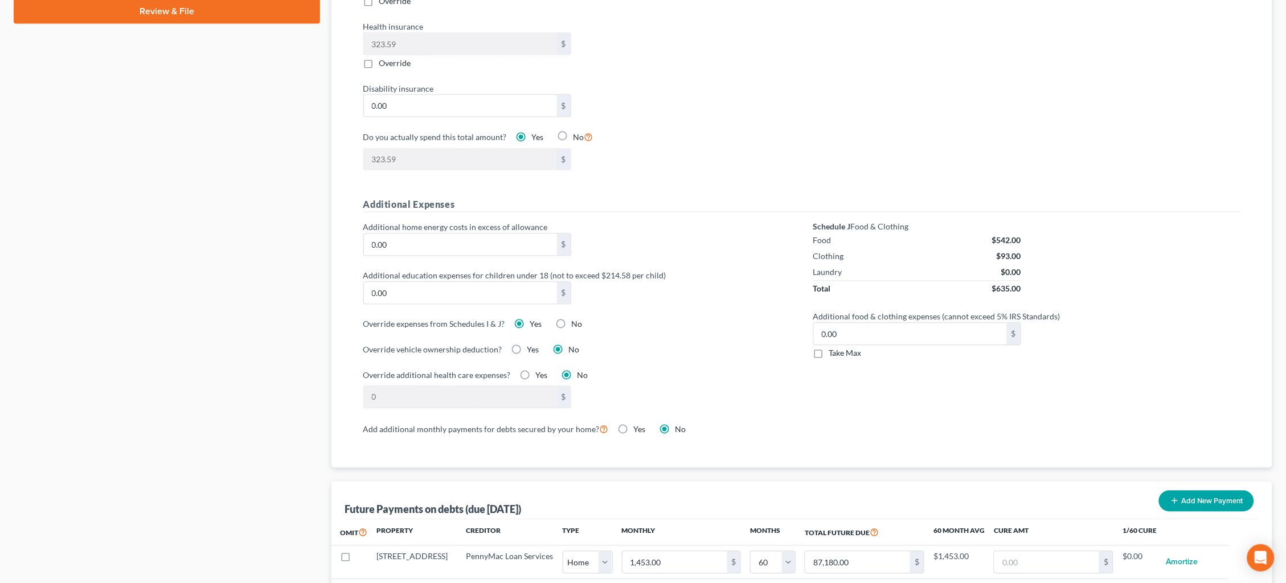
click at [576, 323] on input "No" at bounding box center [579, 322] width 7 height 7
radio input "true"
click at [530, 320] on label "Yes" at bounding box center [536, 324] width 12 height 11
click at [535, 320] on input "Yes" at bounding box center [538, 322] width 7 height 7
radio input "true"
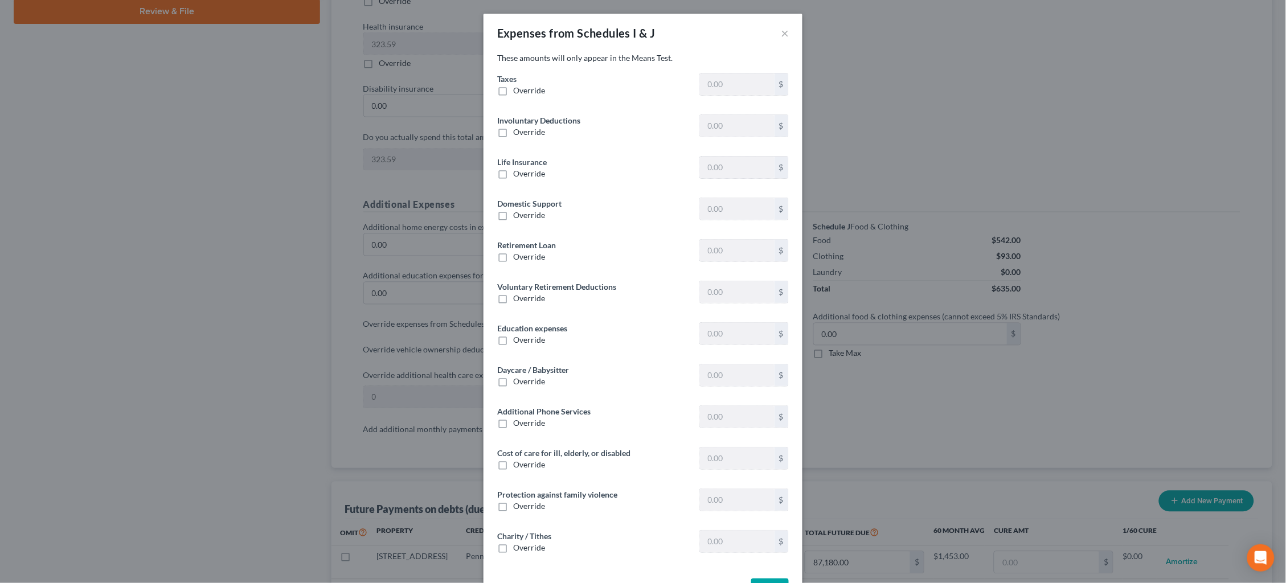
type input "702.95"
type input "0"
type input "47.58"
type input "0"
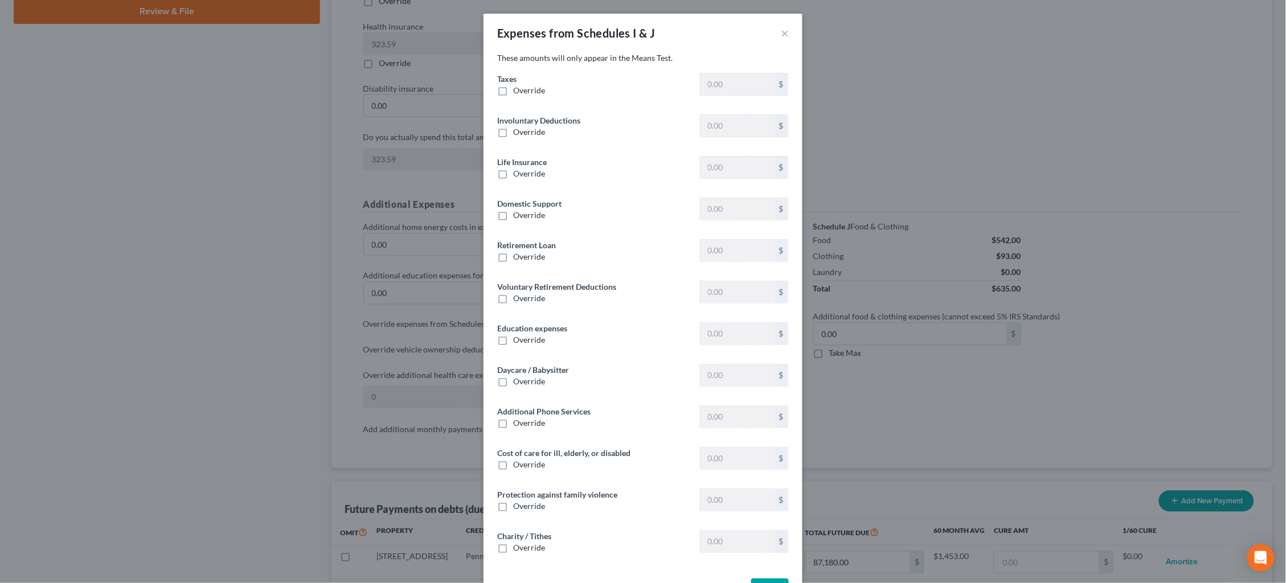
type input "0"
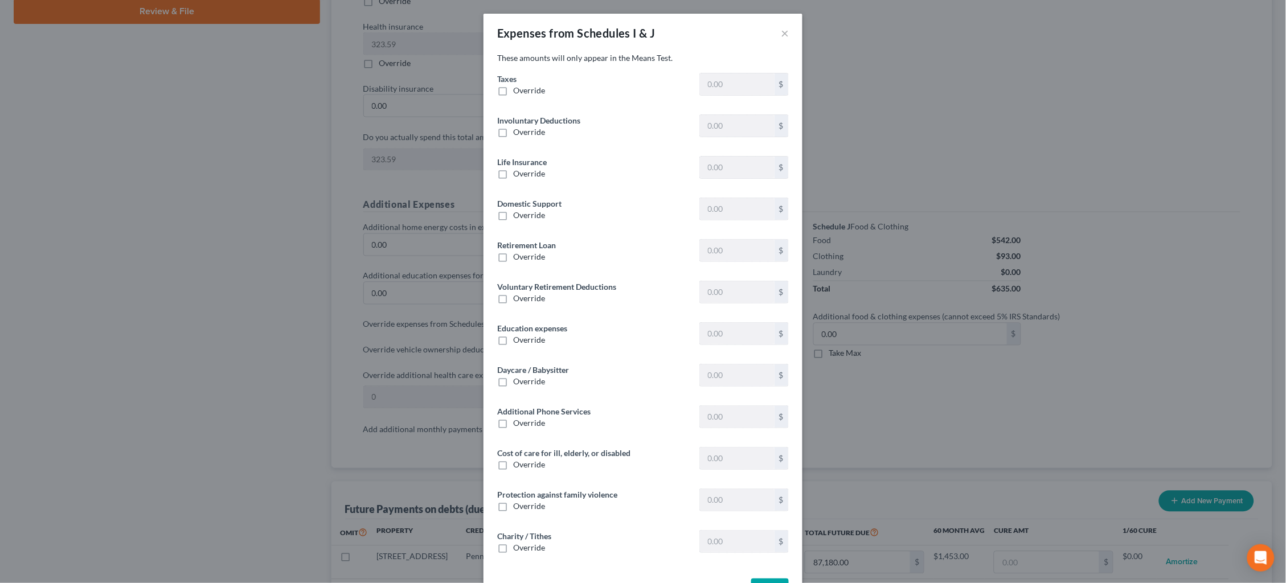
type input "0"
click at [513, 87] on label "Override" at bounding box center [529, 90] width 32 height 11
click at [518, 87] on input "Override" at bounding box center [521, 88] width 7 height 7
checkbox input "true"
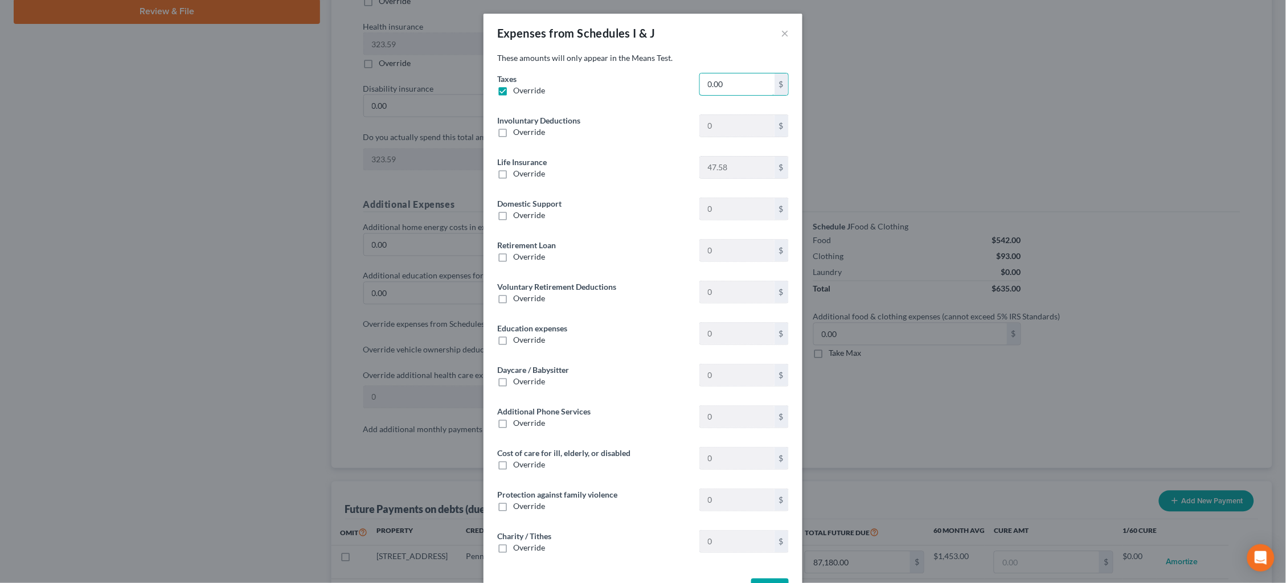
drag, startPoint x: 730, startPoint y: 84, endPoint x: 674, endPoint y: 77, distance: 56.7
click at [674, 77] on div "Taxes Override 0.00 $" at bounding box center [642, 89] width 303 height 32
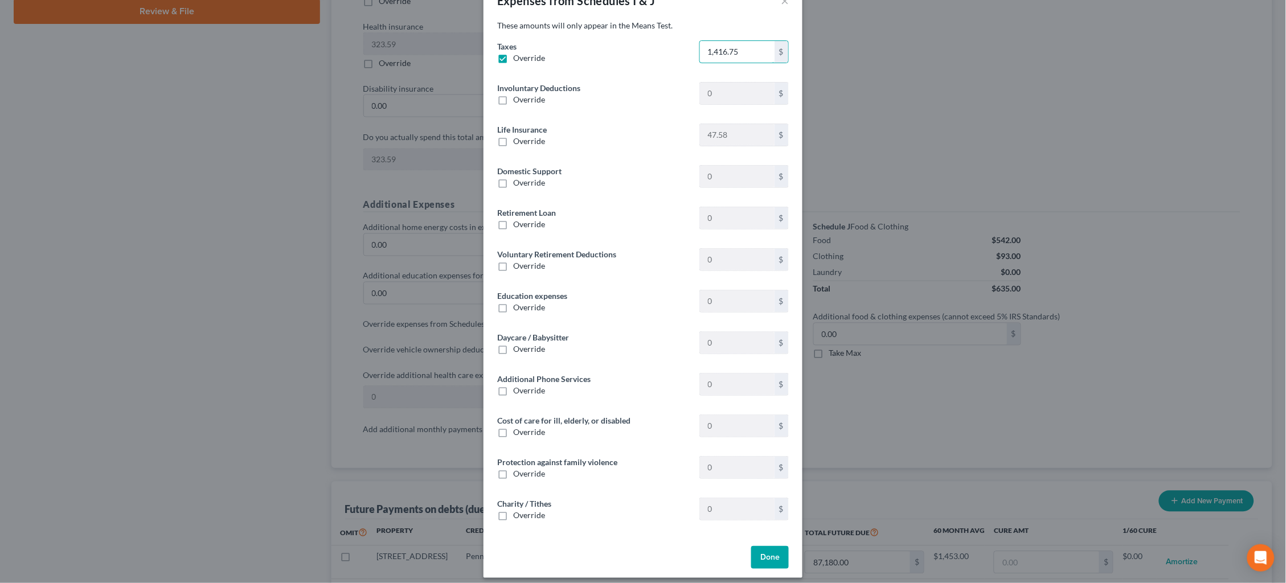
scroll to position [32, 0]
type input "1,416.75"
click at [769, 549] on button "Done" at bounding box center [770, 558] width 38 height 23
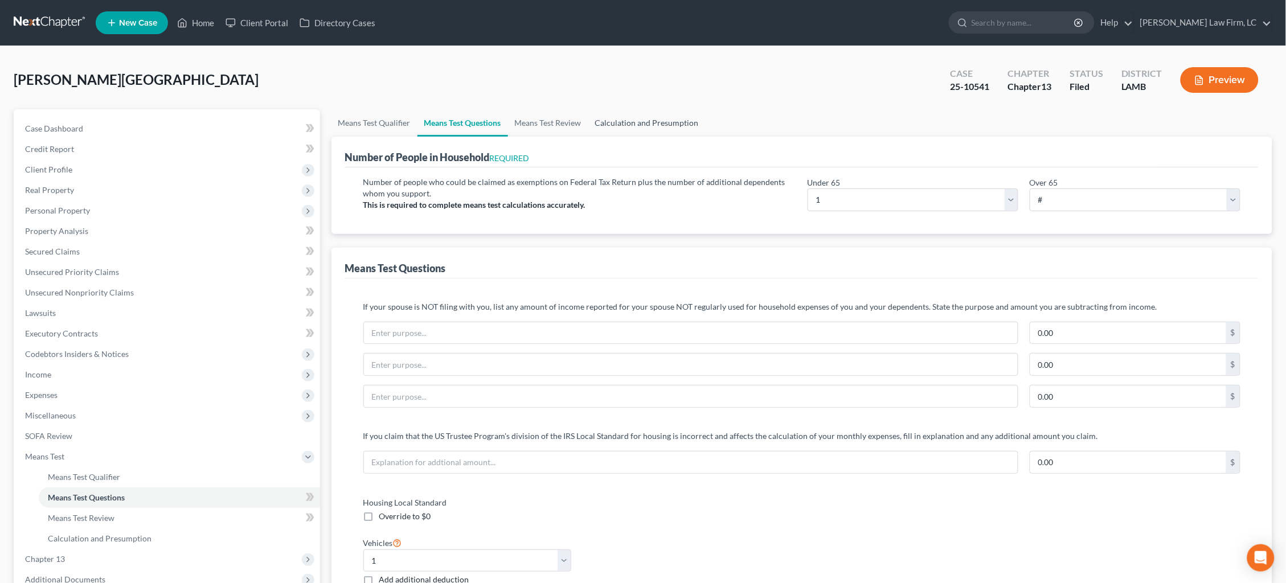
scroll to position [0, 0]
click at [658, 122] on link "Calculation and Presumption" at bounding box center [646, 122] width 117 height 27
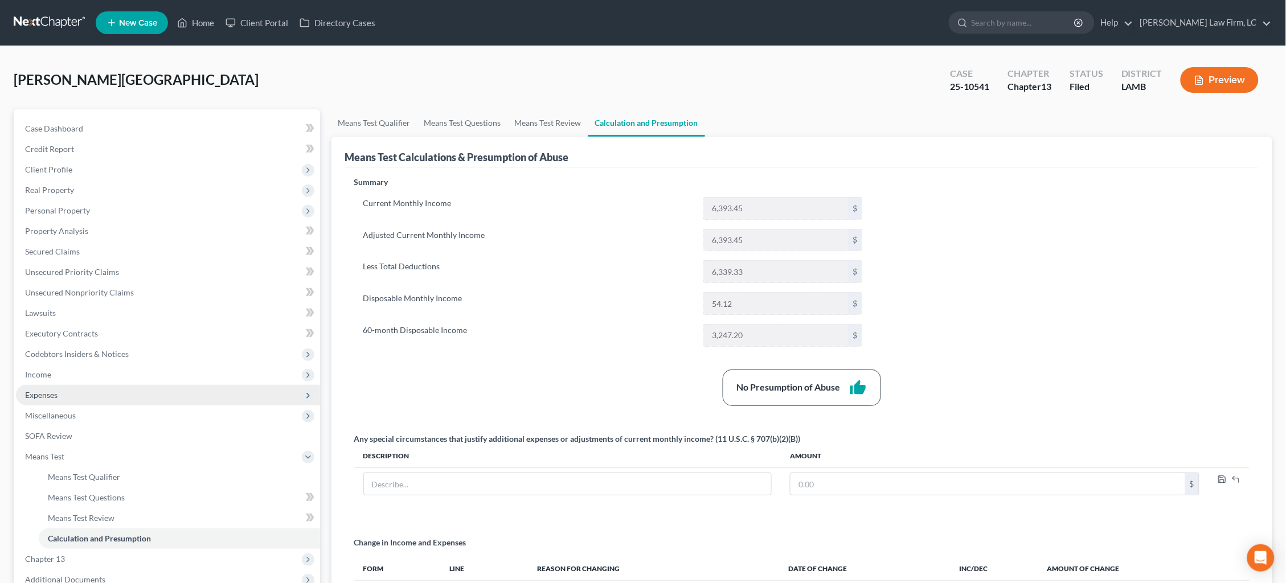
click at [89, 387] on span "Expenses" at bounding box center [168, 395] width 304 height 20
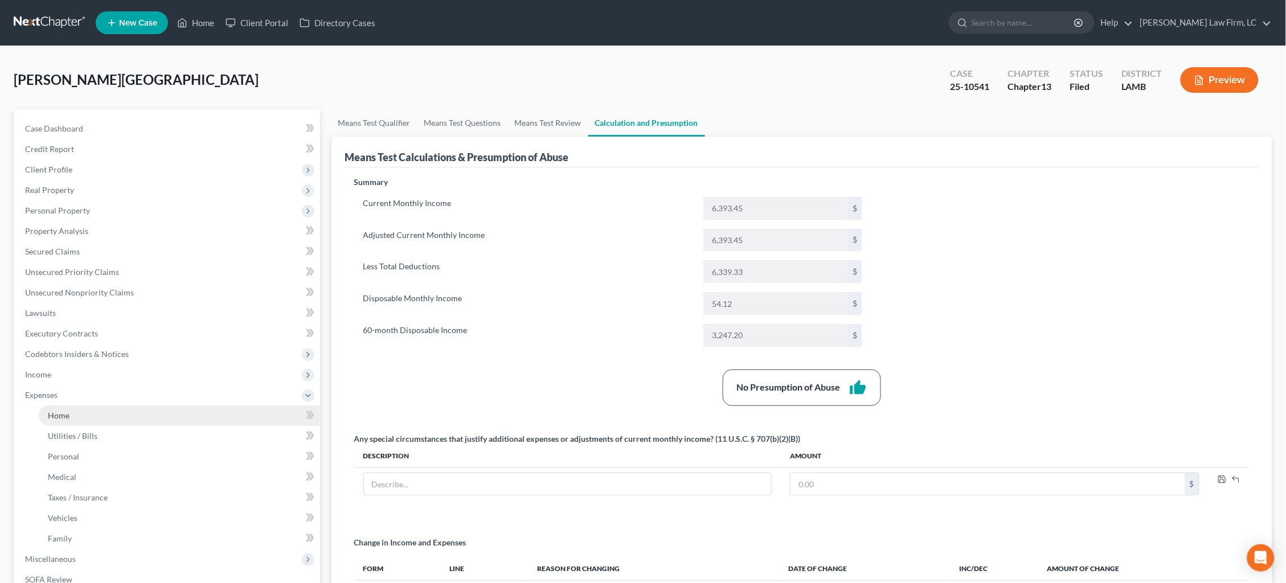
click at [117, 413] on link "Home" at bounding box center [179, 415] width 281 height 20
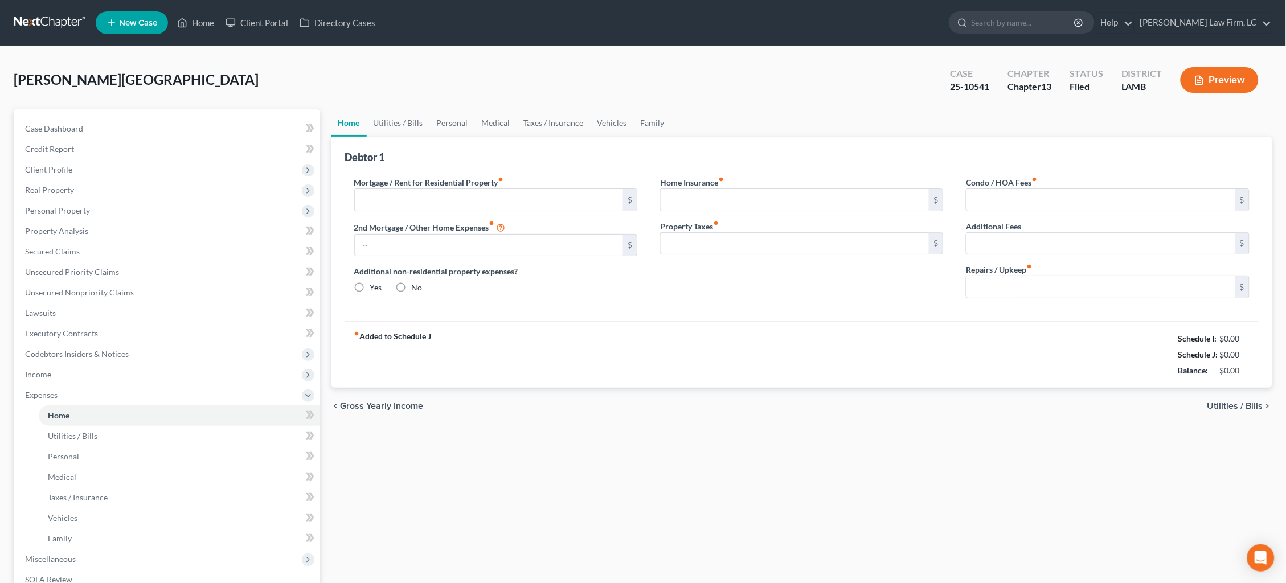
type input "1,453.28"
type input "0.00"
radio input "true"
type input "0.00"
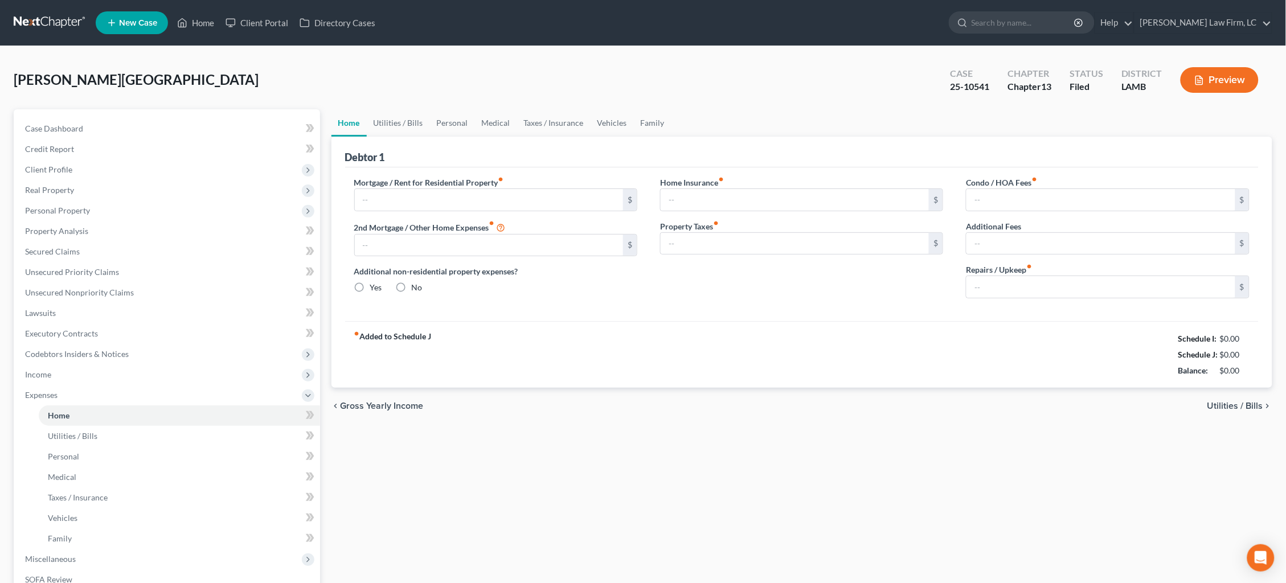
type input "0.00"
type input "65.00"
drag, startPoint x: 1006, startPoint y: 284, endPoint x: 857, endPoint y: 279, distance: 149.3
click at [857, 279] on div "Mortgage / Rent for Residential Property fiber_manual_record 1,453.28 $ 2nd Mor…" at bounding box center [802, 242] width 918 height 131
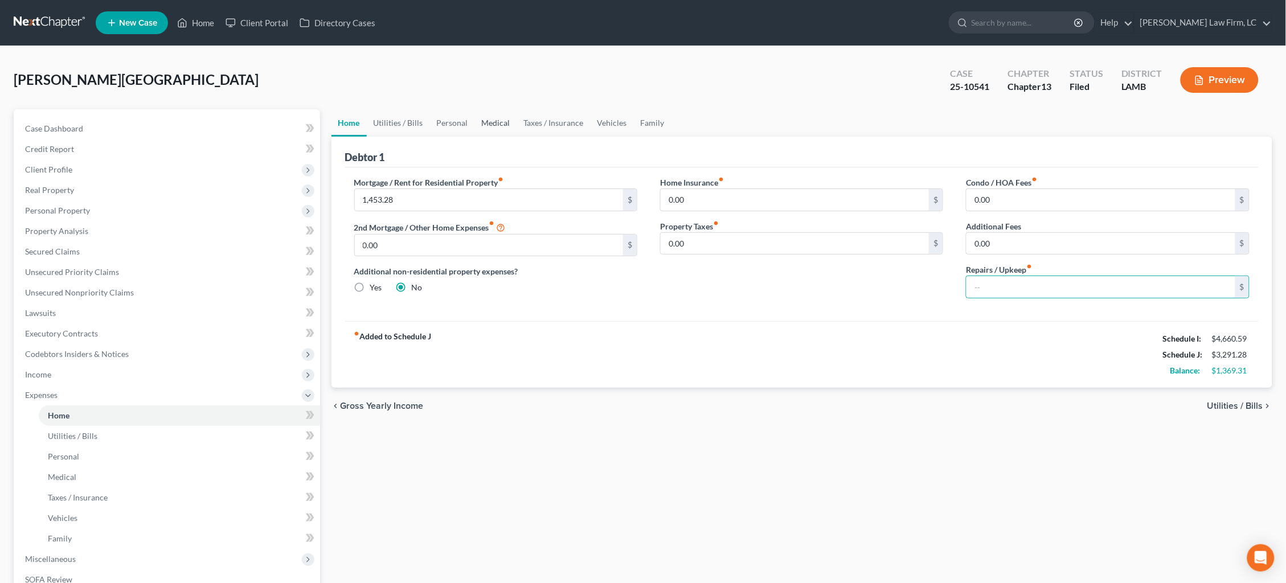
click at [495, 122] on link "Medical" at bounding box center [496, 122] width 42 height 27
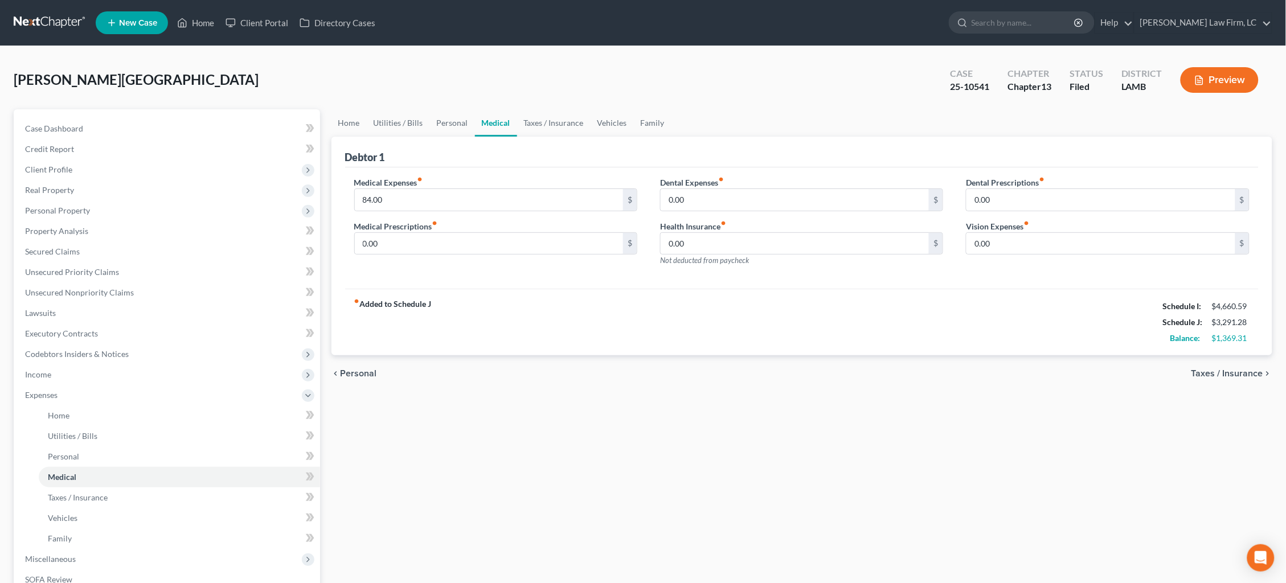
drag, startPoint x: 454, startPoint y: 124, endPoint x: 473, endPoint y: 130, distance: 20.3
click at [454, 124] on link "Personal" at bounding box center [452, 122] width 45 height 27
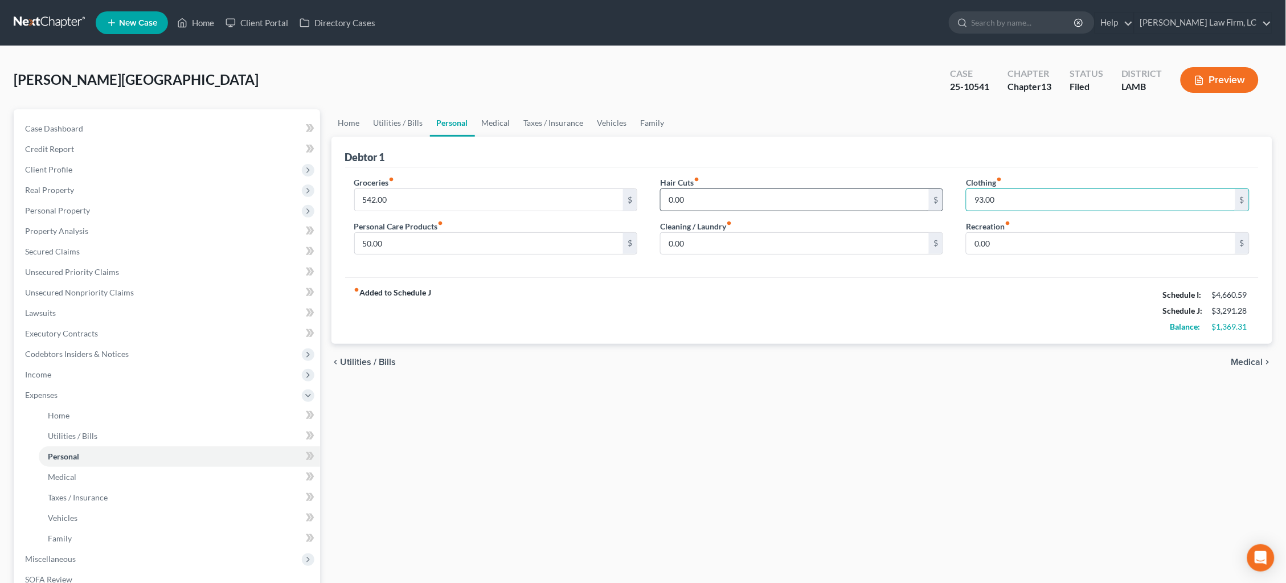
drag, startPoint x: 1052, startPoint y: 207, endPoint x: 913, endPoint y: 206, distance: 139.5
click at [913, 206] on div "Groceries fiber_manual_record 542.00 $ Personal Care Products fiber_manual_reco…" at bounding box center [802, 221] width 918 height 88
type input "9"
type input "45.00"
click at [614, 127] on link "Vehicles" at bounding box center [611, 122] width 43 height 27
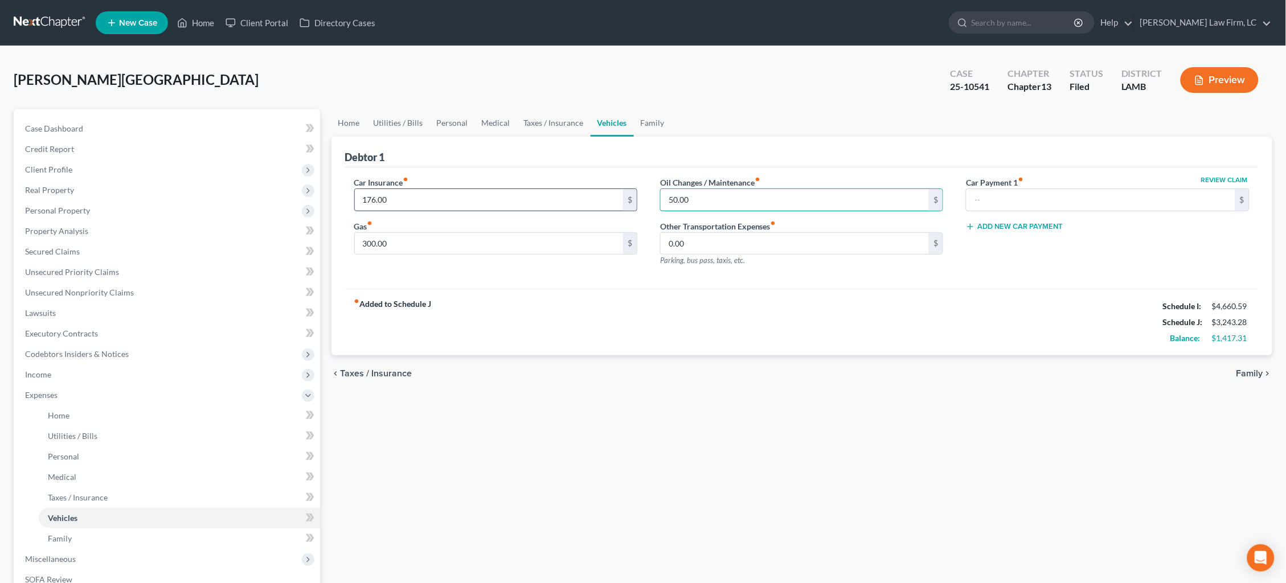
drag, startPoint x: 769, startPoint y: 198, endPoint x: 621, endPoint y: 195, distance: 148.6
click at [621, 195] on div "Car Insurance fiber_manual_record 176.00 $ Gas fiber_manual_record 300.00 $ Oil…" at bounding box center [802, 226] width 918 height 99
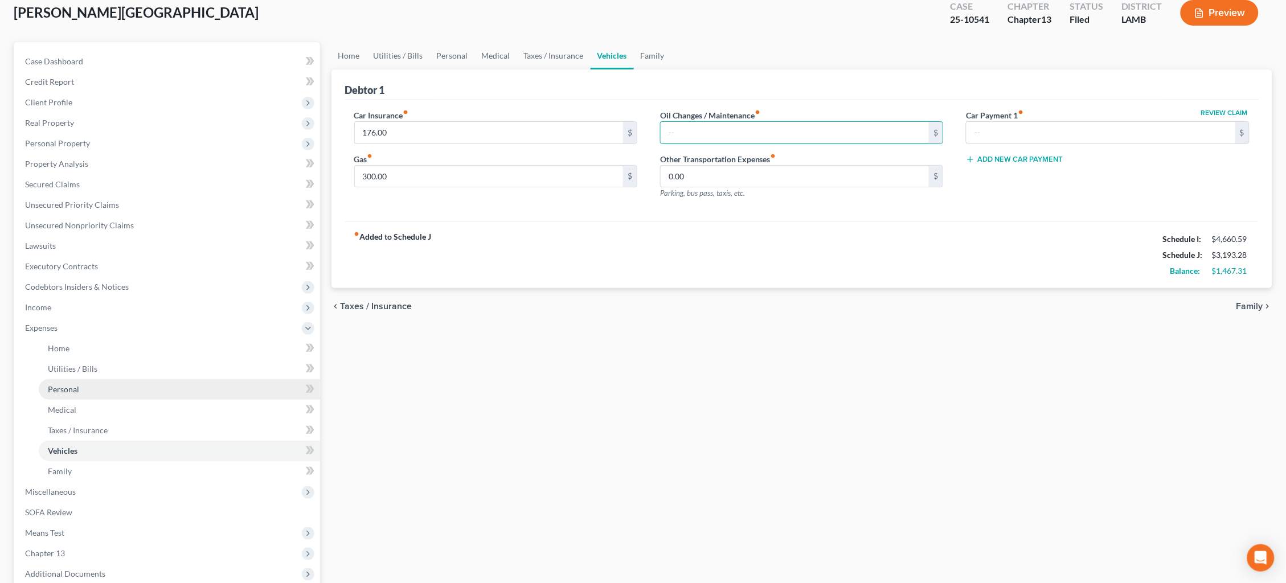
scroll to position [84, 0]
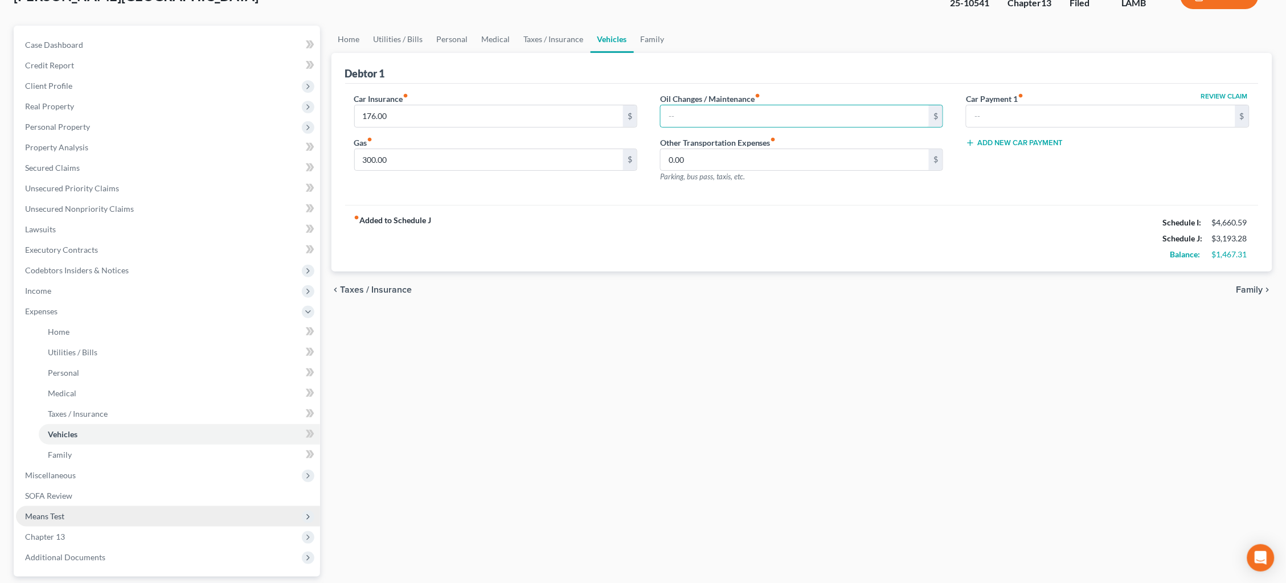
click at [153, 506] on span "Means Test" at bounding box center [168, 516] width 304 height 20
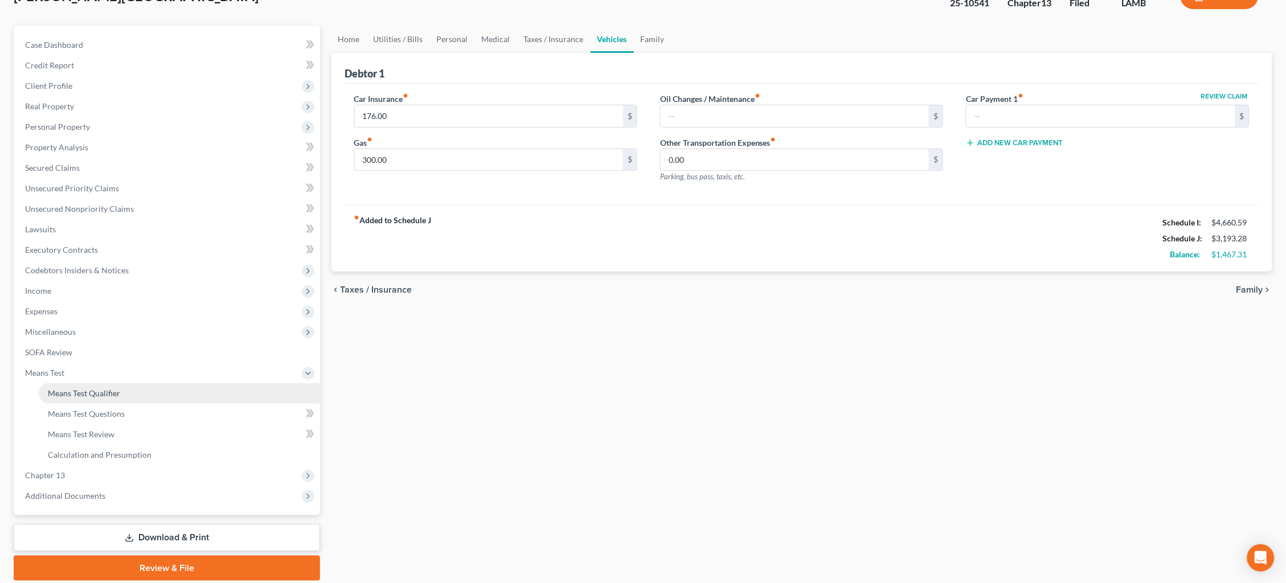
click at [167, 388] on link "Means Test Qualifier" at bounding box center [179, 393] width 281 height 20
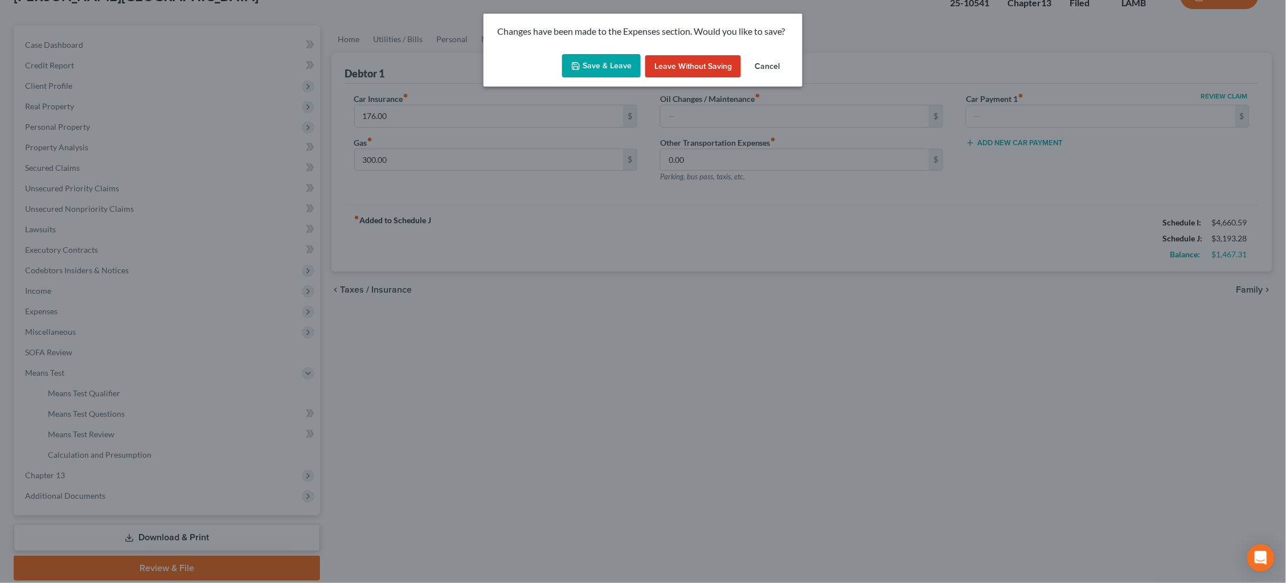
click at [600, 63] on button "Save & Leave" at bounding box center [601, 66] width 79 height 24
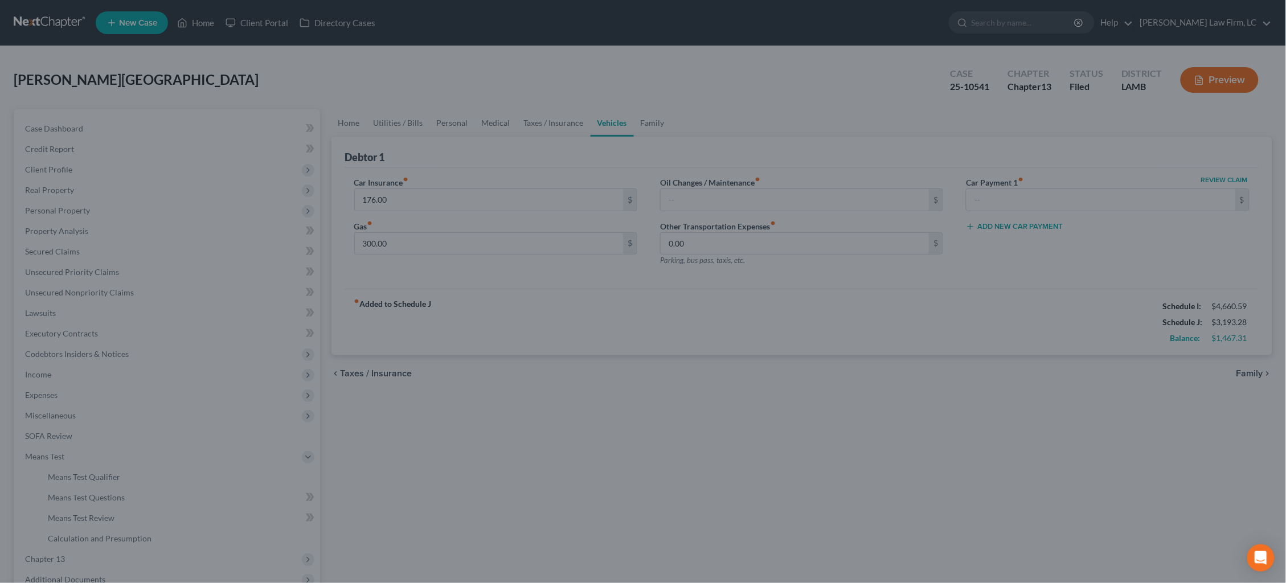
scroll to position [15, 0]
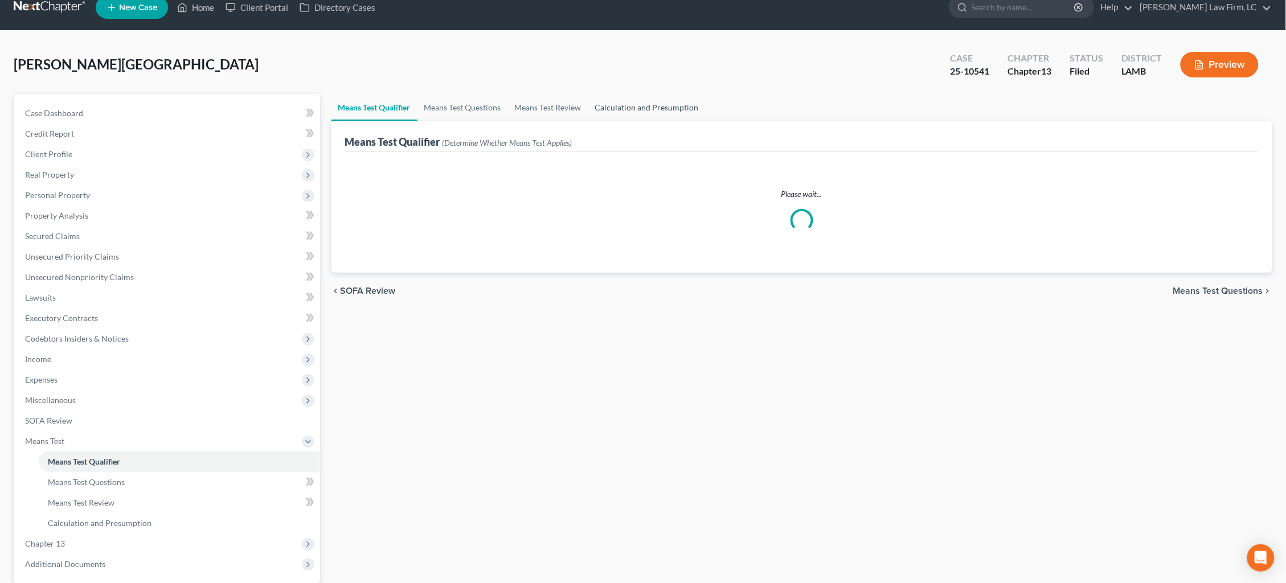
drag, startPoint x: 637, startPoint y: 100, endPoint x: 643, endPoint y: 108, distance: 9.8
click at [637, 100] on link "Calculation and Presumption" at bounding box center [646, 107] width 117 height 27
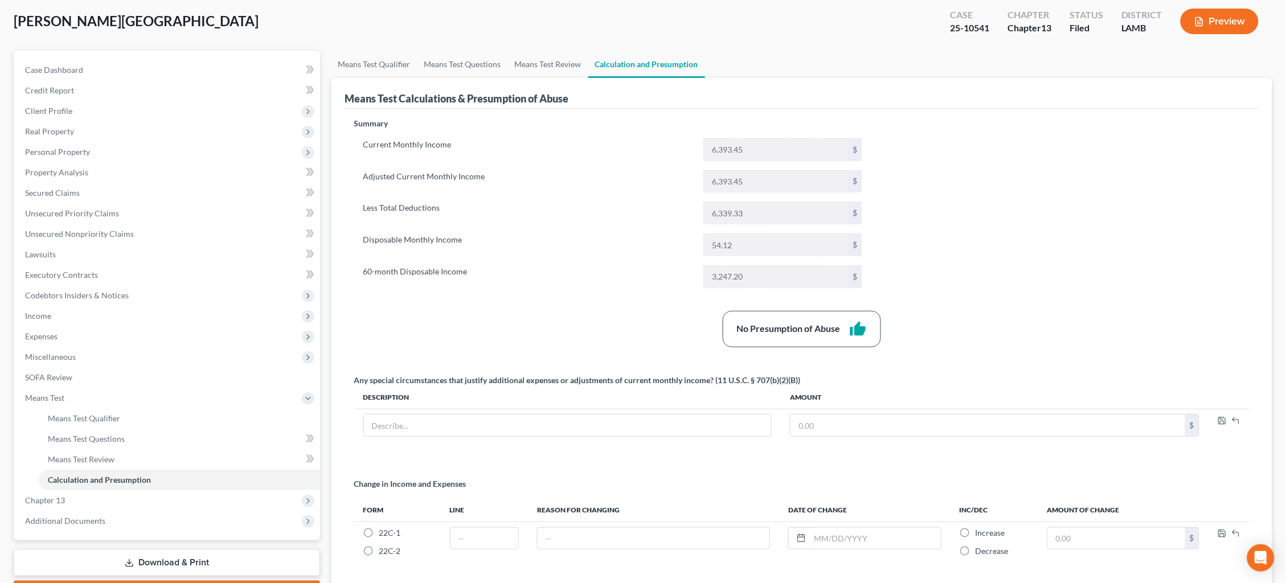
scroll to position [142, 0]
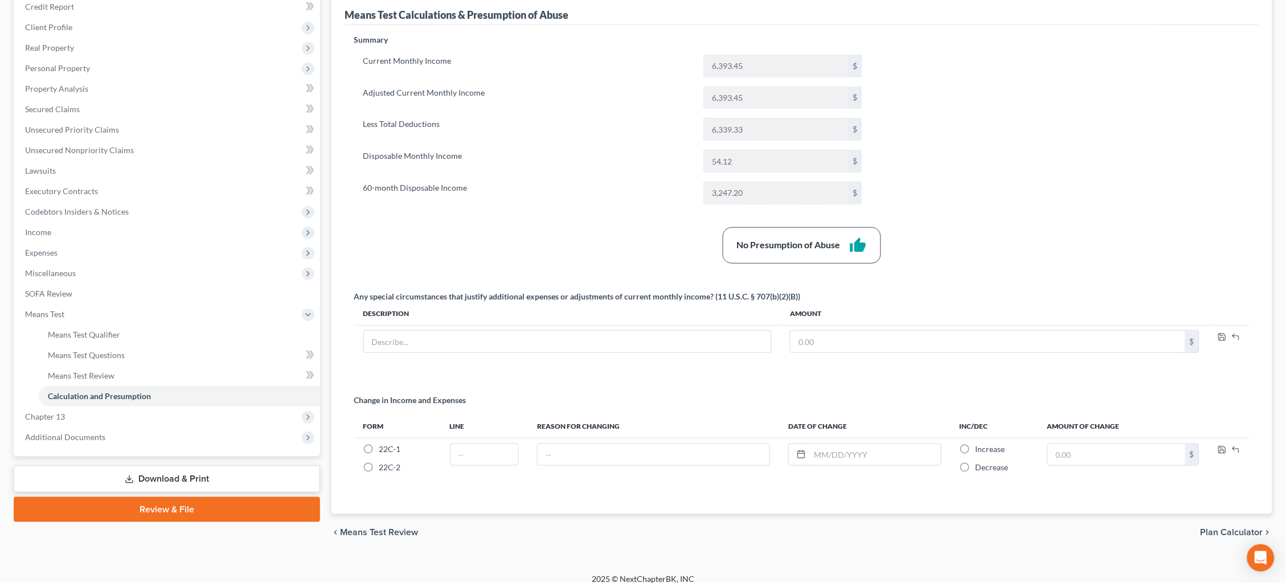
drag, startPoint x: 171, startPoint y: 497, endPoint x: 167, endPoint y: 491, distance: 7.0
click at [171, 497] on link "Review & File" at bounding box center [167, 509] width 306 height 25
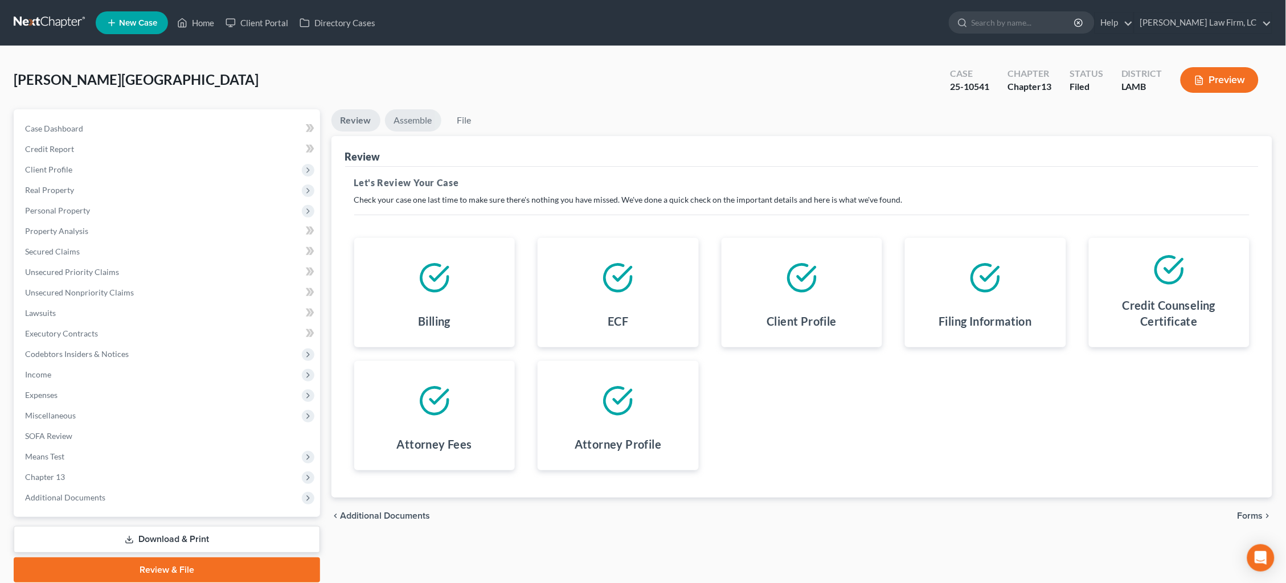
click at [409, 120] on link "Assemble" at bounding box center [413, 120] width 56 height 22
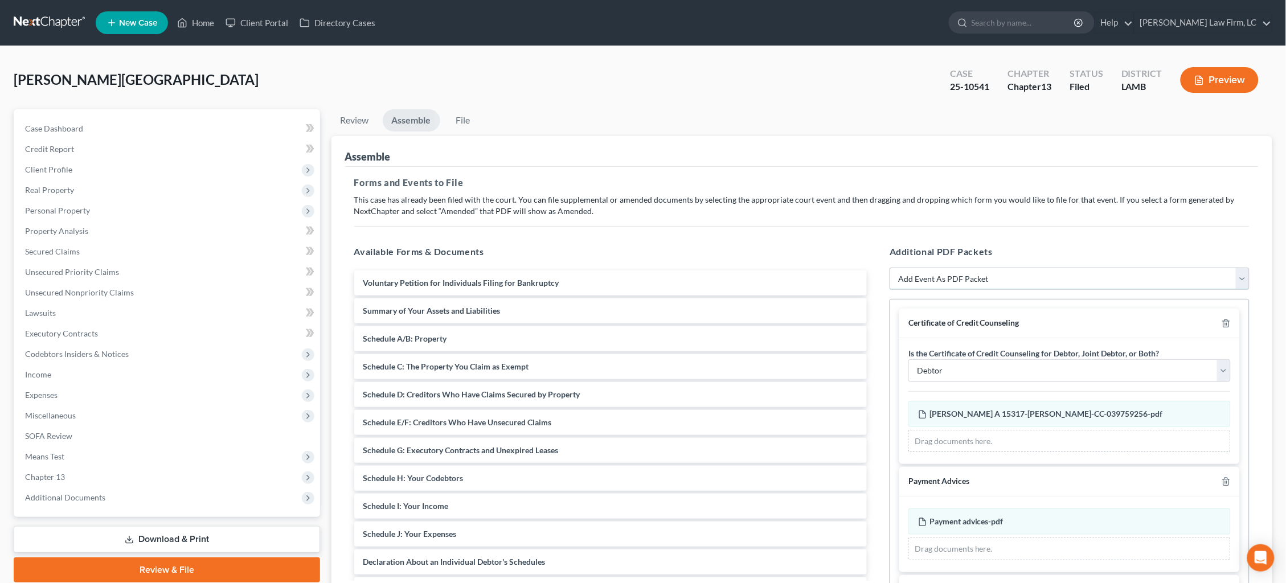
select select "5"
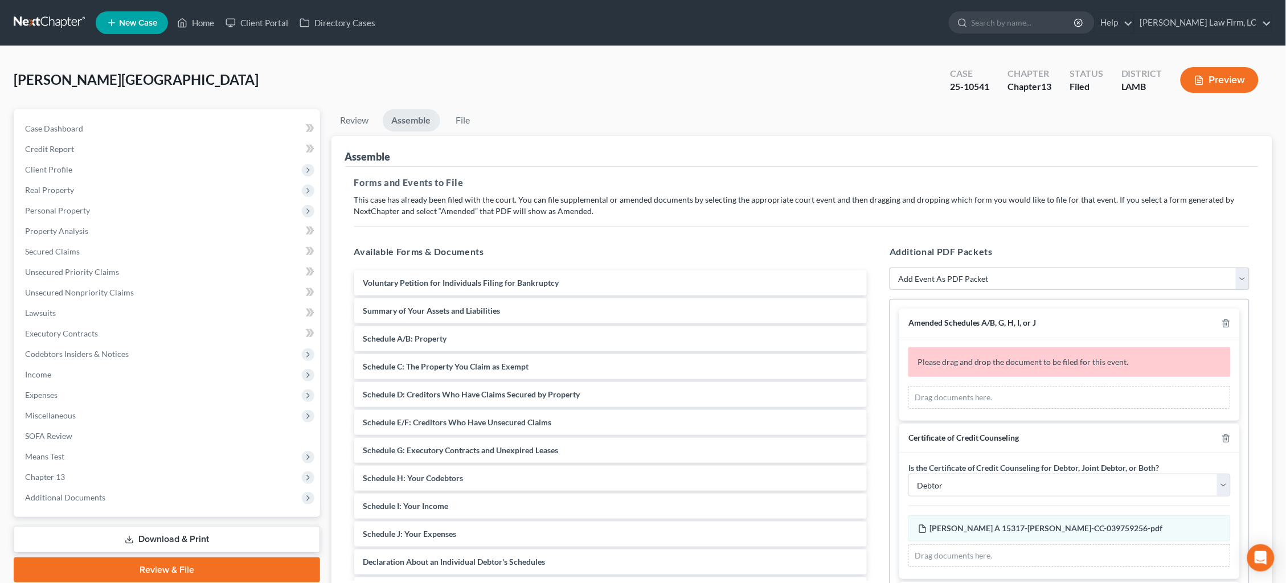
click at [1217, 70] on button "Preview" at bounding box center [1219, 80] width 78 height 26
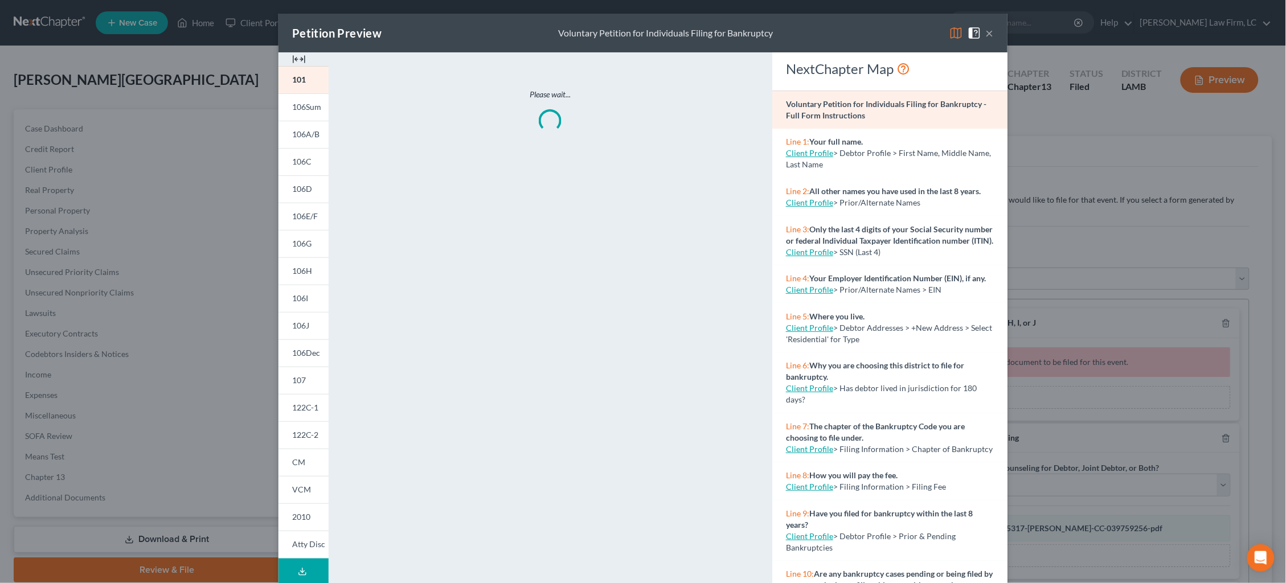
click at [956, 37] on img at bounding box center [956, 33] width 14 height 14
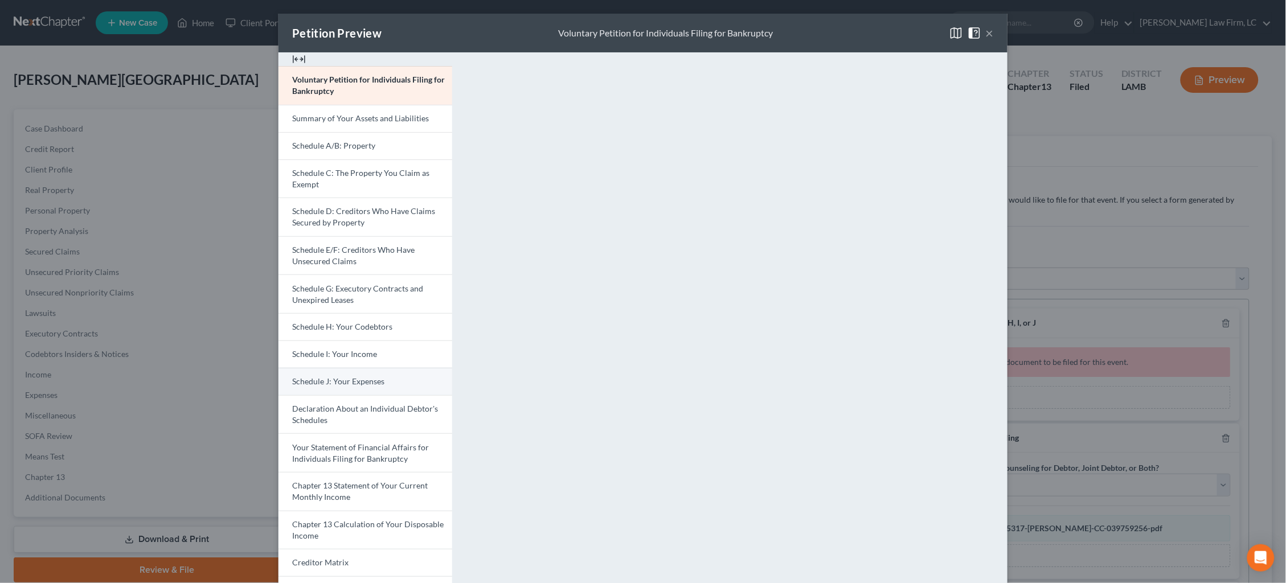
click at [387, 380] on link "Schedule J: Your Expenses" at bounding box center [365, 381] width 174 height 27
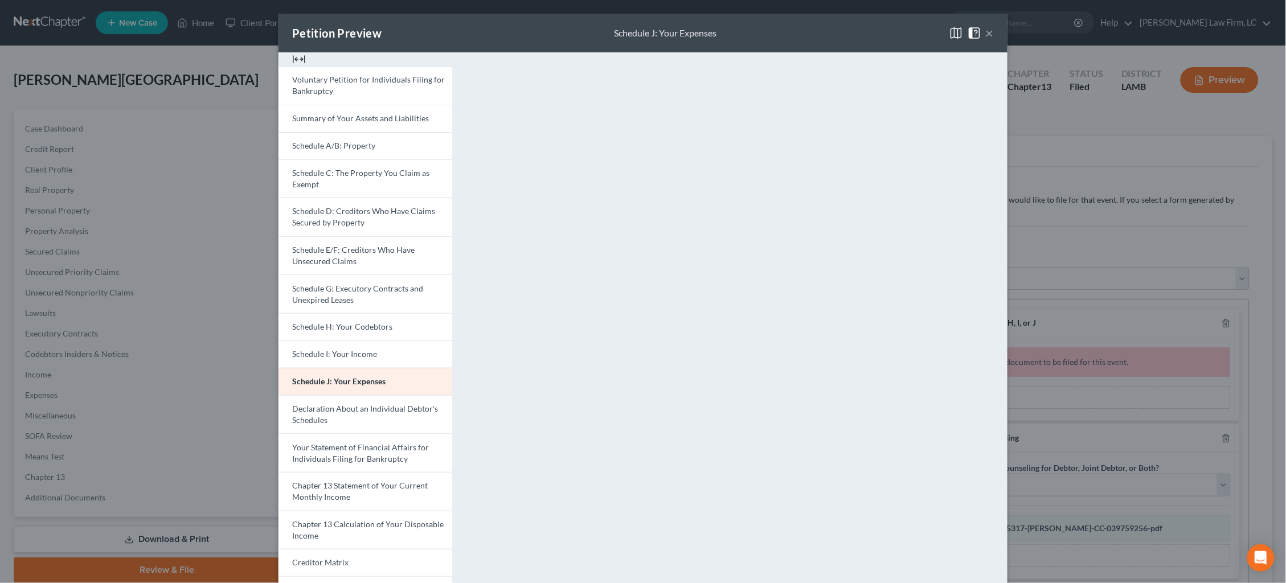
drag, startPoint x: 990, startPoint y: 34, endPoint x: 990, endPoint y: 39, distance: 5.7
click at [990, 34] on button "×" at bounding box center [990, 33] width 8 height 14
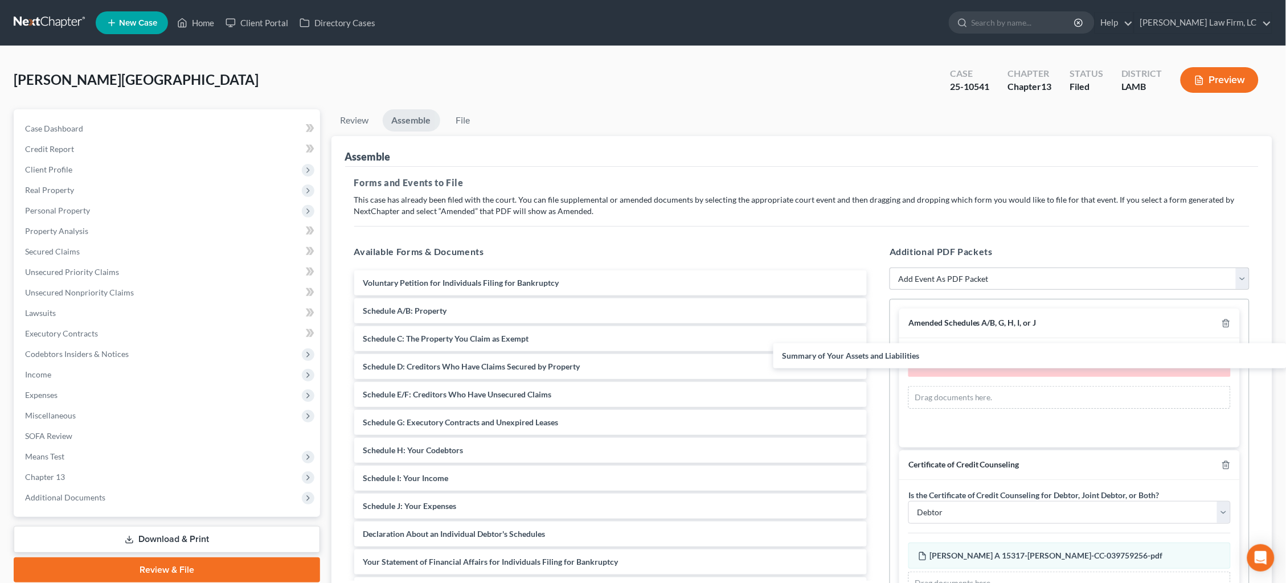
drag, startPoint x: 439, startPoint y: 306, endPoint x: 889, endPoint y: 355, distance: 453.1
click at [876, 354] on div "Summary of Your Assets and Liabilities Voluntary Petition for Individuals Filin…" at bounding box center [610, 519] width 531 height 499
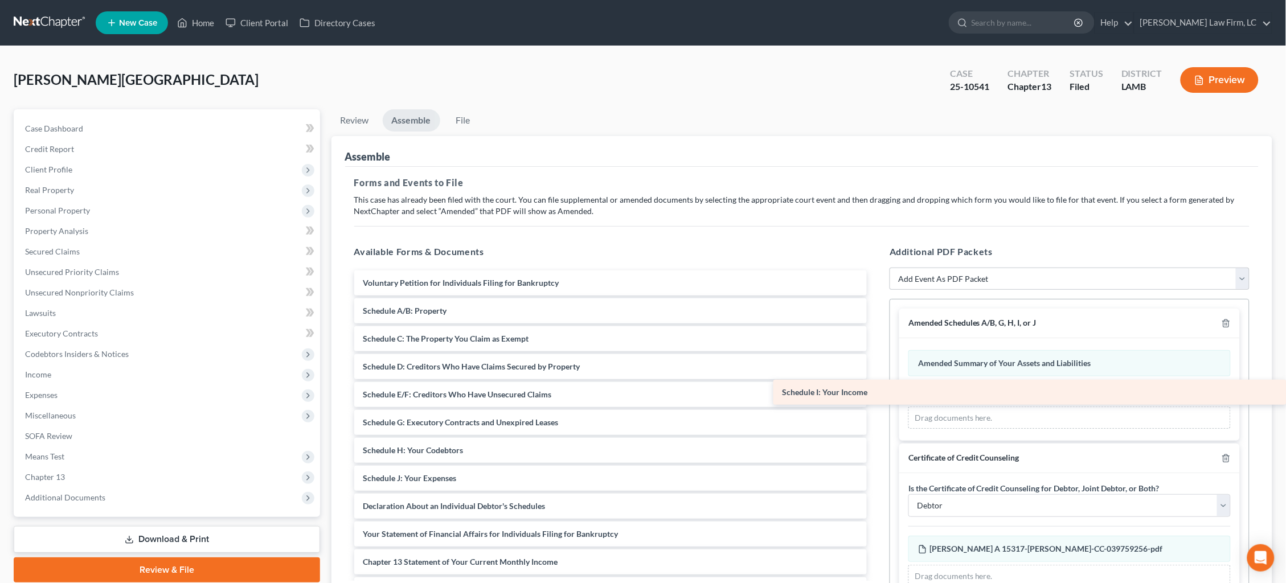
drag, startPoint x: 465, startPoint y: 466, endPoint x: 1037, endPoint y: 392, distance: 576.5
click at [876, 389] on div "Schedule I: Your Income Voluntary Petition for Individuals Filing for Bankruptc…" at bounding box center [610, 505] width 531 height 471
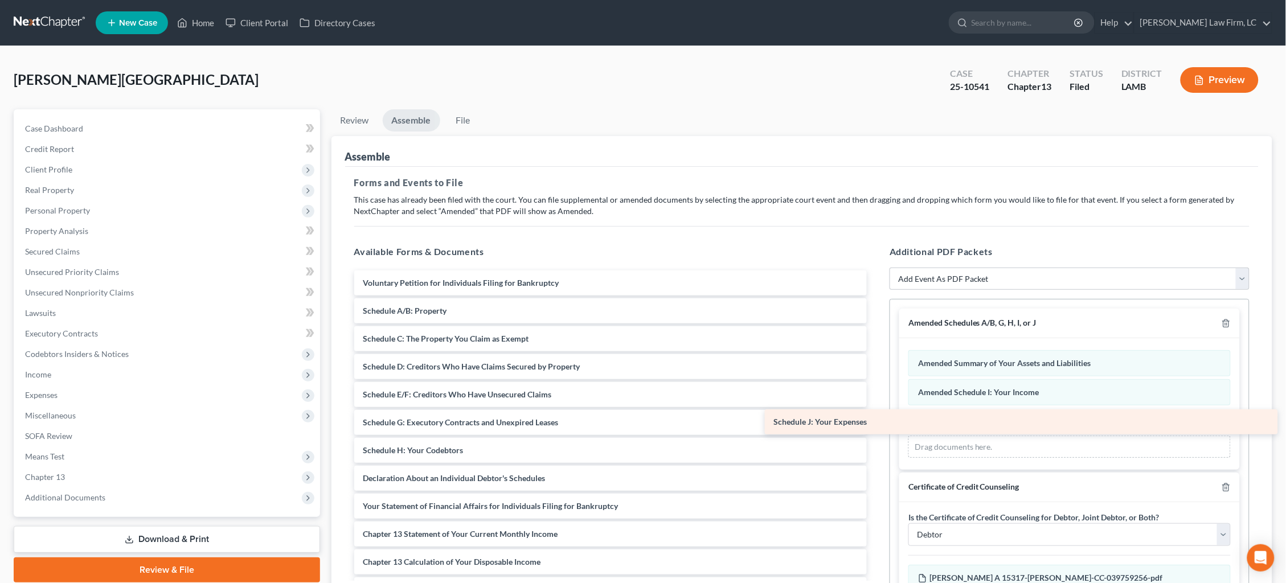
drag, startPoint x: 548, startPoint y: 469, endPoint x: 959, endPoint y: 420, distance: 413.5
click at [876, 420] on div "Schedule J: Your Expenses Voluntary Petition for Individuals Filing for Bankrup…" at bounding box center [610, 492] width 531 height 444
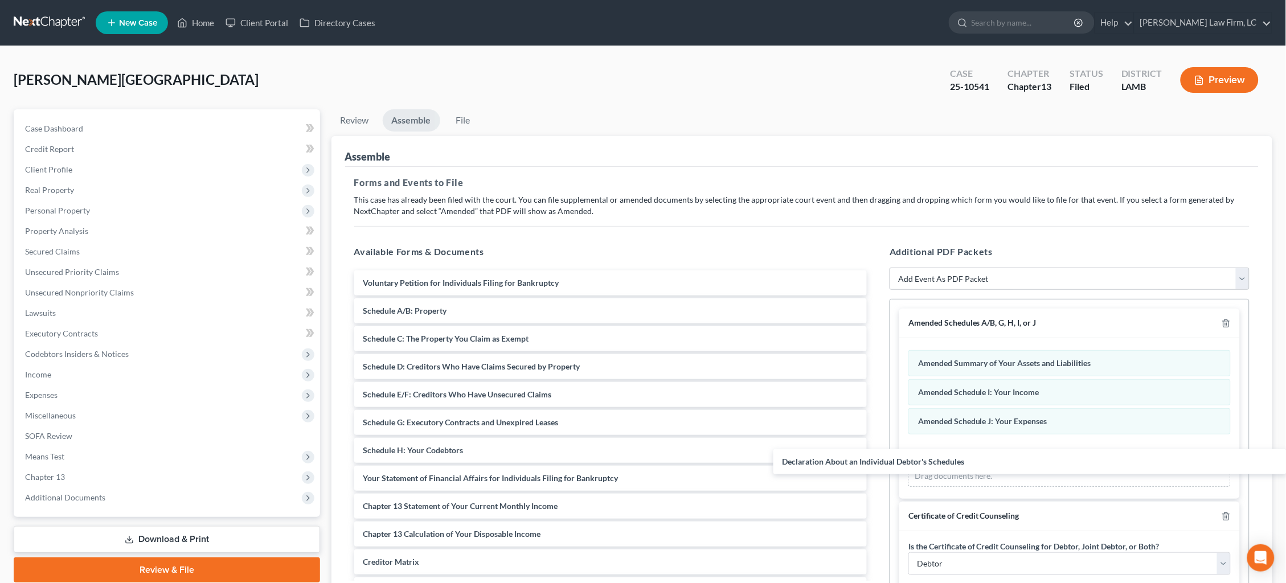
drag, startPoint x: 503, startPoint y: 472, endPoint x: 1011, endPoint y: 465, distance: 507.4
click at [876, 462] on div "Declaration About an Individual Debtor's Schedules Voluntary Petition for Indiv…" at bounding box center [610, 478] width 531 height 416
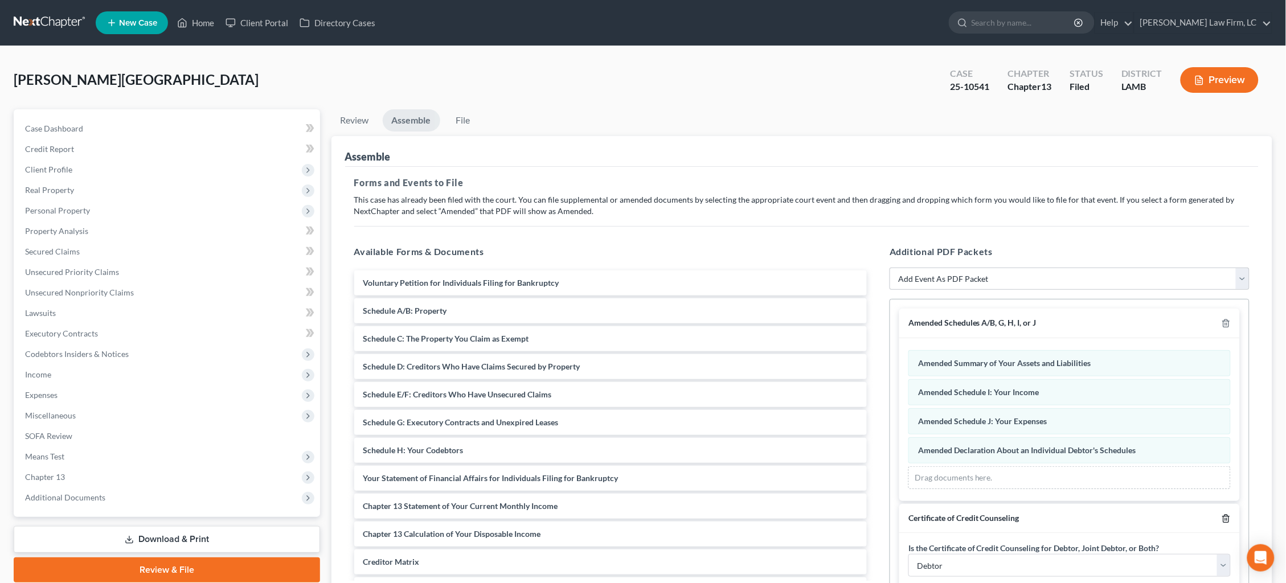
click at [1228, 516] on icon "button" at bounding box center [1225, 518] width 9 height 9
click at [1228, 515] on icon "button" at bounding box center [1225, 518] width 9 height 9
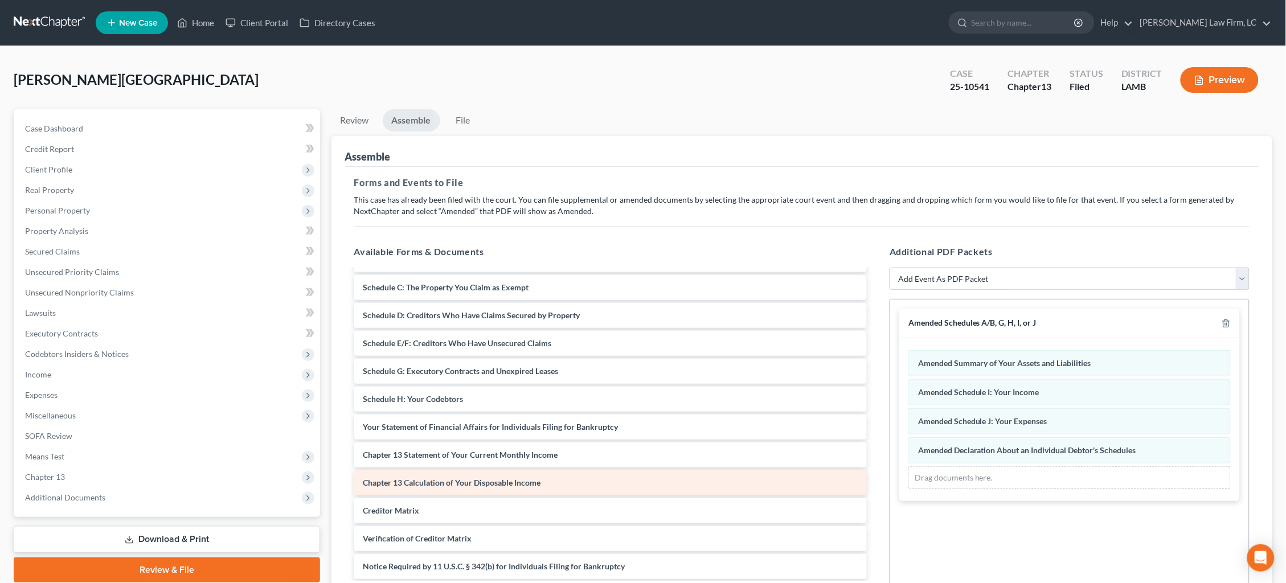
scroll to position [52, 0]
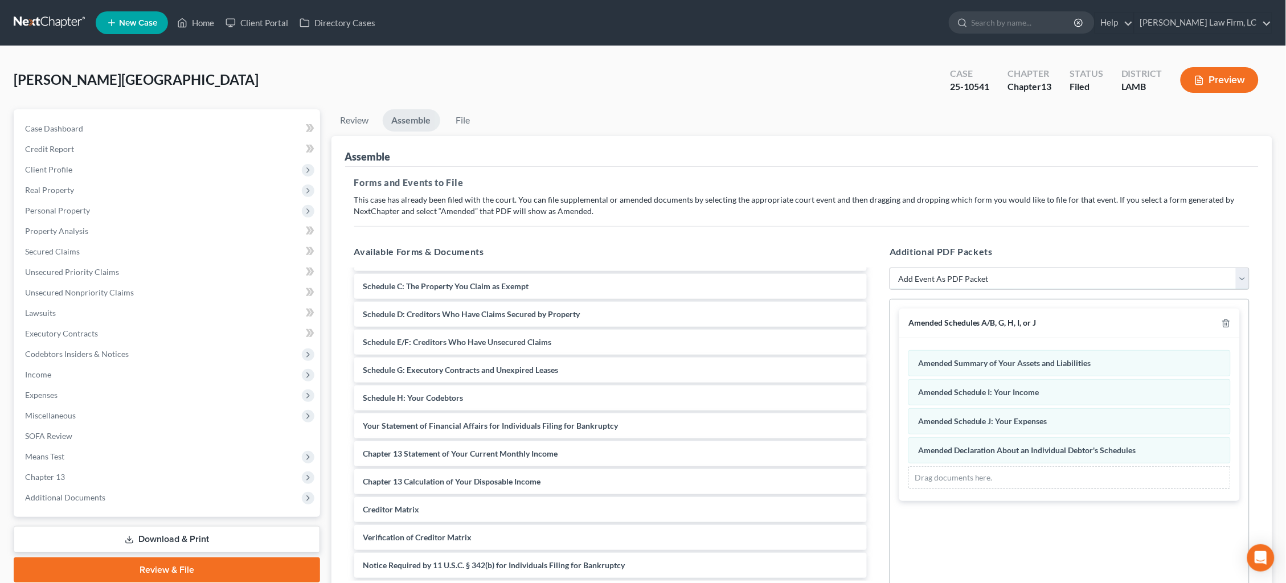
select select "11"
select select
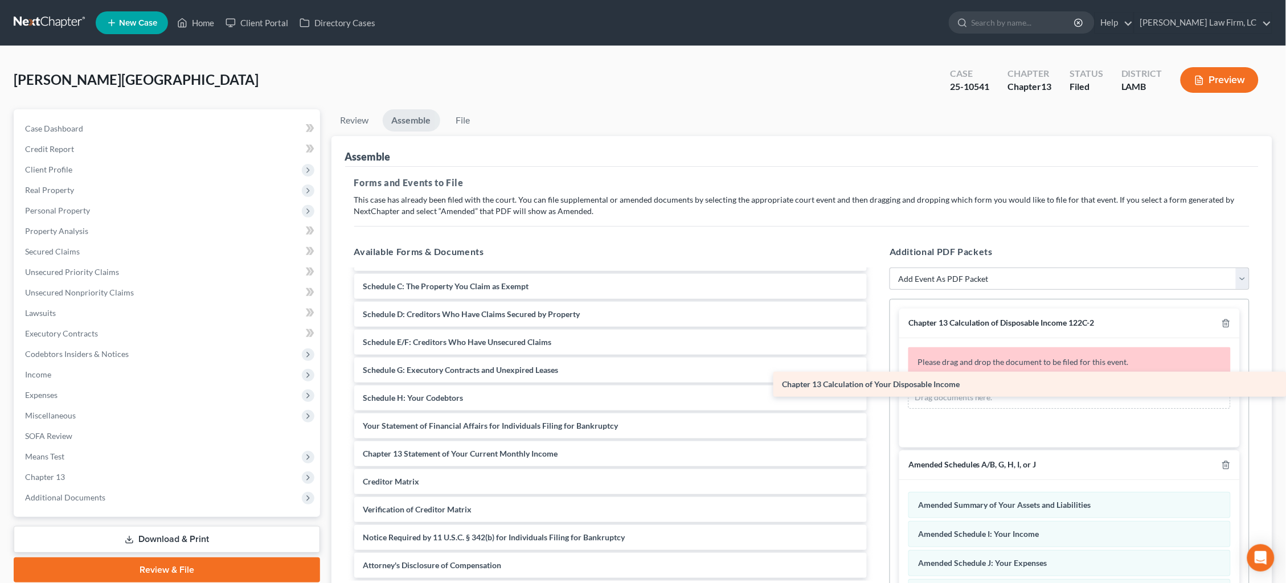
drag, startPoint x: 433, startPoint y: 472, endPoint x: 966, endPoint y: 385, distance: 540.1
click at [876, 385] on div "Chapter 13 Calculation of Your Disposable Income Voluntary Petition for Individ…" at bounding box center [610, 440] width 531 height 444
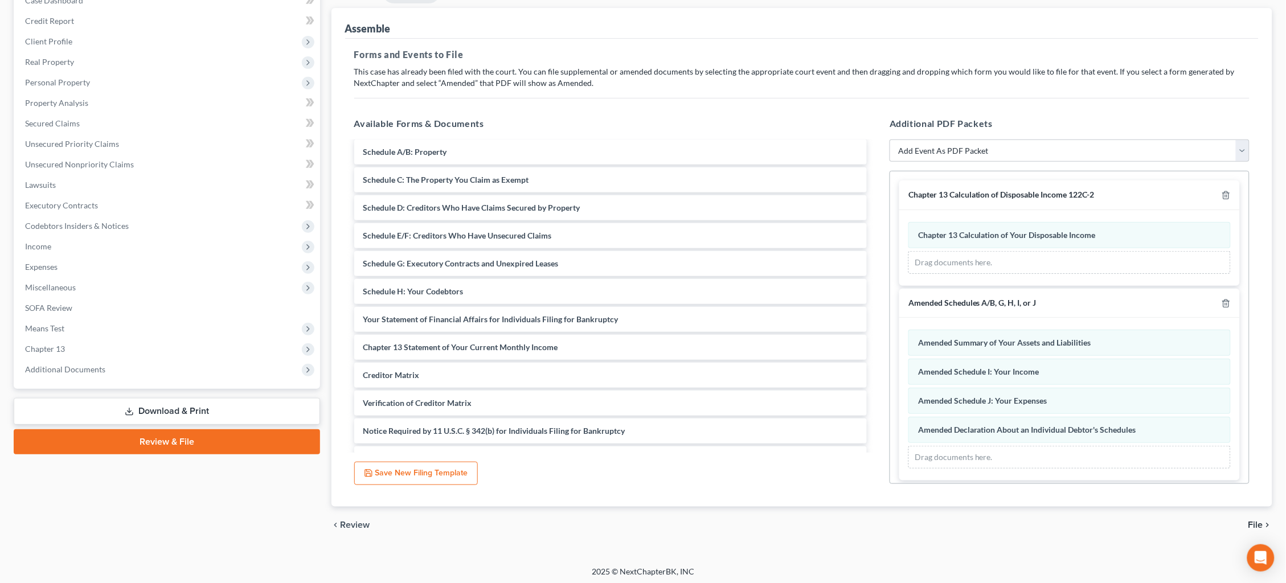
scroll to position [128, 0]
click at [1258, 521] on span "File" at bounding box center [1255, 525] width 15 height 9
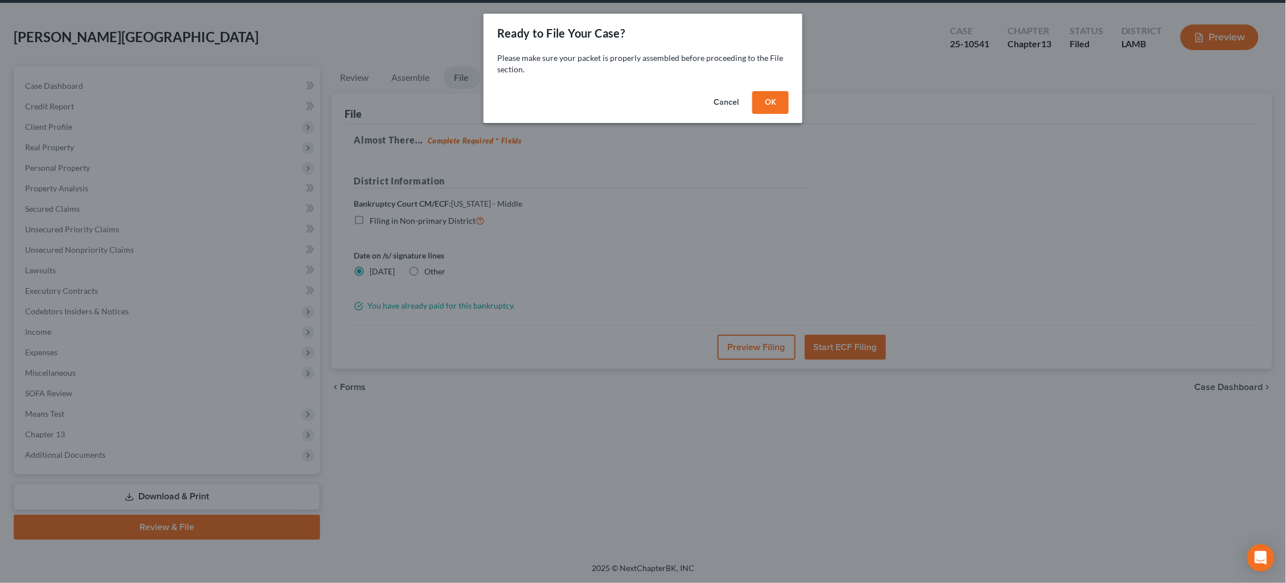
scroll to position [27, 0]
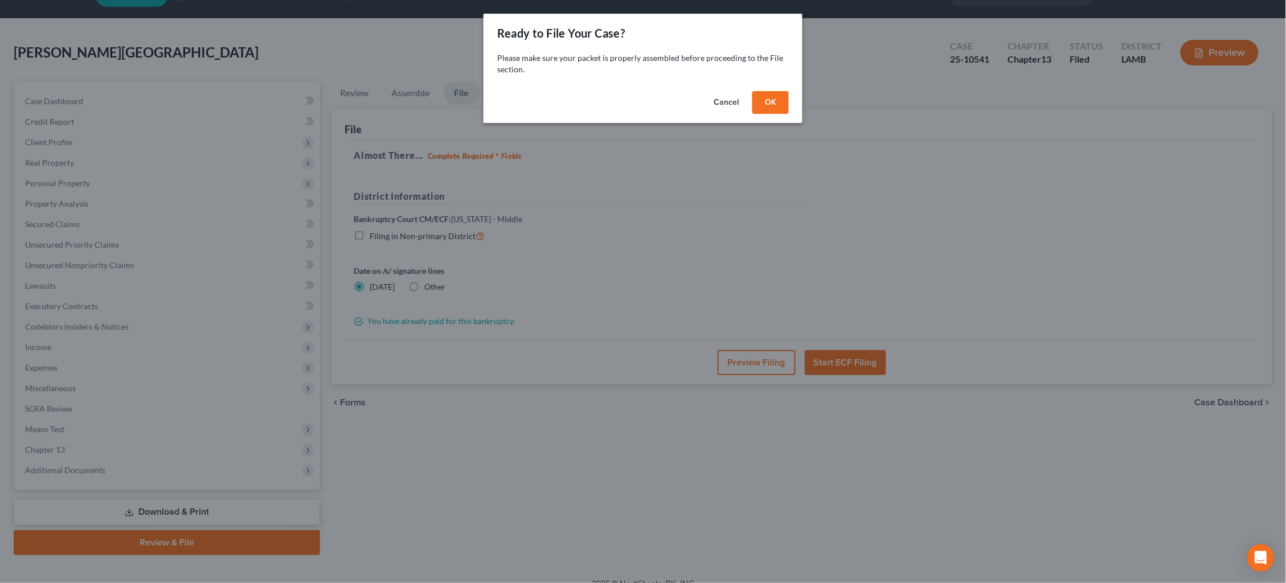
click at [773, 100] on button "OK" at bounding box center [770, 102] width 36 height 23
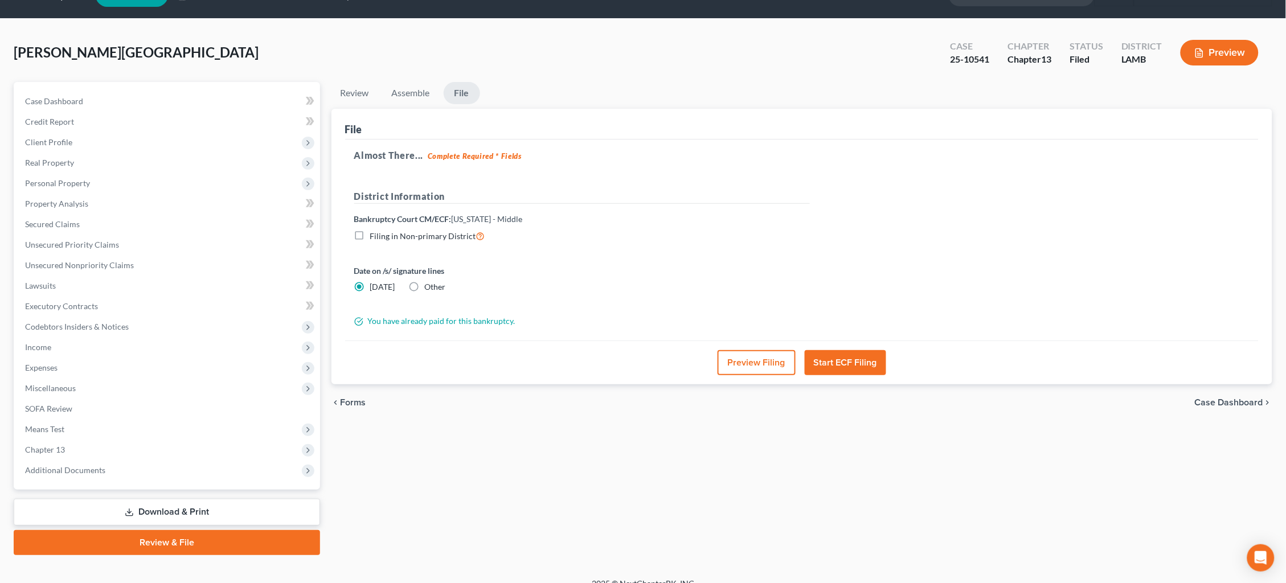
click at [842, 354] on button "Start ECF Filing" at bounding box center [845, 362] width 81 height 25
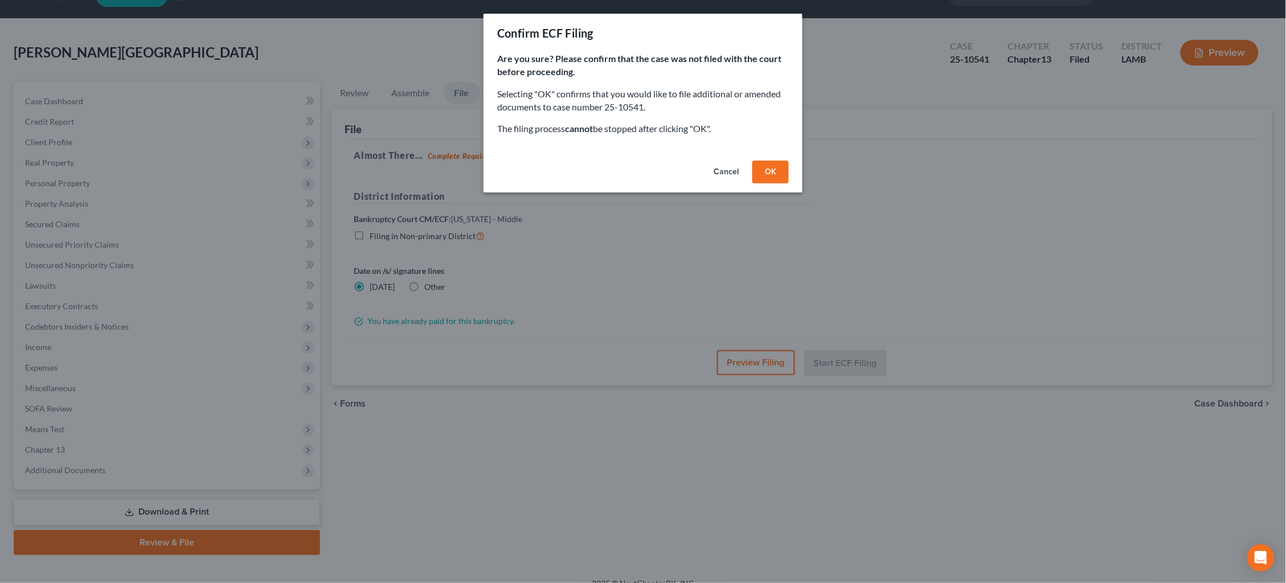
click at [774, 169] on button "OK" at bounding box center [770, 172] width 36 height 23
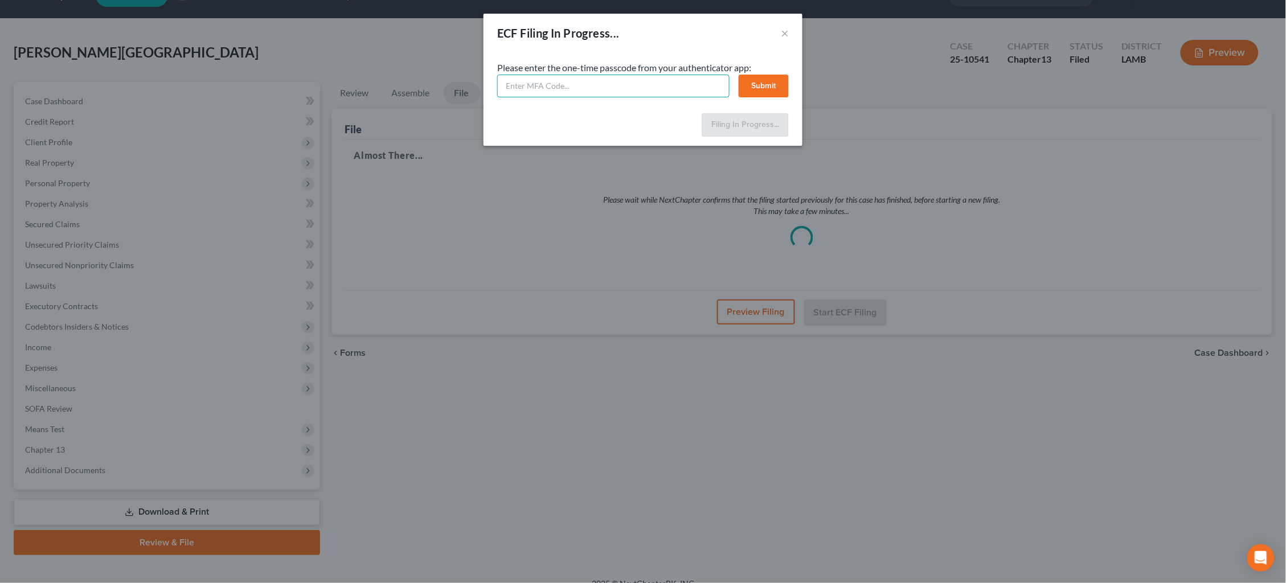
click at [637, 93] on input "text" at bounding box center [613, 86] width 232 height 23
type input "571799"
click at [770, 81] on button "Submit" at bounding box center [764, 86] width 50 height 23
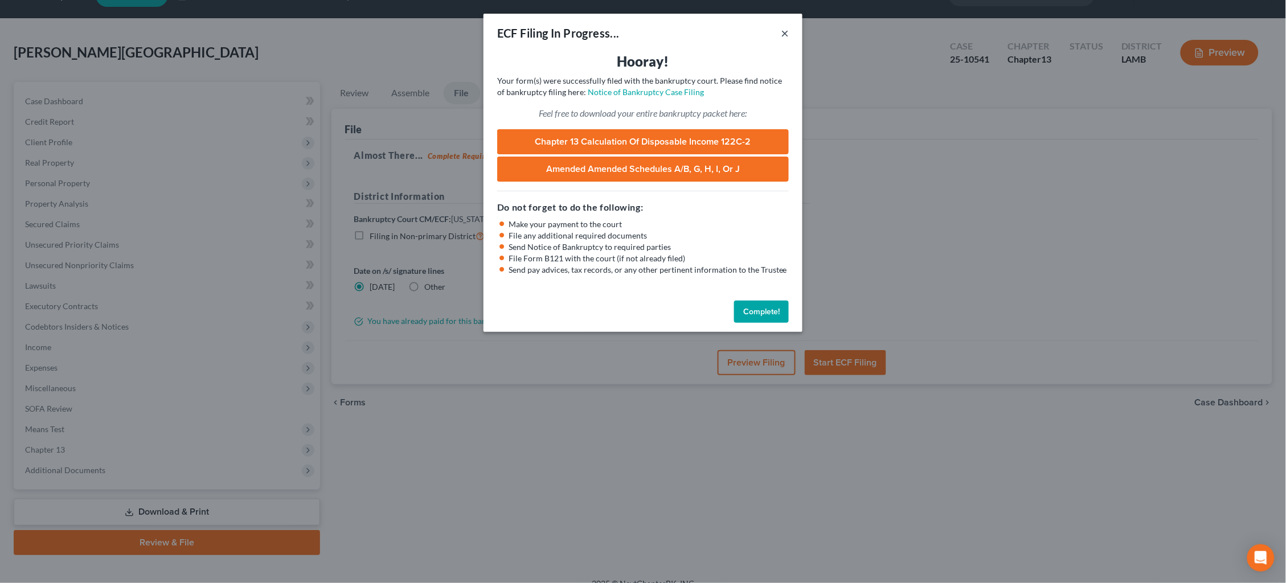
click at [785, 36] on button "×" at bounding box center [785, 33] width 8 height 14
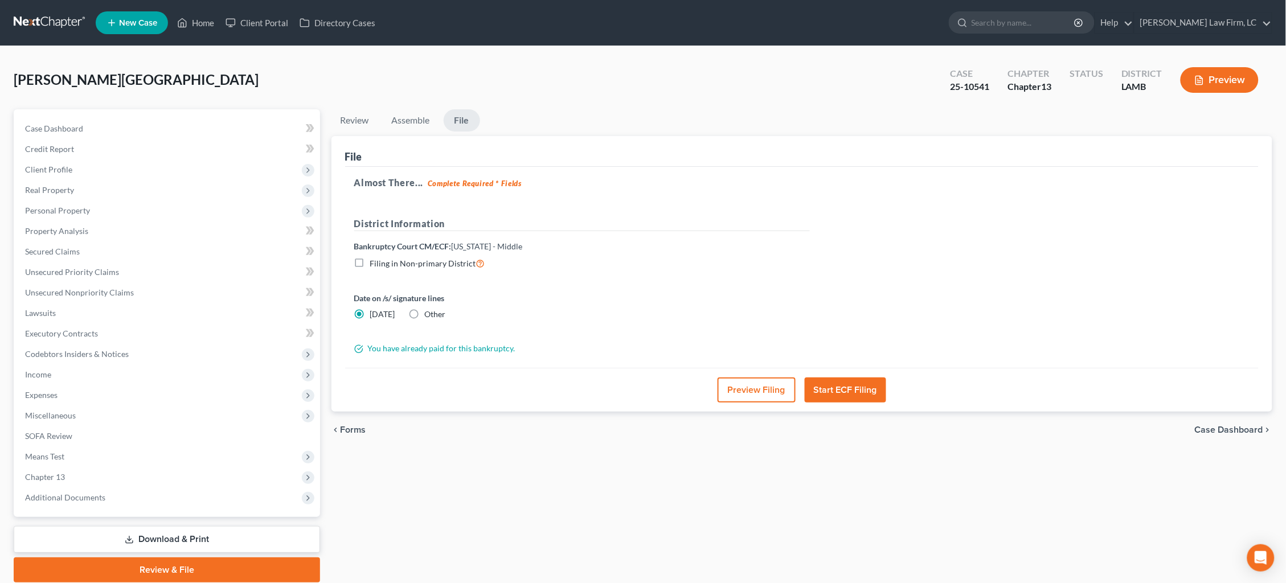
scroll to position [0, 0]
click at [61, 20] on link at bounding box center [50, 23] width 73 height 20
